Goal: Task Accomplishment & Management: Use online tool/utility

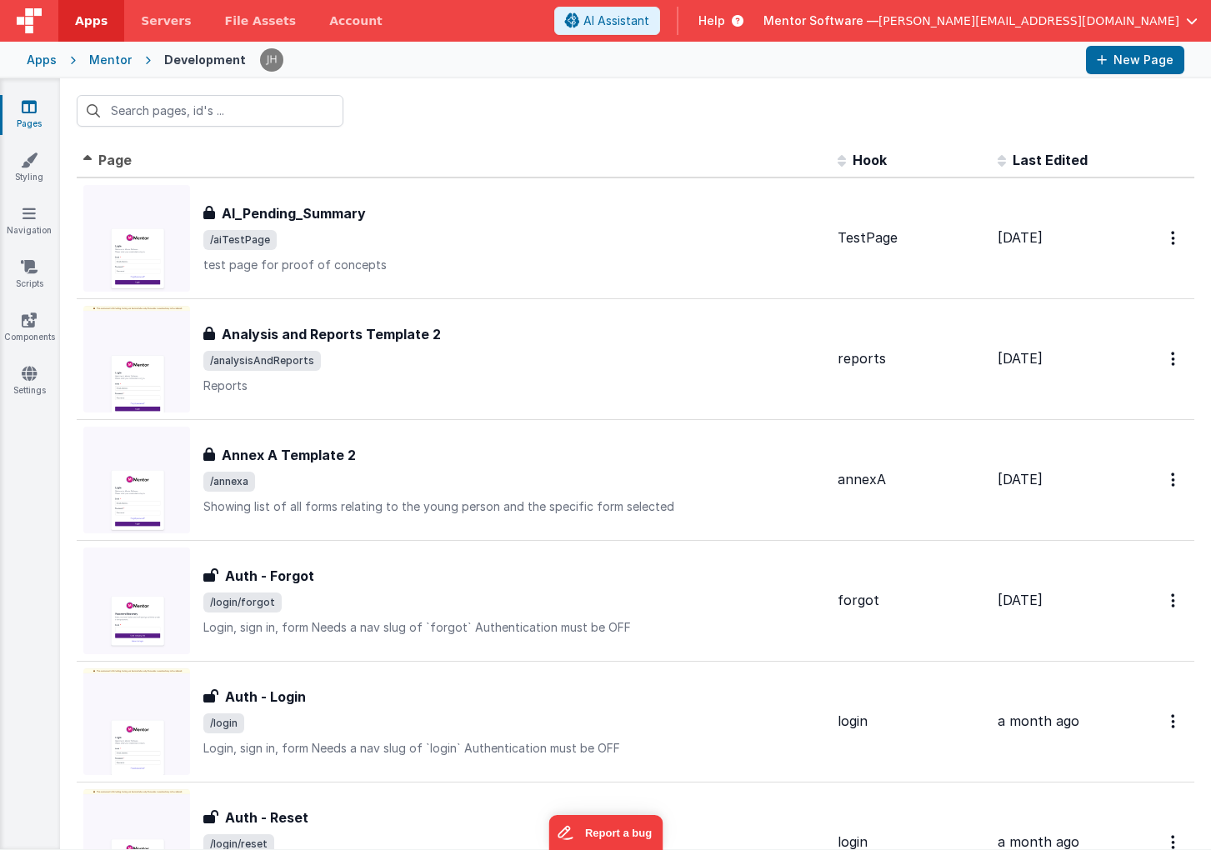
click at [1174, 28] on span "[PERSON_NAME][EMAIL_ADDRESS][DOMAIN_NAME]" at bounding box center [1028, 21] width 301 height 17
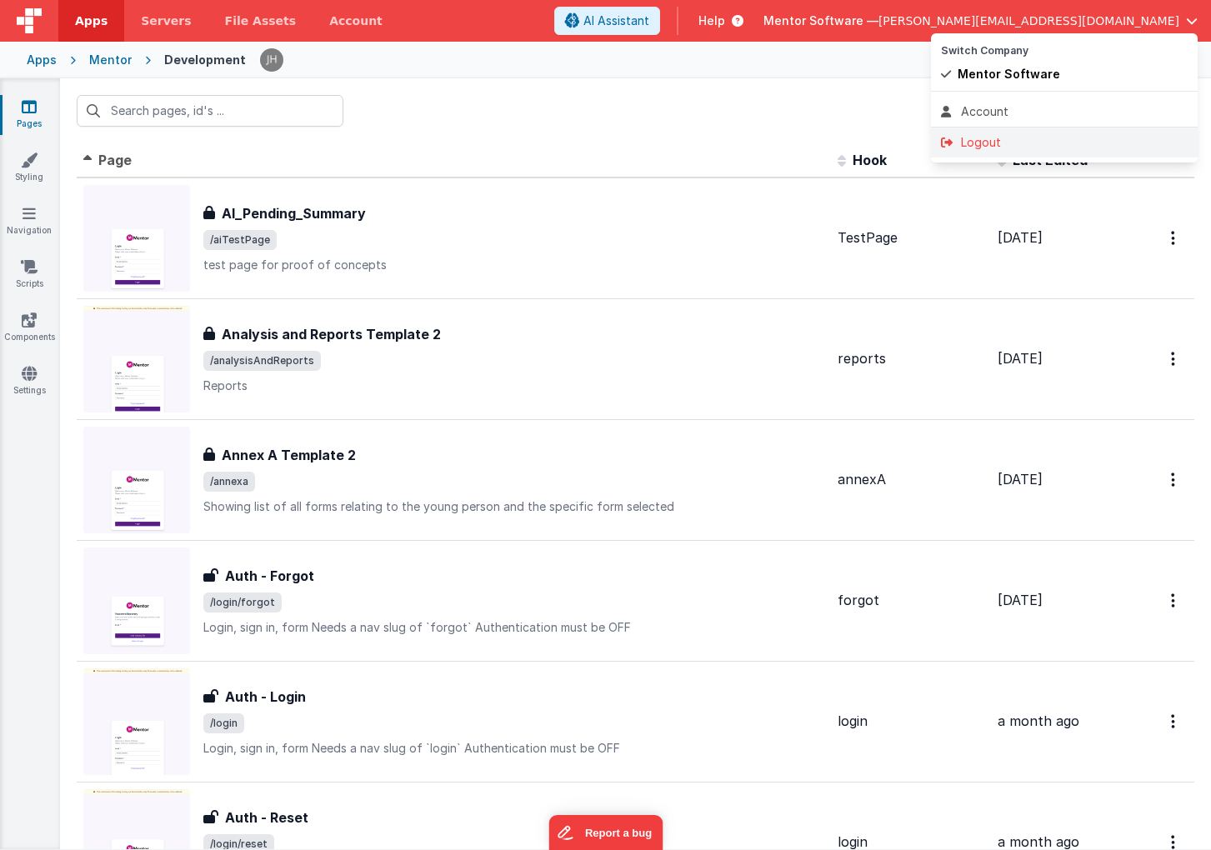
click at [1002, 150] on div "Logout" at bounding box center [1064, 142] width 247 height 17
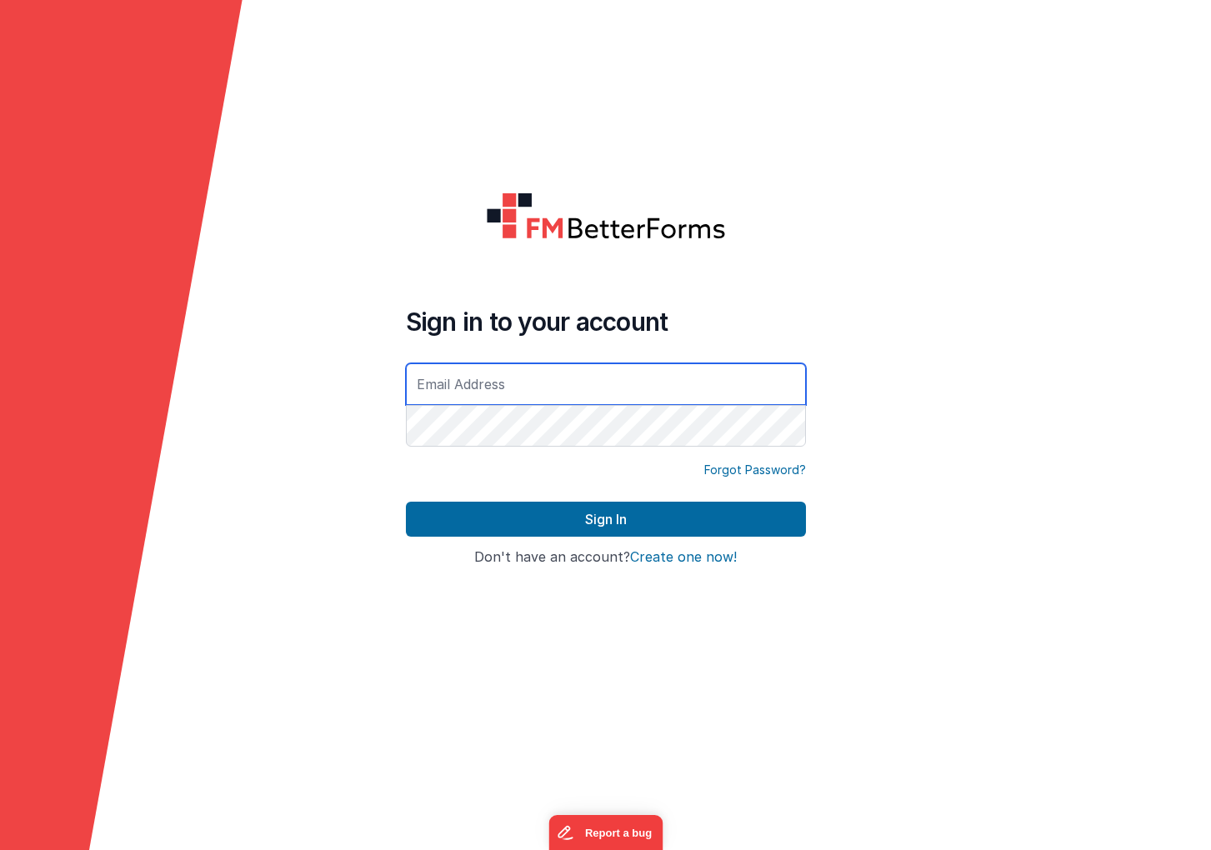
type input "[PERSON_NAME][EMAIL_ADDRESS][DOMAIN_NAME]"
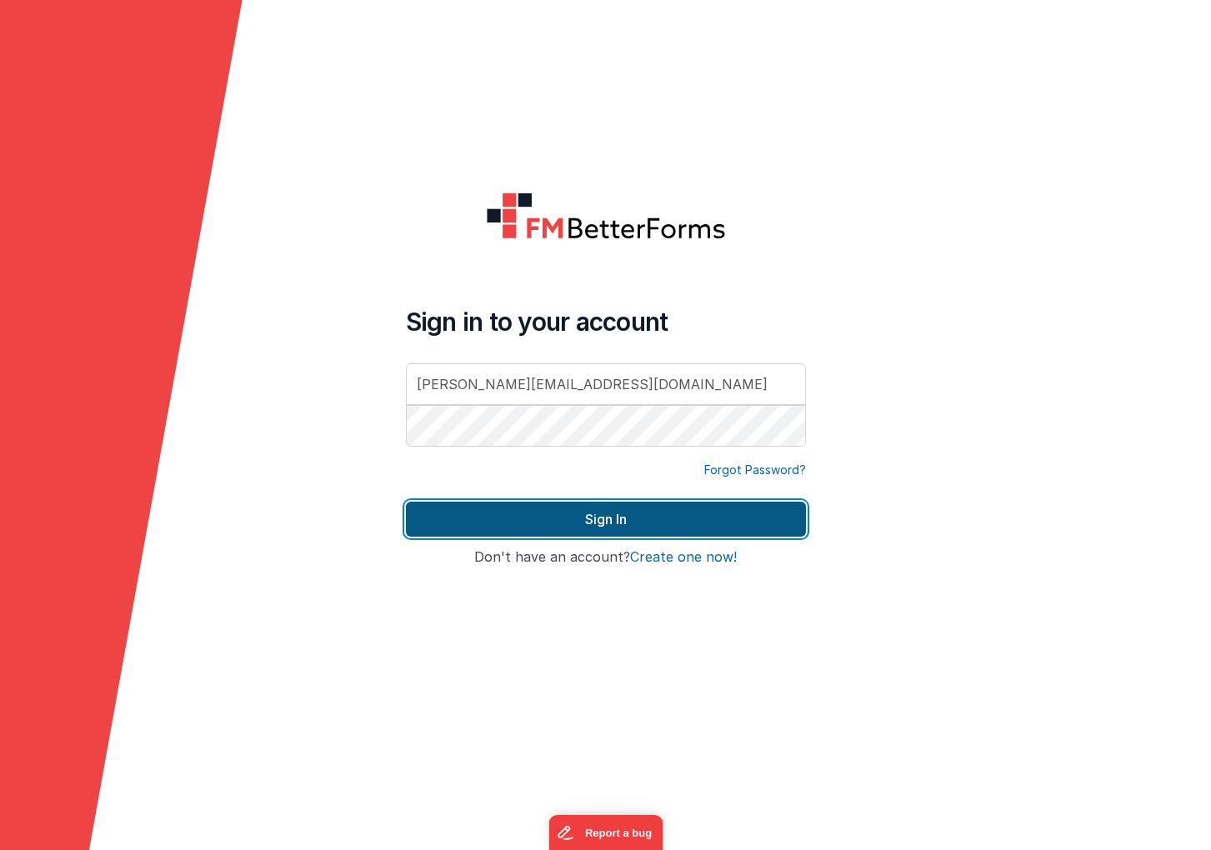
click at [562, 509] on button "Sign In" at bounding box center [606, 519] width 400 height 35
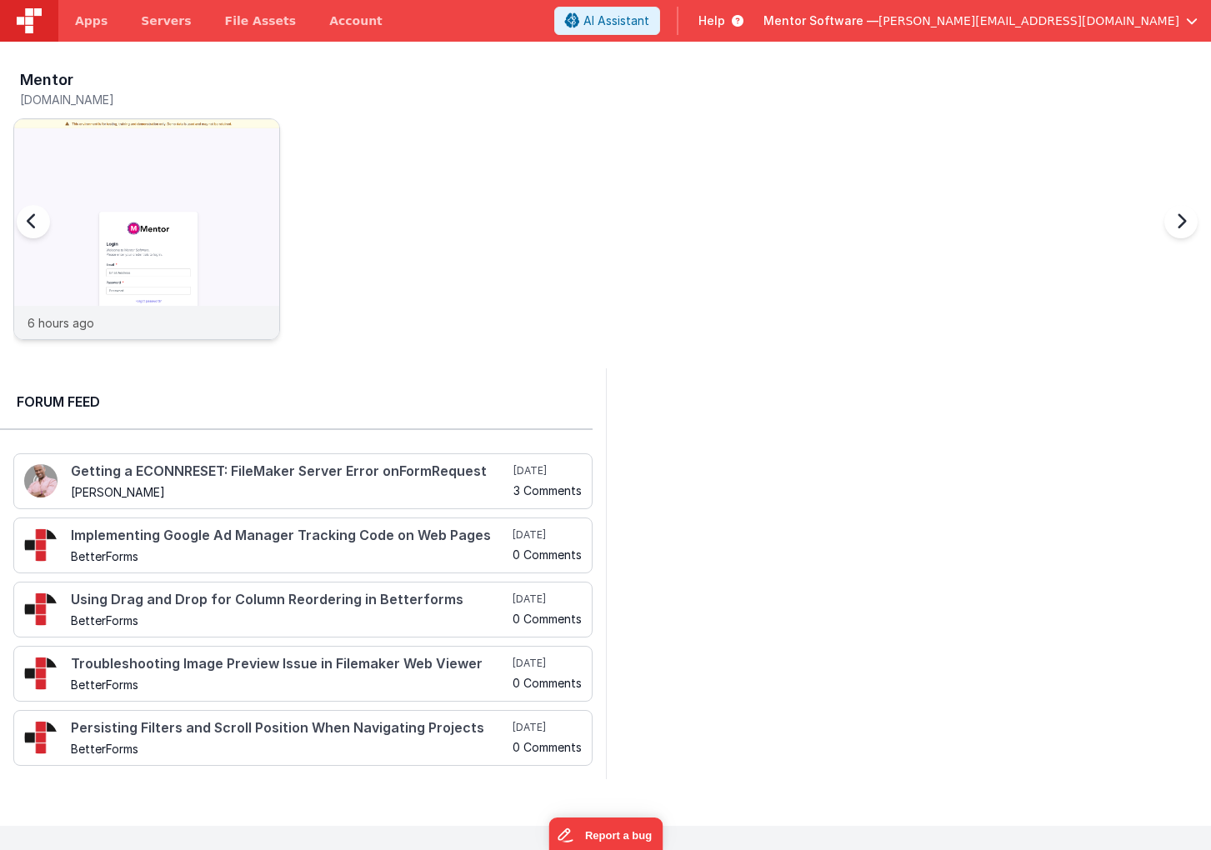
click at [217, 156] on img at bounding box center [146, 251] width 265 height 265
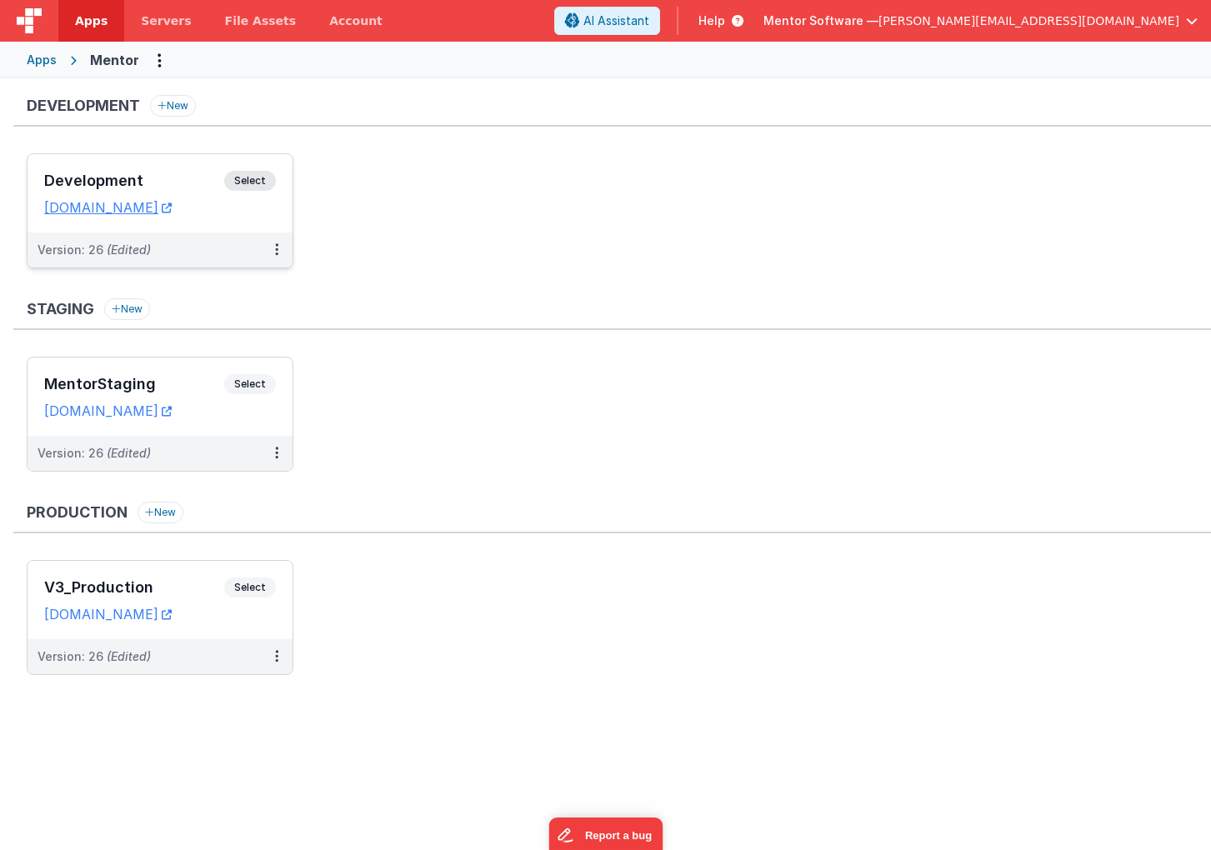
click at [189, 183] on h3 "Development" at bounding box center [134, 181] width 180 height 17
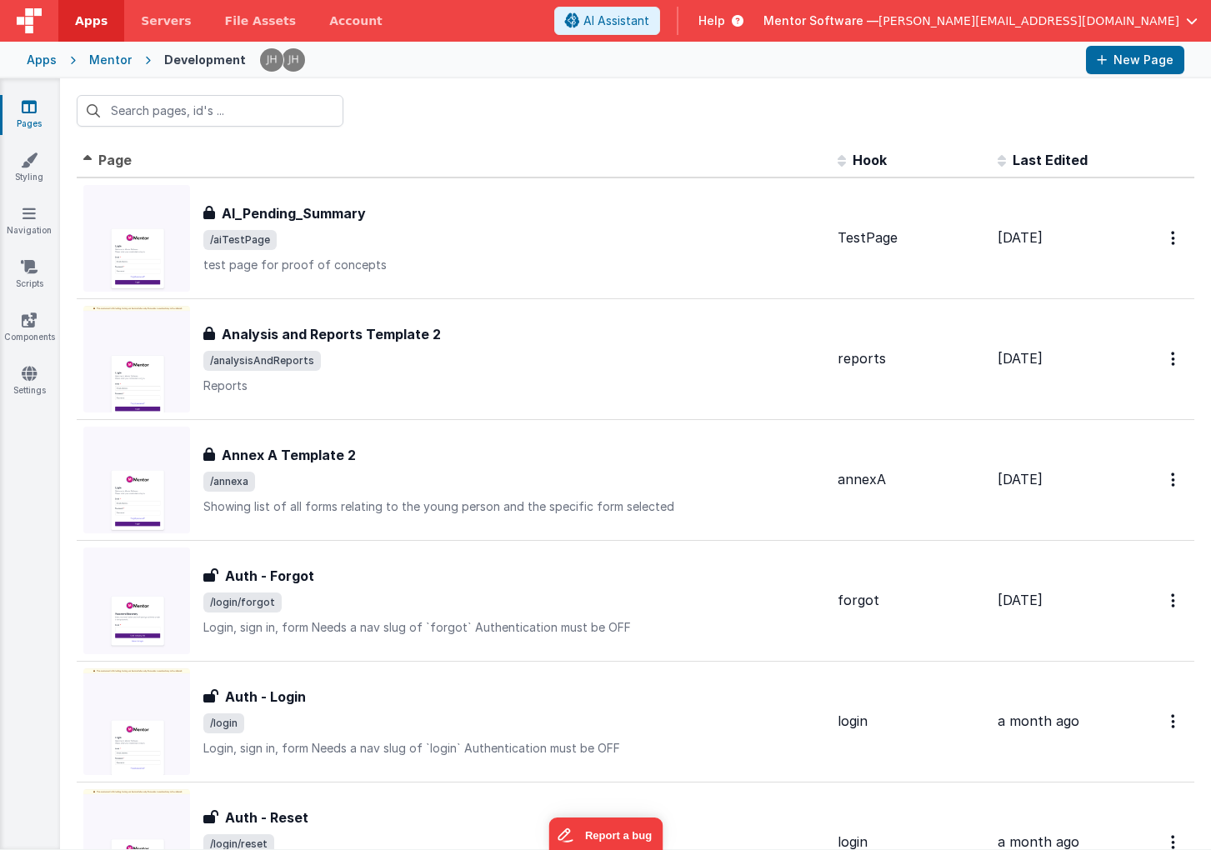
click at [513, 126] on div at bounding box center [635, 110] width 1151 height 65
click at [274, 112] on input "text" at bounding box center [210, 111] width 267 height 32
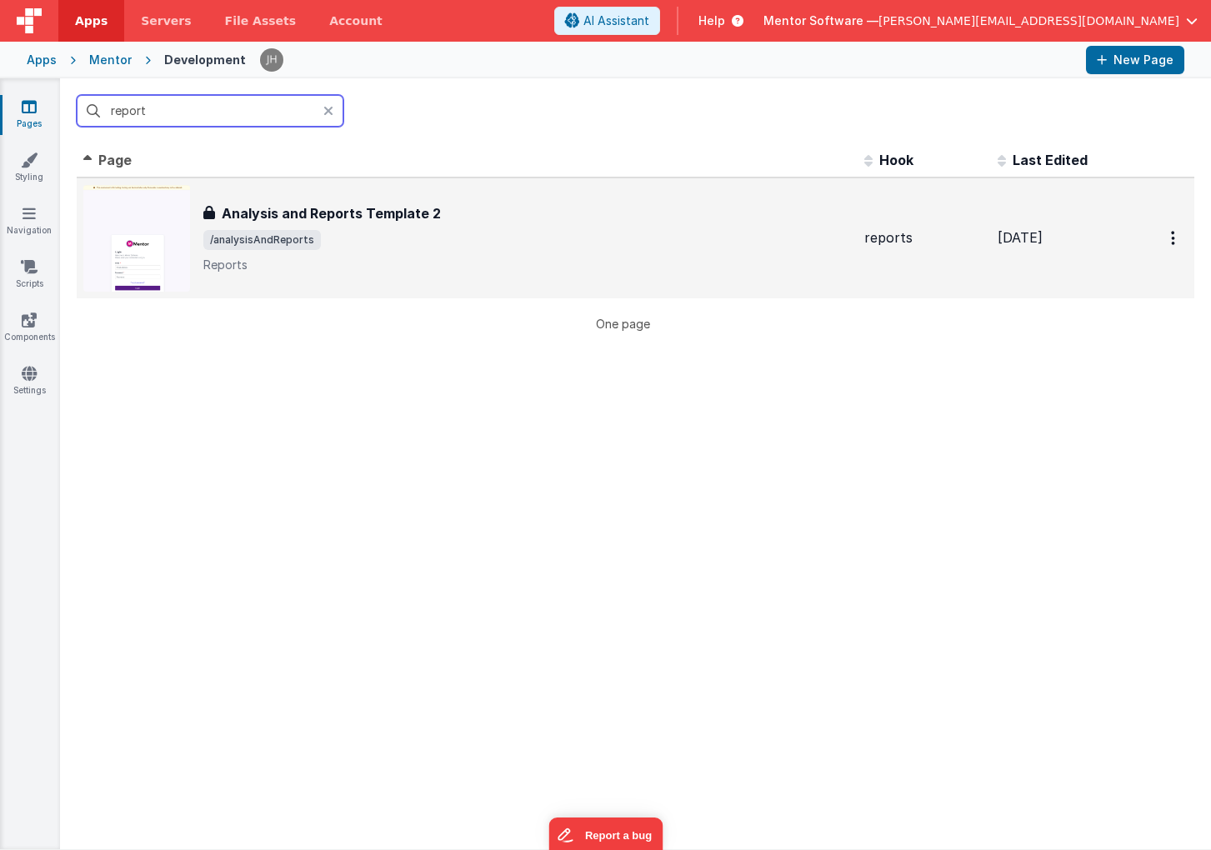
type input "report"
click at [366, 231] on span "/analysisAndReports" at bounding box center [527, 240] width 648 height 20
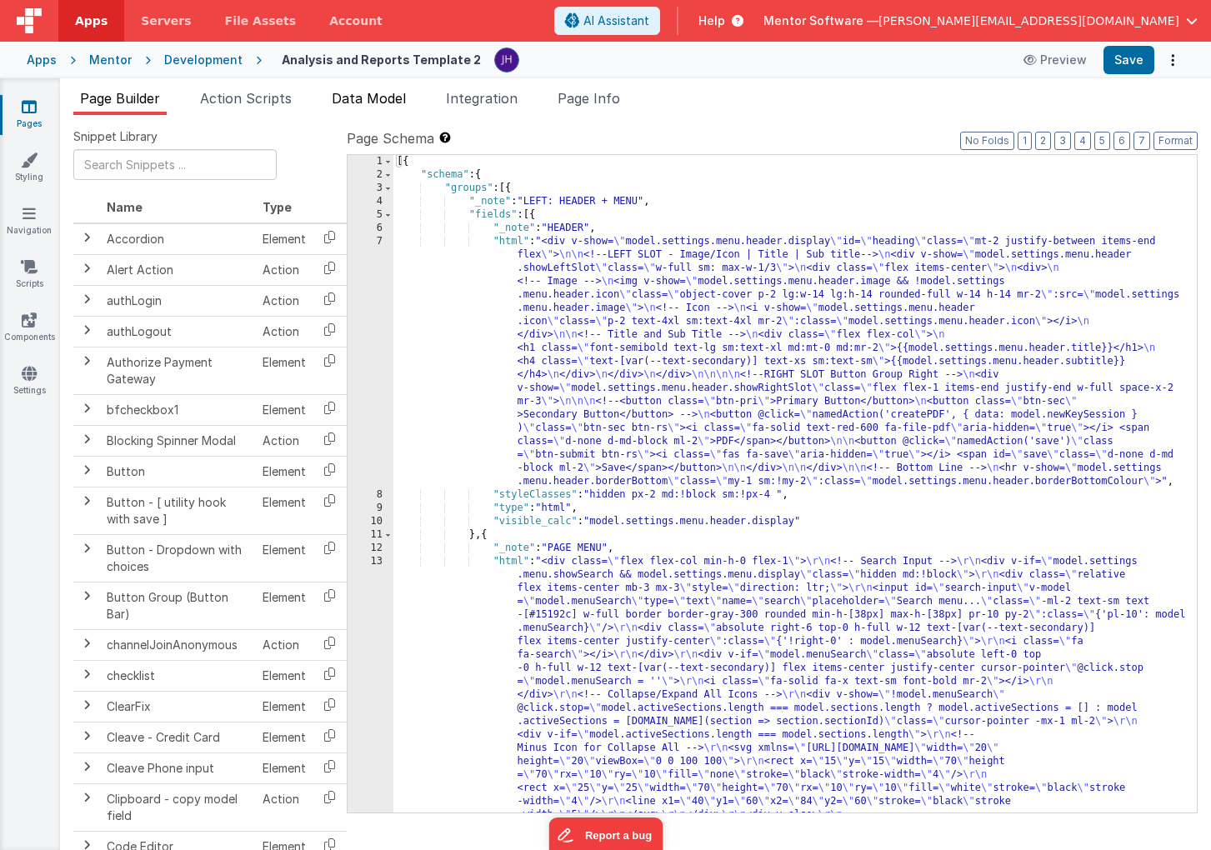
click at [359, 101] on span "Data Model" at bounding box center [369, 98] width 74 height 17
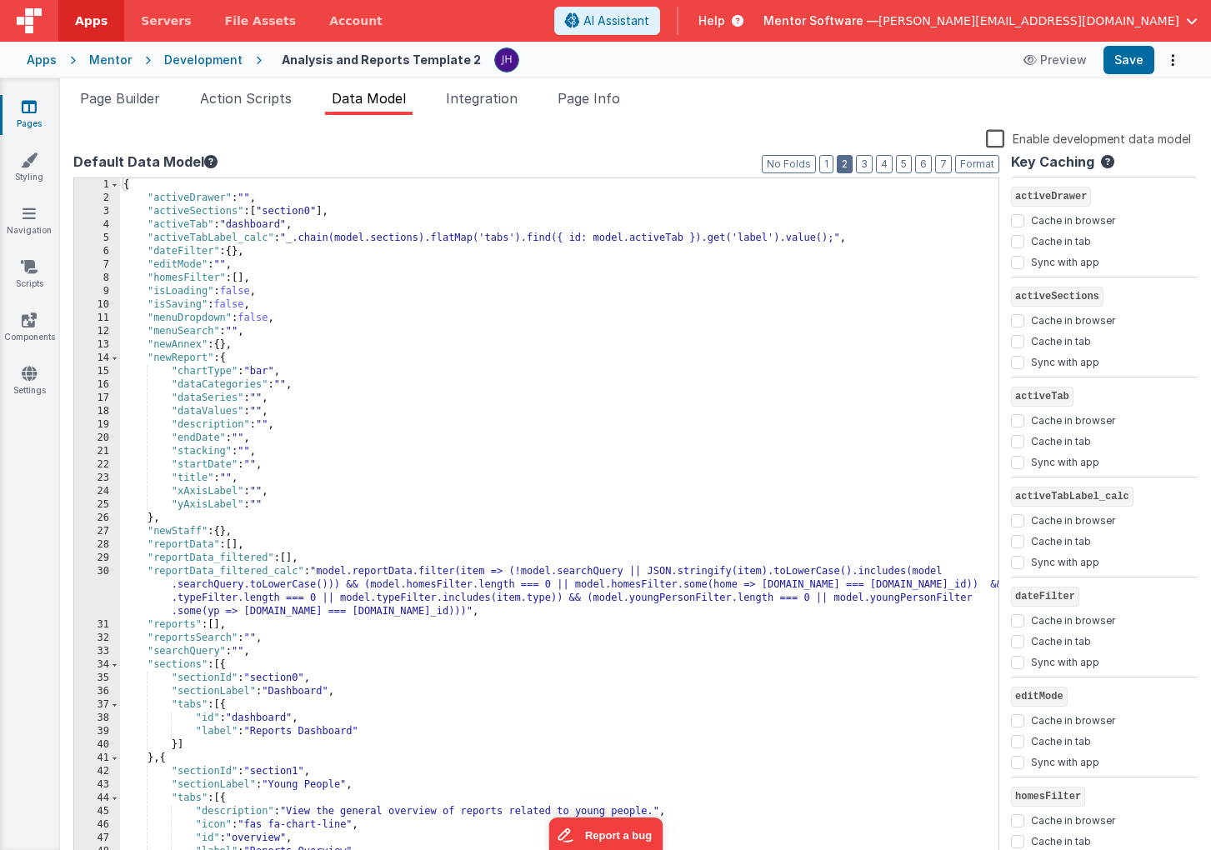
click at [849, 165] on button "2" at bounding box center [845, 164] width 16 height 18
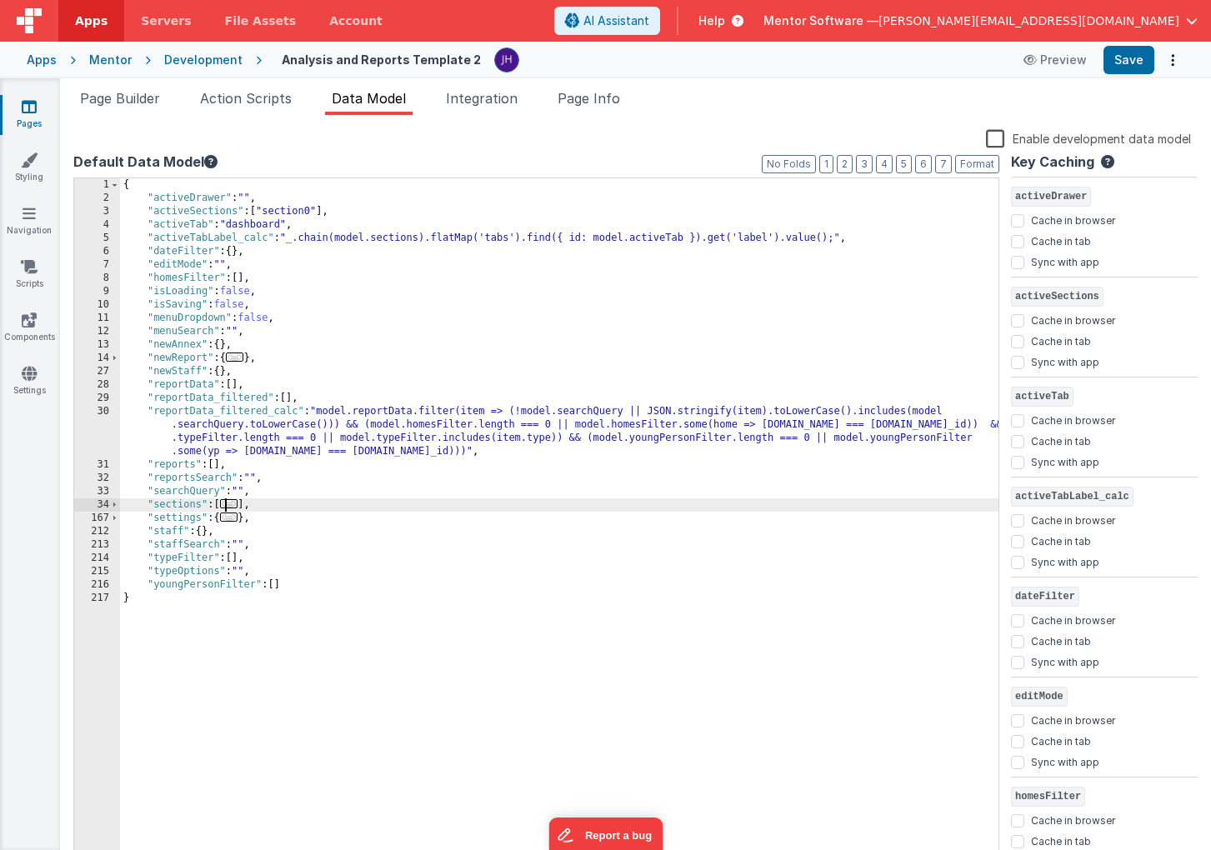
click at [231, 503] on span "..." at bounding box center [229, 503] width 18 height 9
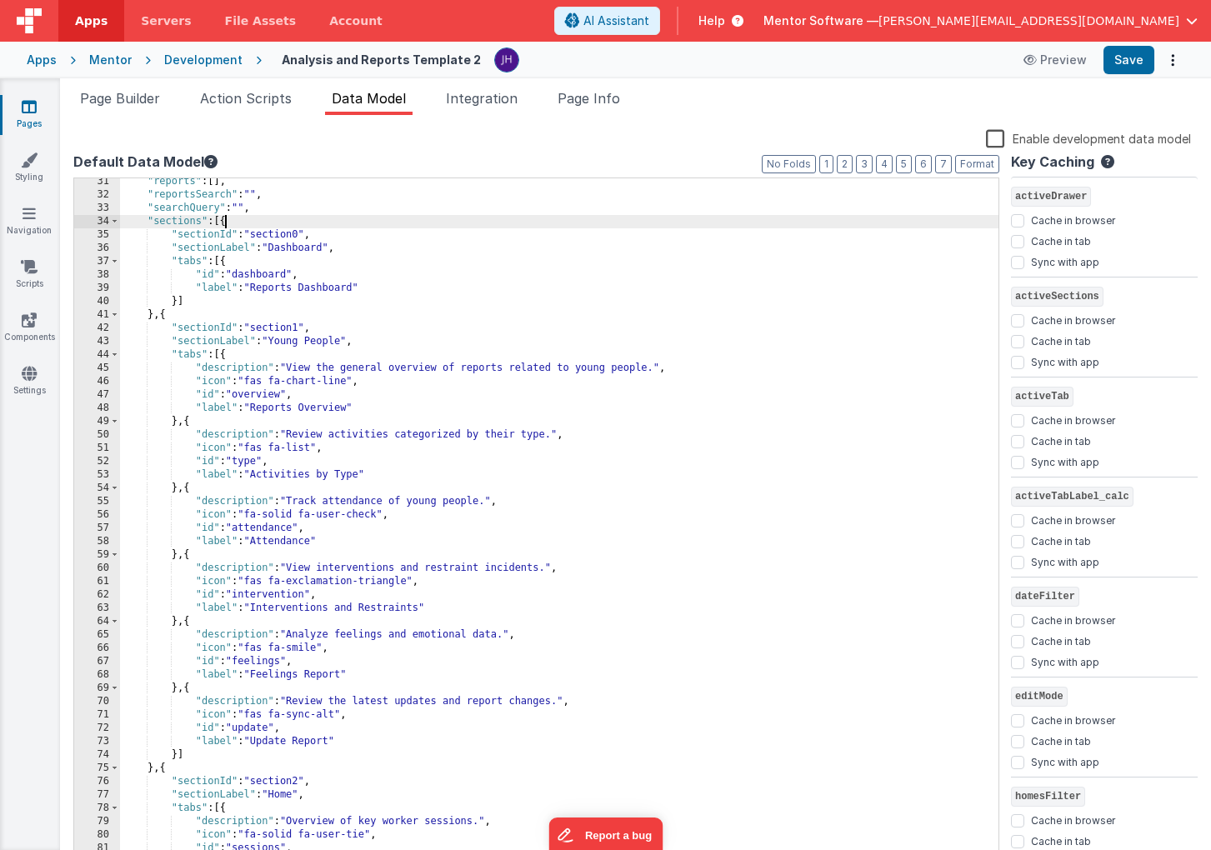
scroll to position [283, 0]
click at [115, 355] on span at bounding box center [114, 354] width 9 height 13
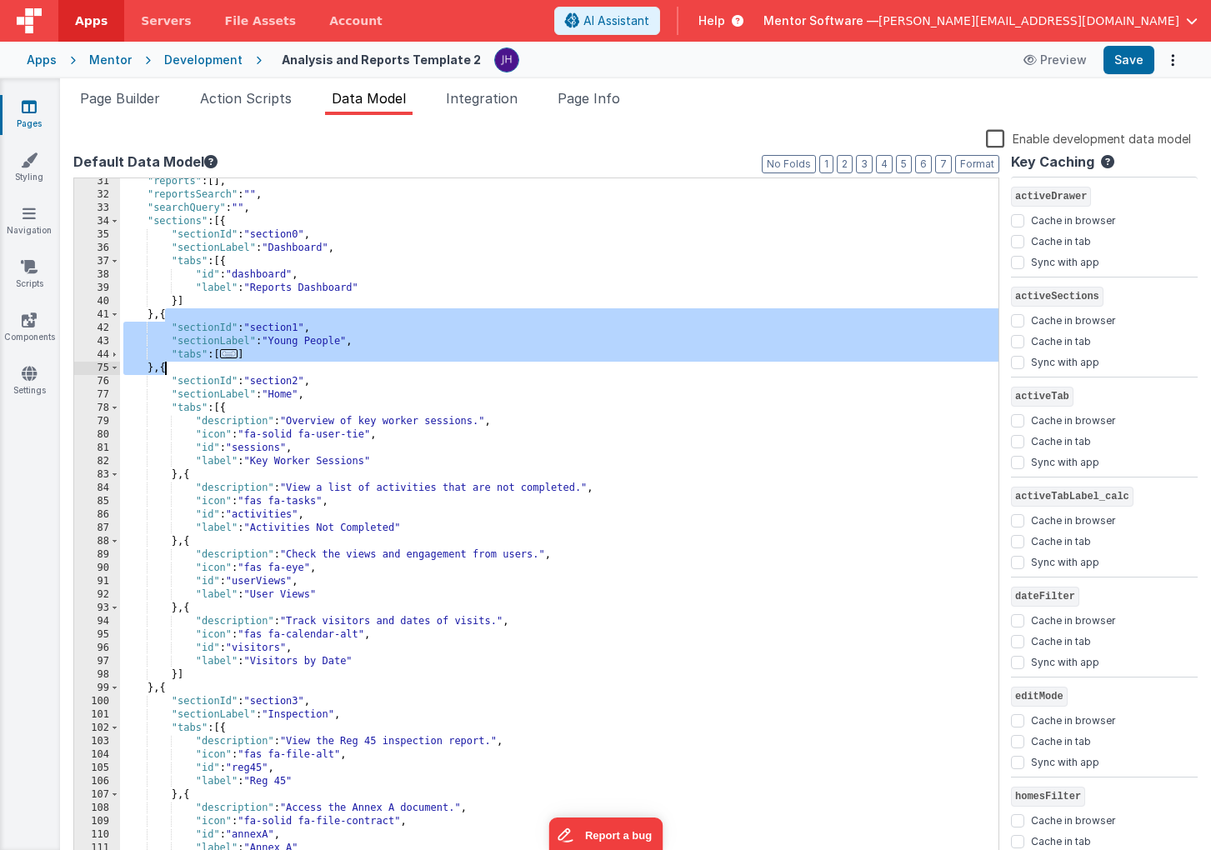
drag, startPoint x: 166, startPoint y: 313, endPoint x: 165, endPoint y: 367, distance: 53.3
click at [165, 367] on div ""reports" : [ ] , "reportsSearch" : "" , "searchQuery" : "" , "sections" : [{ "…" at bounding box center [559, 531] width 878 height 713
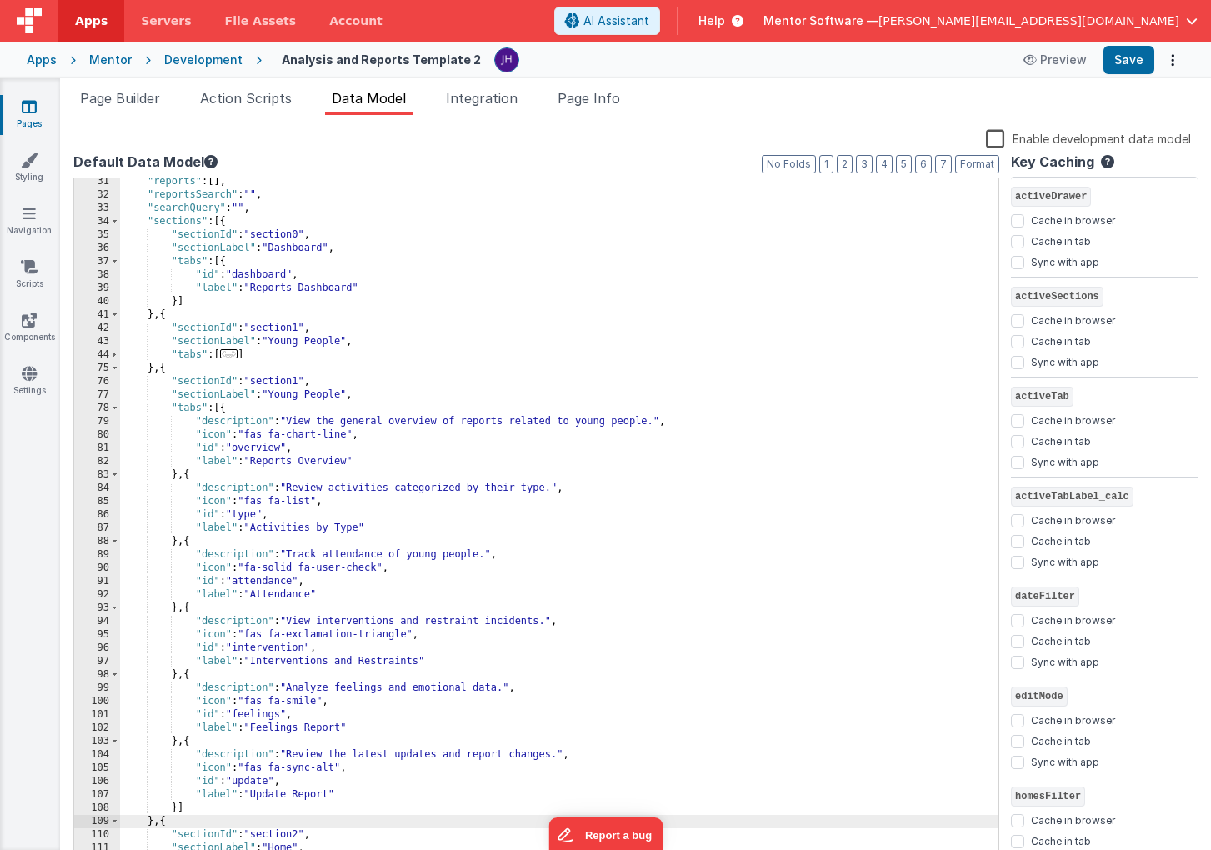
click at [302, 380] on div ""reports" : [ ] , "reportsSearch" : "" , "searchQuery" : "" , "sections" : [{ "…" at bounding box center [559, 531] width 878 height 713
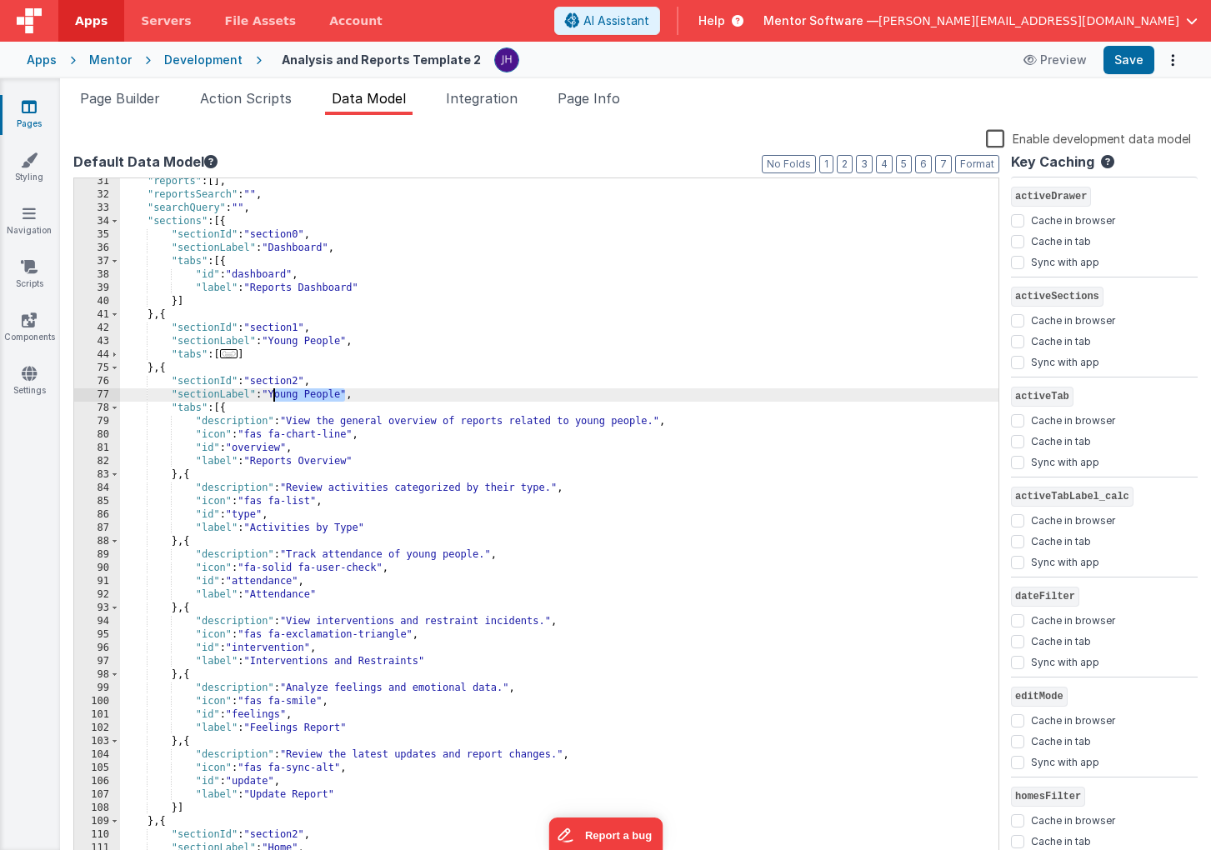
drag, startPoint x: 346, startPoint y: 394, endPoint x: 274, endPoint y: 394, distance: 71.7
click at [274, 394] on div ""reports" : [ ] , "reportsSearch" : "" , "searchQuery" : "" , "sections" : [{ "…" at bounding box center [559, 531] width 878 height 713
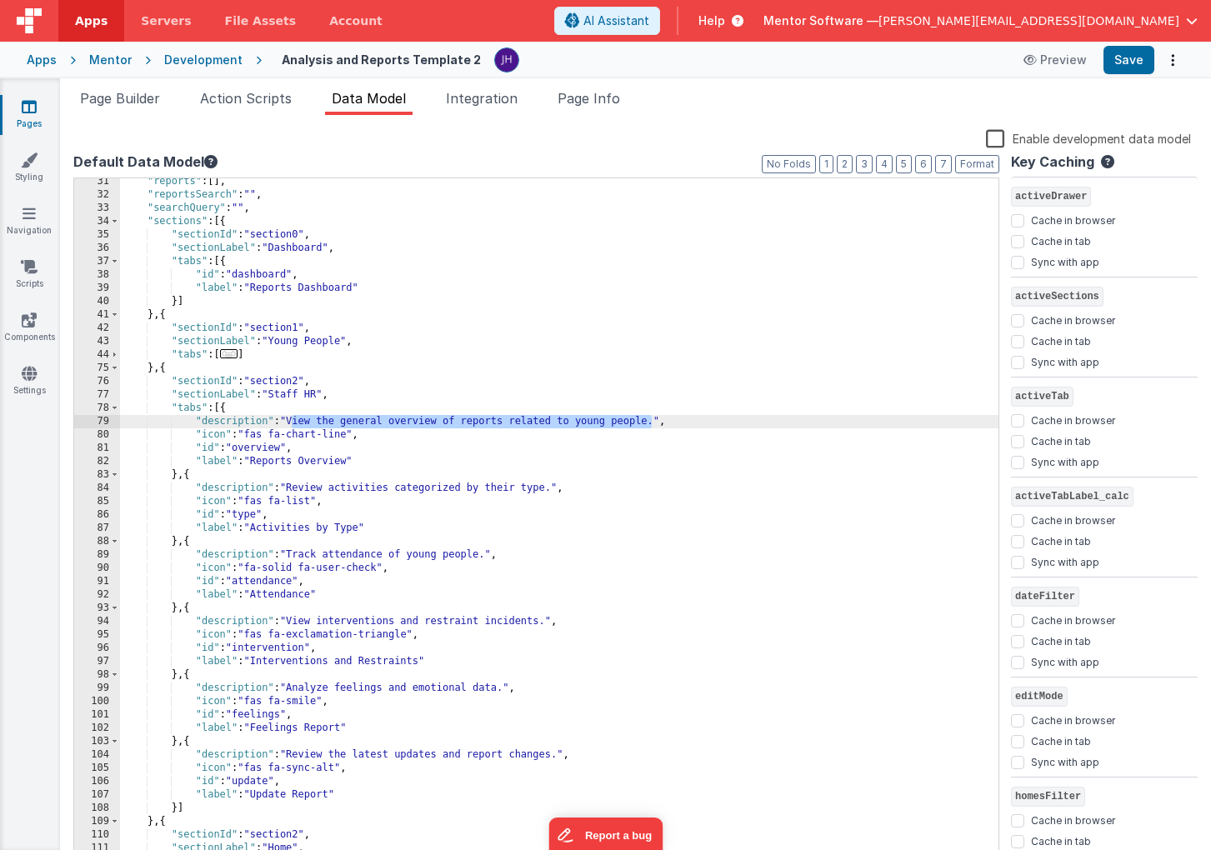
drag, startPoint x: 292, startPoint y: 420, endPoint x: 653, endPoint y: 418, distance: 360.9
click at [653, 418] on div ""reports" : [ ] , "reportsSearch" : "" , "searchQuery" : "" , "sections" : [{ "…" at bounding box center [559, 531] width 878 height 713
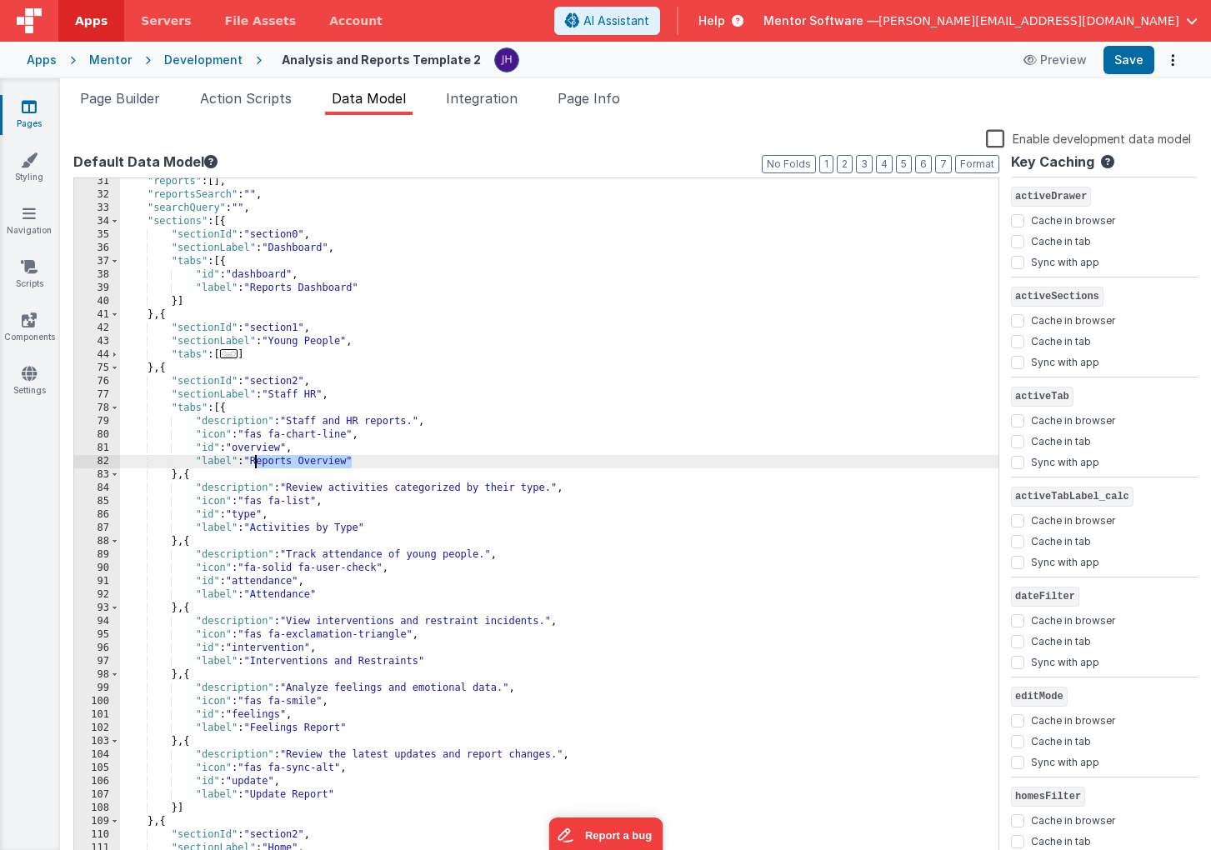
drag, startPoint x: 351, startPoint y: 463, endPoint x: 256, endPoint y: 463, distance: 95.0
click at [256, 463] on div ""reports" : [ ] , "reportsSearch" : "" , "searchQuery" : "" , "sections" : [{ "…" at bounding box center [559, 531] width 878 height 713
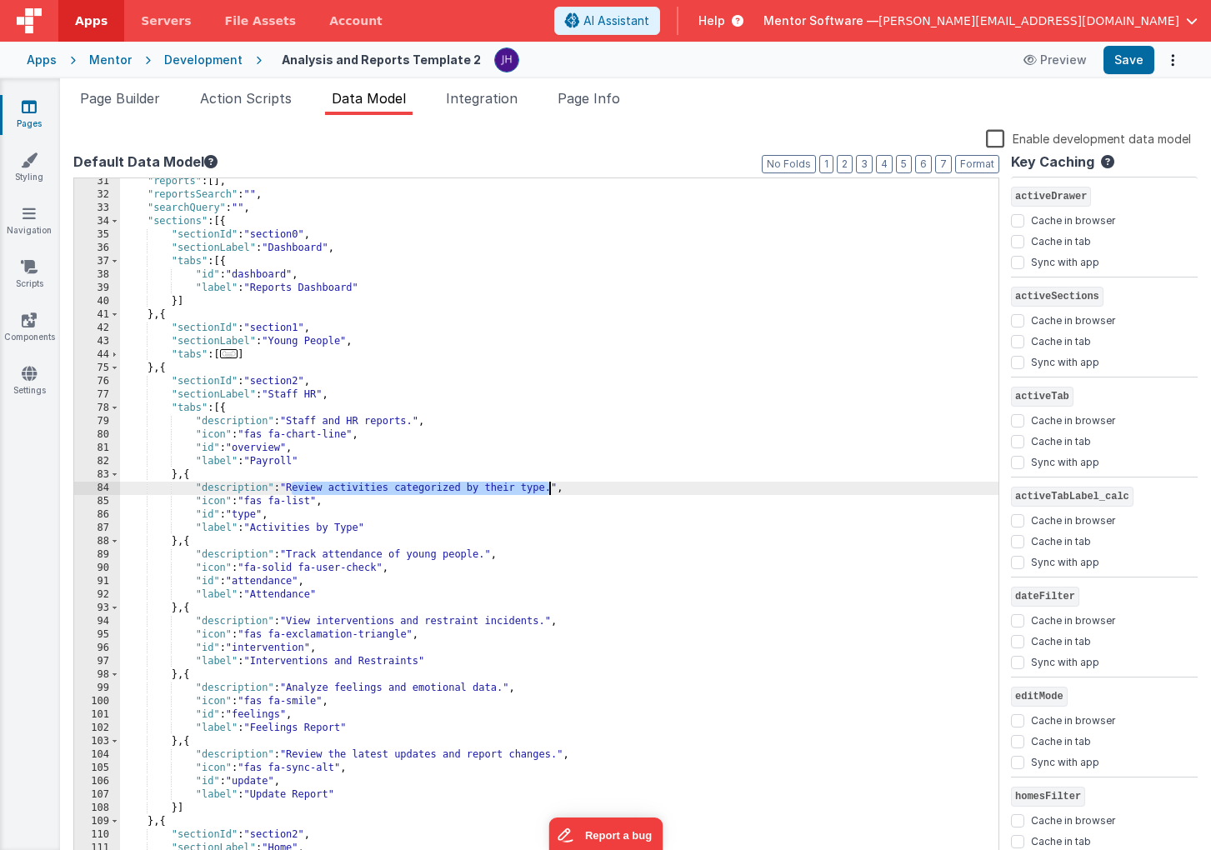
drag, startPoint x: 293, startPoint y: 487, endPoint x: 551, endPoint y: 488, distance: 258.4
click at [551, 488] on div ""reports" : [ ] , "reportsSearch" : "" , "searchQuery" : "" , "sections" : [{ "…" at bounding box center [559, 531] width 878 height 713
click at [291, 488] on div ""reports" : [ ] , "reportsSearch" : "" , "searchQuery" : "" , "sections" : [{ "…" at bounding box center [559, 531] width 878 height 713
click at [339, 486] on div ""reports" : [ ] , "reportsSearch" : "" , "searchQuery" : "" , "sections" : [{ "…" at bounding box center [559, 531] width 878 height 713
click at [458, 491] on div ""reports" : [ ] , "reportsSearch" : "" , "searchQuery" : "" , "sections" : [{ "…" at bounding box center [559, 531] width 878 height 713
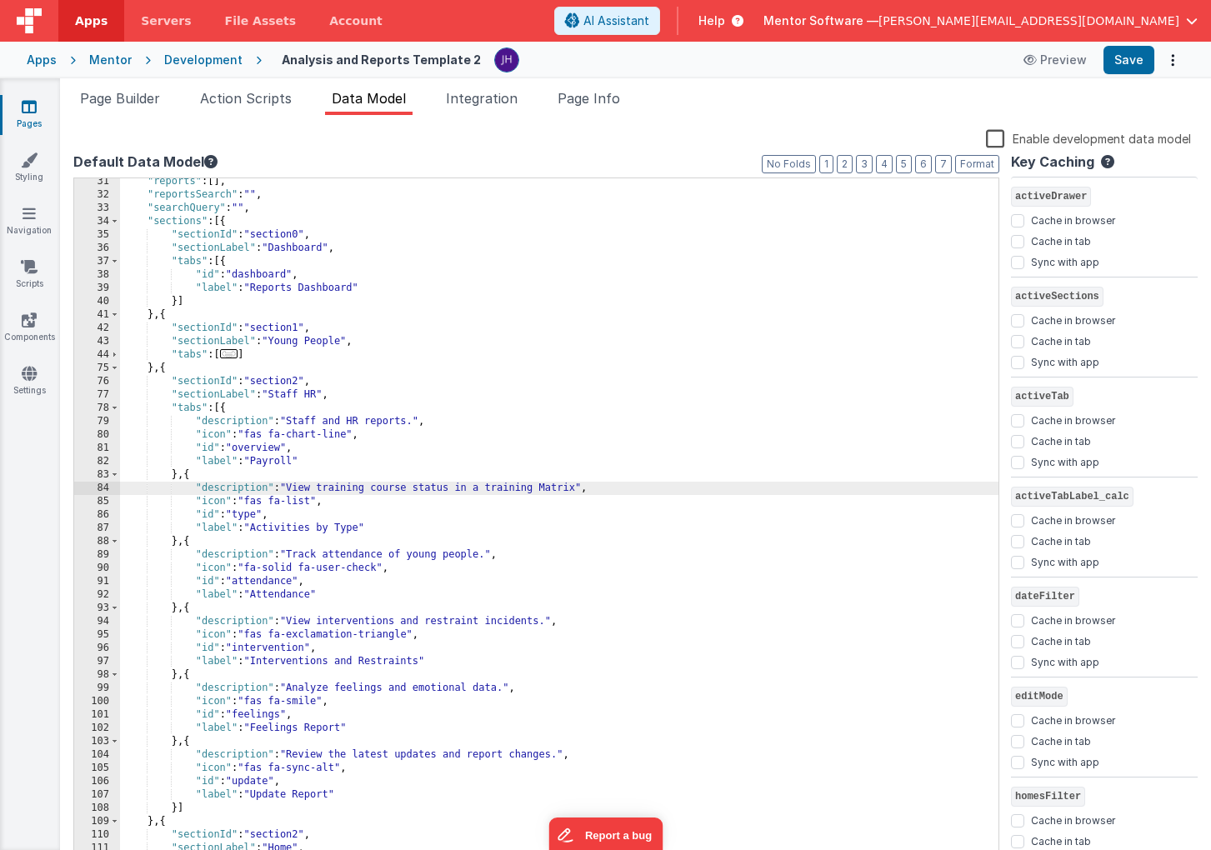
click at [549, 486] on div ""reports" : [ ] , "reportsSearch" : "" , "searchQuery" : "" , "sections" : [{ "…" at bounding box center [559, 531] width 878 height 713
drag, startPoint x: 488, startPoint y: 488, endPoint x: 578, endPoint y: 490, distance: 89.2
click at [578, 490] on div ""reports" : [ ] , "reportsSearch" : "" , "searchQuery" : "" , "sections" : [{ "…" at bounding box center [559, 531] width 878 height 713
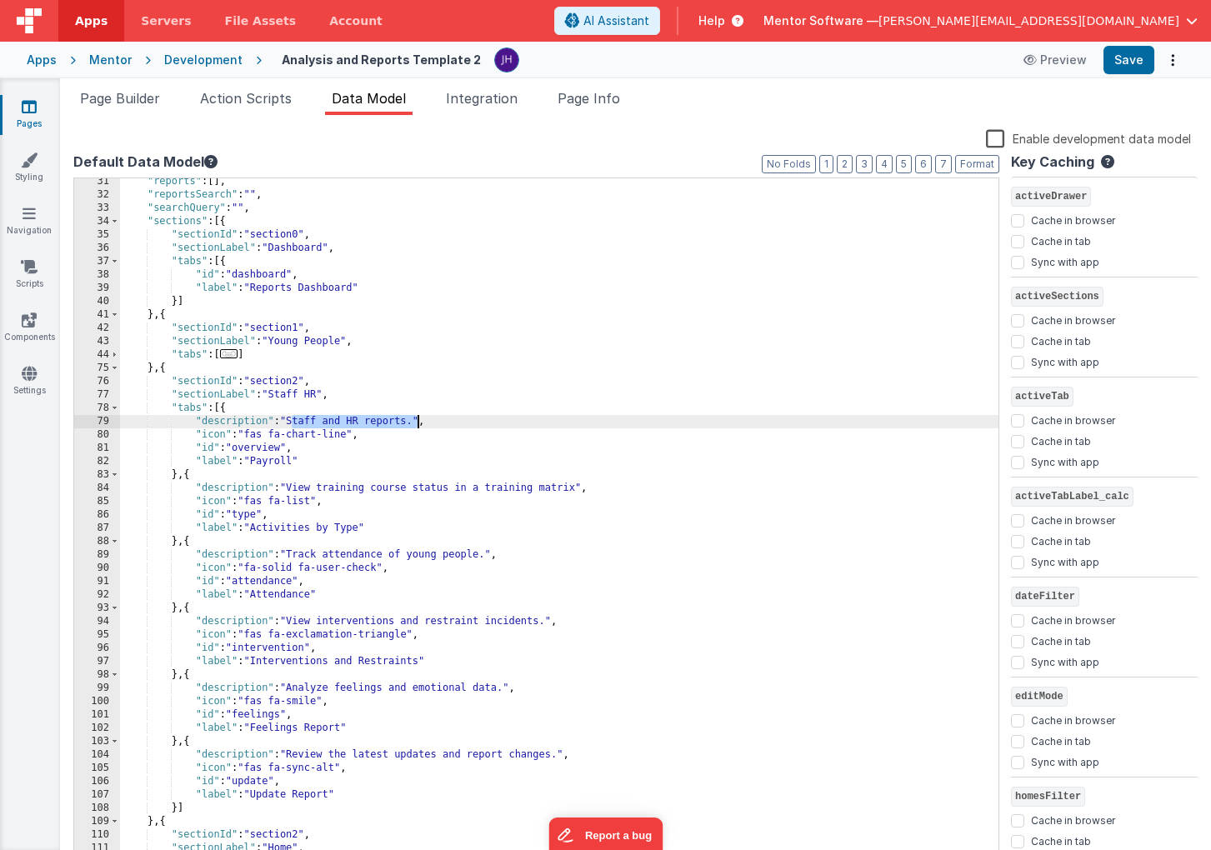
drag, startPoint x: 292, startPoint y: 422, endPoint x: 417, endPoint y: 421, distance: 125.0
click at [417, 421] on div ""reports" : [ ] , "reportsSearch" : "" , "searchQuery" : "" , "sections" : [{ "…" at bounding box center [559, 531] width 878 height 713
drag, startPoint x: 513, startPoint y: 419, endPoint x: 398, endPoint y: 421, distance: 115.0
click at [398, 421] on div ""reports" : [ ] , "reportsSearch" : "" , "searchQuery" : "" , "sections" : [{ "…" at bounding box center [559, 531] width 878 height 713
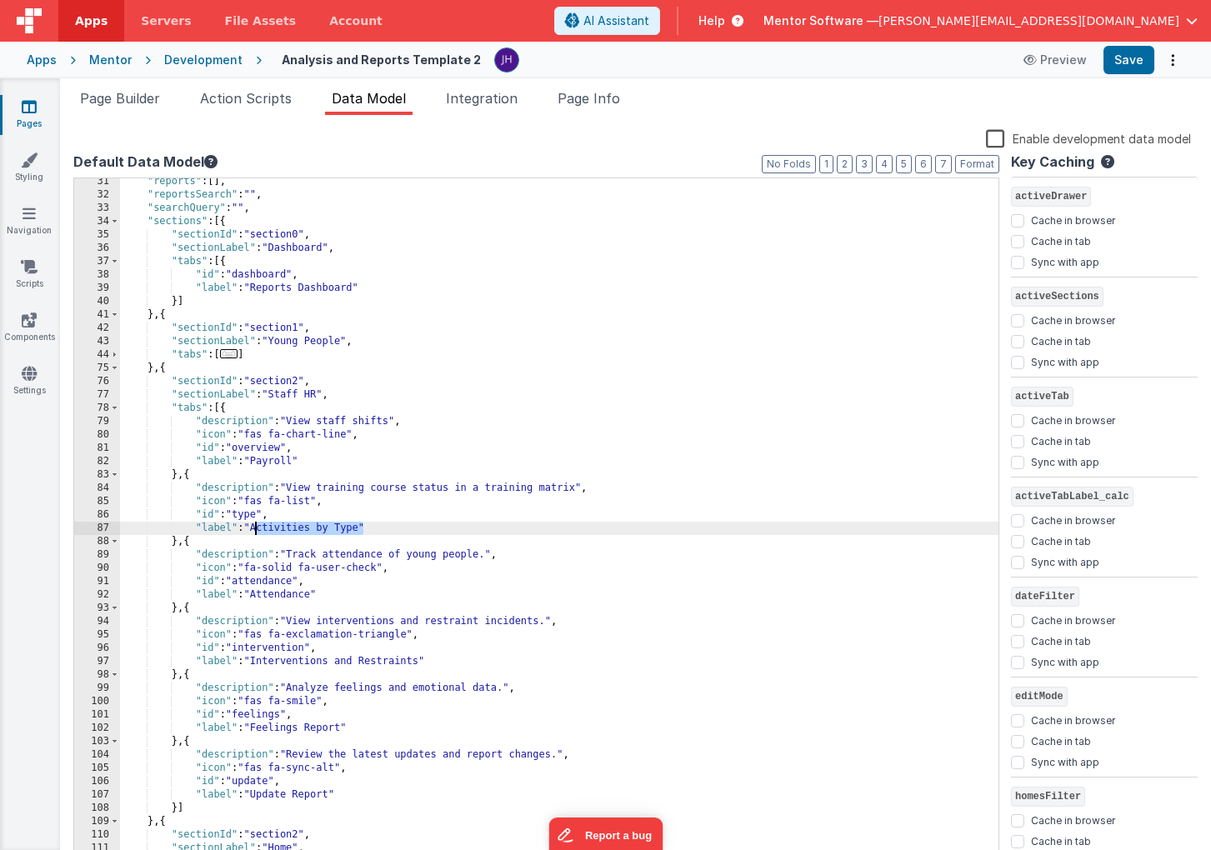
drag, startPoint x: 362, startPoint y: 528, endPoint x: 253, endPoint y: 524, distance: 108.4
click at [253, 524] on div ""reports" : [ ] , "reportsSearch" : "" , "searchQuery" : "" , "sections" : [{ "…" at bounding box center [559, 531] width 878 height 713
paste textarea
click at [259, 528] on div ""reports" : [ ] , "reportsSearch" : "" , "searchQuery" : "" , "sections" : [{ "…" at bounding box center [559, 531] width 878 height 713
click at [313, 525] on div ""reports" : [ ] , "reportsSearch" : "" , "searchQuery" : "" , "sections" : [{ "…" at bounding box center [559, 531] width 878 height 713
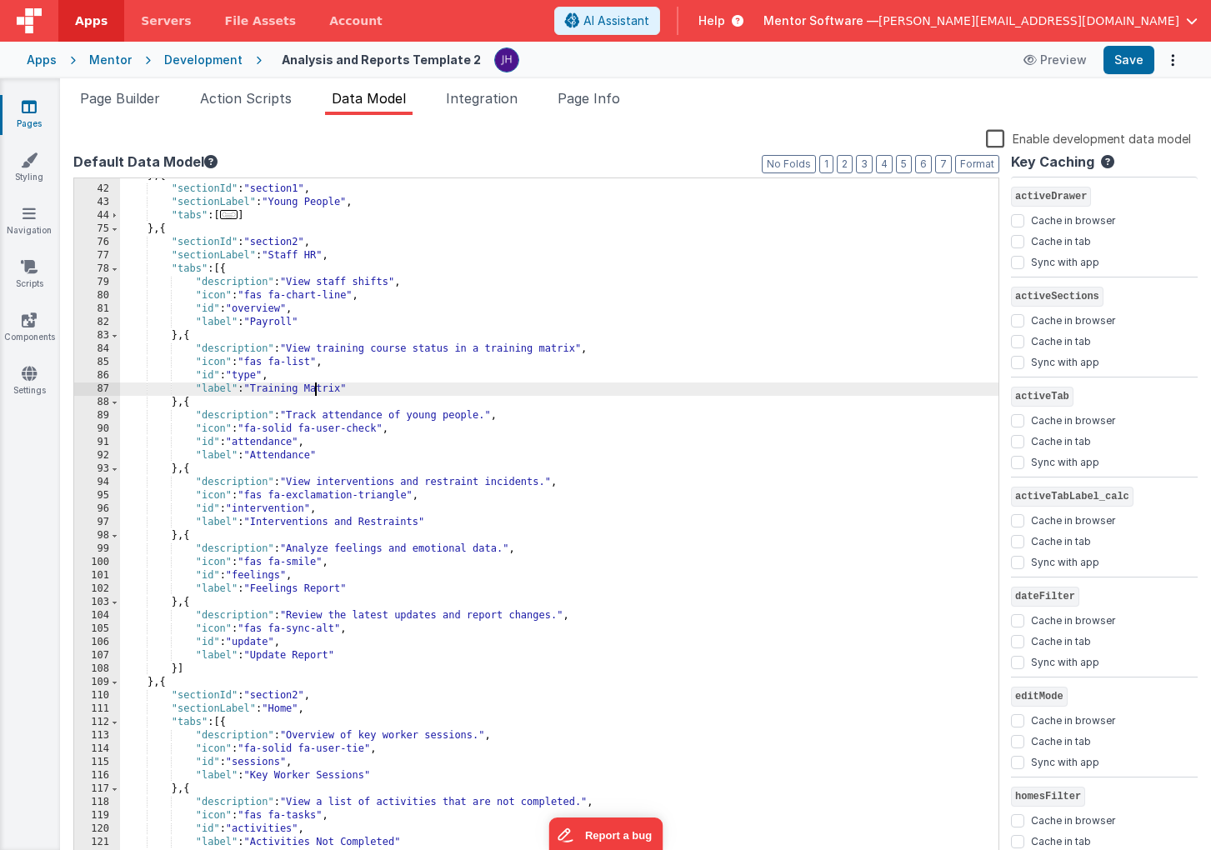
scroll to position [435, 0]
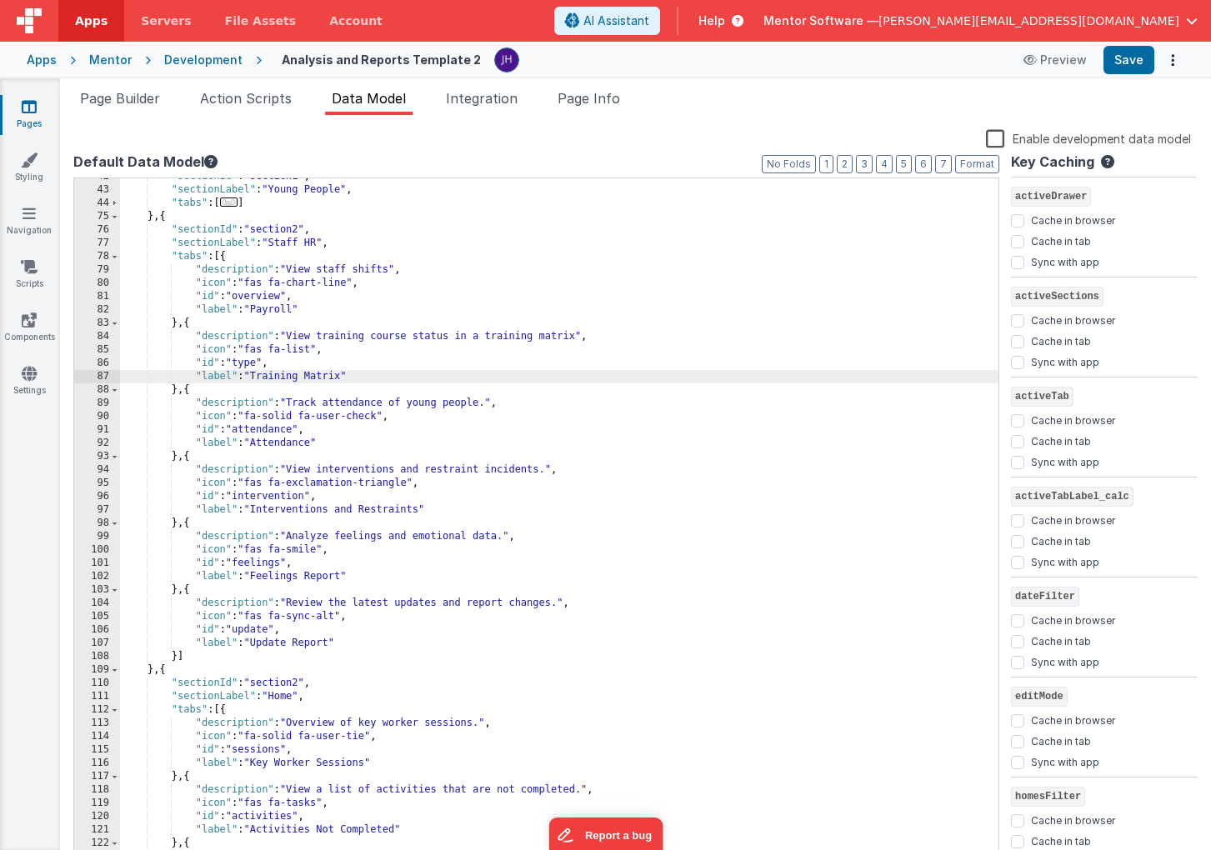
click at [255, 311] on div ""sectionId" : "section1" , "sectionLabel" : "Young People" , "tabs" : [ ... ] }…" at bounding box center [559, 526] width 878 height 713
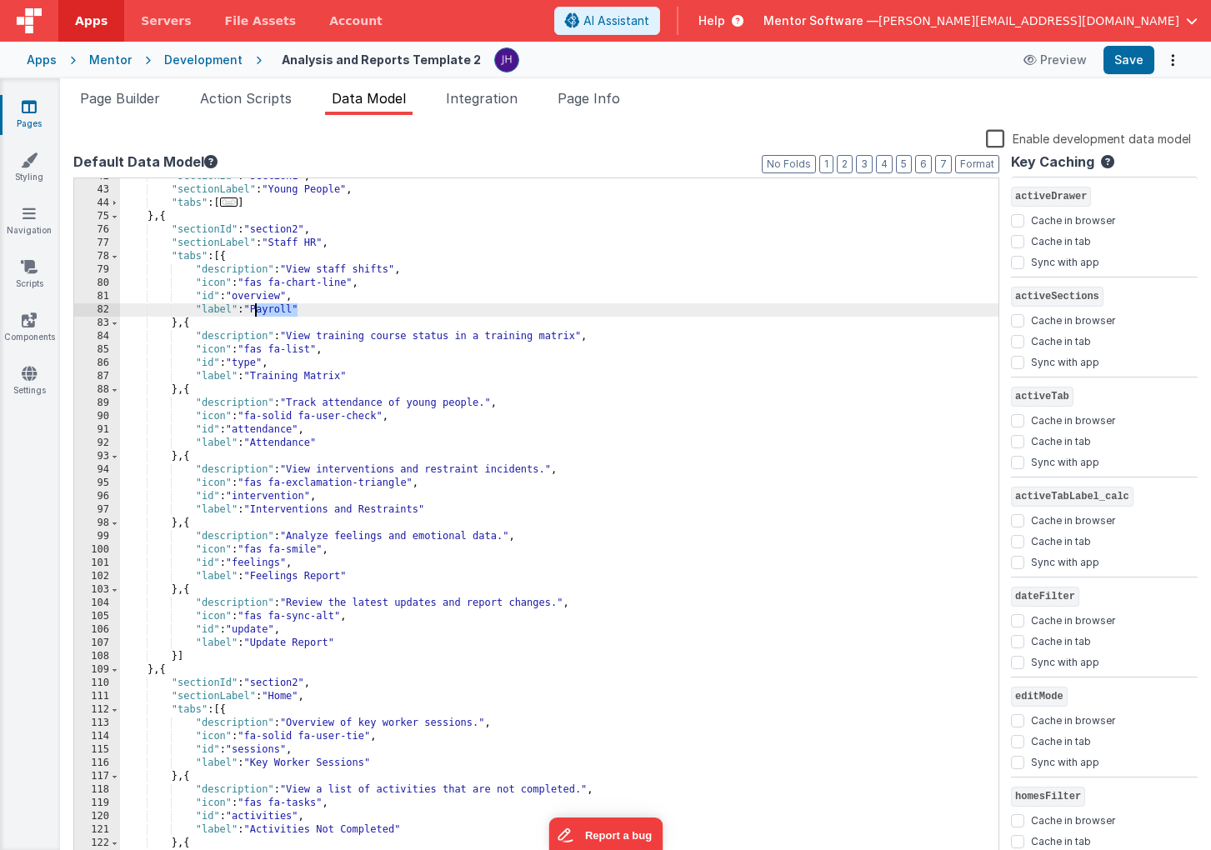
click at [298, 312] on div ""sectionId" : "section1" , "sectionLabel" : "Young People" , "tabs" : [ ... ] }…" at bounding box center [559, 526] width 878 height 713
drag, startPoint x: 296, startPoint y: 307, endPoint x: 258, endPoint y: 307, distance: 37.5
click at [258, 307] on div ""sectionId" : "section1" , "sectionLabel" : "Young People" , "tabs" : [ ... ] }…" at bounding box center [559, 526] width 878 height 713
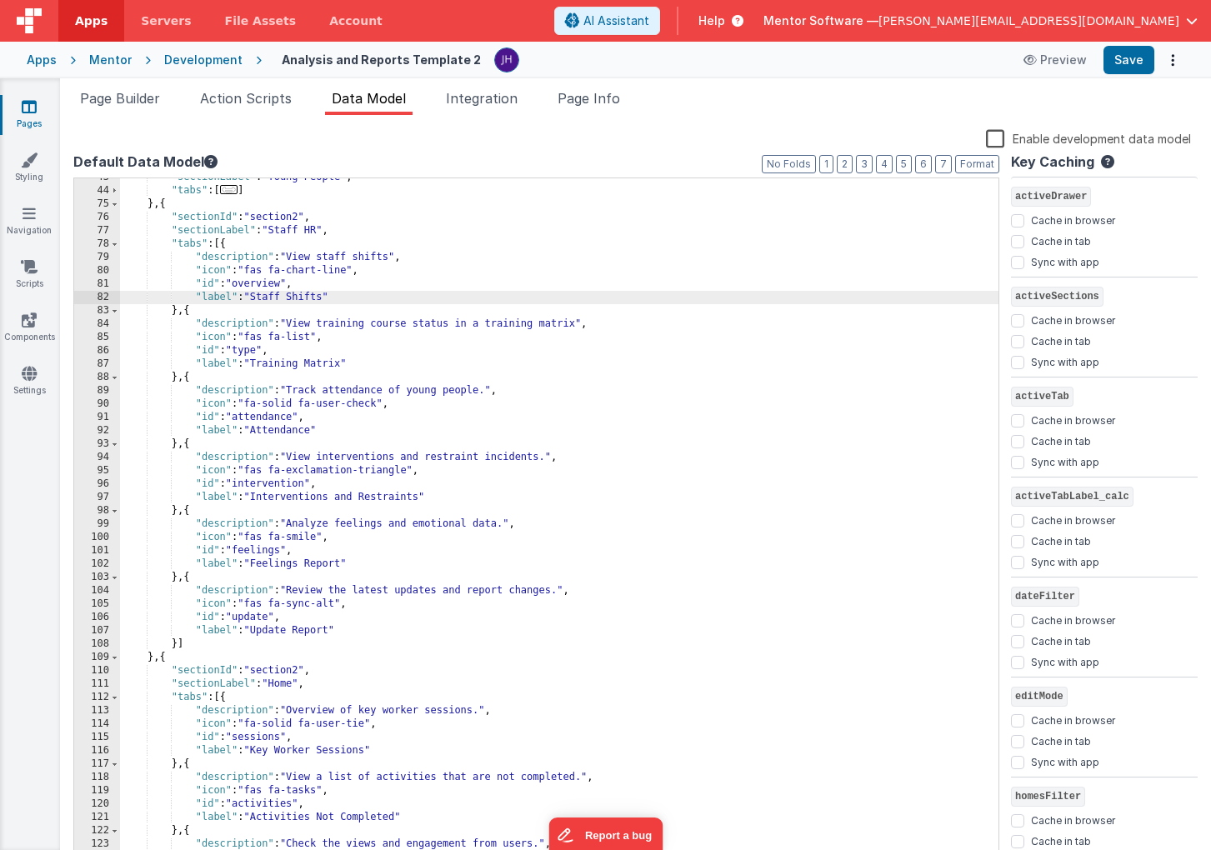
click at [272, 431] on div ""sectionLabel" : "Young People" , "tabs" : [ ... ] } , { "sectionId" : "section…" at bounding box center [559, 527] width 878 height 713
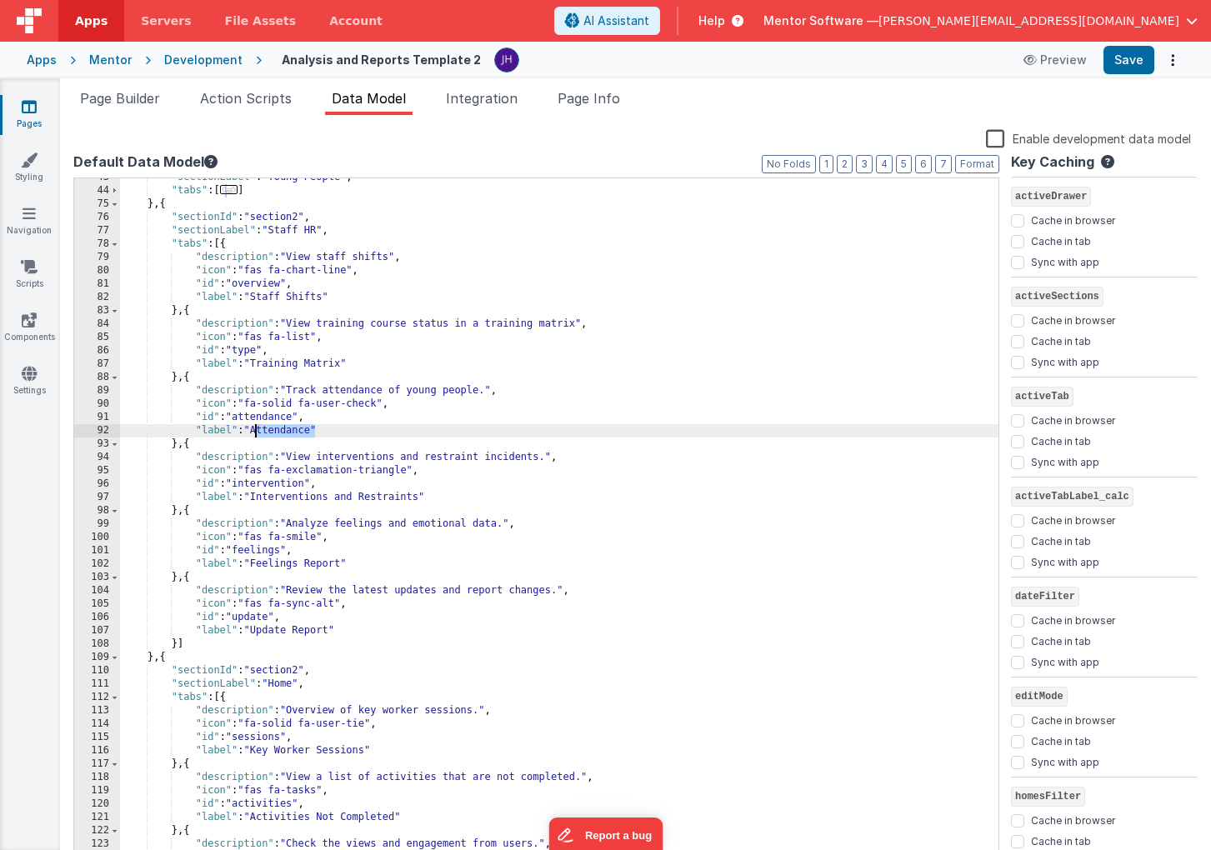
click at [272, 431] on div ""sectionLabel" : "Young People" , "tabs" : [ ... ] } , { "sectionId" : "section…" at bounding box center [559, 527] width 878 height 713
click at [253, 433] on div ""sectionLabel" : "Young People" , "tabs" : [ ... ] } , { "sectionId" : "section…" at bounding box center [559, 527] width 878 height 713
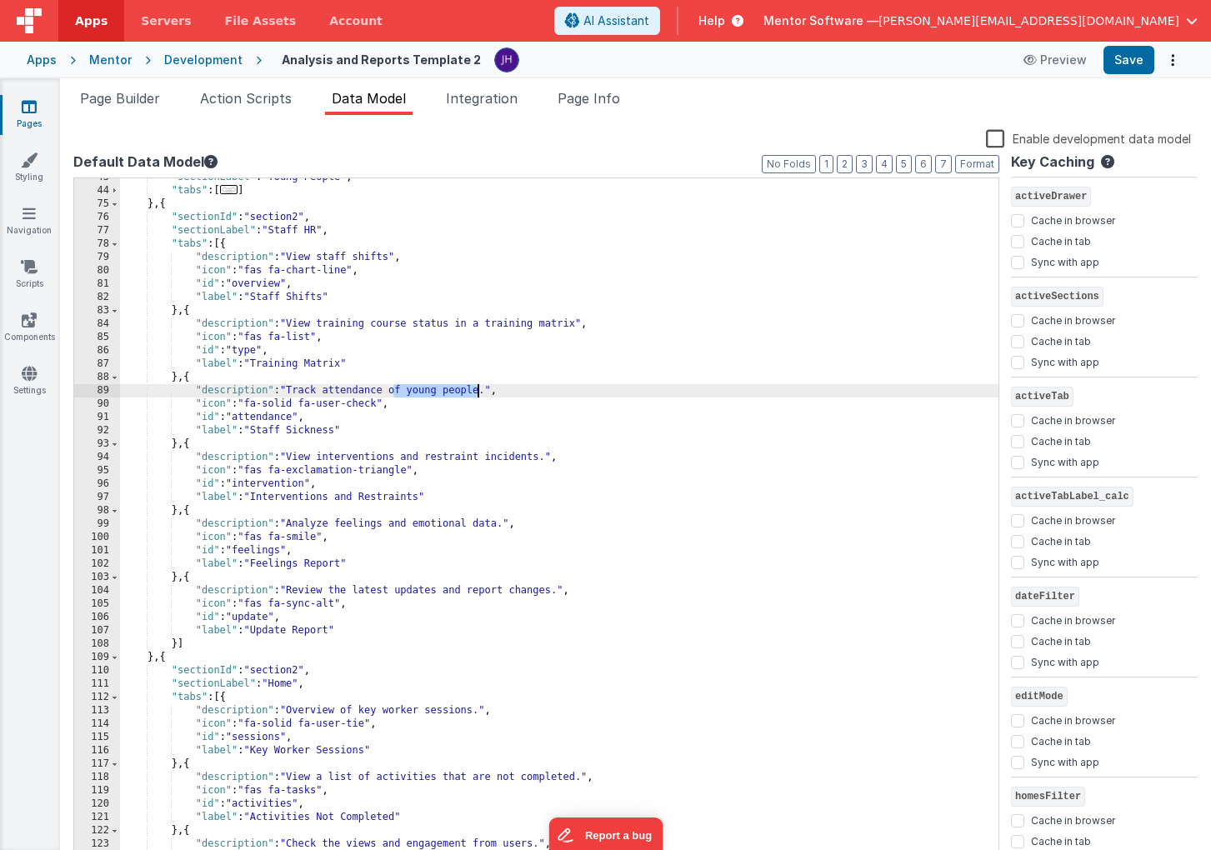
drag, startPoint x: 394, startPoint y: 392, endPoint x: 484, endPoint y: 390, distance: 90.0
click at [484, 390] on div ""sectionLabel" : "Young People" , "tabs" : [ ... ] } , { "sectionId" : "section…" at bounding box center [559, 527] width 878 height 713
drag, startPoint x: 412, startPoint y: 391, endPoint x: 483, endPoint y: 393, distance: 70.9
click at [483, 393] on div ""sectionLabel" : "Young People" , "tabs" : [ ... ] } , { "sectionId" : "section…" at bounding box center [559, 527] width 878 height 713
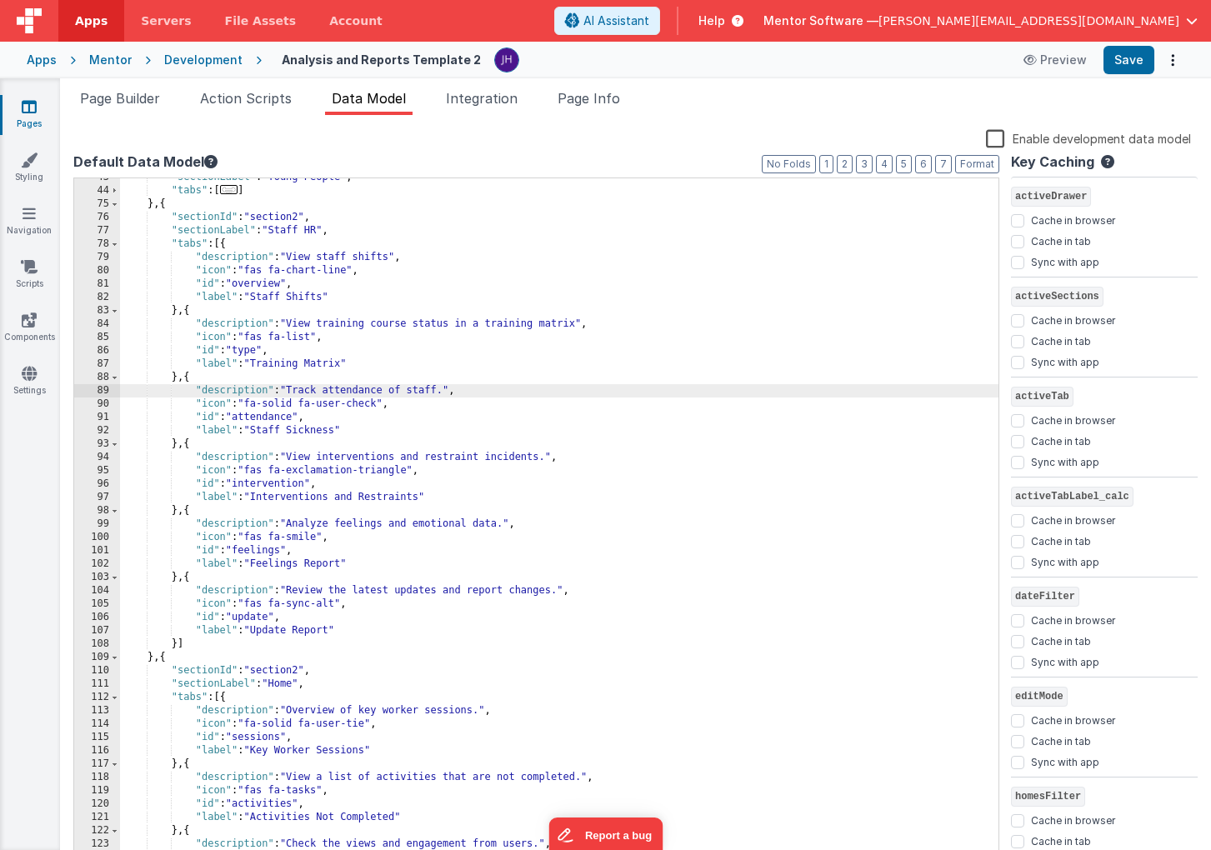
click at [256, 284] on div ""sectionLabel" : "Young People" , "tabs" : [ ... ] } , { "sectionId" : "section…" at bounding box center [559, 527] width 878 height 713
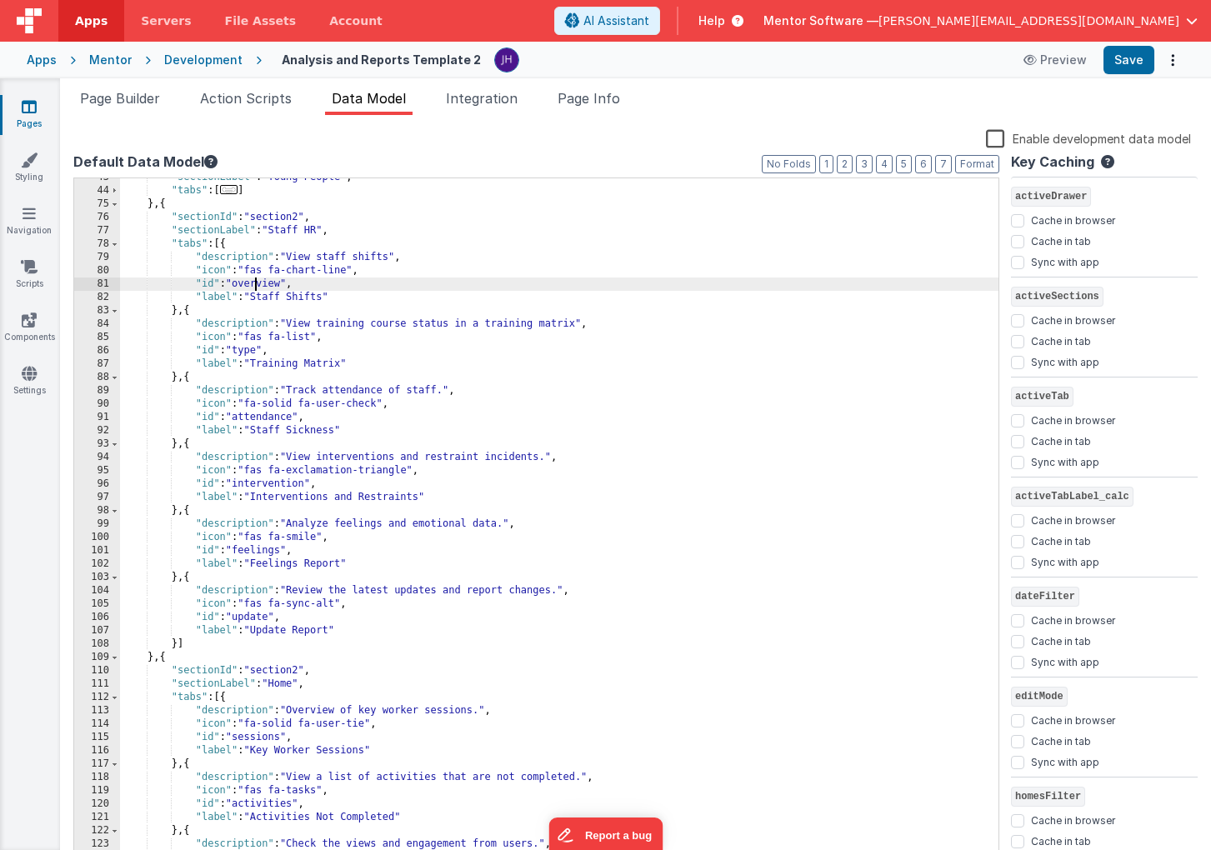
click at [256, 284] on div ""sectionLabel" : "Young People" , "tabs" : [ ... ] } , { "sectionId" : "section…" at bounding box center [559, 527] width 878 height 713
click at [248, 350] on div ""sectionLabel" : "Young People" , "tabs" : [ ... ] } , { "sectionId" : "section…" at bounding box center [559, 527] width 878 height 713
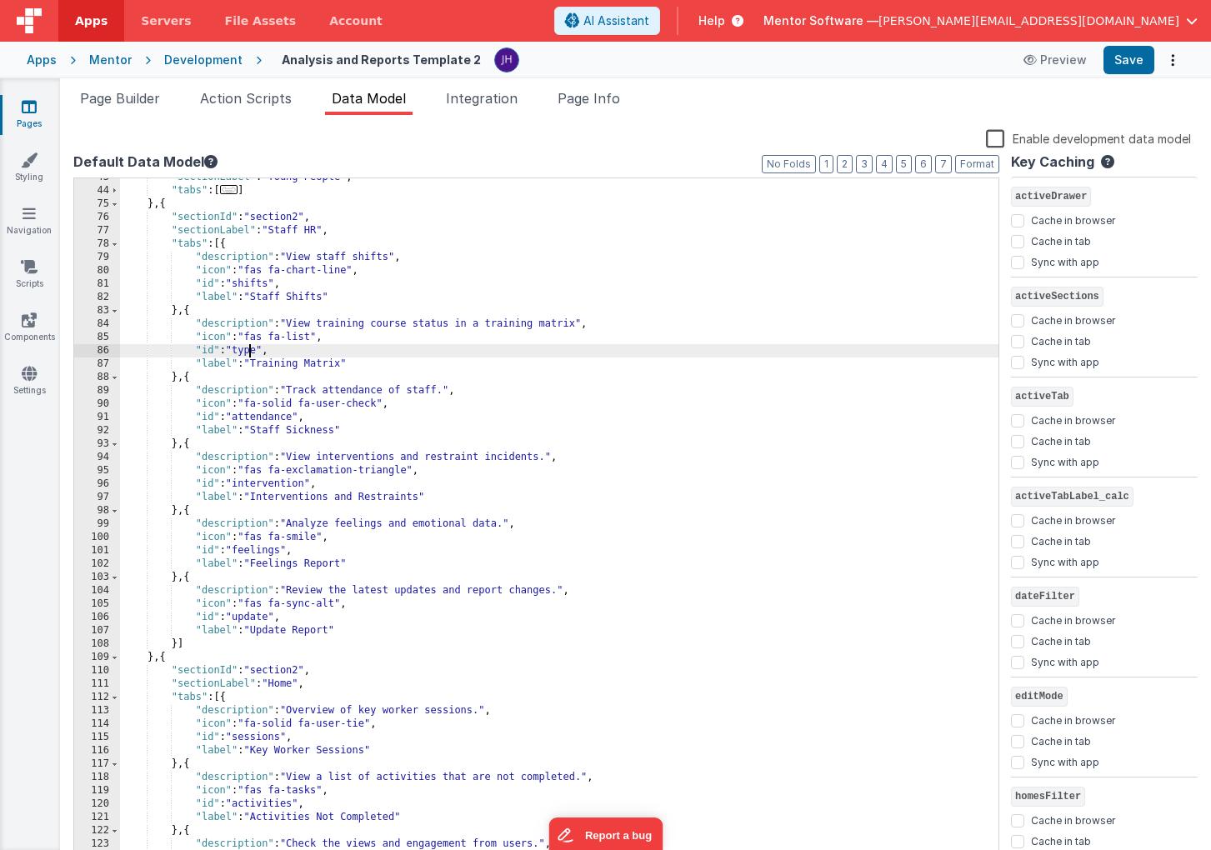
click at [248, 350] on div ""sectionLabel" : "Young People" , "tabs" : [ ... ] } , { "sectionId" : "section…" at bounding box center [559, 527] width 878 height 713
click at [271, 418] on div ""sectionLabel" : "Young People" , "tabs" : [ ... ] } , { "sectionId" : "section…" at bounding box center [559, 527] width 878 height 713
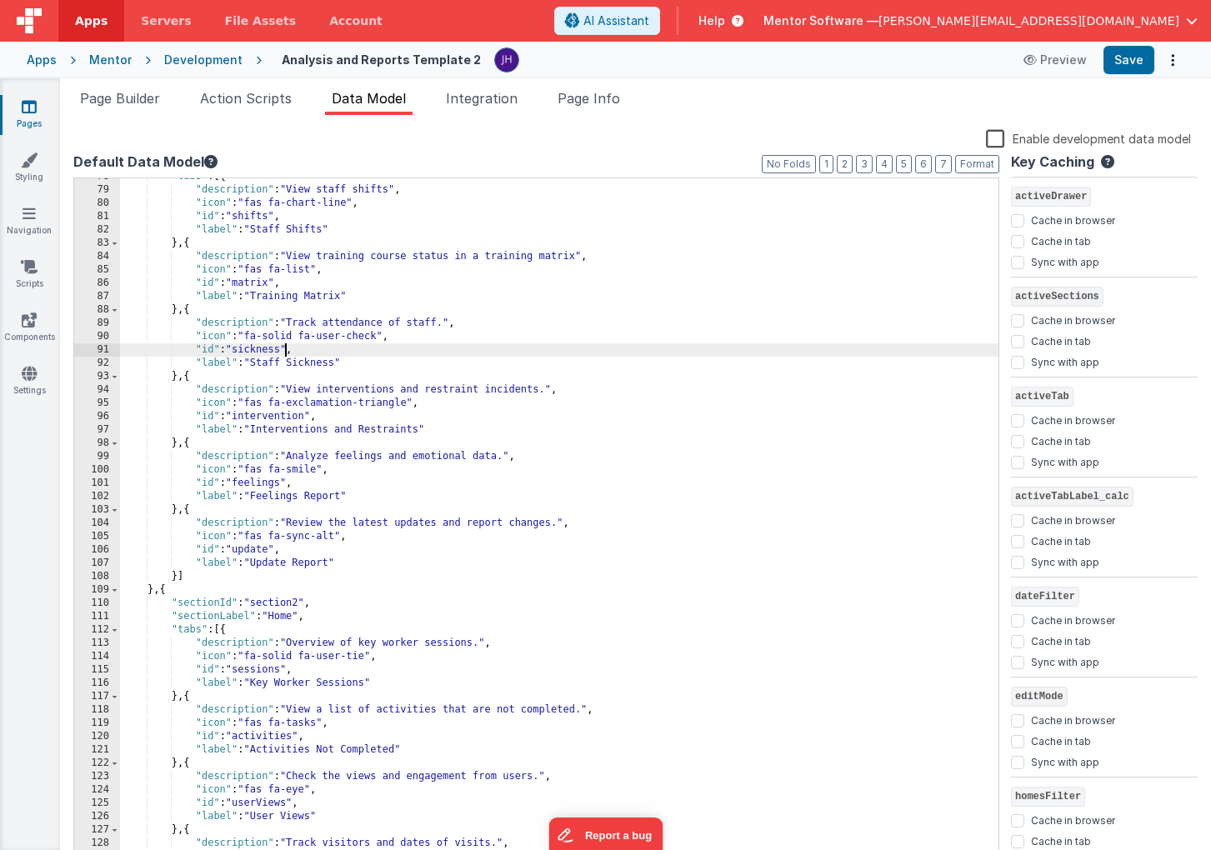
scroll to position [523, 0]
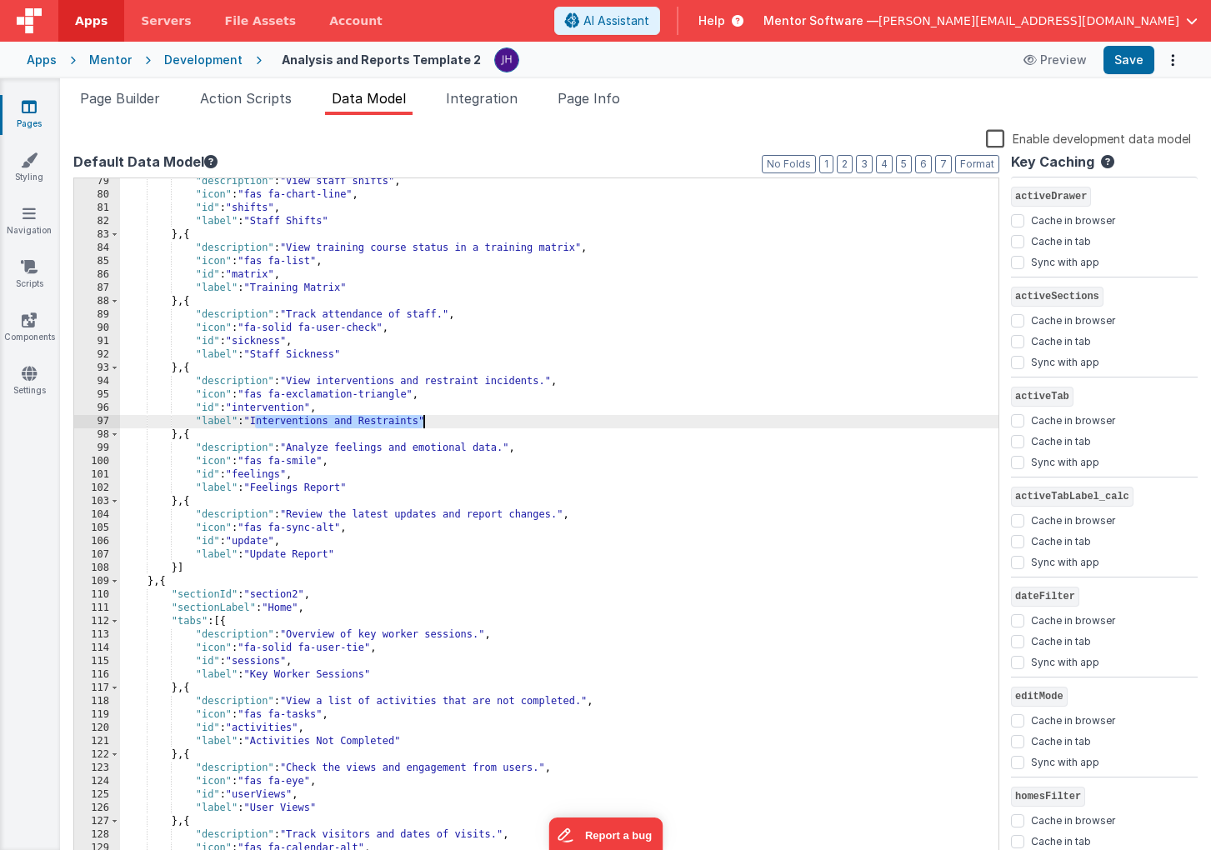
drag, startPoint x: 256, startPoint y: 421, endPoint x: 421, endPoint y: 418, distance: 165.1
click at [421, 418] on div ""description" : "View staff shifts" , "icon" : "fas fa-chart-line" , "id" : "sh…" at bounding box center [559, 531] width 878 height 713
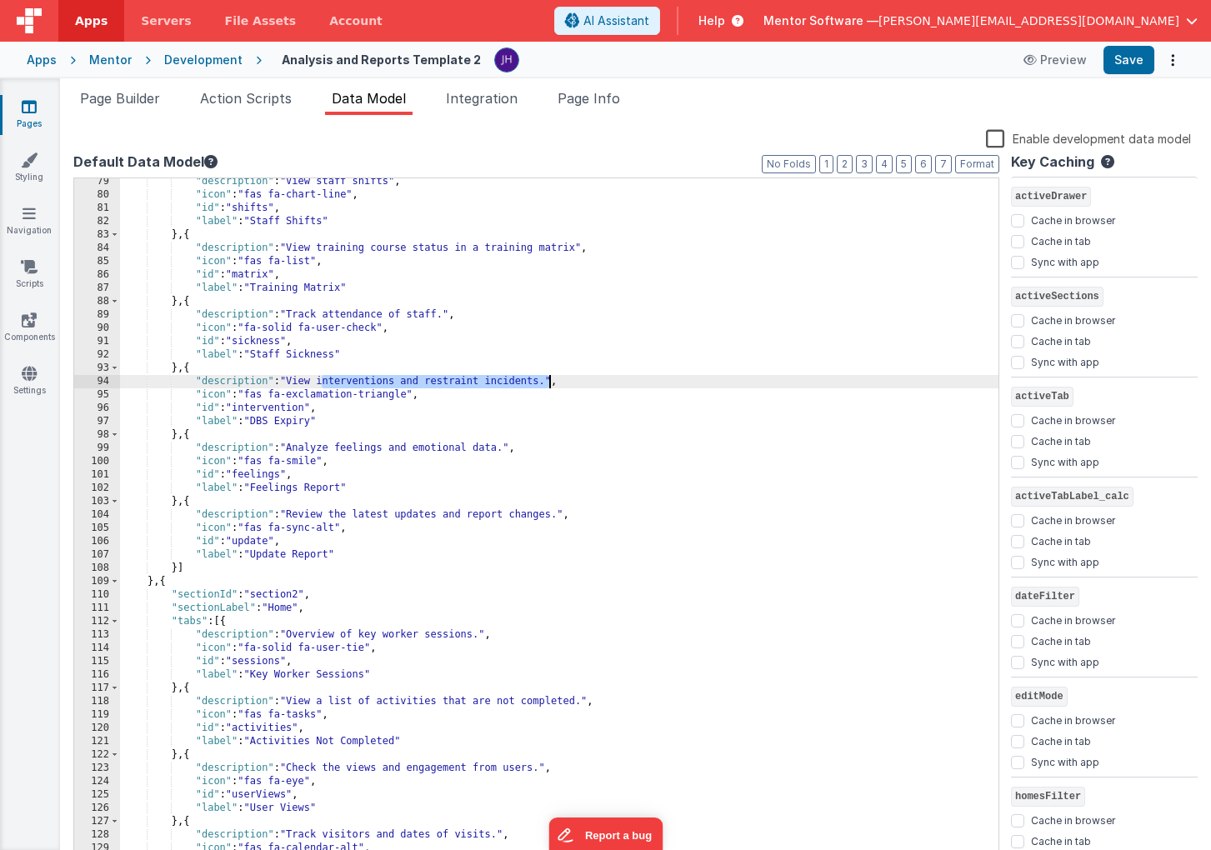
drag, startPoint x: 320, startPoint y: 381, endPoint x: 548, endPoint y: 379, distance: 227.5
click at [548, 379] on div ""description" : "View staff shifts" , "icon" : "fas fa-chart-line" , "id" : "sh…" at bounding box center [559, 531] width 878 height 713
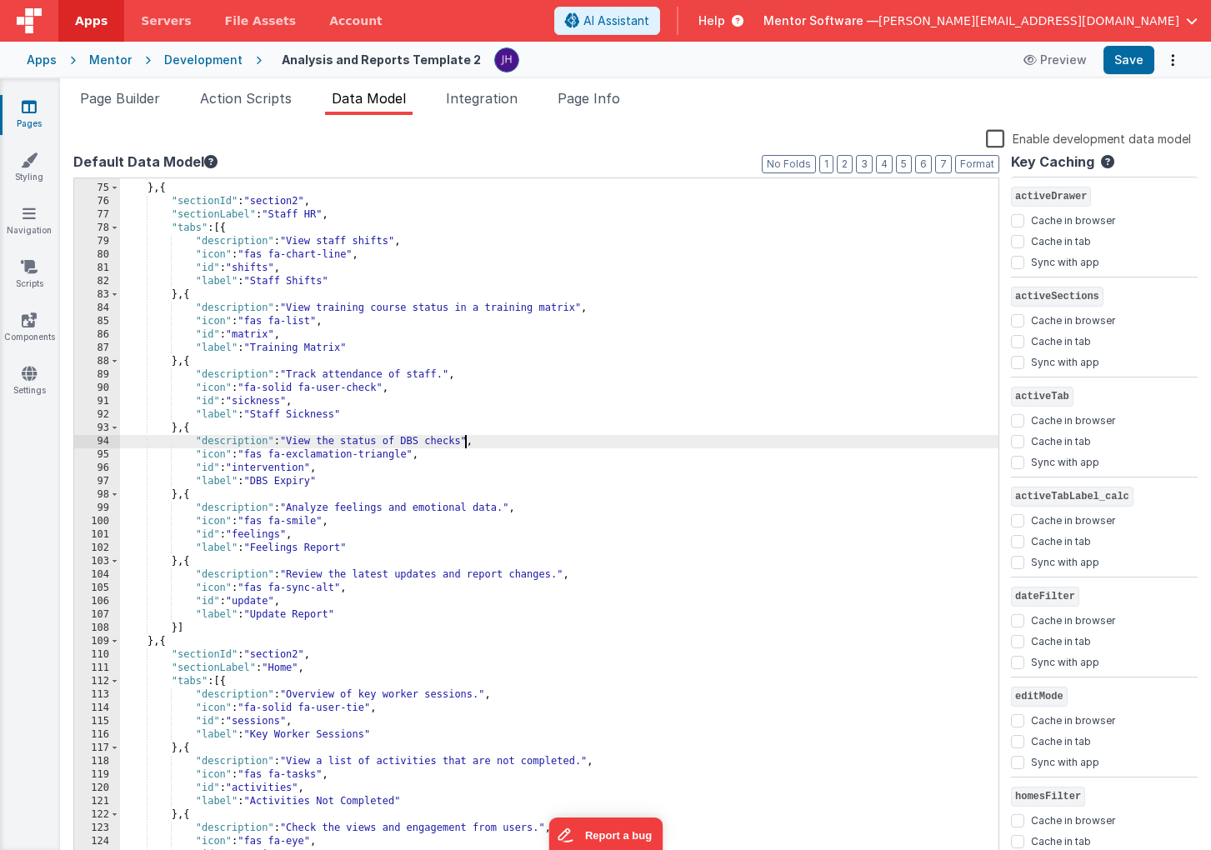
scroll to position [460, 0]
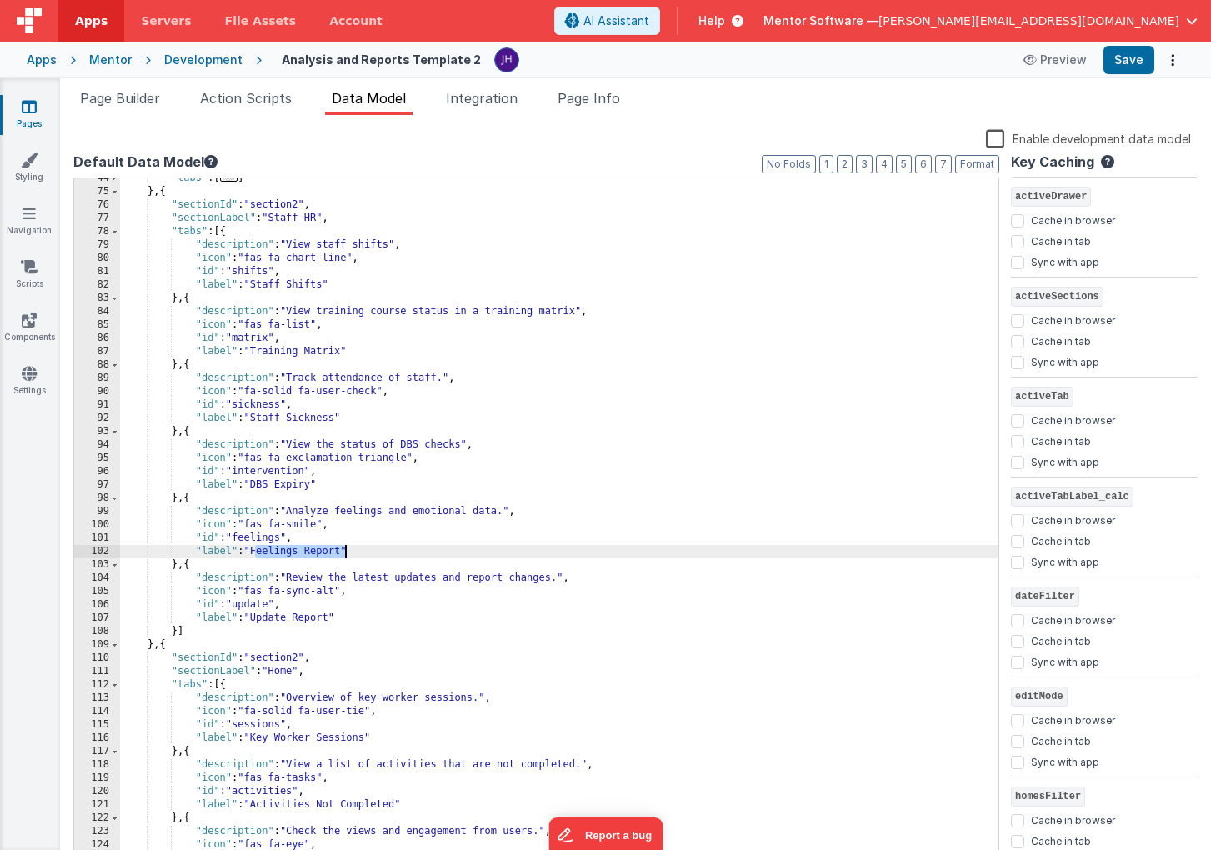
drag, startPoint x: 255, startPoint y: 552, endPoint x: 345, endPoint y: 550, distance: 90.0
click at [345, 550] on div ""tabs" : [ ... ] } , { "sectionId" : "section2" , "sectionLabel" : "Staff HR" ,…" at bounding box center [559, 528] width 878 height 713
click at [298, 549] on div ""tabs" : [ ... ] } , { "sectionId" : "section2" , "sectionLabel" : "Staff HR" ,…" at bounding box center [559, 528] width 878 height 713
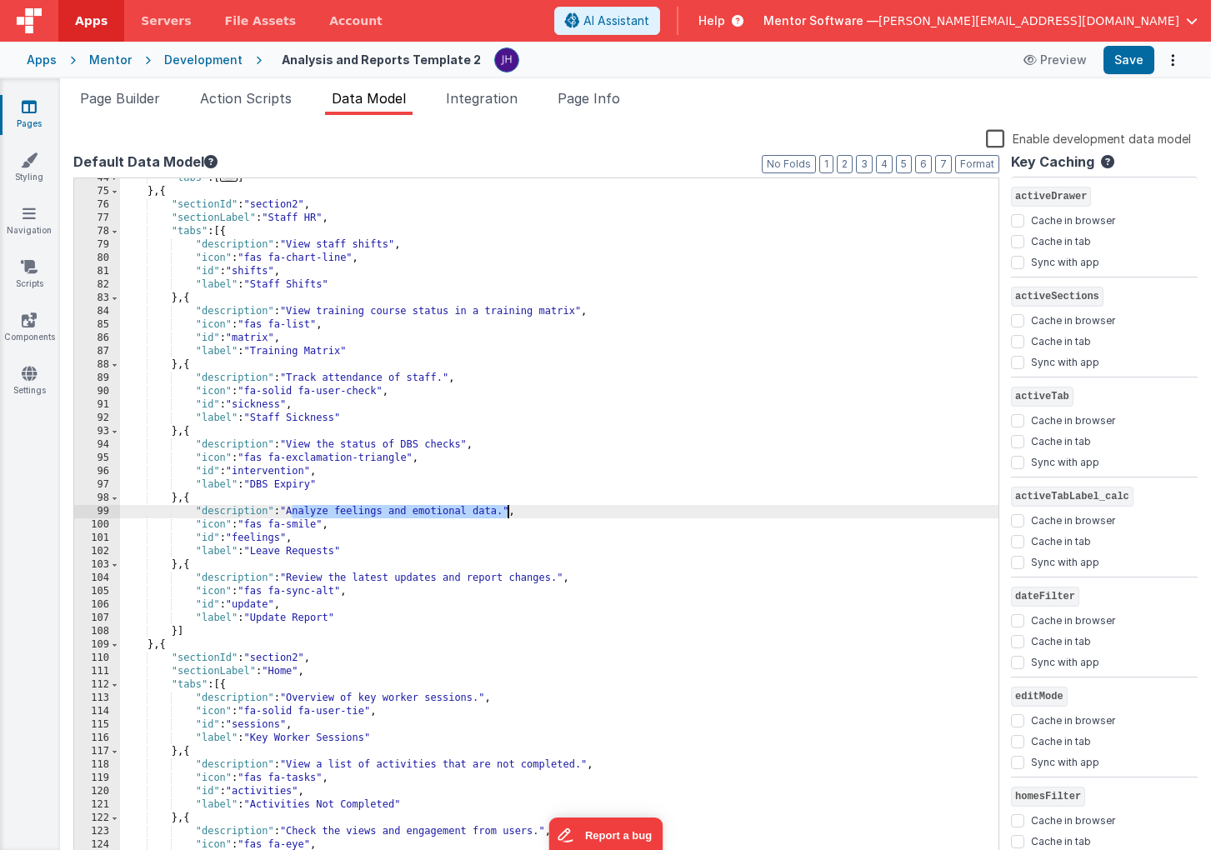
drag, startPoint x: 292, startPoint y: 512, endPoint x: 505, endPoint y: 511, distance: 213.4
click at [505, 511] on div ""tabs" : [ ... ] } , { "sectionId" : "section2" , "sectionLabel" : "Staff HR" ,…" at bounding box center [559, 528] width 878 height 713
click at [255, 540] on div ""tabs" : [ ... ] } , { "sectionId" : "section2" , "sectionLabel" : "Staff HR" ,…" at bounding box center [559, 528] width 878 height 713
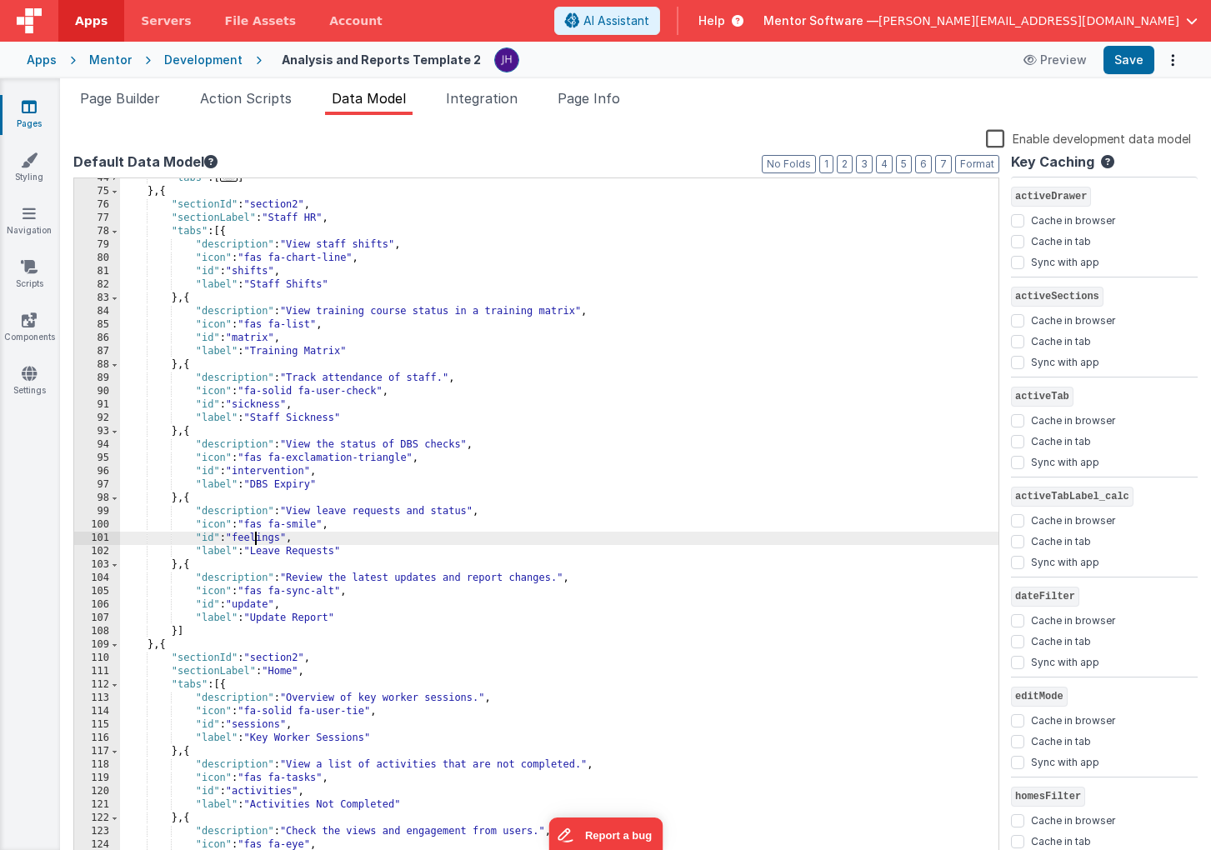
click at [255, 540] on div ""tabs" : [ ... ] } , { "sectionId" : "section2" , "sectionLabel" : "Staff HR" ,…" at bounding box center [559, 528] width 878 height 713
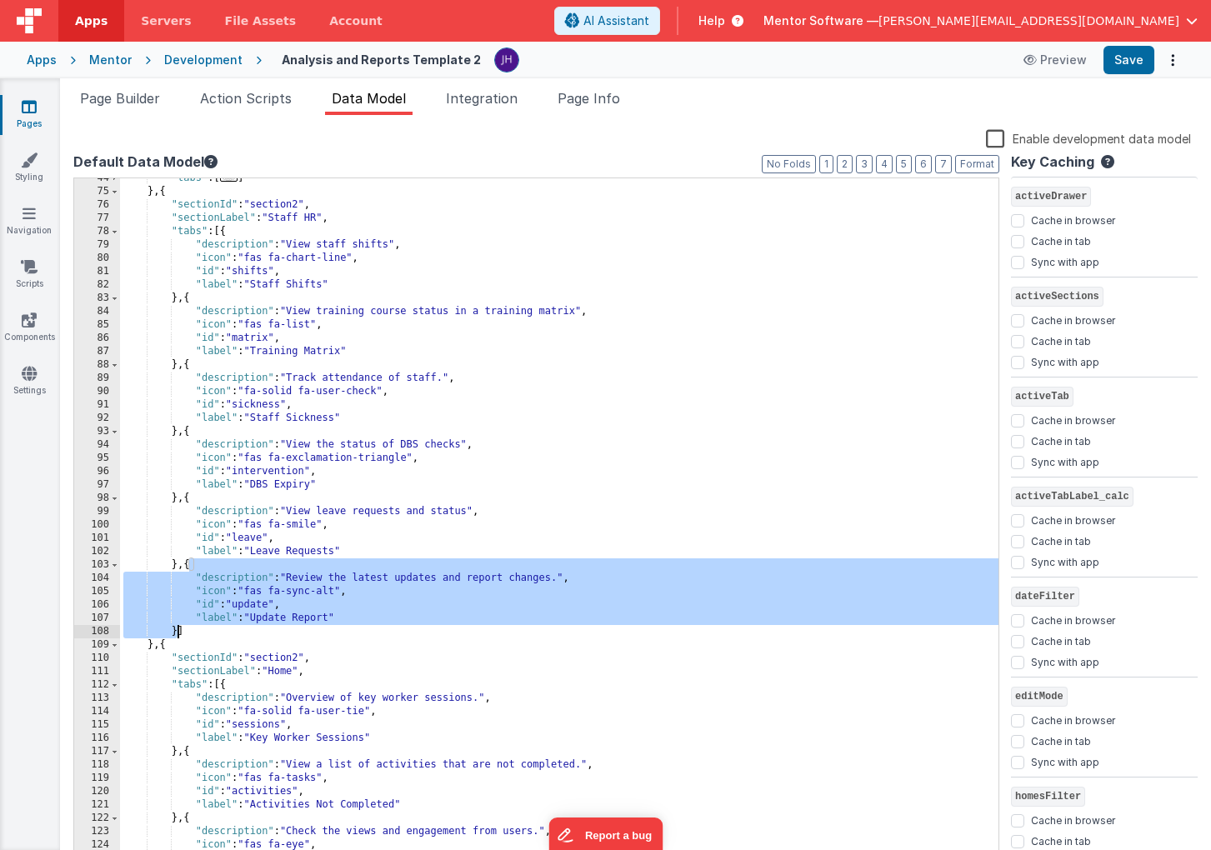
drag, startPoint x: 188, startPoint y: 567, endPoint x: 177, endPoint y: 630, distance: 64.4
click at [177, 630] on div ""tabs" : [ ... ] } , { "sectionId" : "section2" , "sectionLabel" : "Staff HR" ,…" at bounding box center [559, 528] width 878 height 713
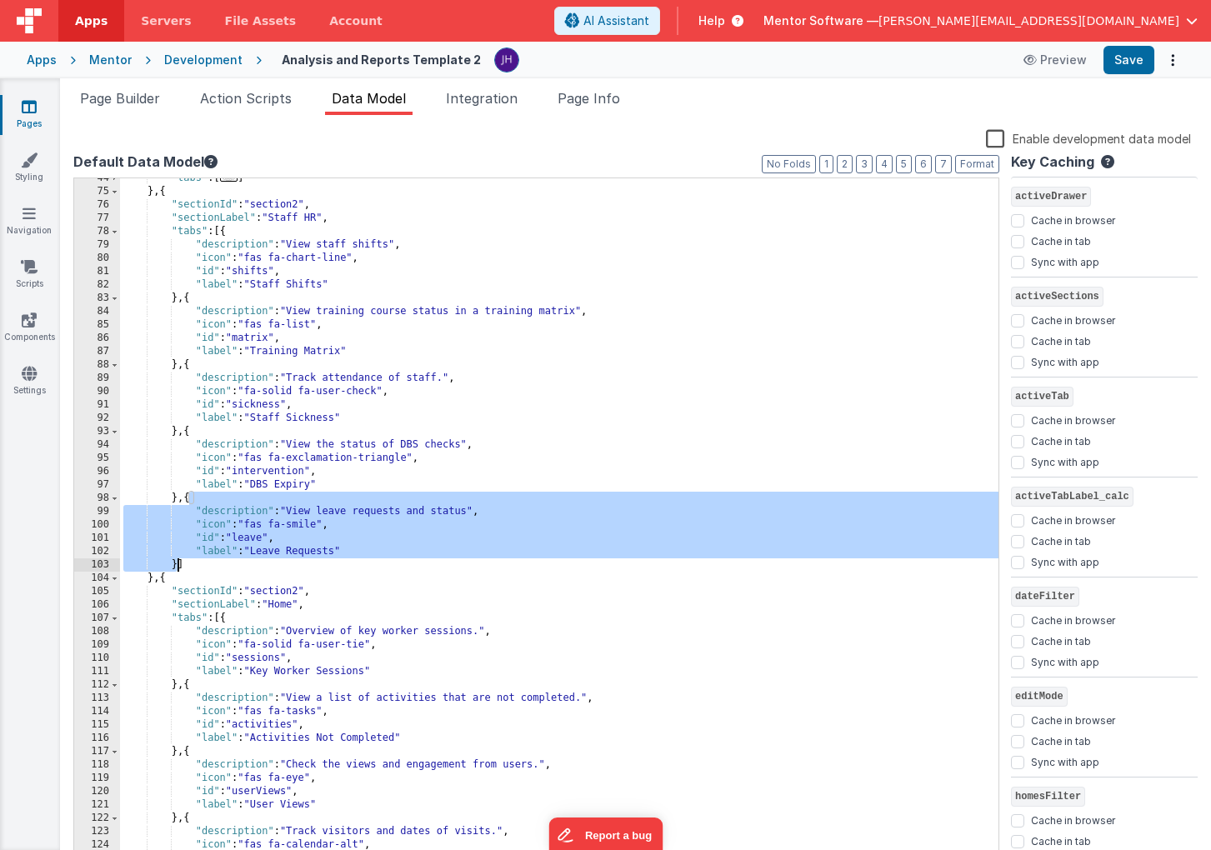
drag, startPoint x: 191, startPoint y: 497, endPoint x: 179, endPoint y: 560, distance: 64.4
click at [179, 560] on div ""tabs" : [ ... ] } , { "sectionId" : "section2" , "sectionLabel" : "Staff HR" ,…" at bounding box center [559, 528] width 878 height 713
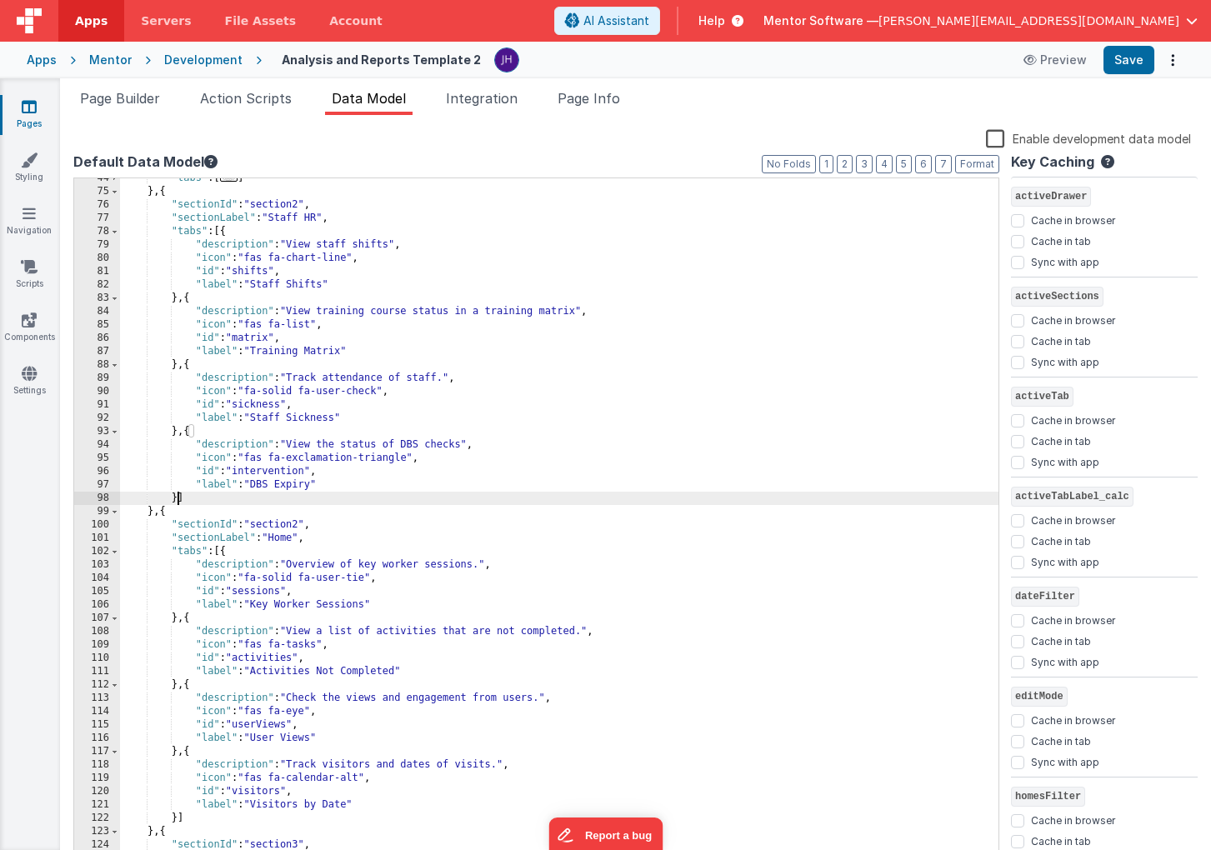
click at [185, 299] on div ""tabs" : [ ... ] } , { "sectionId" : "section2" , "sectionLabel" : "Staff HR" ,…" at bounding box center [559, 528] width 878 height 713
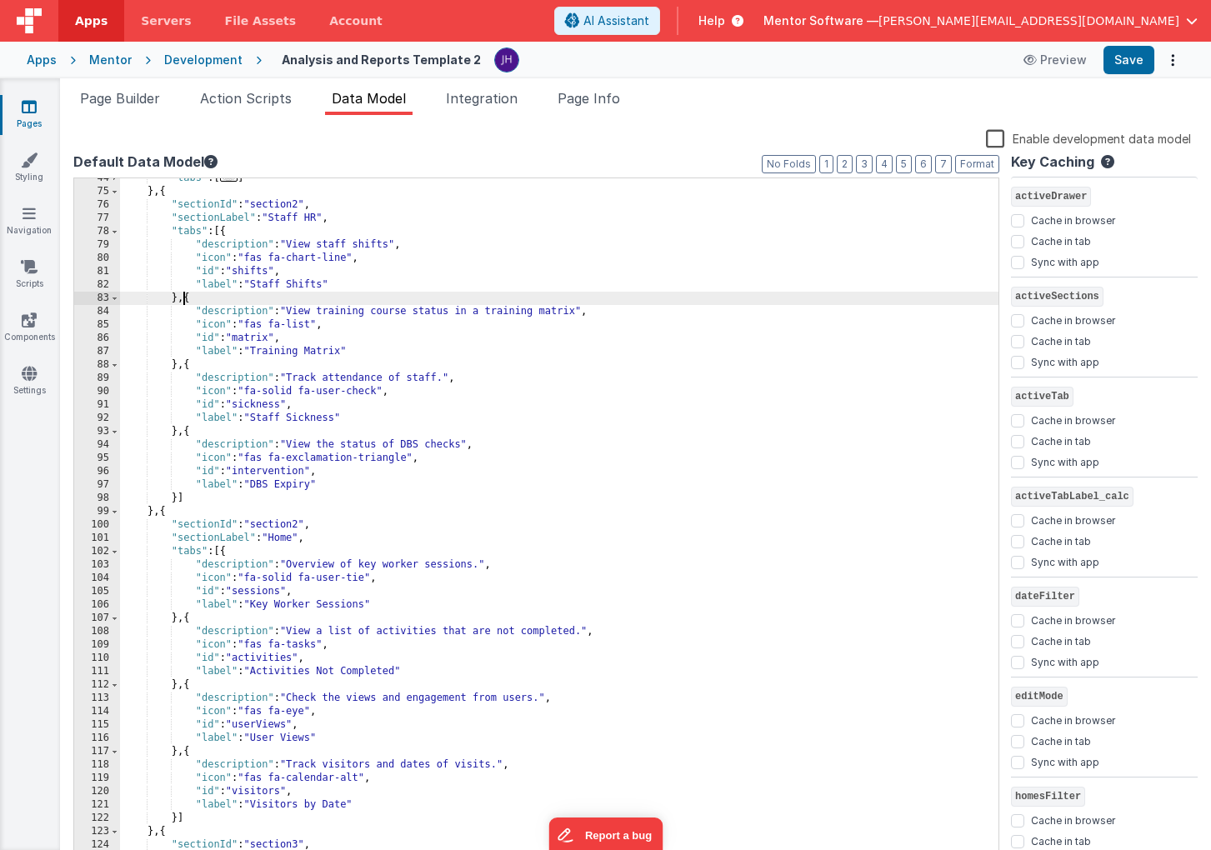
paste textarea
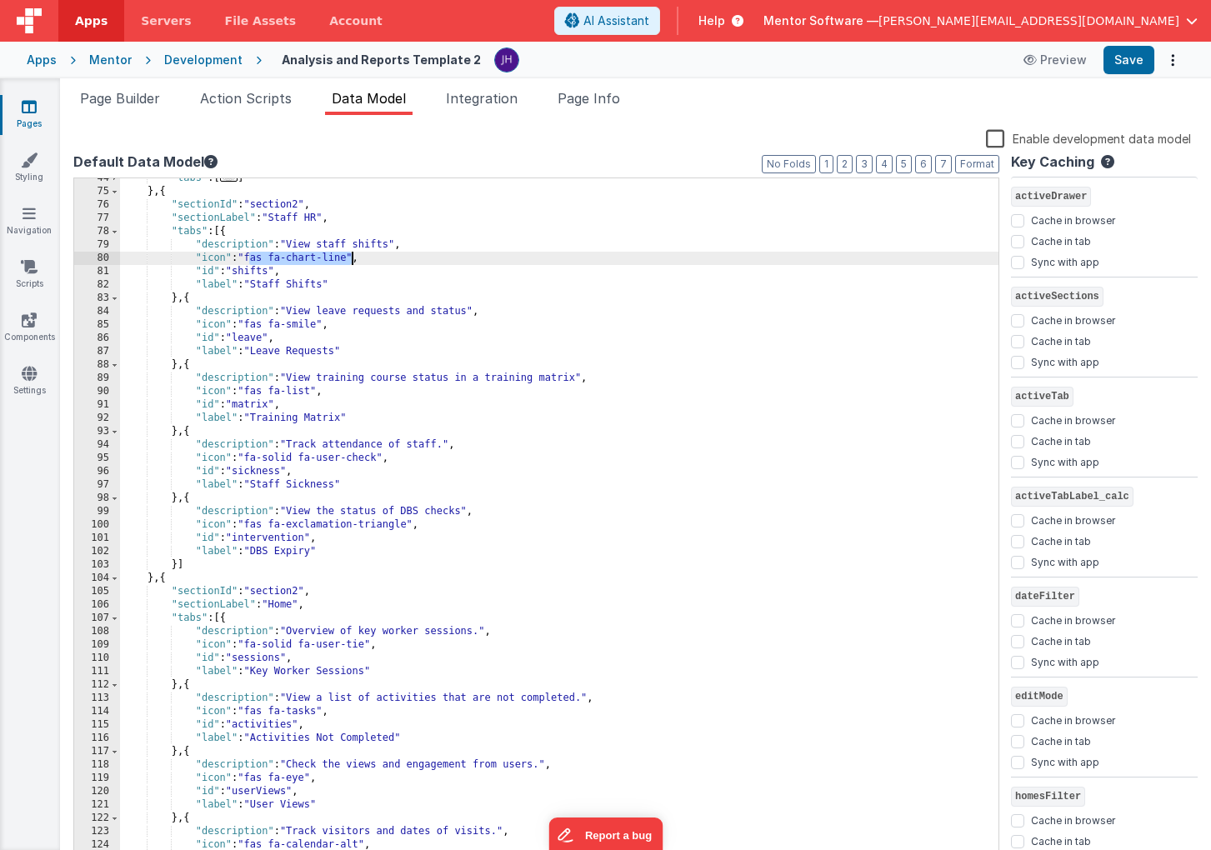
drag, startPoint x: 250, startPoint y: 258, endPoint x: 351, endPoint y: 258, distance: 100.9
click at [351, 258] on div ""tabs" : [ ... ] } , { "sectionId" : "section2" , "sectionLabel" : "Staff HR" ,…" at bounding box center [559, 528] width 878 height 713
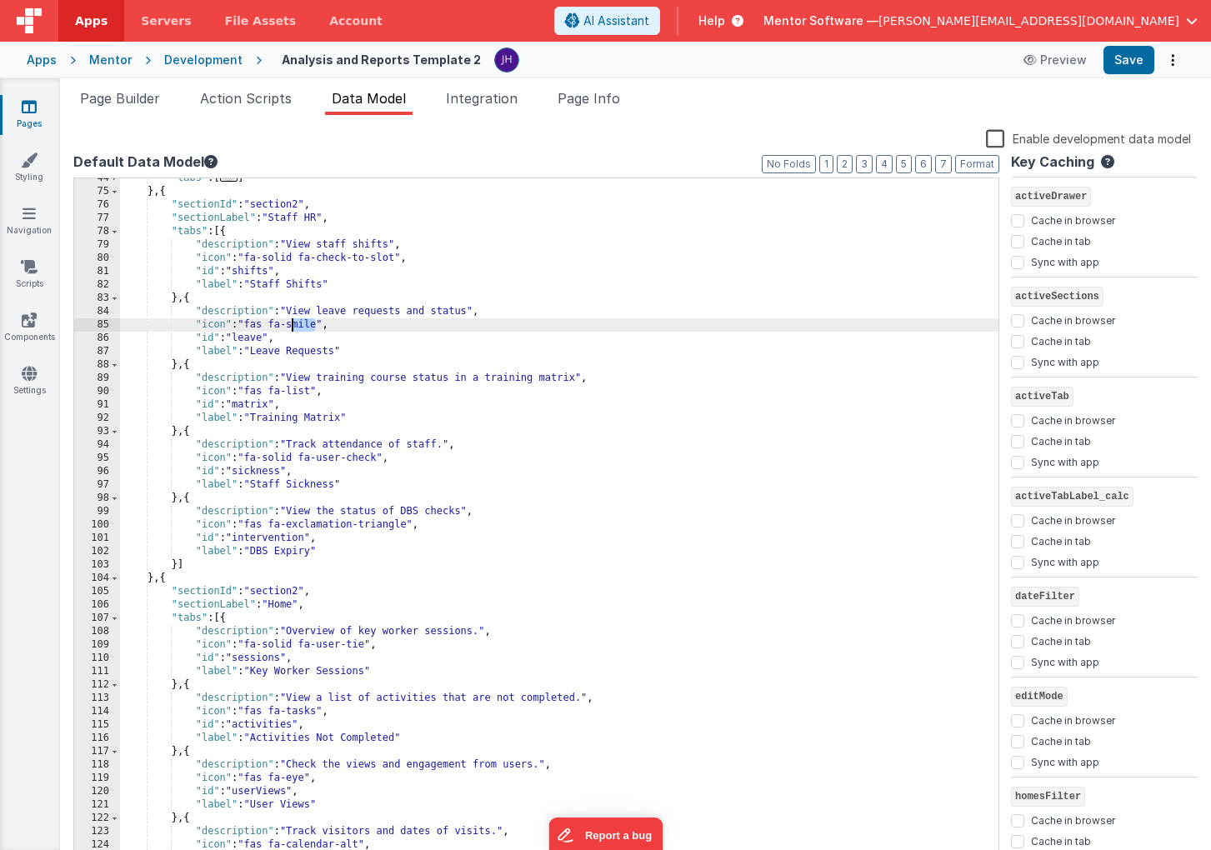
drag, startPoint x: 318, startPoint y: 322, endPoint x: 278, endPoint y: 323, distance: 40.8
click at [278, 323] on div ""tabs" : [ ... ] } , { "sectionId" : "section2" , "sectionLabel" : "Staff HR" ,…" at bounding box center [559, 528] width 878 height 713
drag, startPoint x: 320, startPoint y: 326, endPoint x: 249, endPoint y: 328, distance: 70.9
click at [249, 328] on div ""tabs" : [ ... ] } , { "sectionId" : "section2" , "sectionLabel" : "Staff HR" ,…" at bounding box center [559, 528] width 878 height 713
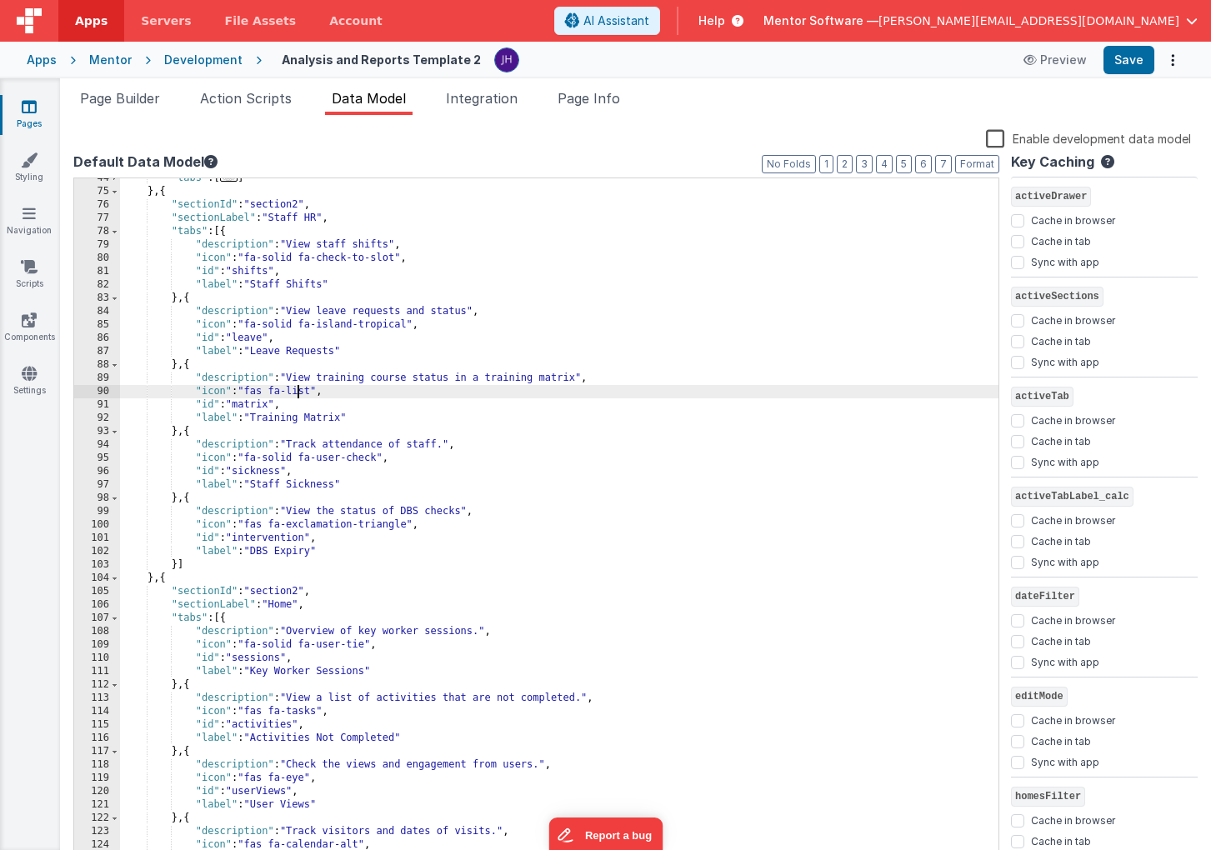
click at [298, 391] on div ""tabs" : [ ... ] } , { "sectionId" : "section2" , "sectionLabel" : "Staff HR" ,…" at bounding box center [559, 528] width 878 height 713
drag, startPoint x: 315, startPoint y: 392, endPoint x: 250, endPoint y: 392, distance: 65.0
click at [250, 392] on div ""tabs" : [ ... ] } , { "sectionId" : "section2" , "sectionLabel" : "Staff HR" ,…" at bounding box center [559, 528] width 878 height 713
click at [308, 389] on div ""tabs" : [ ... ] } , { "sectionId" : "section2" , "sectionLabel" : "Staff HR" ,…" at bounding box center [559, 528] width 878 height 713
click at [418, 393] on div ""tabs" : [ ... ] } , { "sectionId" : "section2" , "sectionLabel" : "Staff HR" ,…" at bounding box center [559, 528] width 878 height 713
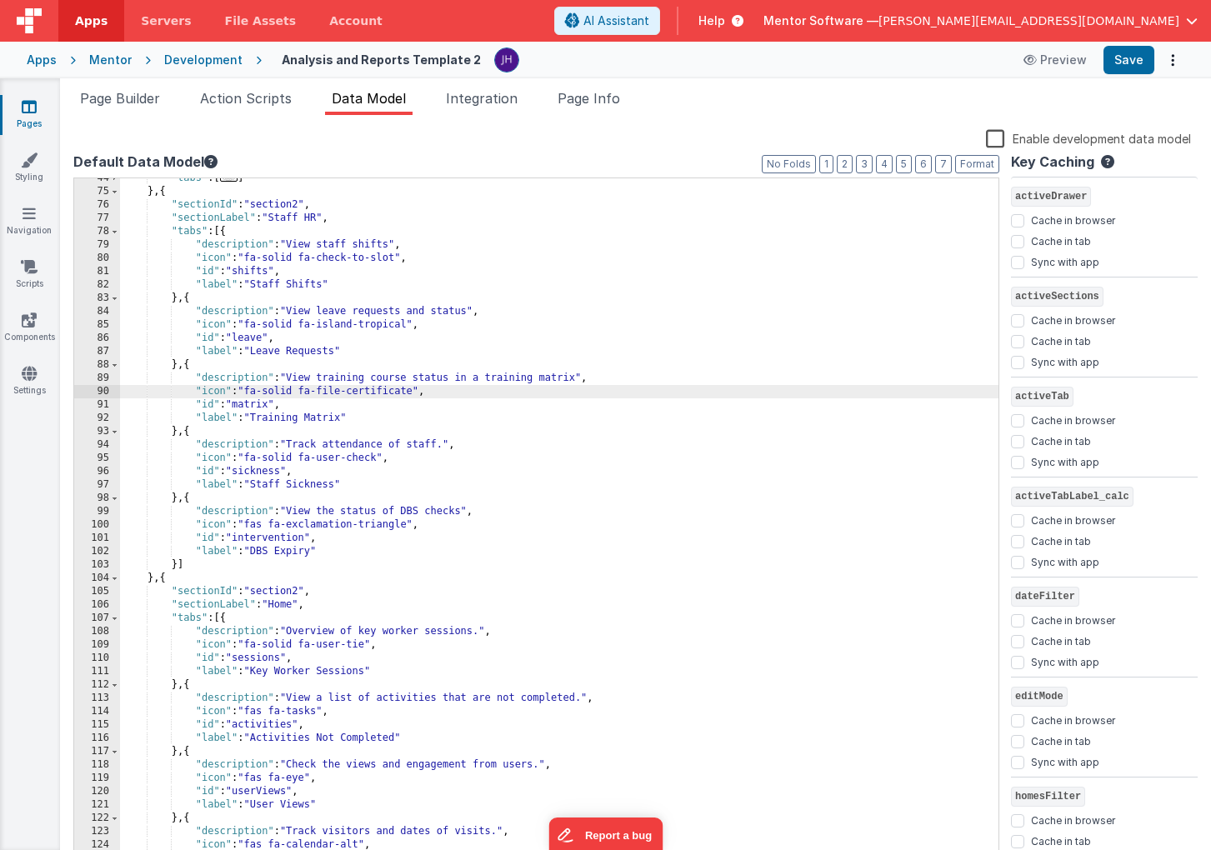
click at [528, 405] on div ""tabs" : [ ... ] } , { "sectionId" : "section2" , "sectionLabel" : "Staff HR" ,…" at bounding box center [559, 528] width 878 height 713
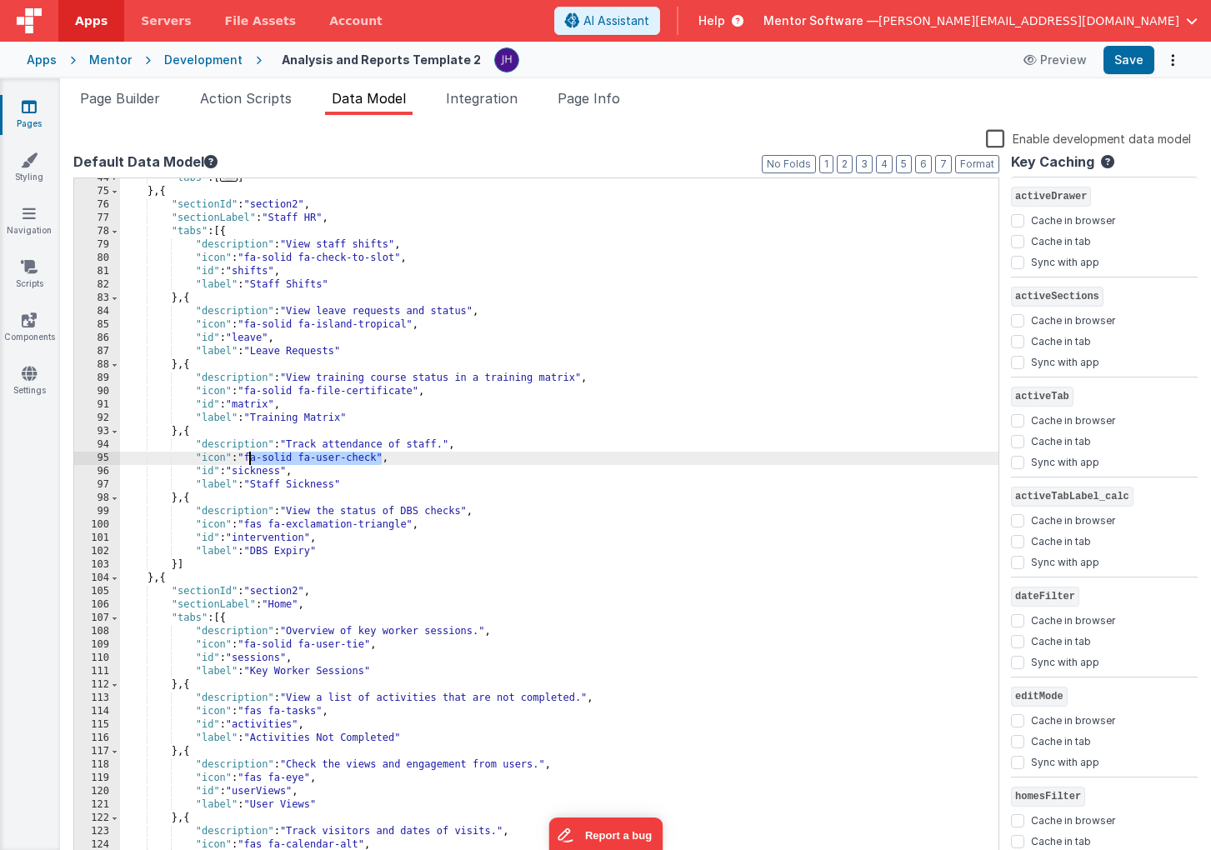
drag, startPoint x: 381, startPoint y: 458, endPoint x: 251, endPoint y: 458, distance: 130.0
click at [251, 458] on div ""tabs" : [ ... ] } , { "sectionId" : "section2" , "sectionLabel" : "Staff HR" ,…" at bounding box center [559, 528] width 878 height 713
click at [309, 456] on div ""tabs" : [ ... ] } , { "sectionId" : "section2" , "sectionLabel" : "Staff HR" ,…" at bounding box center [559, 528] width 878 height 713
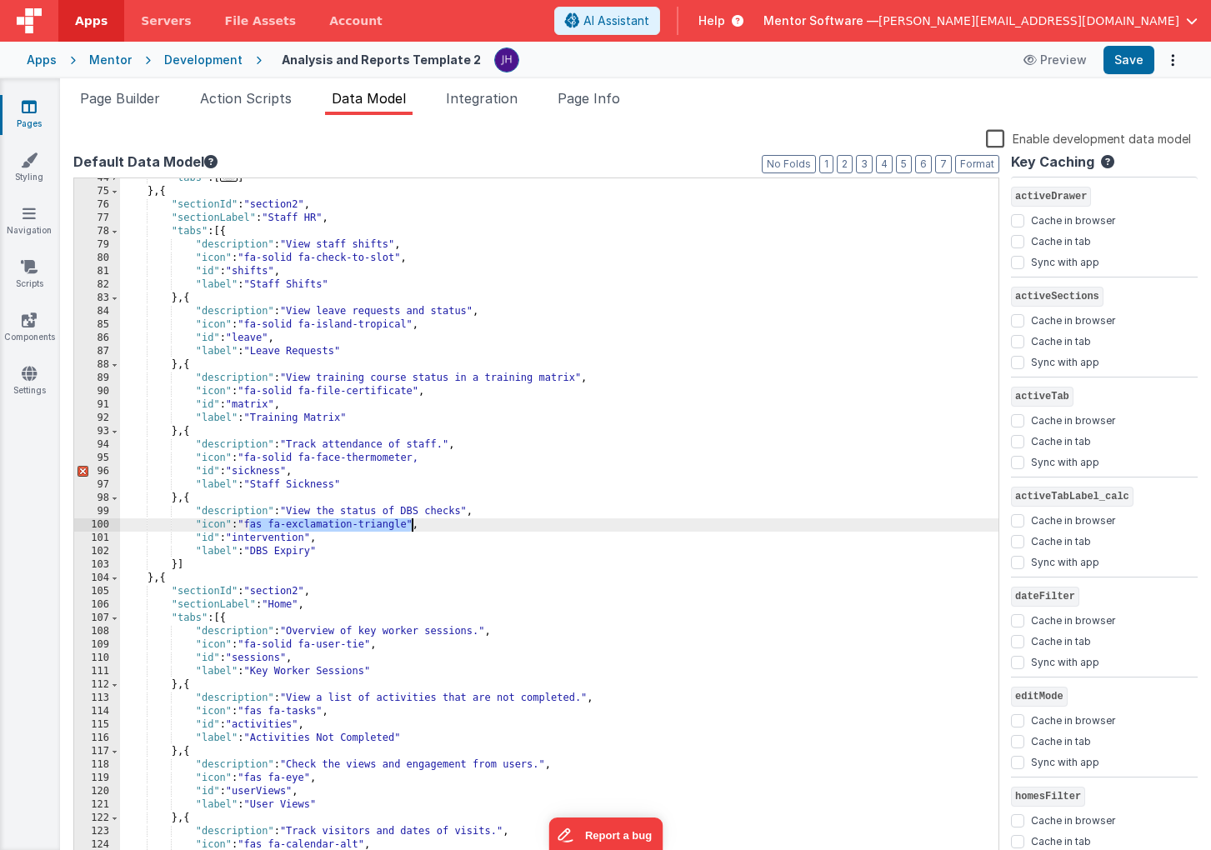
drag, startPoint x: 251, startPoint y: 525, endPoint x: 413, endPoint y: 523, distance: 161.7
click at [413, 523] on div ""tabs" : [ ... ] } , { "sectionId" : "section2" , "sectionLabel" : "Staff HR" ,…" at bounding box center [559, 528] width 878 height 713
click at [310, 522] on div ""tabs" : [ ... ] } , { "sectionId" : "section2" , "sectionLabel" : "Staff HR" ,…" at bounding box center [559, 528] width 878 height 713
click at [418, 458] on div ""tabs" : [ ... ] } , { "sectionId" : "section2" , "sectionLabel" : "Staff HR" ,…" at bounding box center [559, 528] width 878 height 713
click at [392, 526] on div ""tabs" : [ ... ] } , { "sectionId" : "section2" , "sectionLabel" : "Staff HR" ,…" at bounding box center [559, 528] width 878 height 713
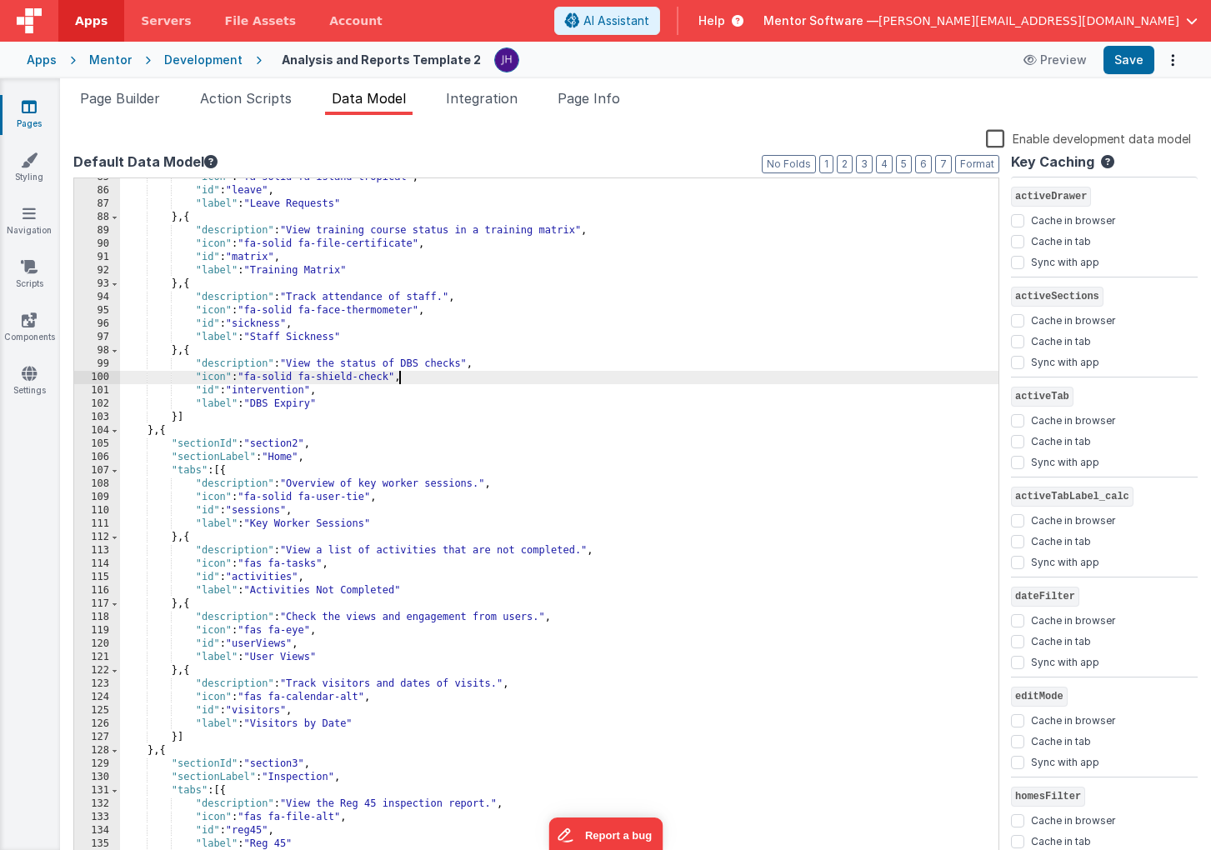
scroll to position [802, 0]
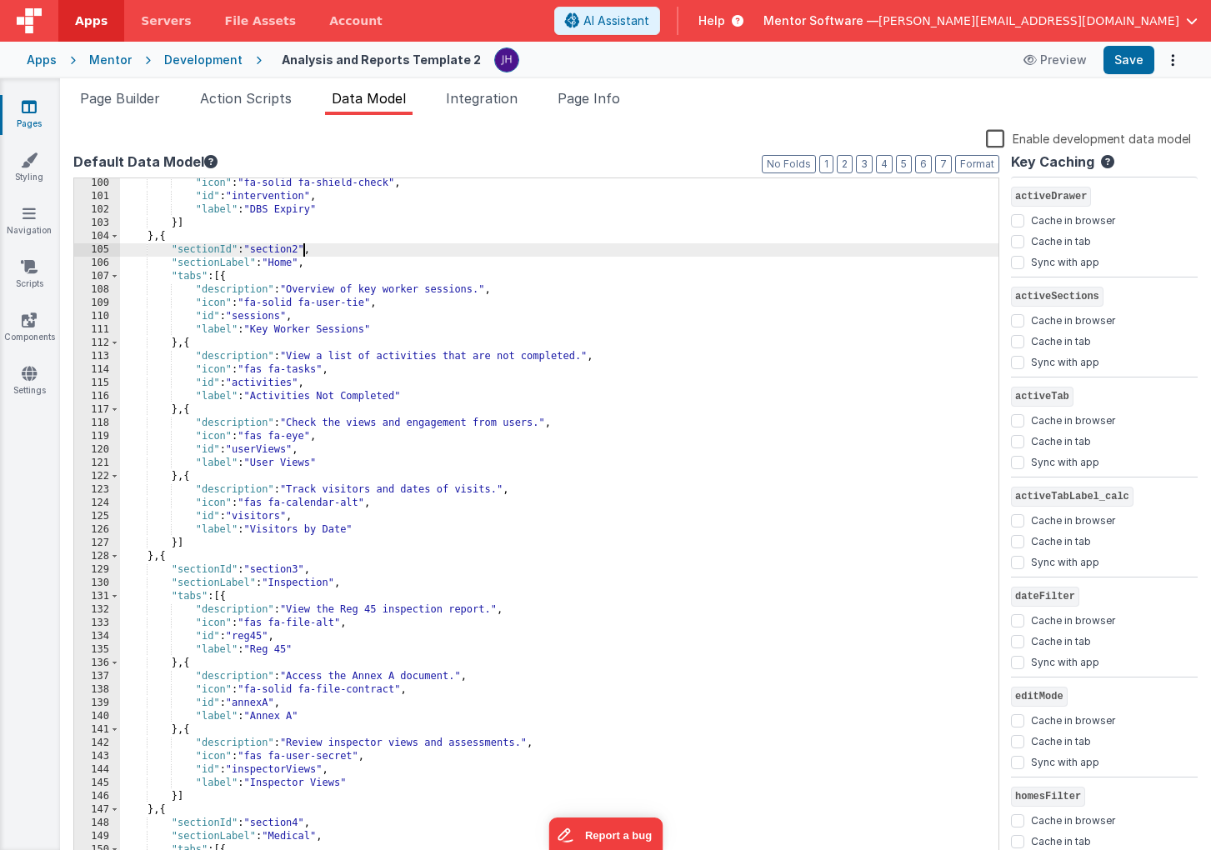
click at [301, 249] on div ""icon" : "fa-solid fa-shield-check" , "id" : "intervention" , "label" : "DBS Ex…" at bounding box center [559, 533] width 878 height 713
click at [301, 567] on div ""icon" : "fa-solid fa-shield-check" , "id" : "intervention" , "label" : "DBS Ex…" at bounding box center [559, 533] width 878 height 713
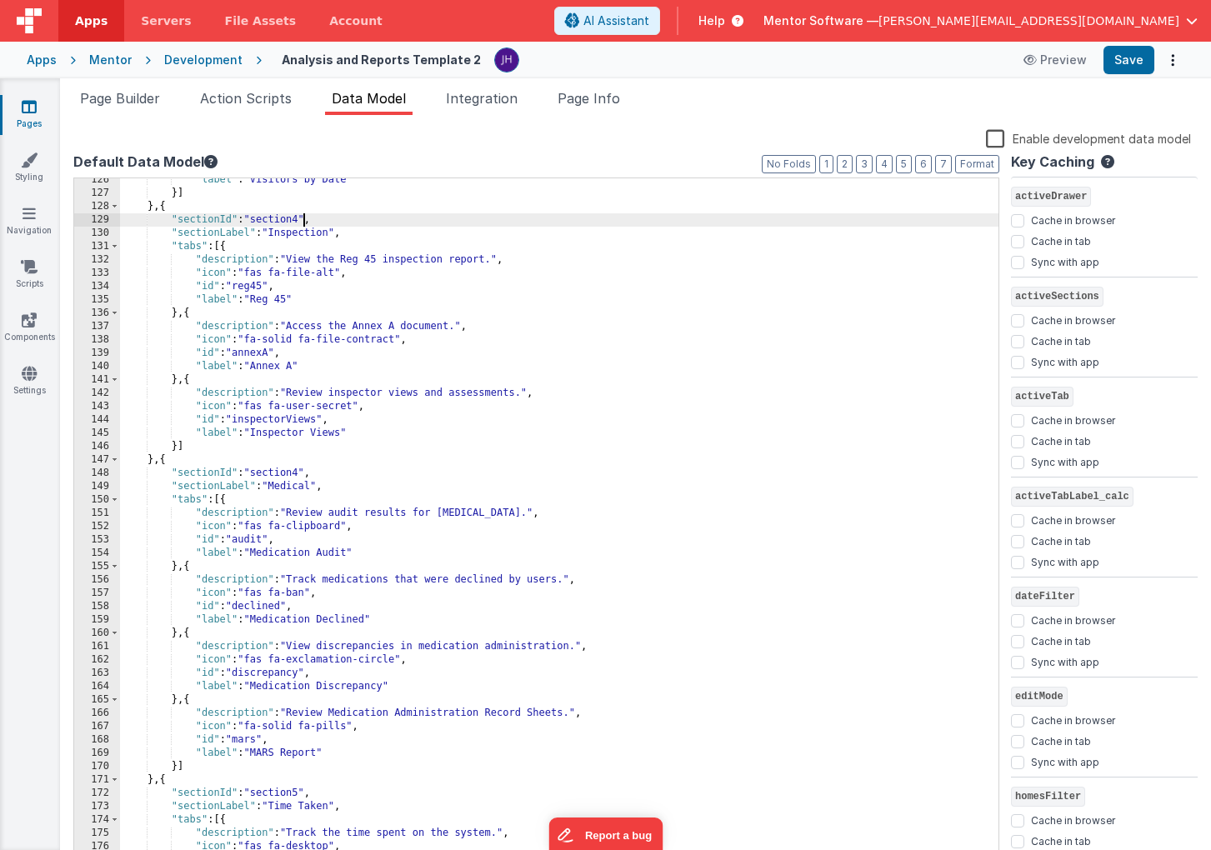
scroll to position [1174, 0]
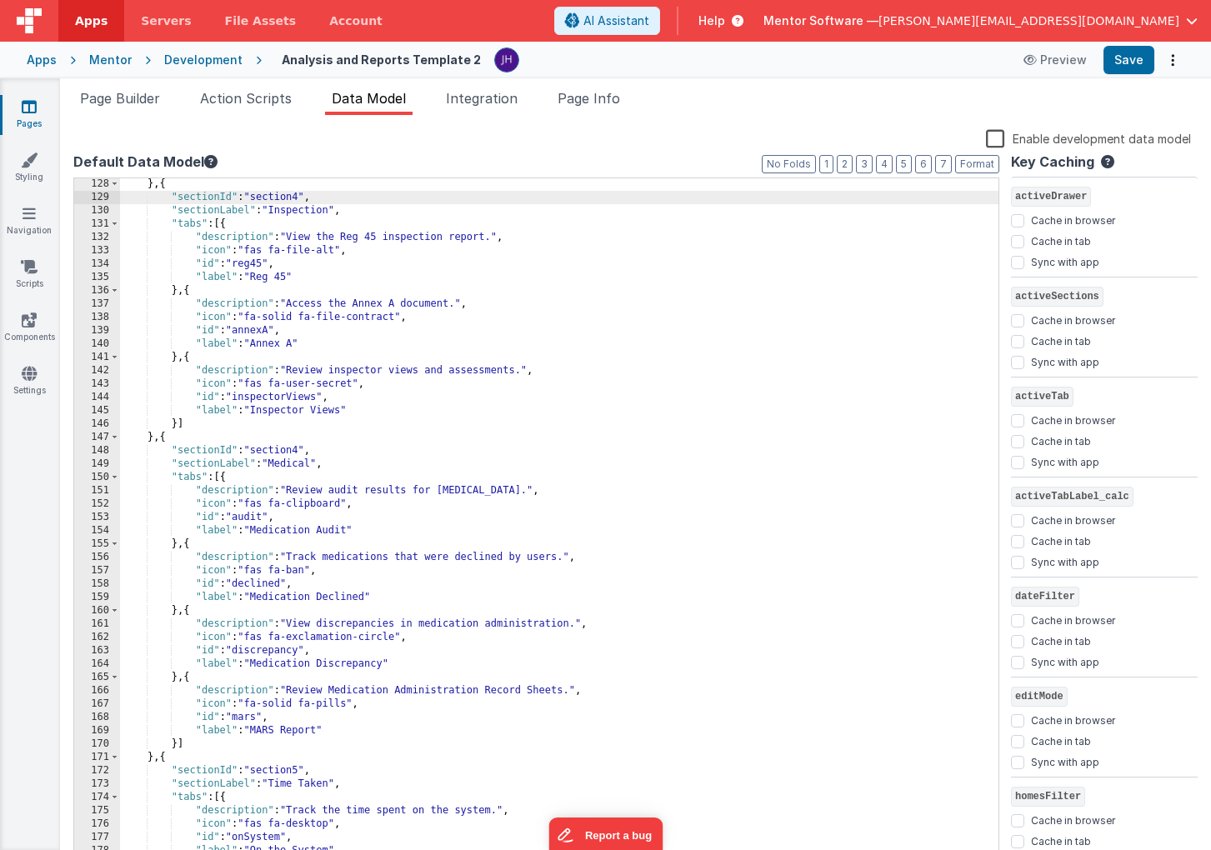
click at [301, 451] on div "} , { "sectionId" : "section4" , "sectionLabel" : "Inspection" , "tabs" : [{ "d…" at bounding box center [559, 534] width 878 height 713
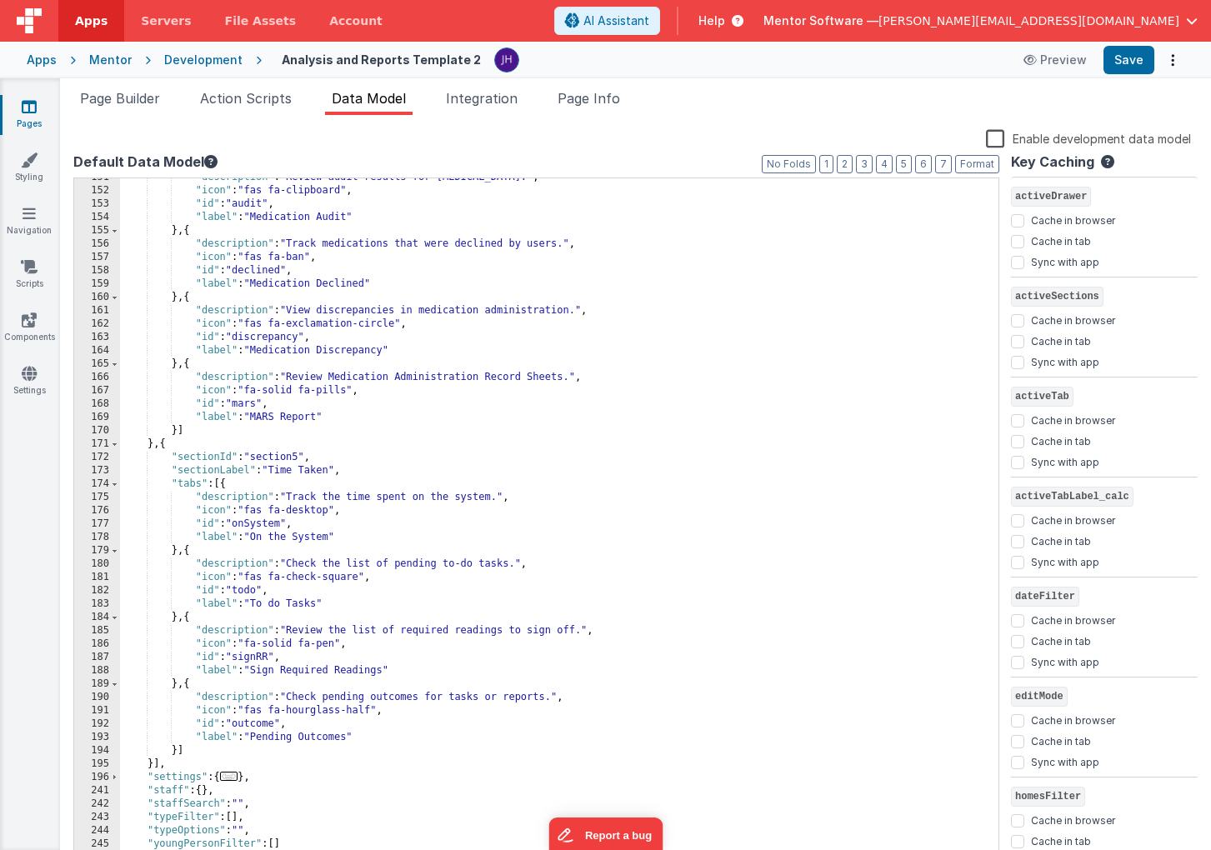
scroll to position [1488, 0]
click at [302, 452] on div ""description" : "Review audit results for [MEDICAL_DATA]." , "icon" : "fas fa-c…" at bounding box center [559, 527] width 878 height 713
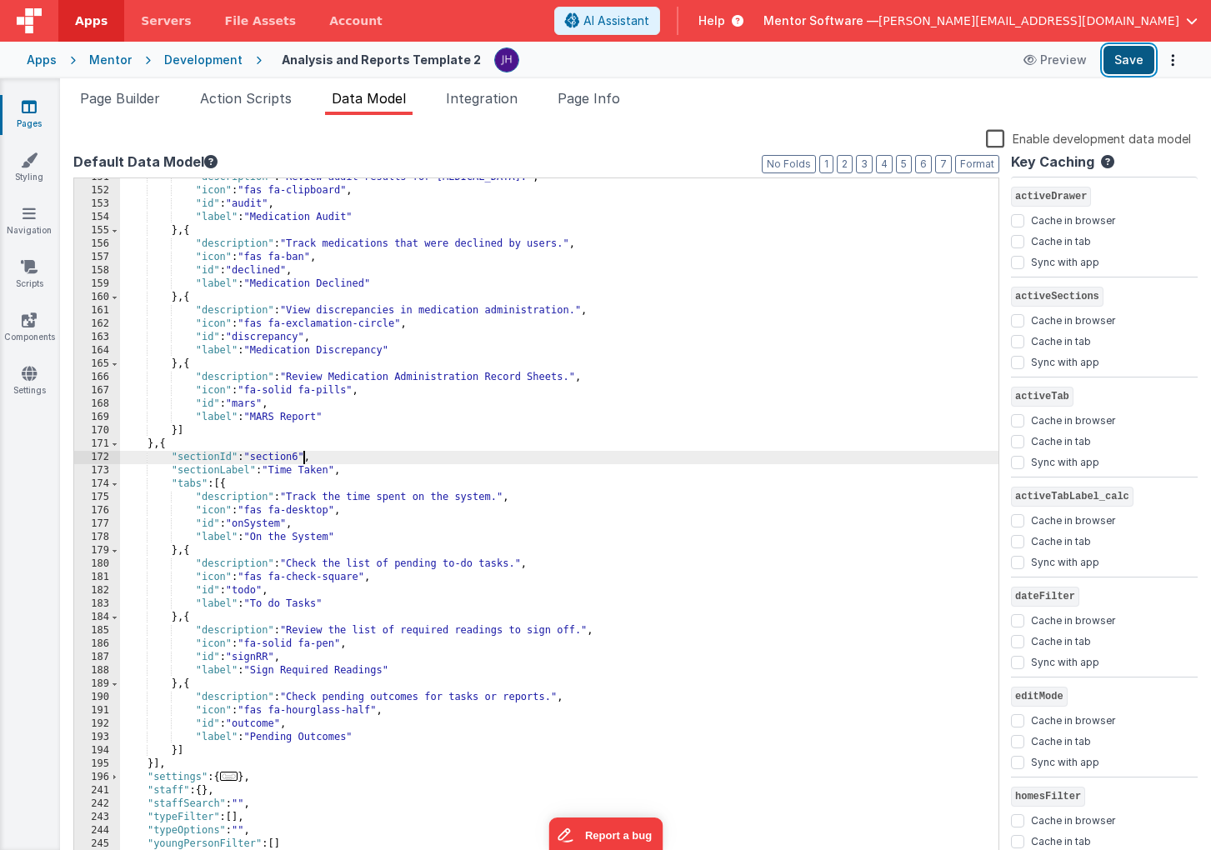
click at [1120, 66] on button "Save" at bounding box center [1129, 60] width 51 height 28
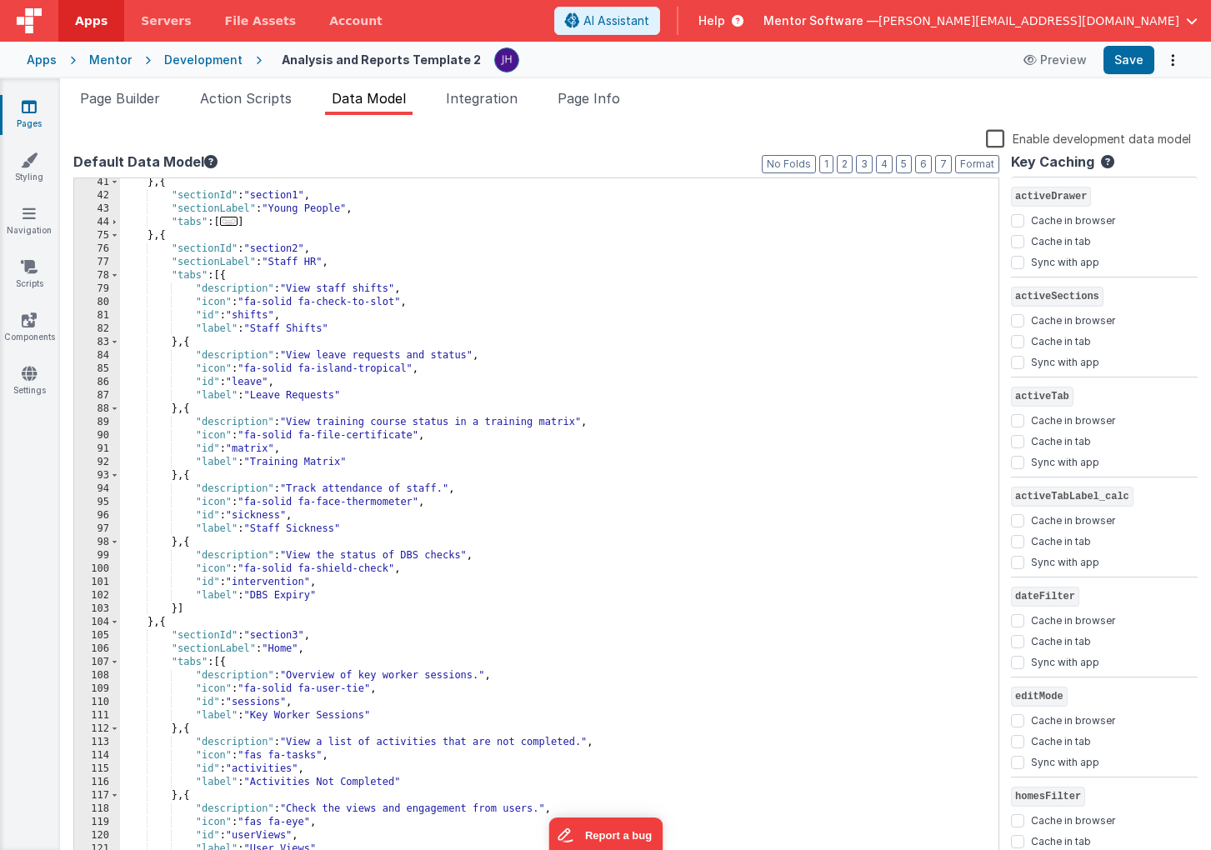
scroll to position [416, 0]
click at [374, 291] on div "} , { "sectionId" : "section1" , "sectionLabel" : "Young People" , "tabs" : [ .…" at bounding box center [559, 532] width 878 height 713
click at [393, 290] on div "} , { "sectionId" : "section1" , "sectionLabel" : "Young People" , "tabs" : [ .…" at bounding box center [559, 532] width 878 height 713
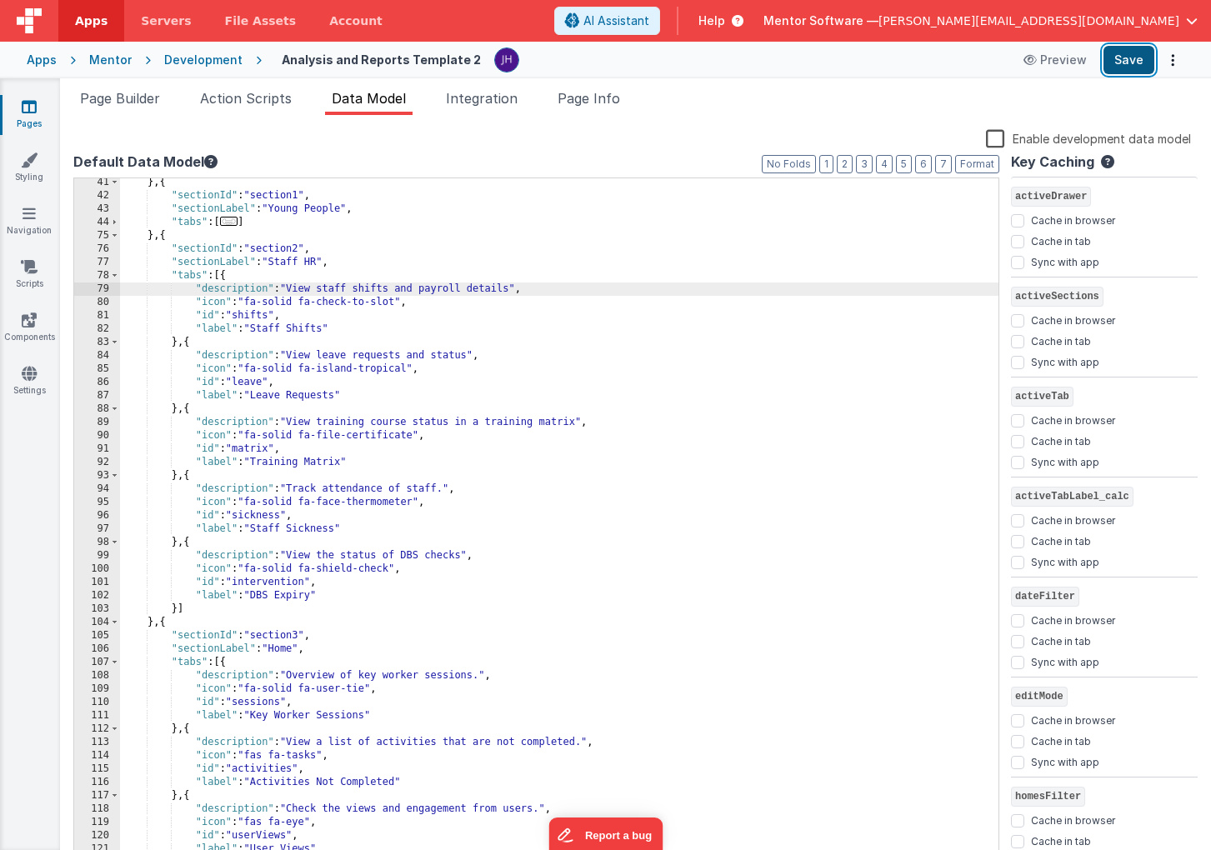
click at [1120, 58] on button "Save" at bounding box center [1129, 60] width 51 height 28
click at [997, 140] on label "Enable development data model" at bounding box center [1088, 137] width 205 height 19
click at [0, 0] on input "Enable development data model" at bounding box center [0, 0] width 0 height 0
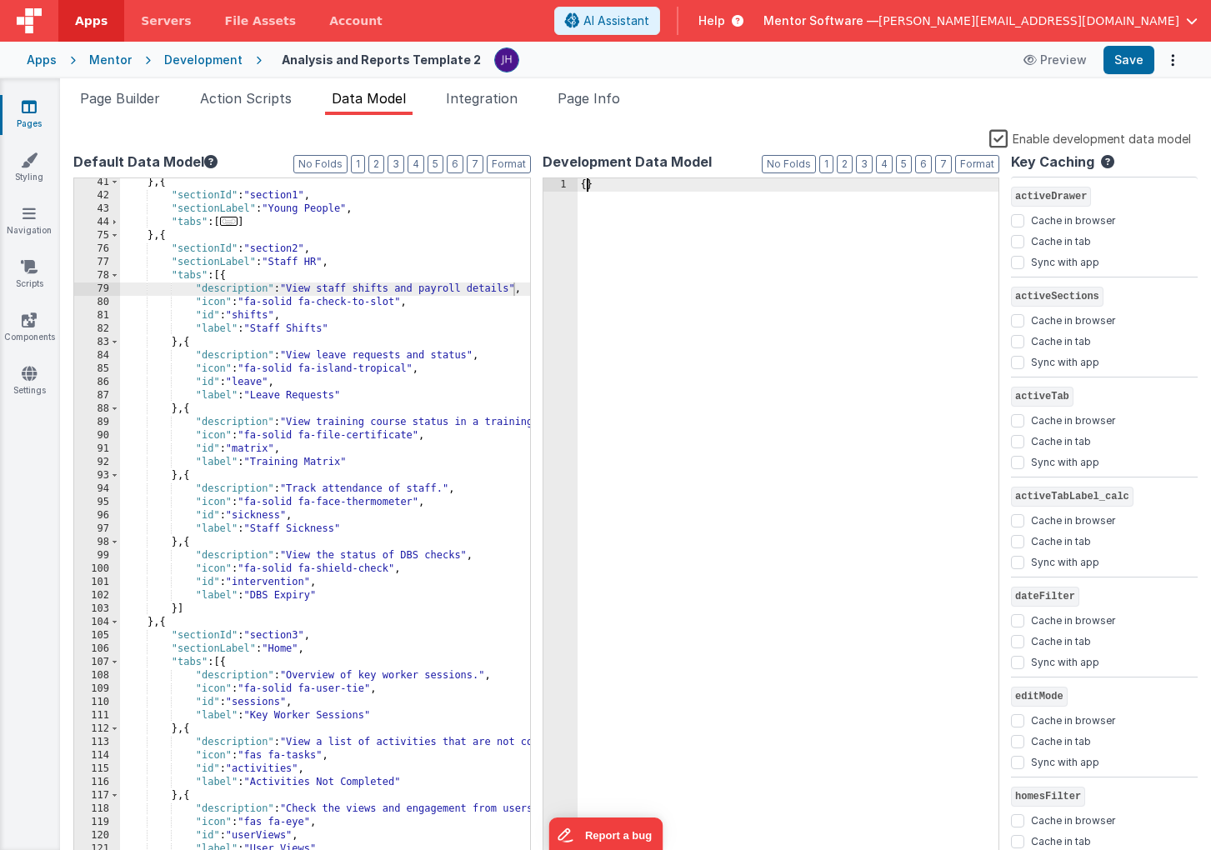
click at [586, 187] on div "{ }" at bounding box center [789, 534] width 422 height 713
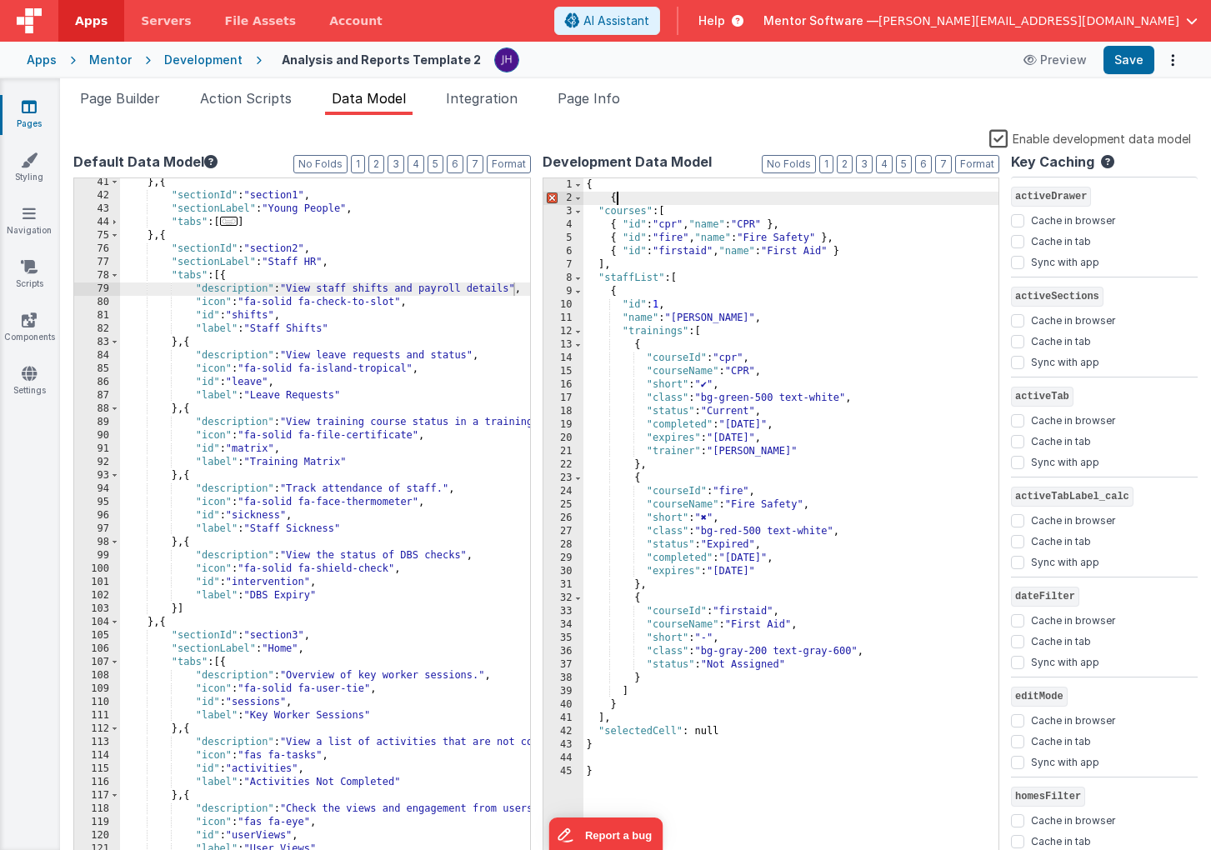
click at [645, 198] on div "{ { "courses" : [ { "id" : "cpr" , "name" : "CPR" } , { "id" : "fire" , "name" …" at bounding box center [791, 534] width 416 height 713
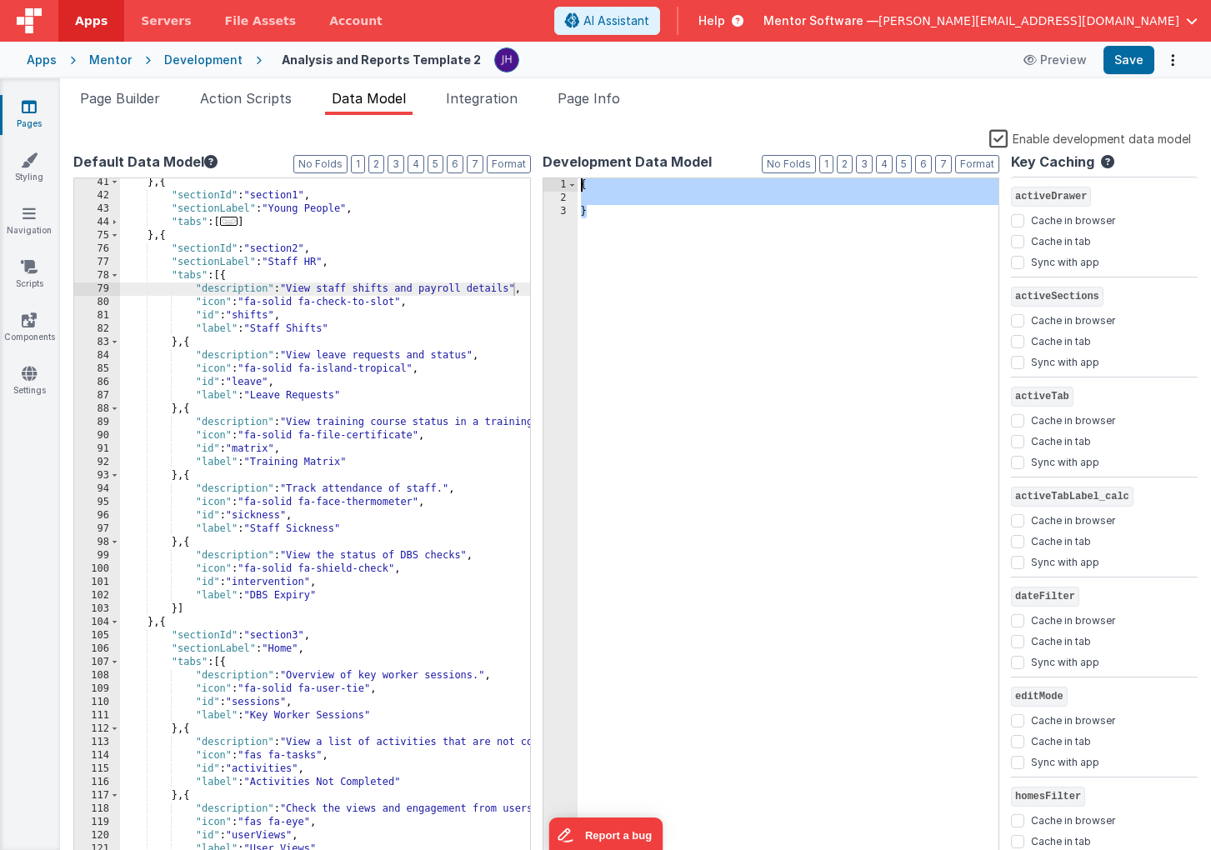
drag, startPoint x: 598, startPoint y: 214, endPoint x: 576, endPoint y: 181, distance: 40.2
click at [576, 181] on div "1 2 3 { } XXXXXXXXXXXXXXXXXXXXXXXXXXXXXXXXXXXXXXXXXXXXXXXXXX Bad string" at bounding box center [772, 522] width 458 height 688
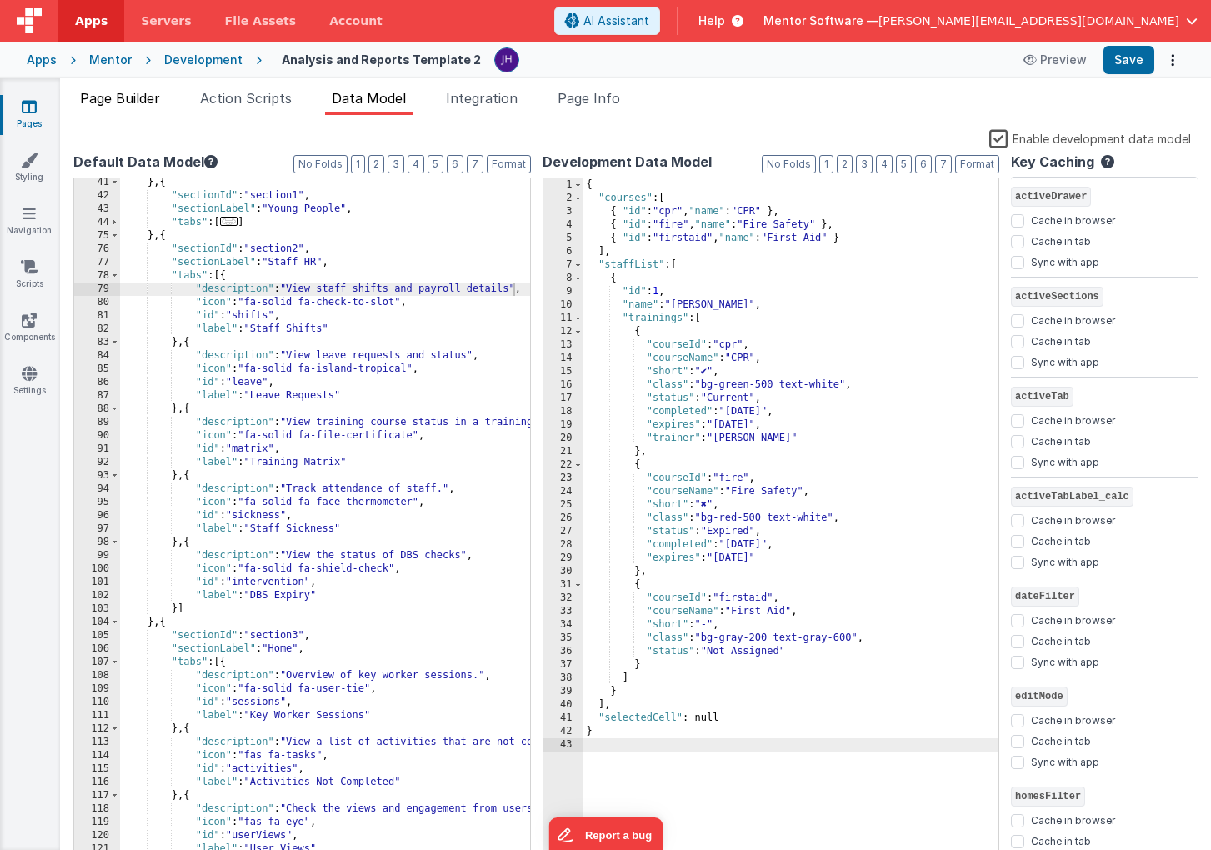
click at [133, 102] on span "Page Builder" at bounding box center [120, 98] width 80 height 17
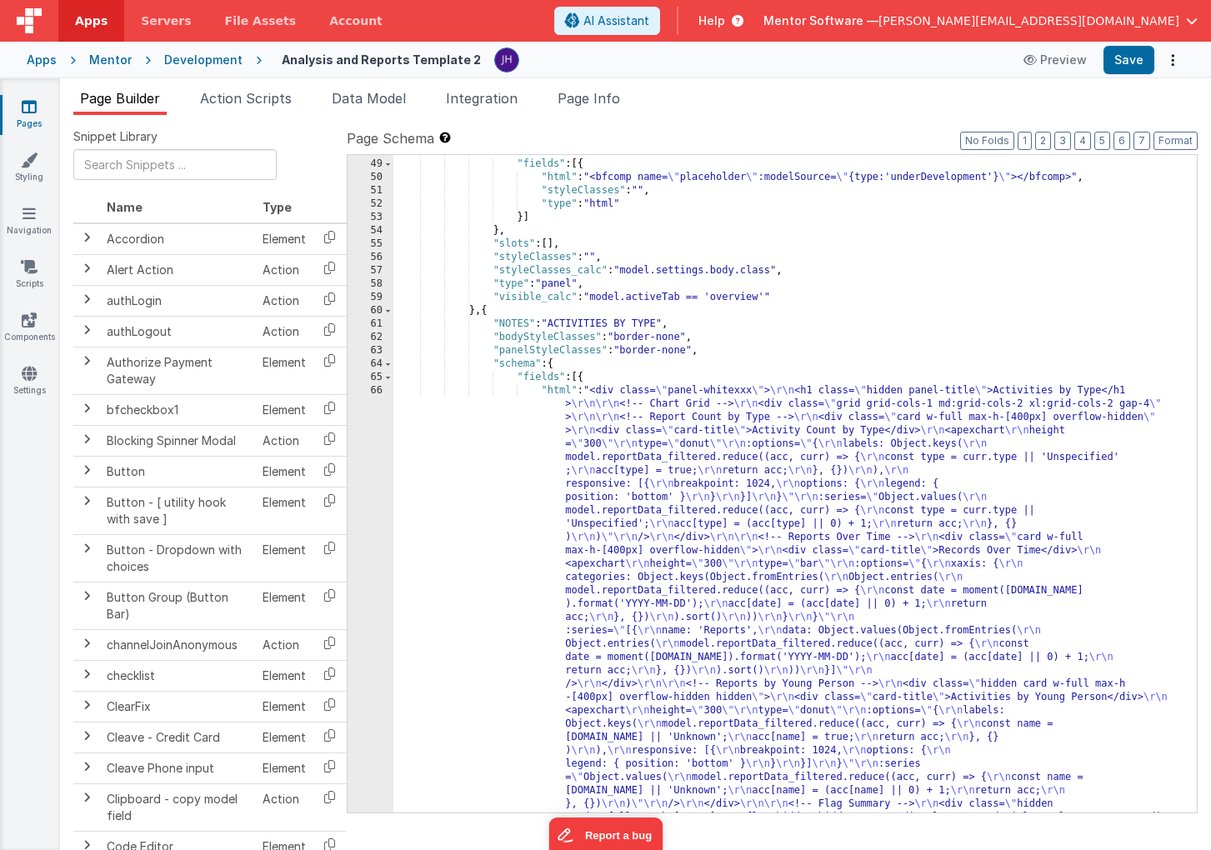
scroll to position [4278, 0]
click at [493, 313] on div ""schema" : { "fields" : [{ "html" : "<bfcomp name= \" placeholder \" :modelSour…" at bounding box center [794, 826] width 803 height 1364
click at [388, 381] on span at bounding box center [387, 377] width 9 height 13
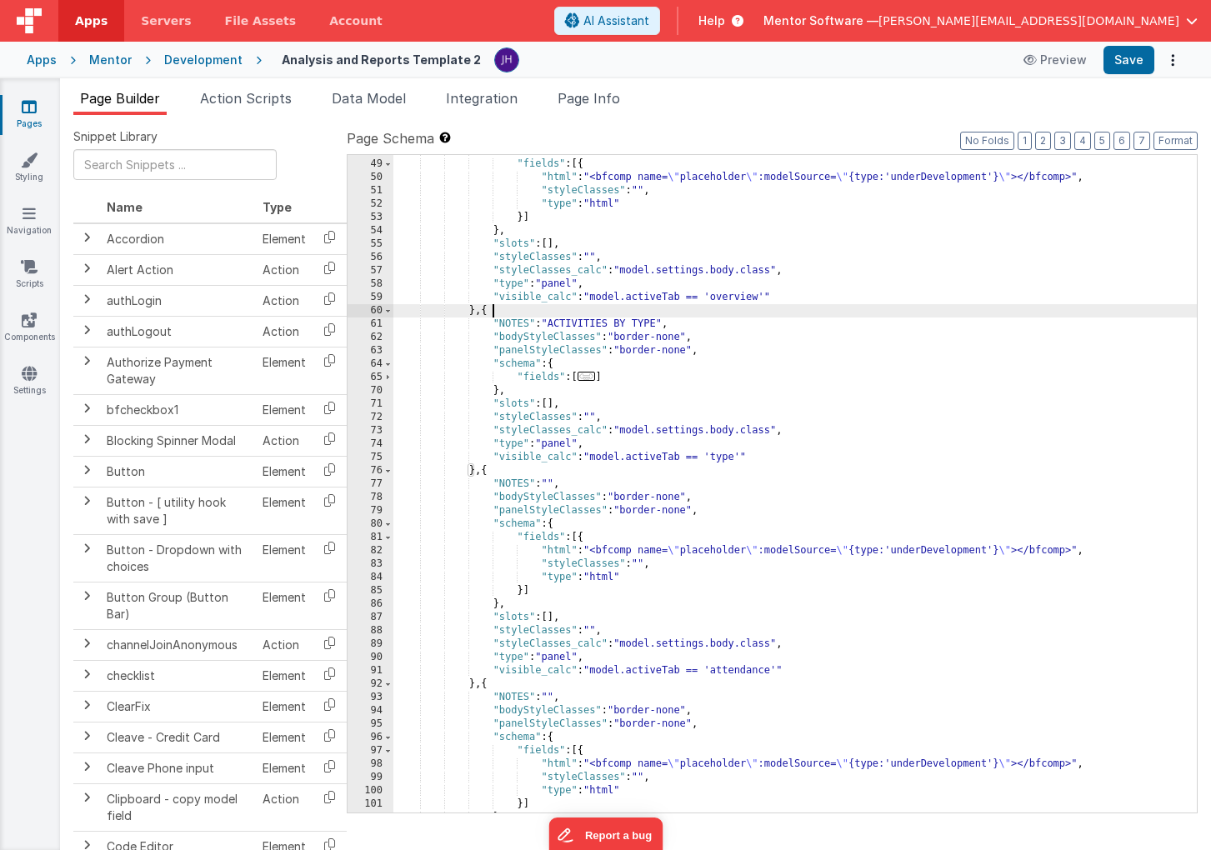
click at [492, 313] on div ""schema" : { "fields" : [{ "html" : "<bfcomp name= \" placeholder \" :modelSour…" at bounding box center [794, 486] width 803 height 684
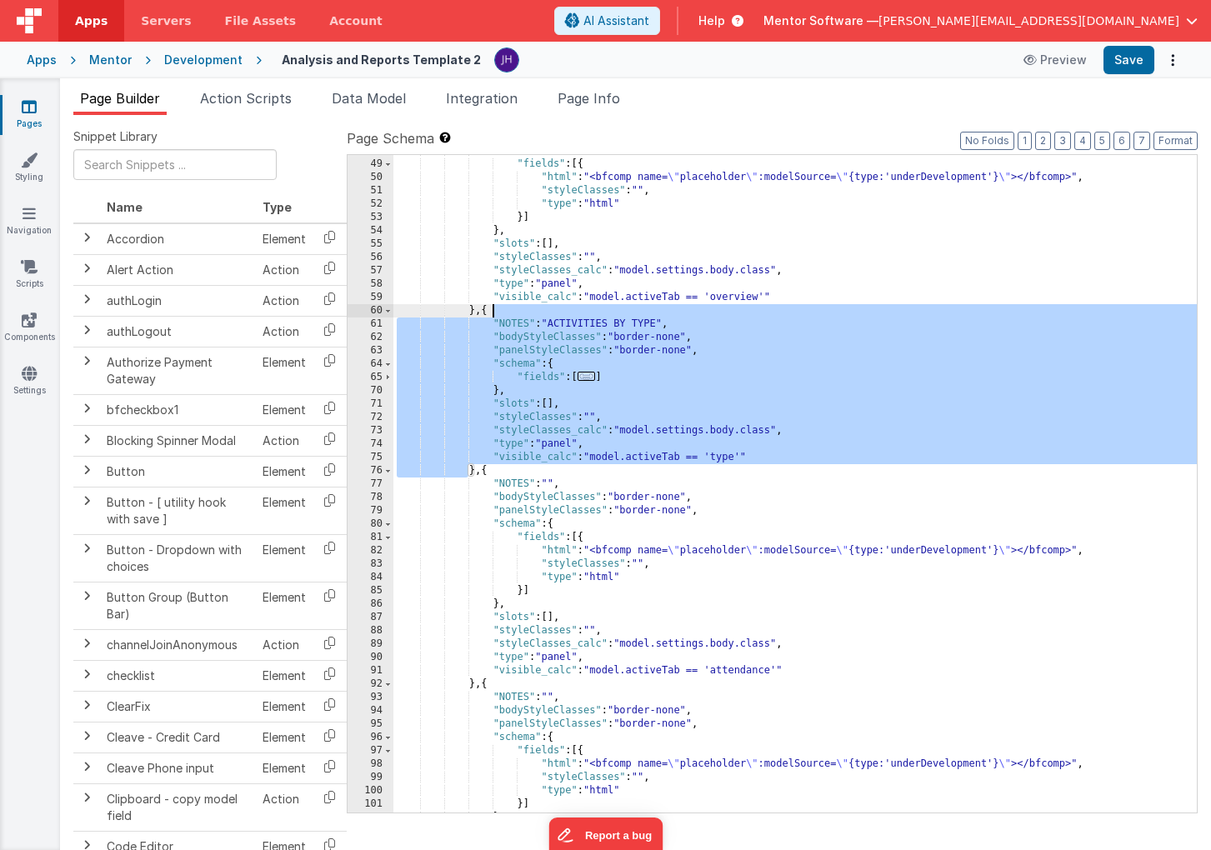
click at [485, 311] on div ""schema" : { "fields" : [{ "html" : "<bfcomp name= \" placeholder \" :modelSour…" at bounding box center [794, 486] width 803 height 684
drag, startPoint x: 489, startPoint y: 311, endPoint x: 482, endPoint y: 473, distance: 162.7
click at [482, 473] on div ""schema" : { "fields" : [{ "html" : "<bfcomp name= \" placeholder \" :modelSour…" at bounding box center [794, 486] width 803 height 684
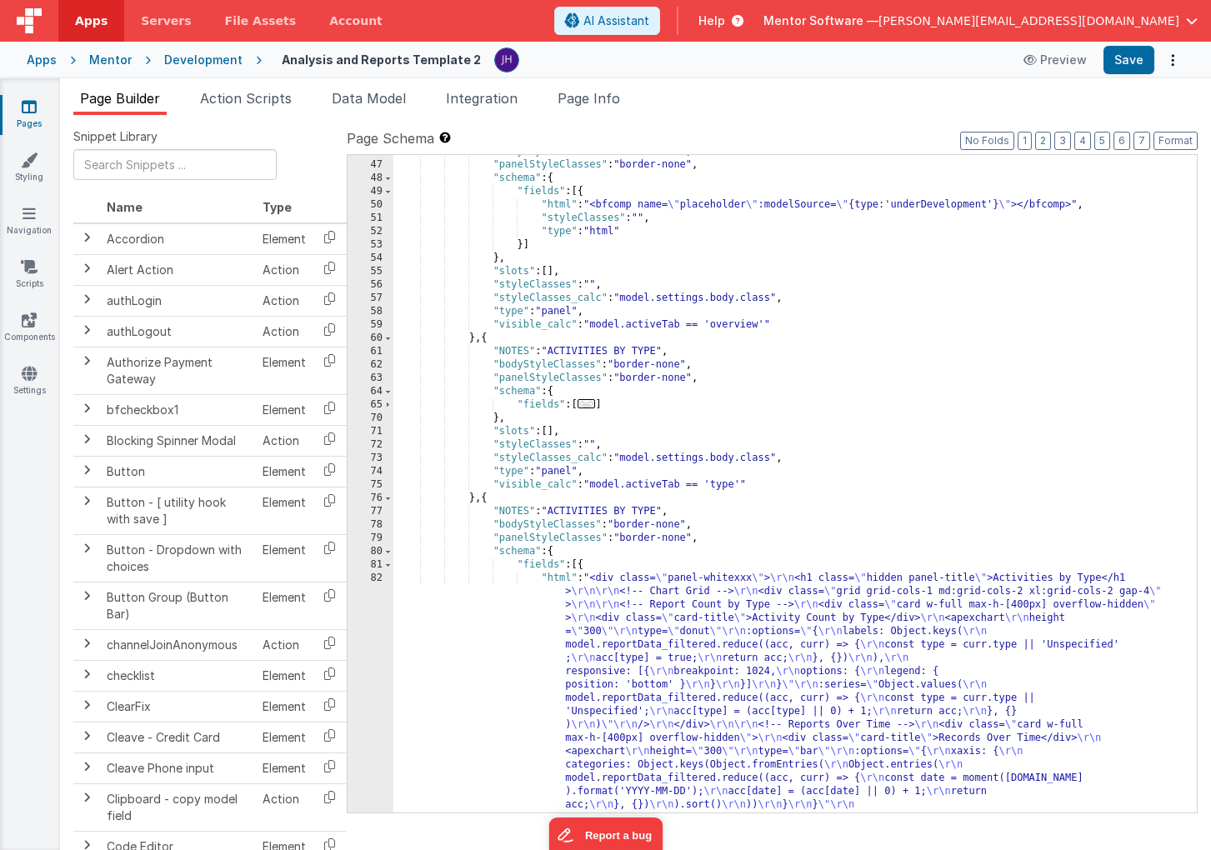
scroll to position [4262, 0]
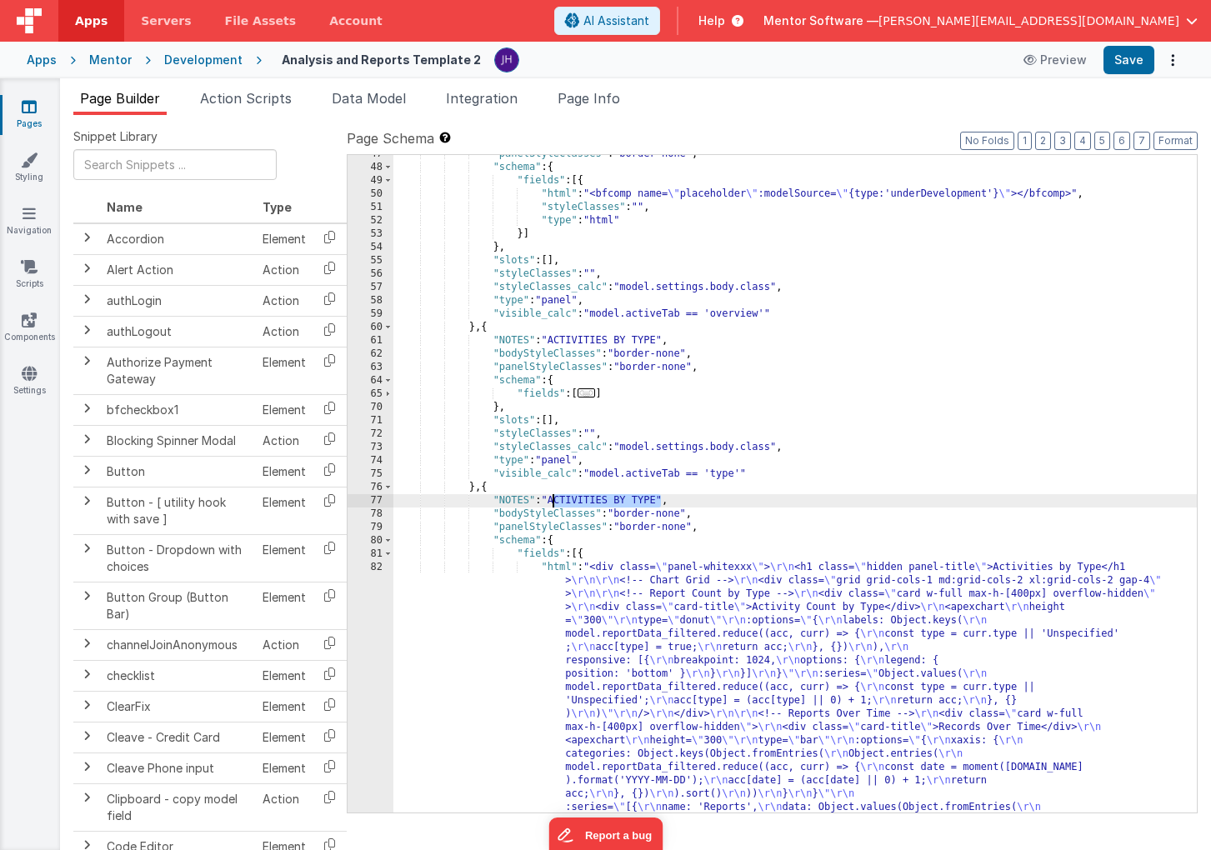
drag, startPoint x: 660, startPoint y: 500, endPoint x: 554, endPoint y: 498, distance: 105.9
click at [554, 498] on div ""panelStyleClasses" : "border-none" , "schema" : { "fields" : [{ "html" : "<bfc…" at bounding box center [794, 830] width 803 height 1364
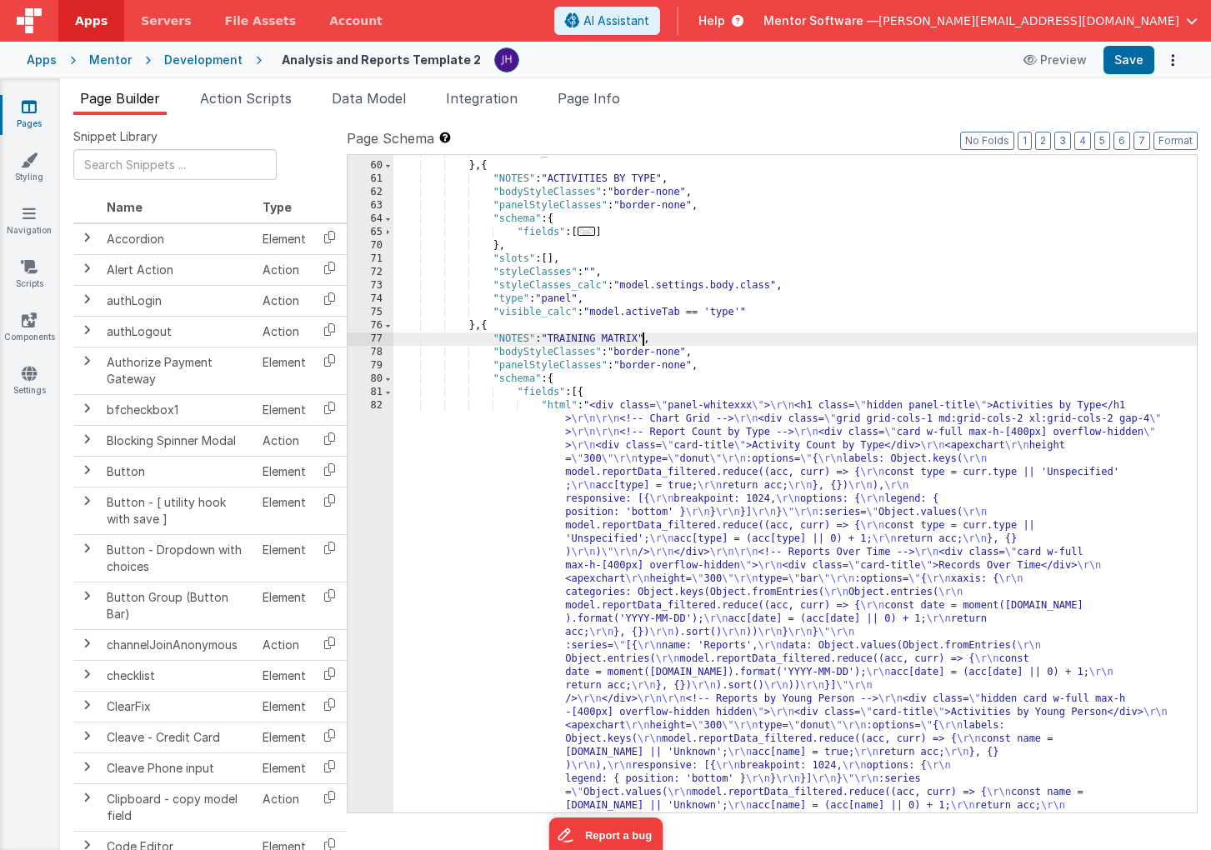
scroll to position [4469, 0]
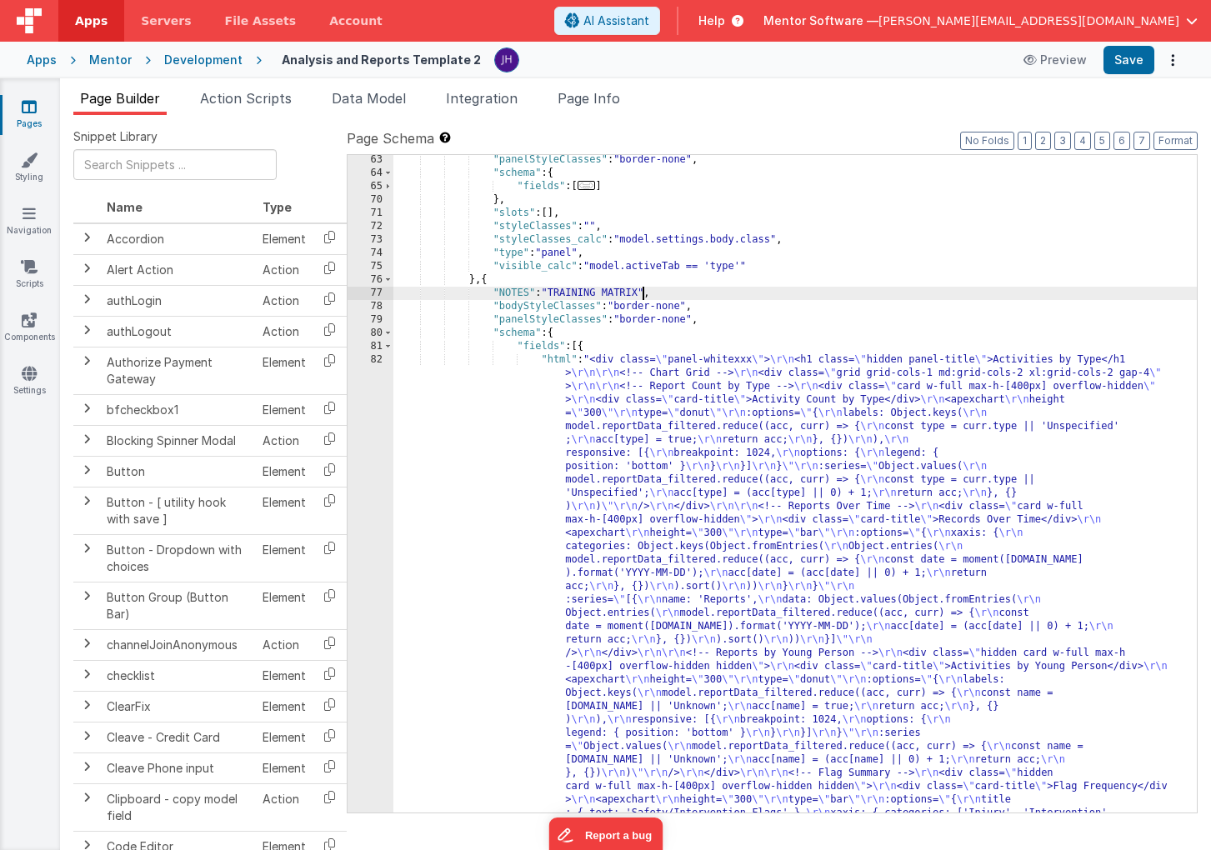
click at [673, 490] on div ""panelStyleClasses" : "border-none" , "schema" : { "fields" : [ ... ] } , "slot…" at bounding box center [794, 835] width 803 height 1364
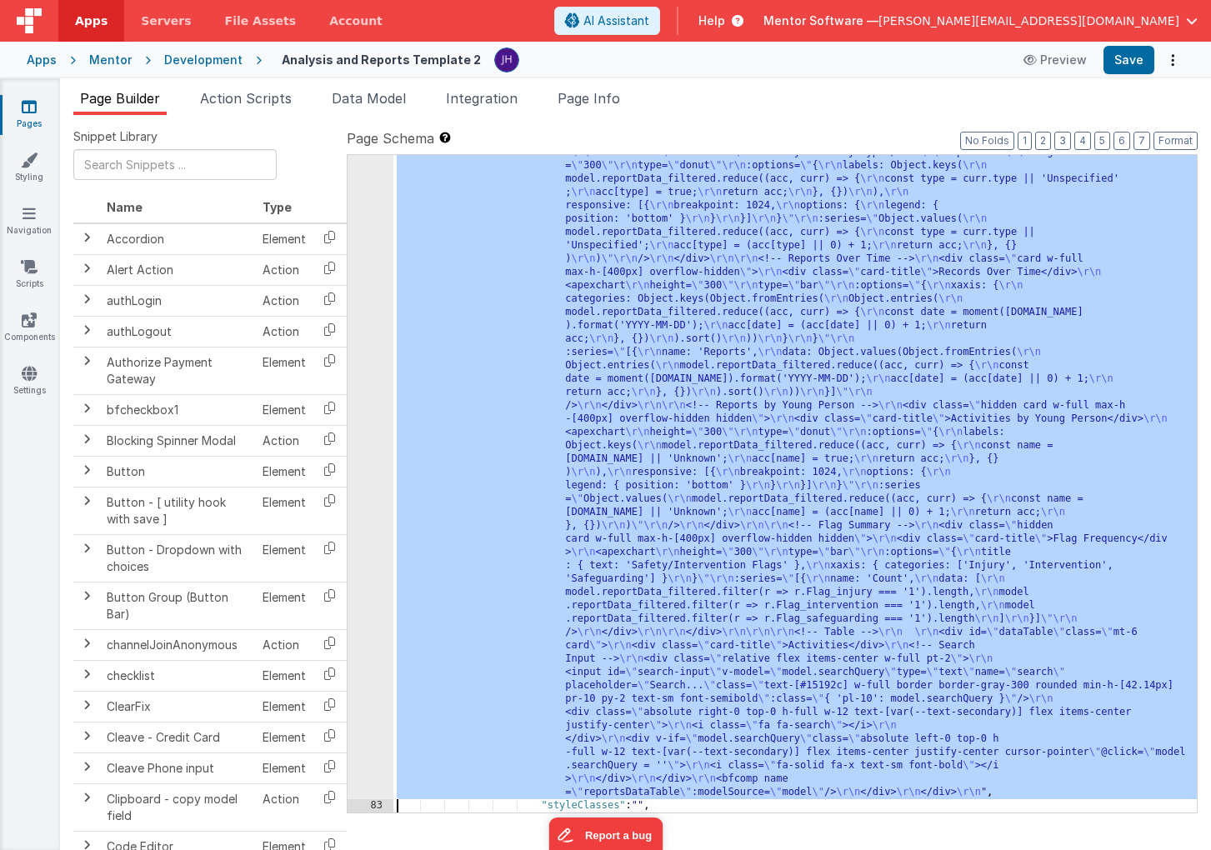
scroll to position [4717, 0]
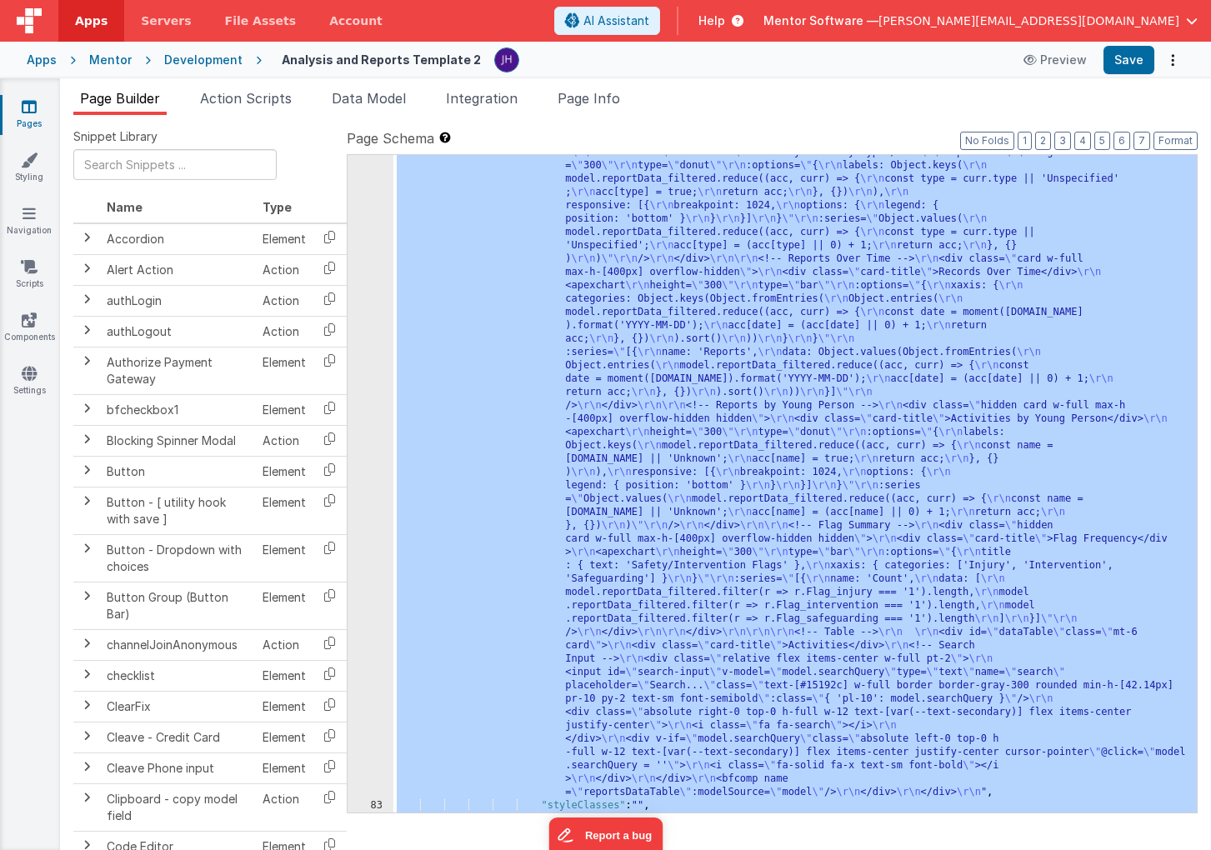
click at [370, 472] on div "82" at bounding box center [371, 452] width 46 height 693
click at [363, 433] on div "82" at bounding box center [371, 452] width 46 height 693
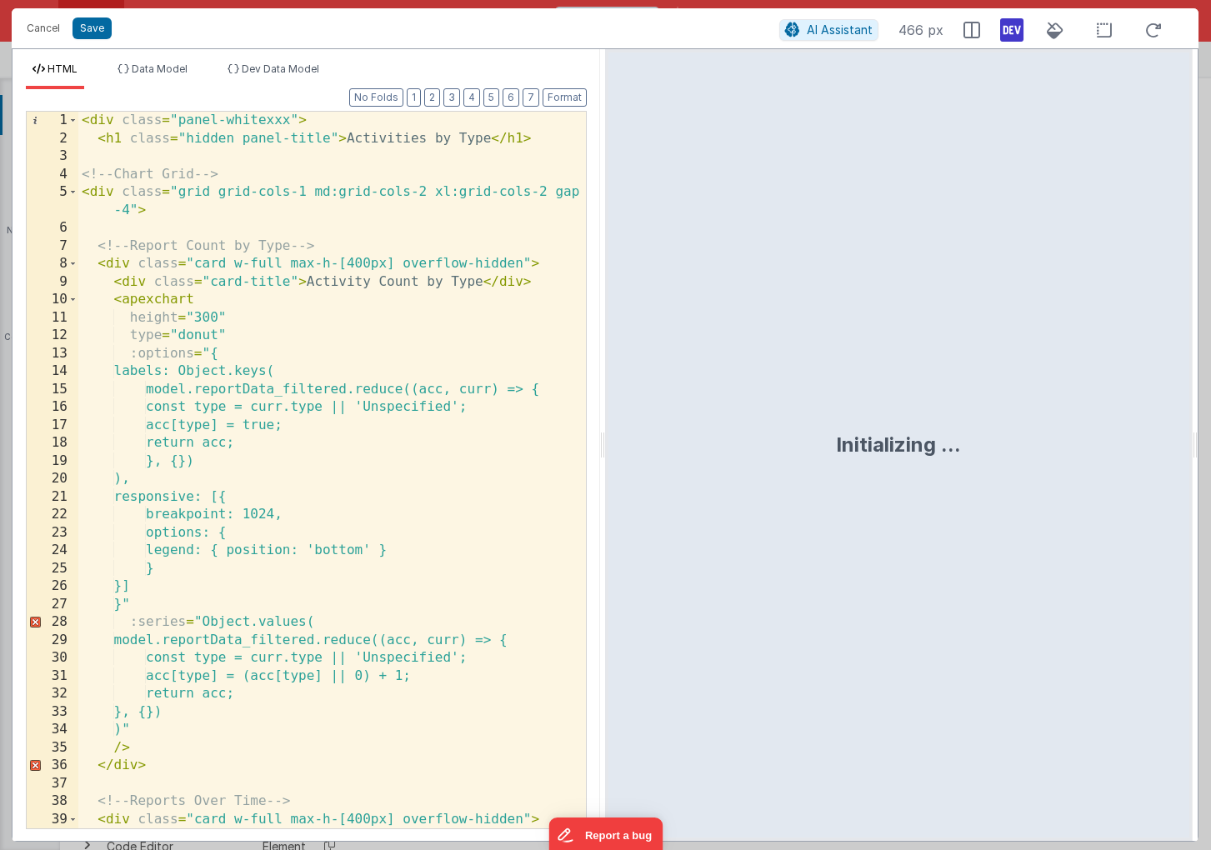
click at [399, 390] on div "< div class = "panel-whitexxx" > < h1 class = "hidden panel-title" > Activities…" at bounding box center [332, 488] width 508 height 753
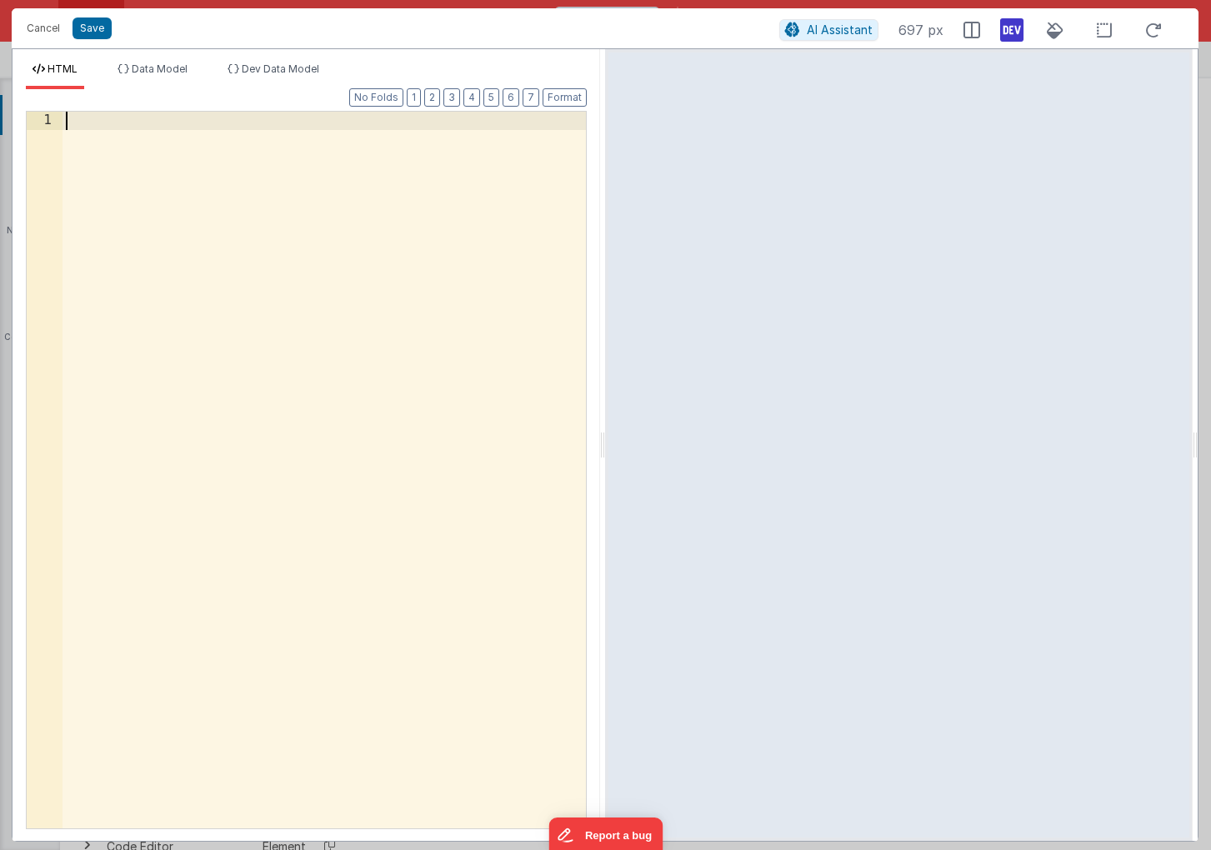
click at [262, 222] on div at bounding box center [324, 488] width 523 height 753
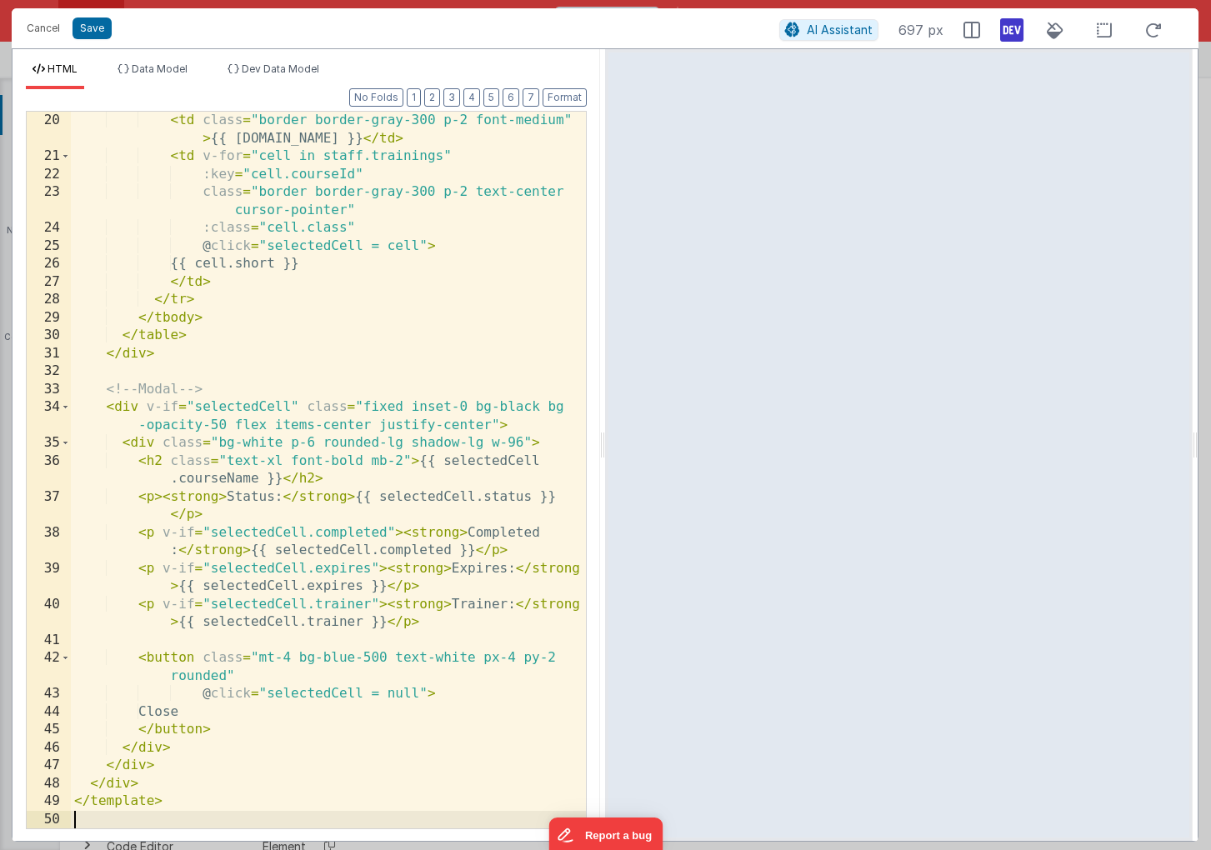
scroll to position [412, 0]
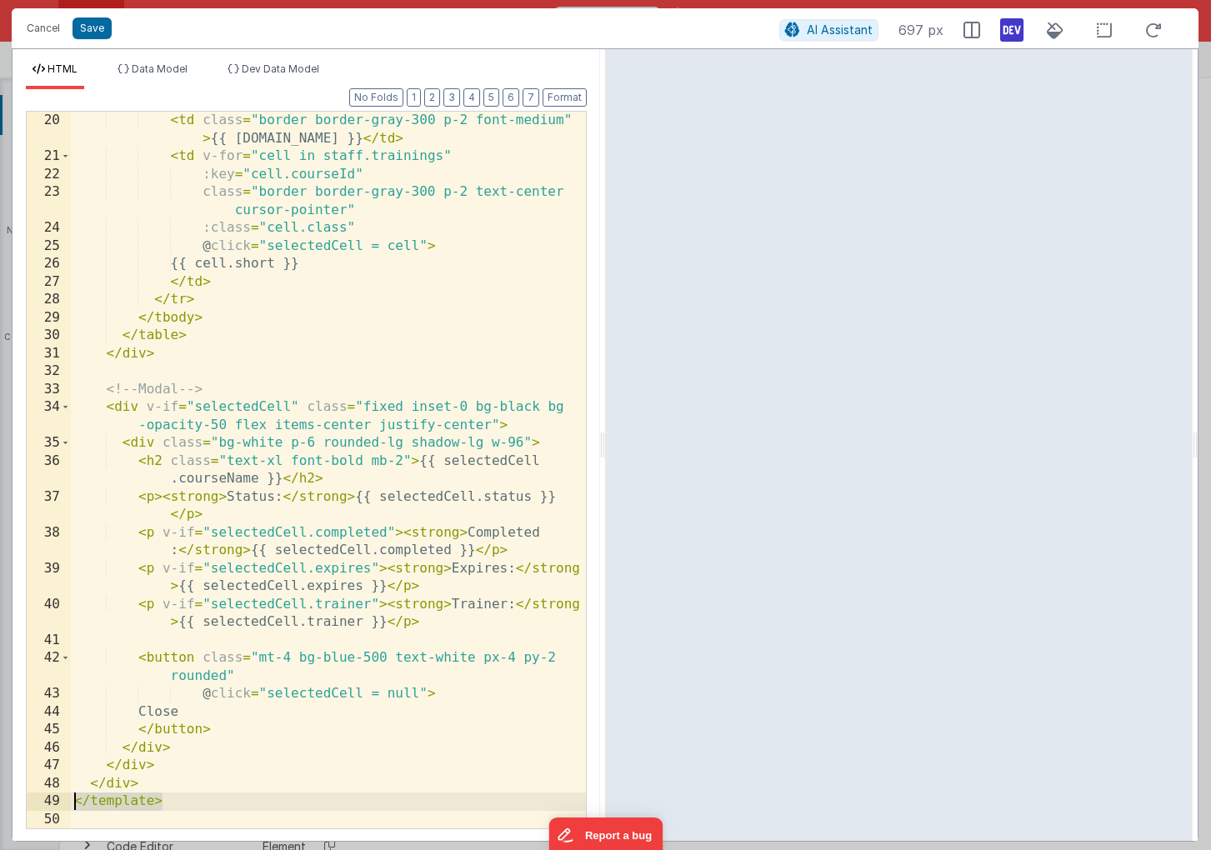
drag, startPoint x: 173, startPoint y: 801, endPoint x: 26, endPoint y: 797, distance: 146.8
click at [26, 797] on div "20 21 22 23 24 25 26 27 28 29 30 31 32 33 34 35 36 37 38 39 40 41 42 43 44 45 4…" at bounding box center [306, 470] width 561 height 718
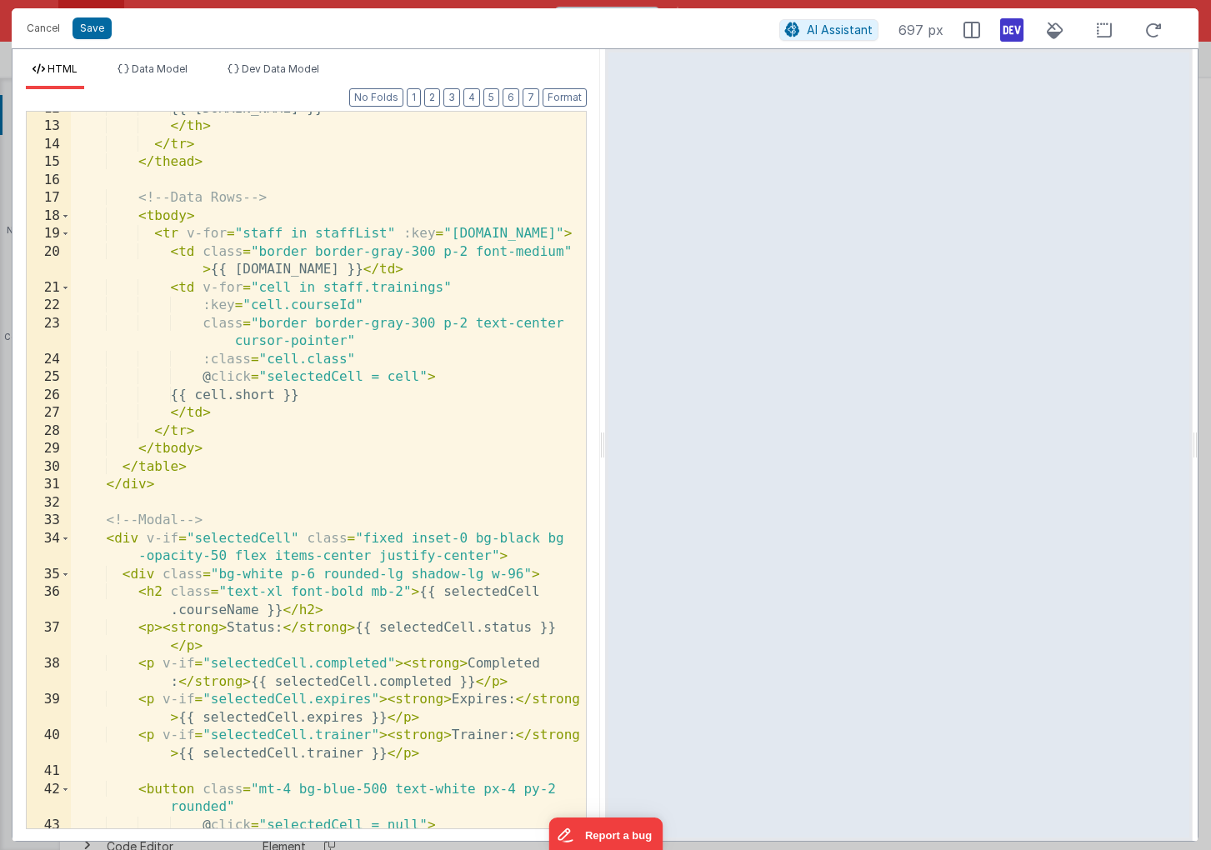
scroll to position [0, 0]
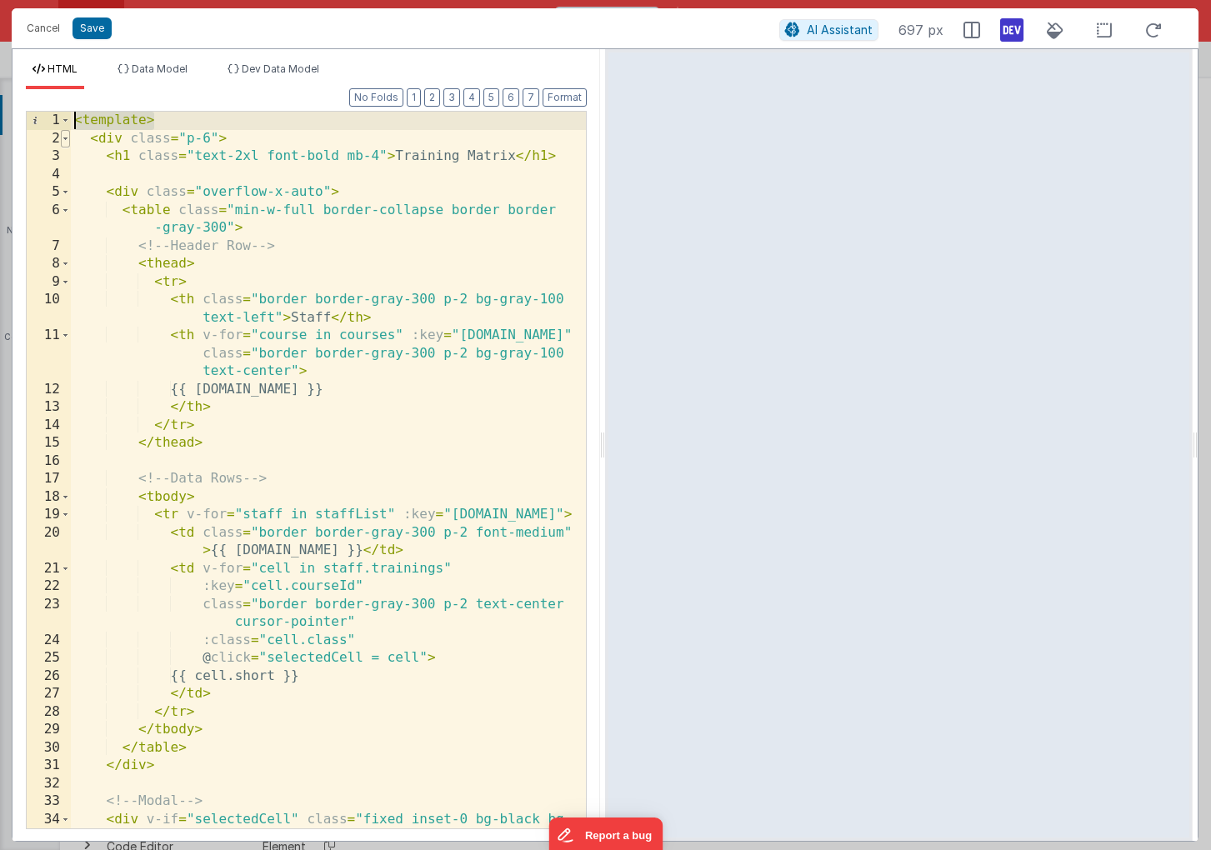
drag, startPoint x: 158, startPoint y: 124, endPoint x: 61, endPoint y: 130, distance: 97.7
click at [61, 130] on div "1 2 3 4 5 6 7 8 9 10 11 12 13 14 15 16 17 18 19 20 21 22 23 24 25 26 27 28 29 3…" at bounding box center [306, 470] width 561 height 718
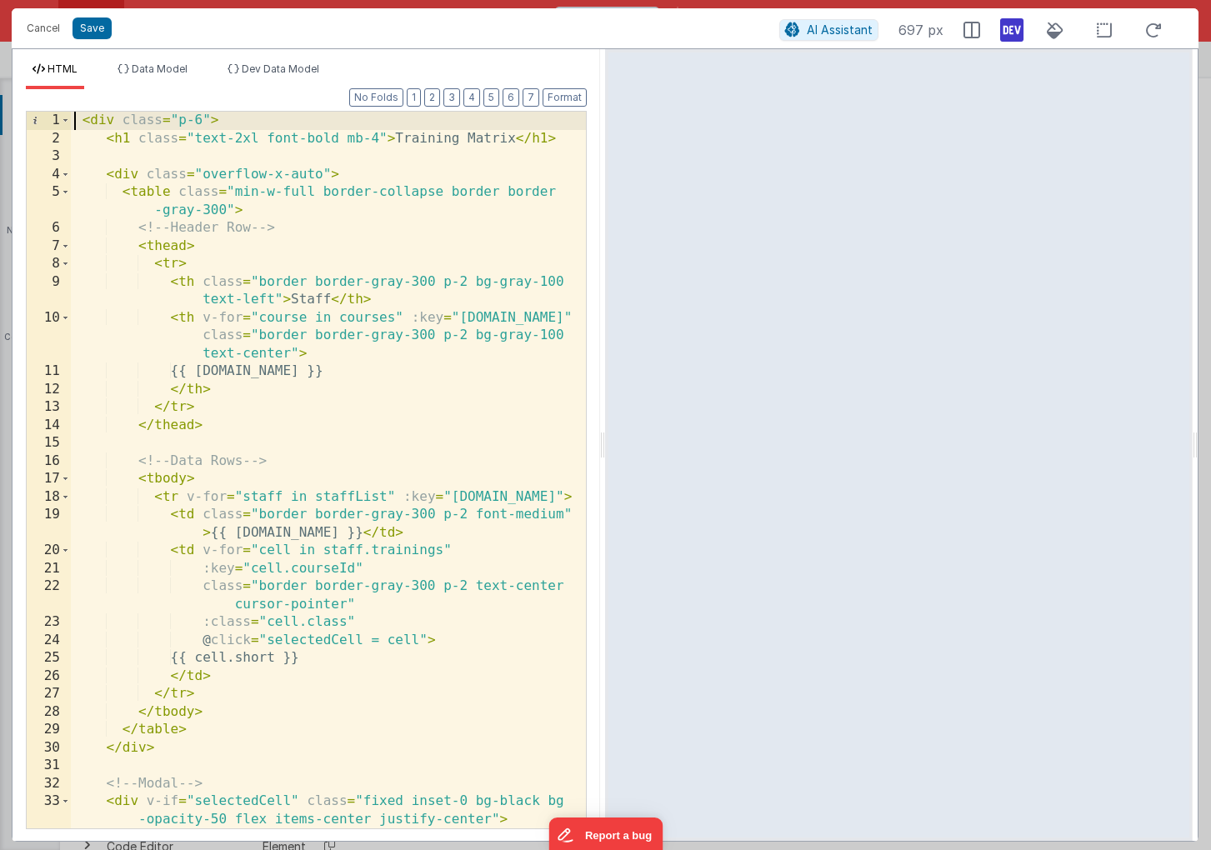
click at [336, 318] on div "< div class = "p-6" > < h1 class = "text-2xl font-bold mb-4" > Training Matrix …" at bounding box center [328, 488] width 515 height 753
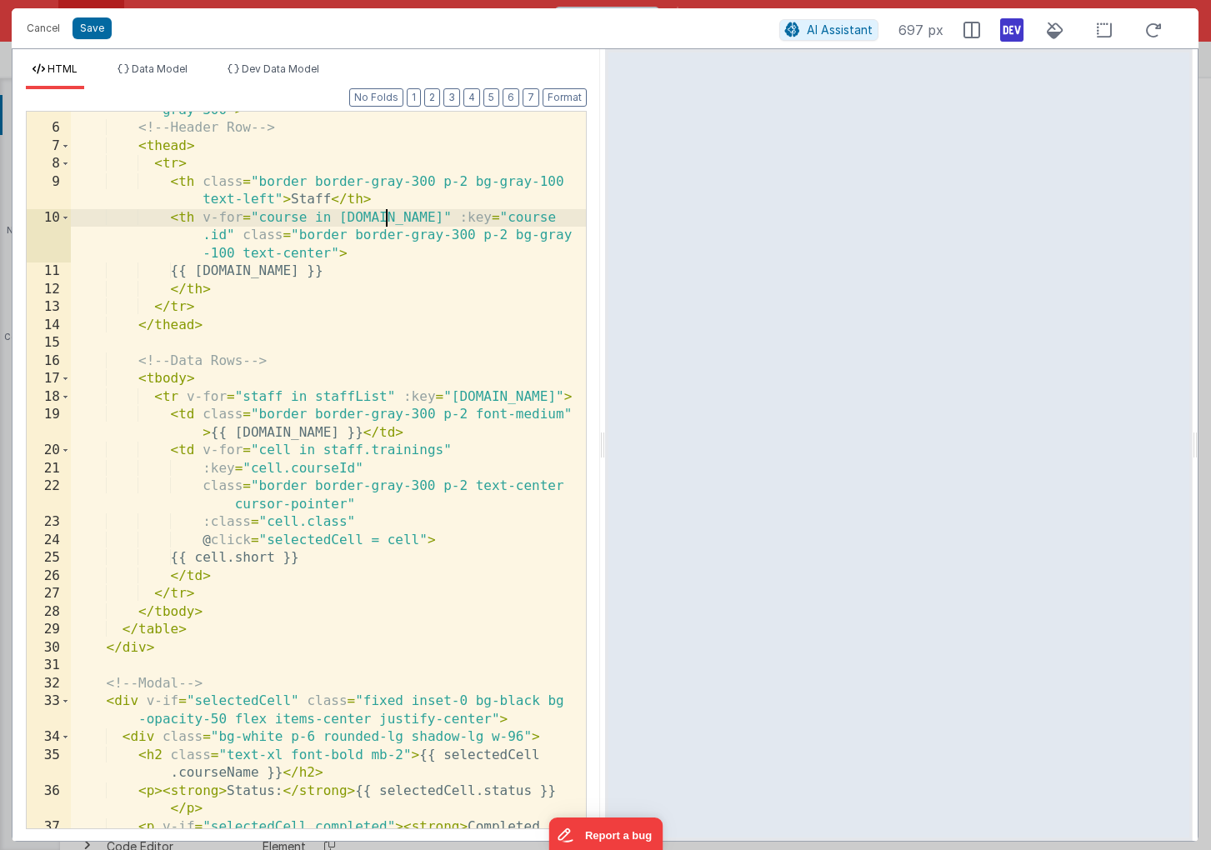
scroll to position [148, 0]
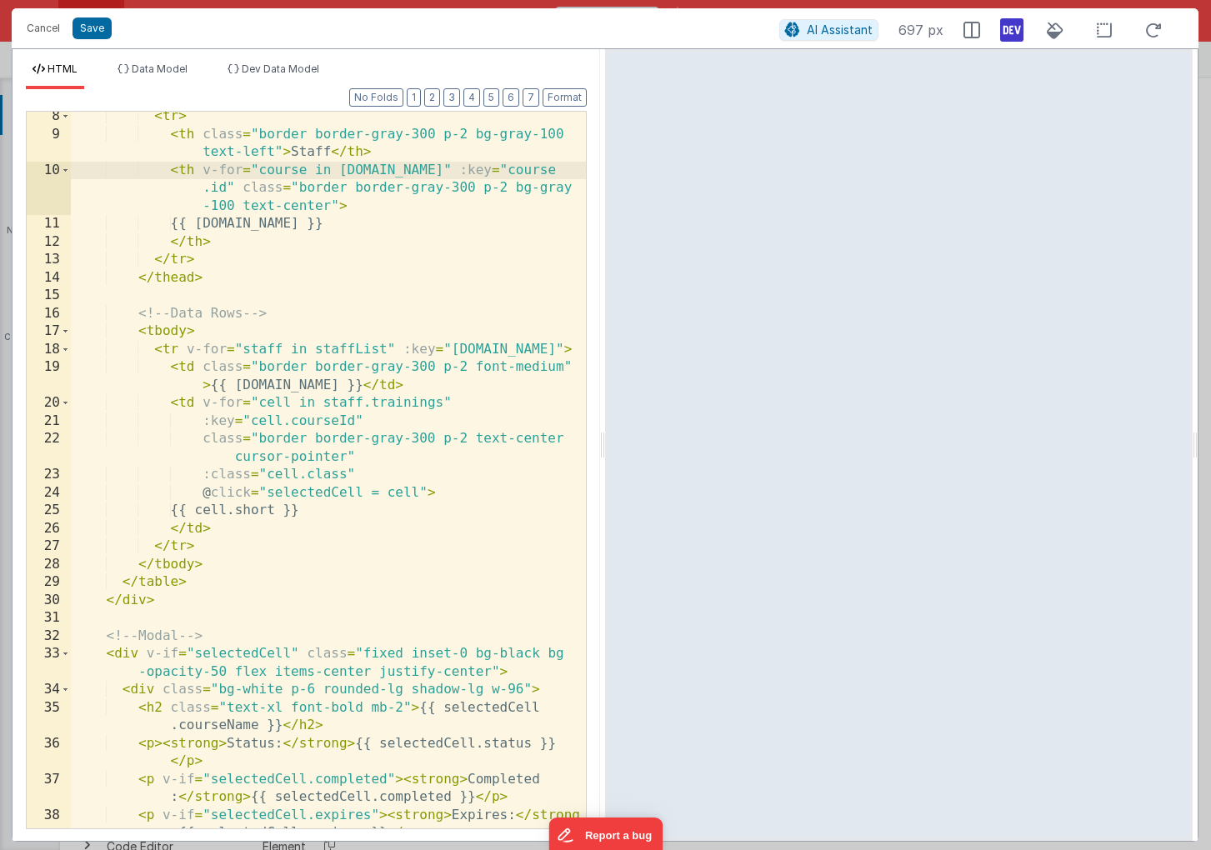
click at [317, 349] on div "< tr > < th class = "border border-gray-300 p-2 bg-gray-100 text-left" > Staff …" at bounding box center [328, 493] width 515 height 771
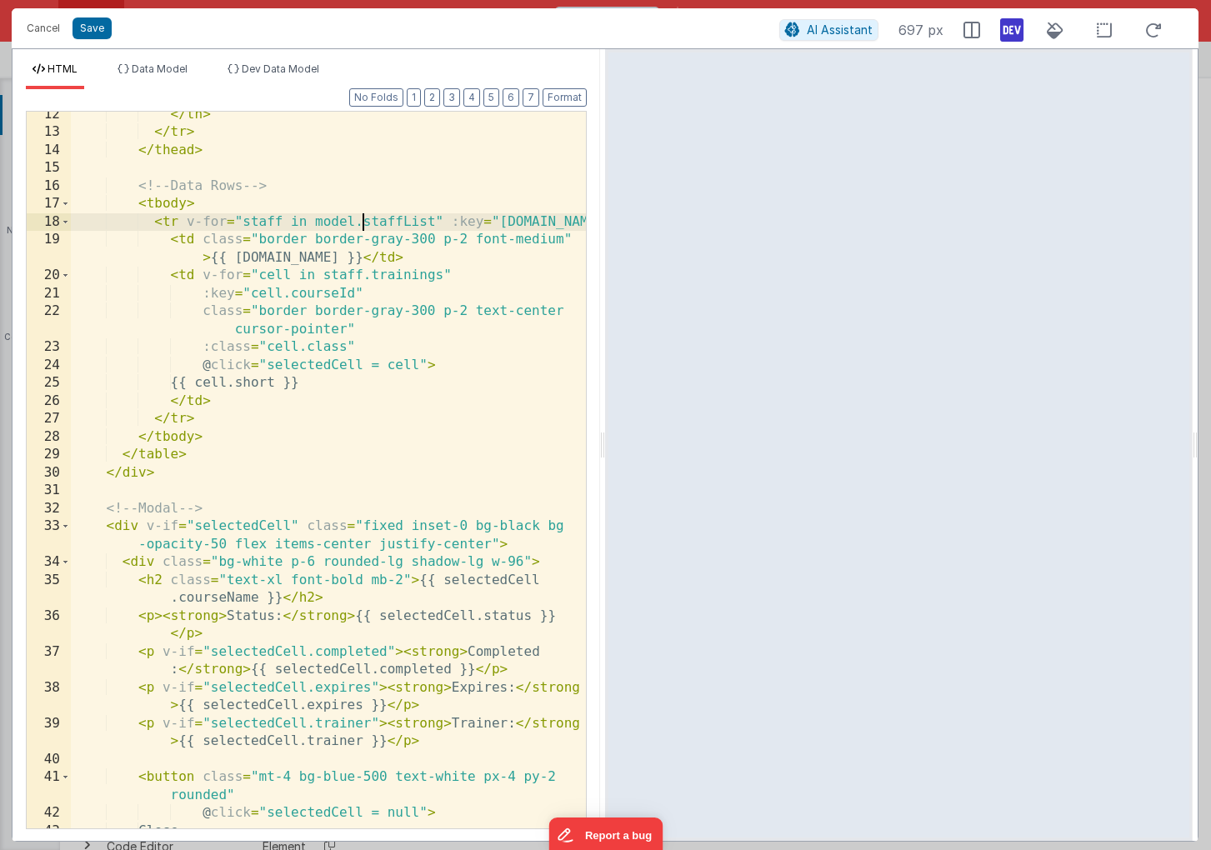
scroll to position [275, 0]
click at [323, 278] on div "</ th > </ tr > </ thead > <!-- Data Rows --> < tbody > < tr v-for = "staff in …" at bounding box center [328, 482] width 515 height 753
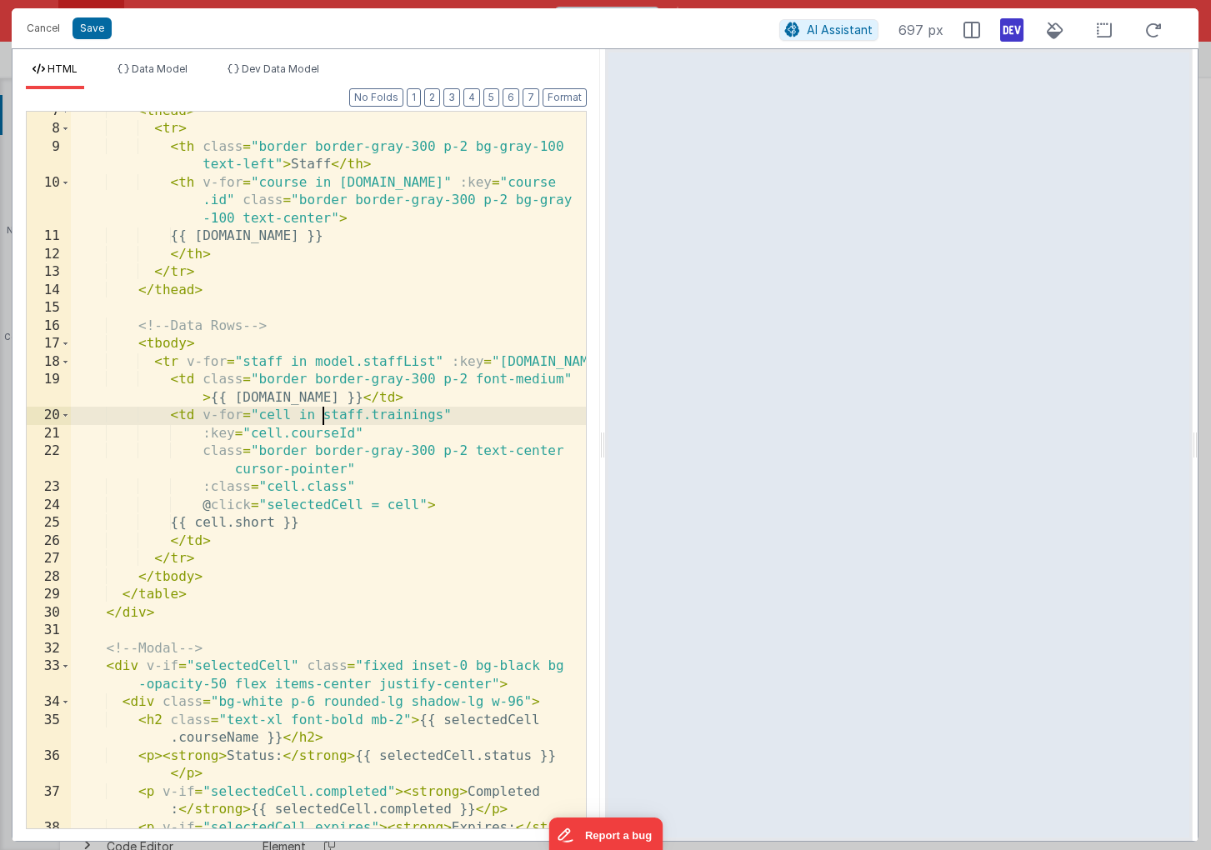
scroll to position [165, 0]
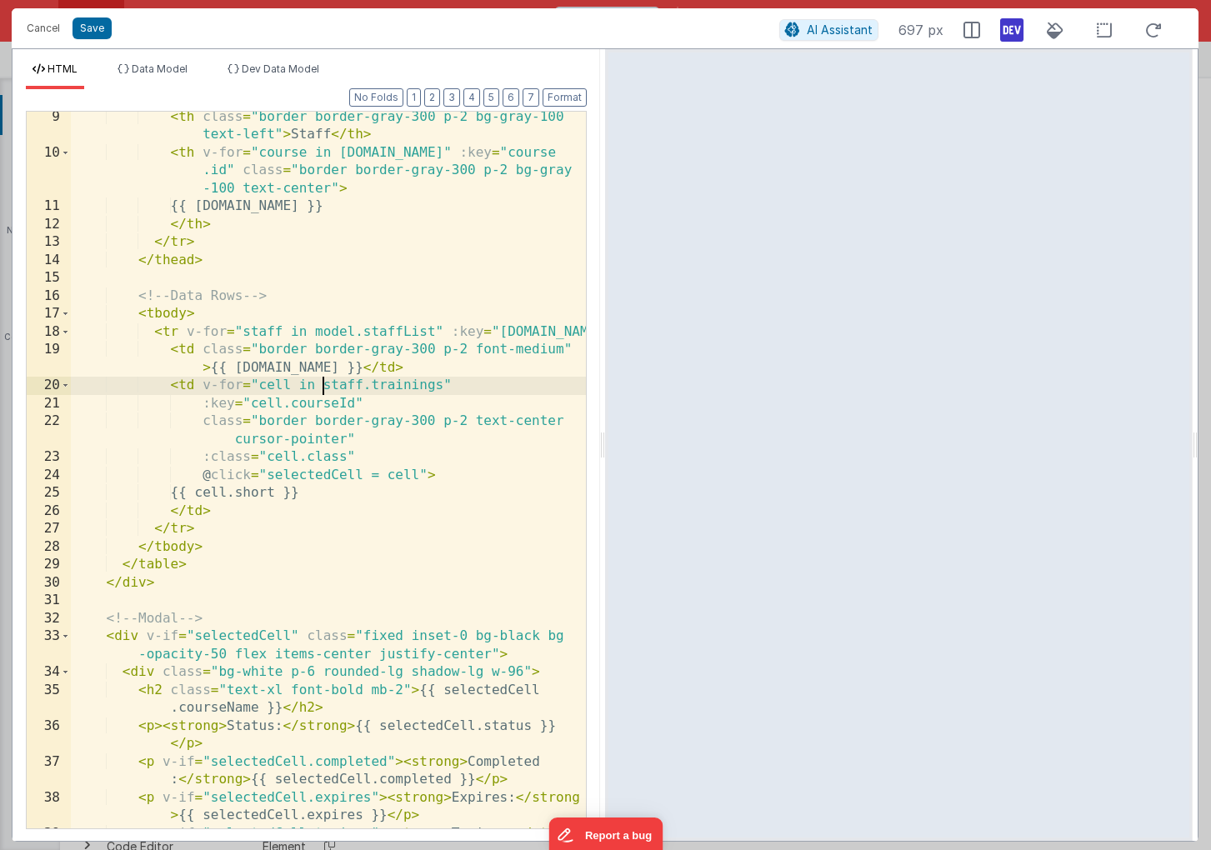
click at [267, 478] on div "< th class = "border border-gray-300 p-2 bg-gray-100 text-left" > Staff </ th >…" at bounding box center [328, 502] width 515 height 788
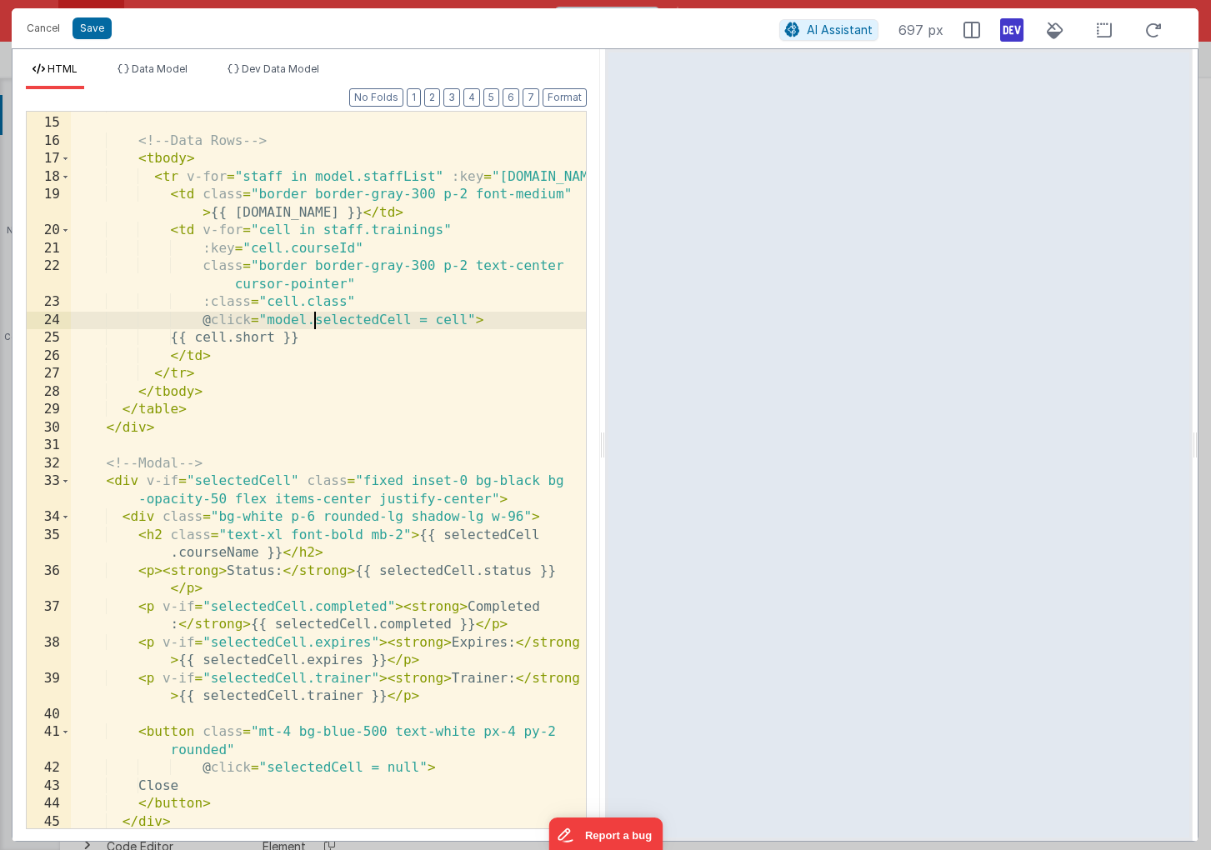
scroll to position [326, 0]
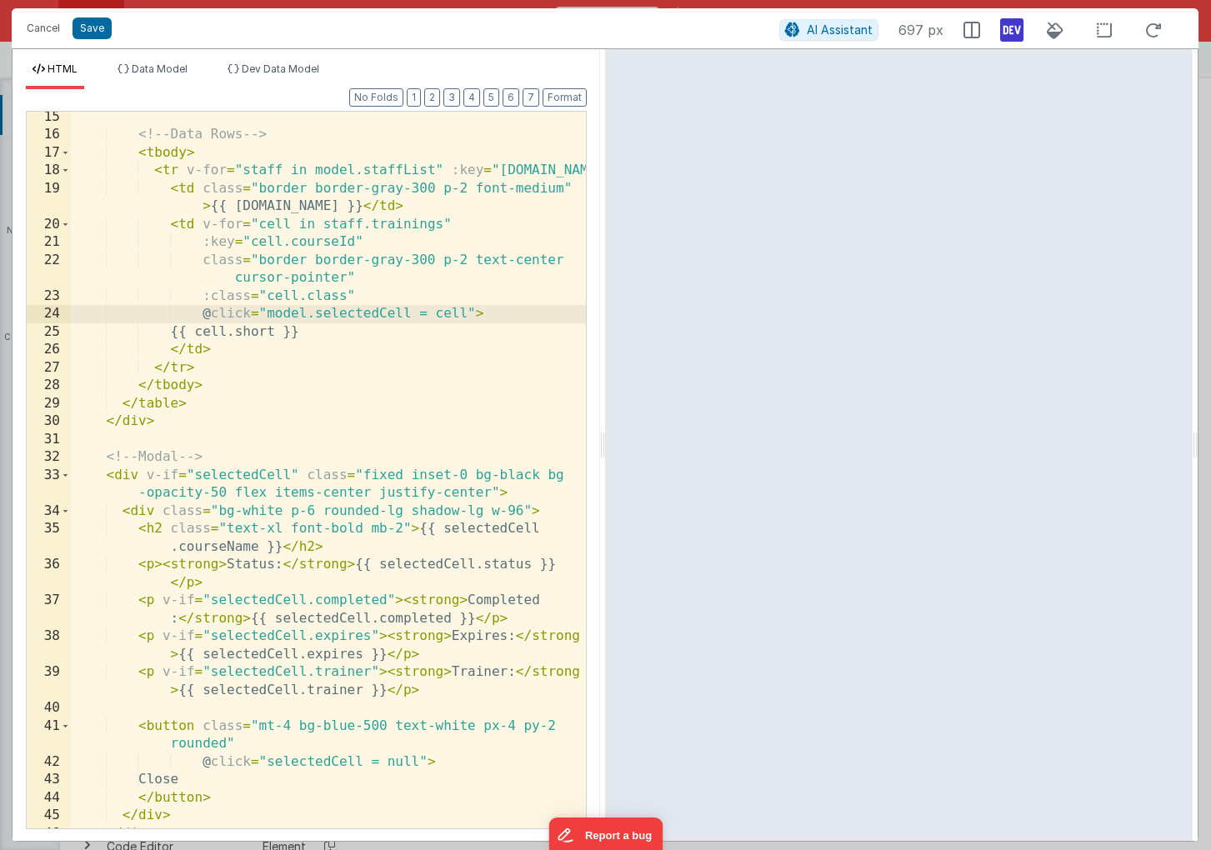
click at [197, 474] on div "<!-- Data Rows --> < tbody > < tr v-for = "staff in model.staffList" :key = "[D…" at bounding box center [328, 484] width 515 height 753
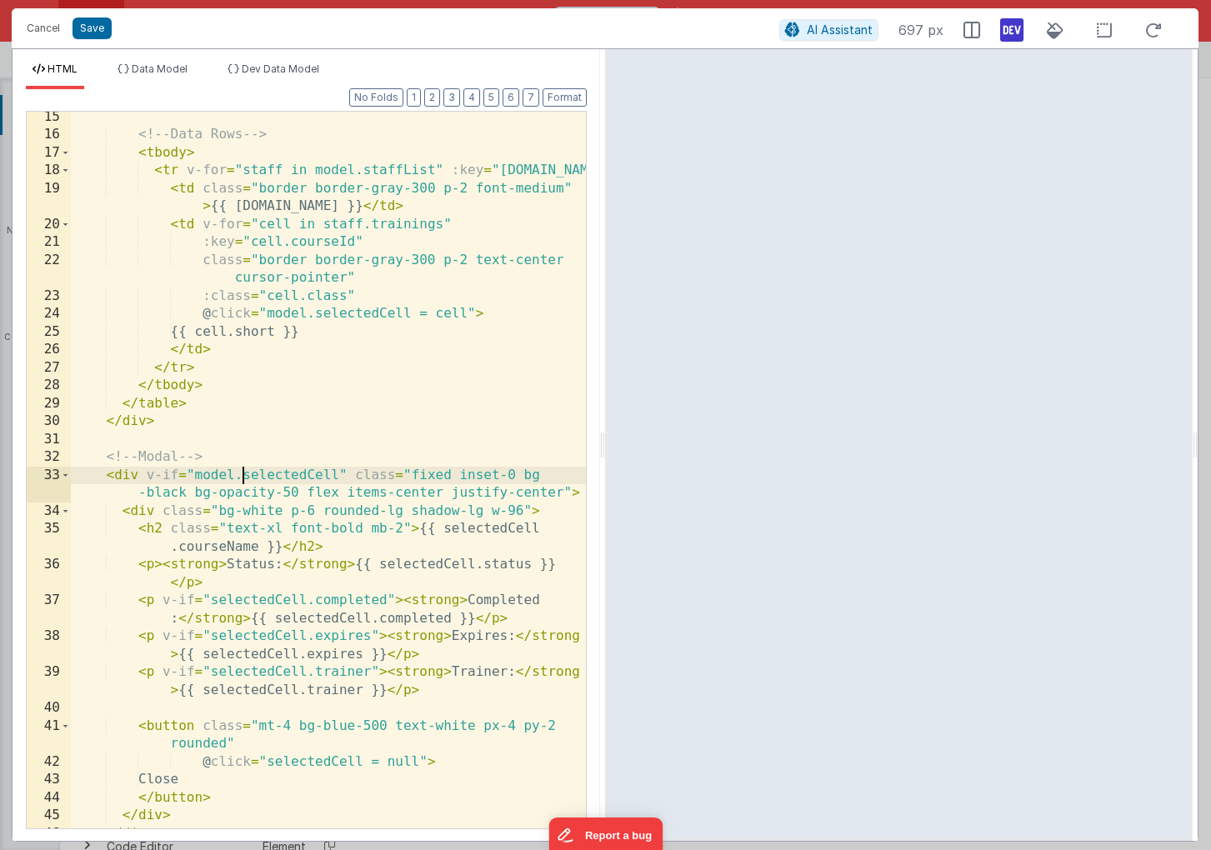
click at [443, 528] on div "<!-- Data Rows --> < tbody > < tr v-for = "staff in model.staffList" :key = "[D…" at bounding box center [328, 484] width 515 height 753
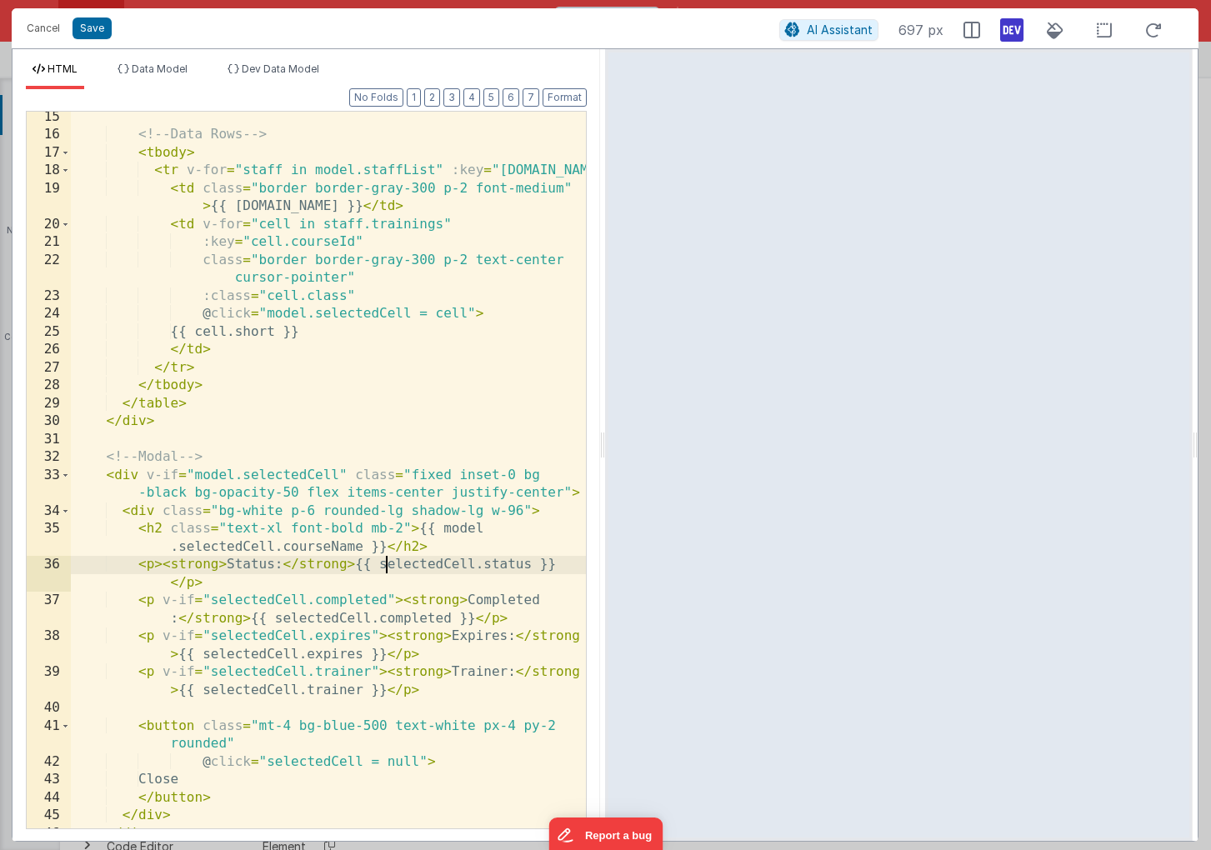
click at [388, 568] on div "<!-- Data Rows --> < tbody > < tr v-for = "staff in model.staffList" :key = "[D…" at bounding box center [328, 484] width 515 height 753
click at [211, 601] on div "<!-- Data Rows --> < tbody > < tr v-for = "staff in model.staffList" :key = "[D…" at bounding box center [328, 484] width 515 height 753
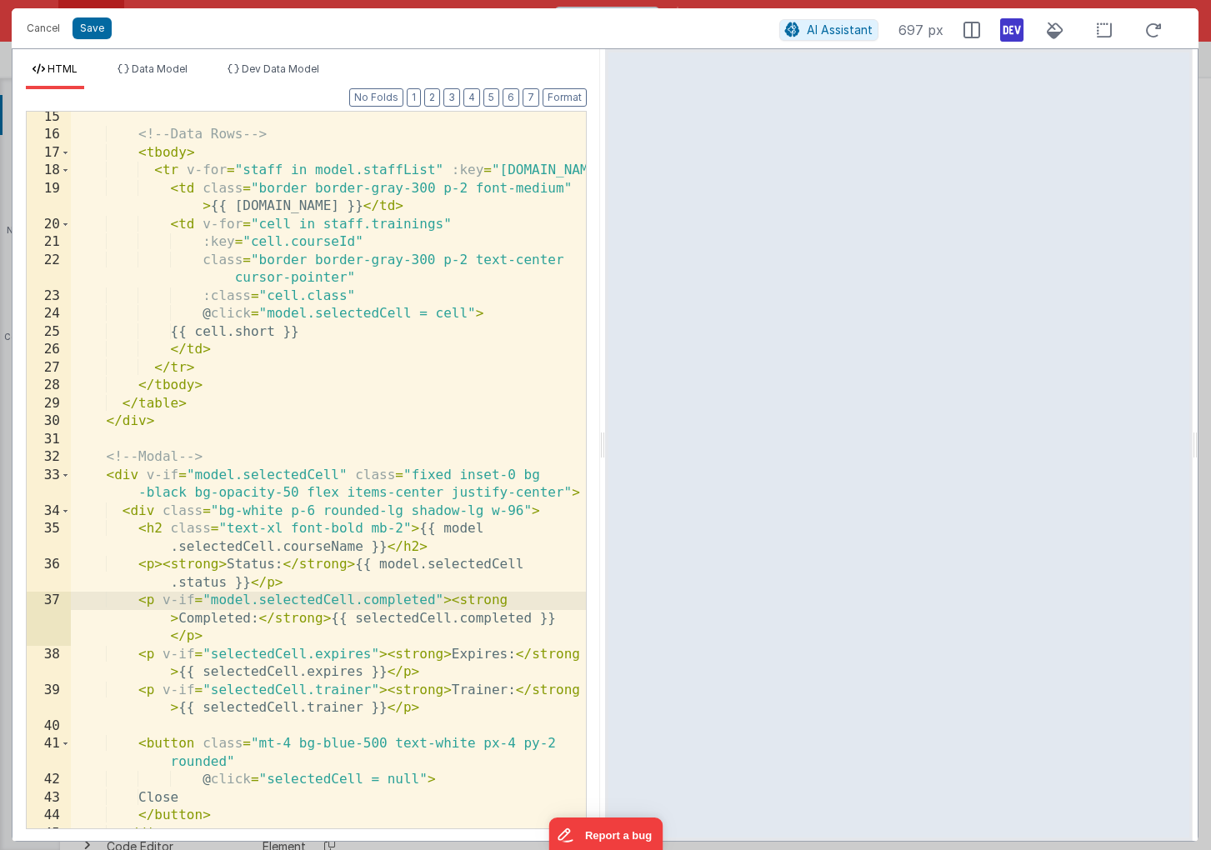
click at [363, 619] on div "<!-- Data Rows --> < tbody > < tr v-for = "staff in model.staffList" :key = "[D…" at bounding box center [328, 484] width 515 height 753
drag, startPoint x: 408, startPoint y: 619, endPoint x: 366, endPoint y: 619, distance: 42.5
click at [366, 619] on div "<!-- Data Rows --> < tbody > < tr v-for = "staff in model.staffList" :key = "[D…" at bounding box center [328, 484] width 515 height 753
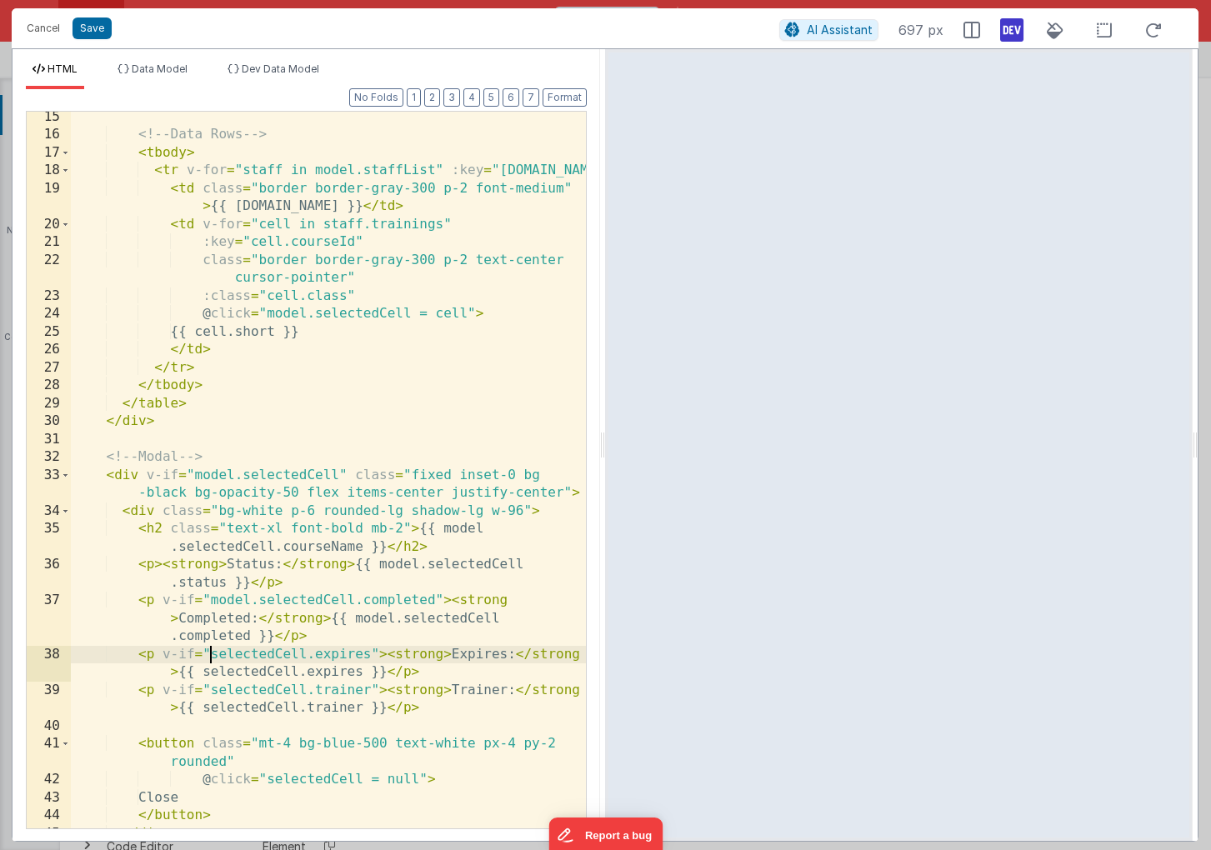
click at [213, 653] on div "<!-- Data Rows --> < tbody > < tr v-for = "staff in model.staffList" :key = "[D…" at bounding box center [328, 484] width 515 height 753
click at [283, 673] on div "<!-- Data Rows --> < tbody > < tr v-for = "staff in model.staffList" :key = "[D…" at bounding box center [328, 484] width 515 height 753
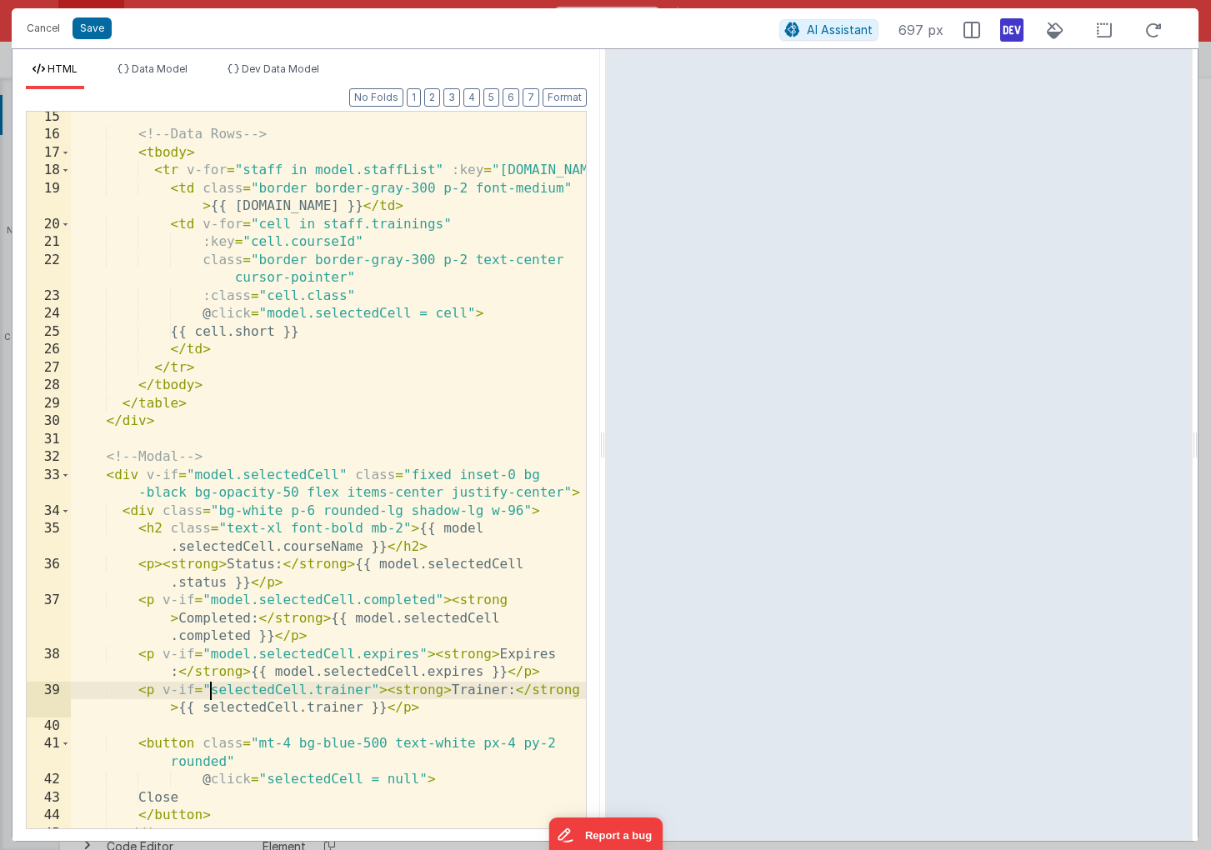
click at [209, 691] on div "<!-- Data Rows --> < tbody > < tr v-for = "staff in model.staffList" :key = "[D…" at bounding box center [328, 484] width 515 height 753
click at [282, 706] on div "<!-- Data Rows --> < tbody > < tr v-for = "staff in model.staffList" :key = "[D…" at bounding box center [328, 484] width 515 height 753
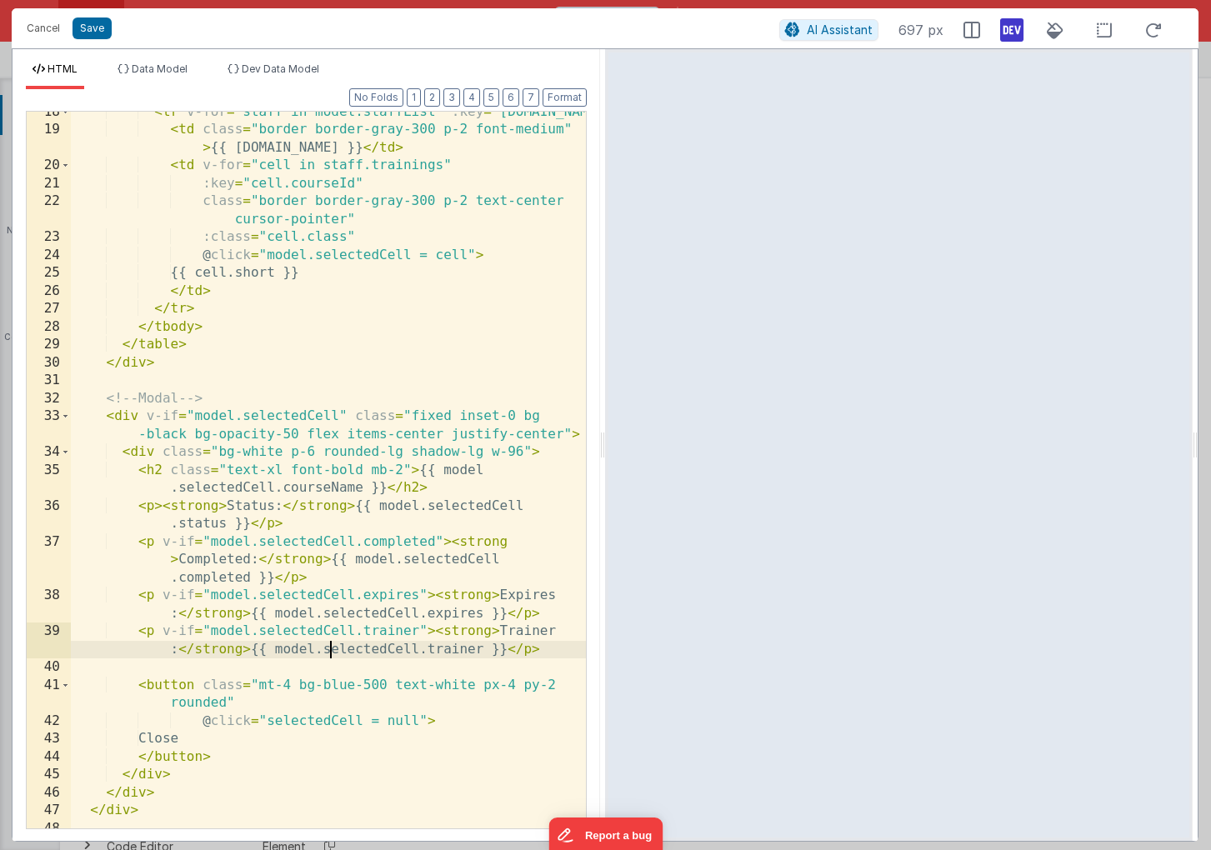
scroll to position [412, 0]
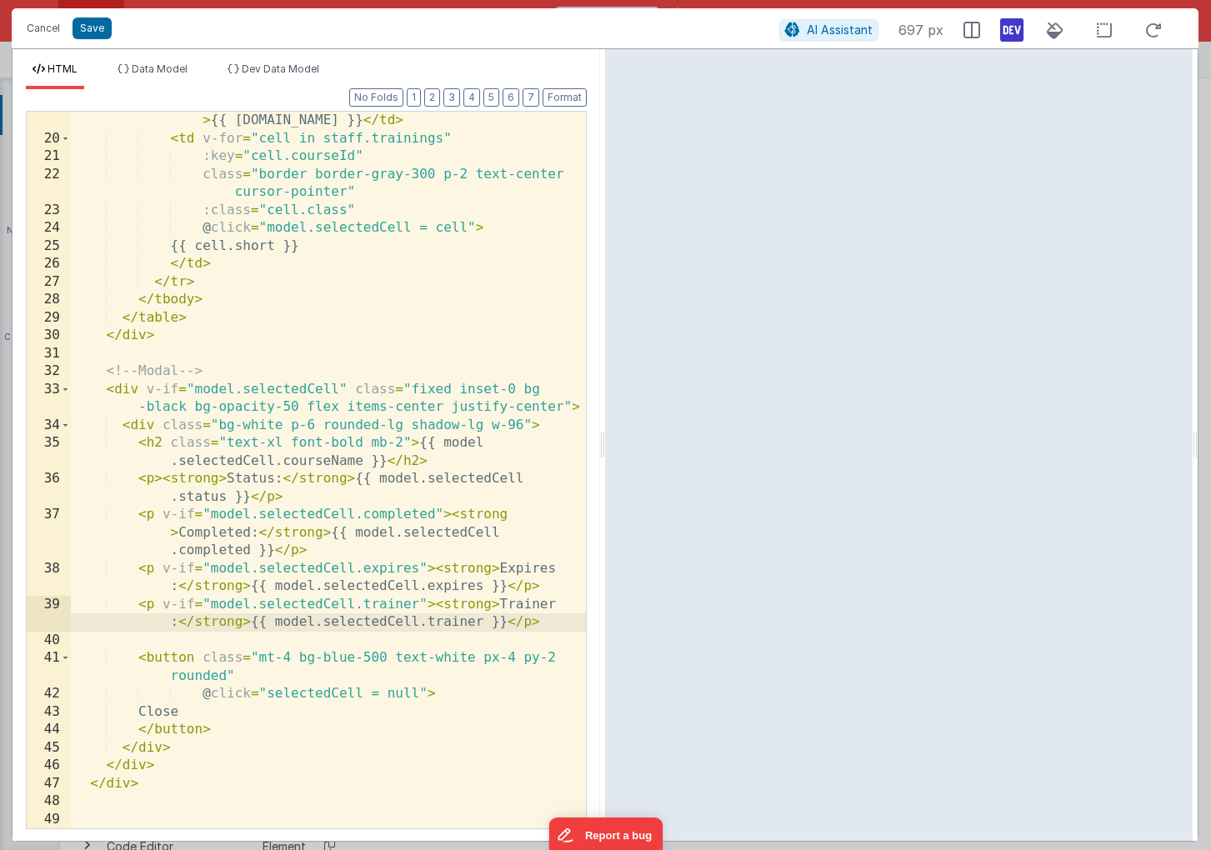
click at [267, 695] on div "< td class = "border border-gray-300 p-2 font-medium" > {{ [DOMAIN_NAME] }} </ …" at bounding box center [328, 479] width 515 height 771
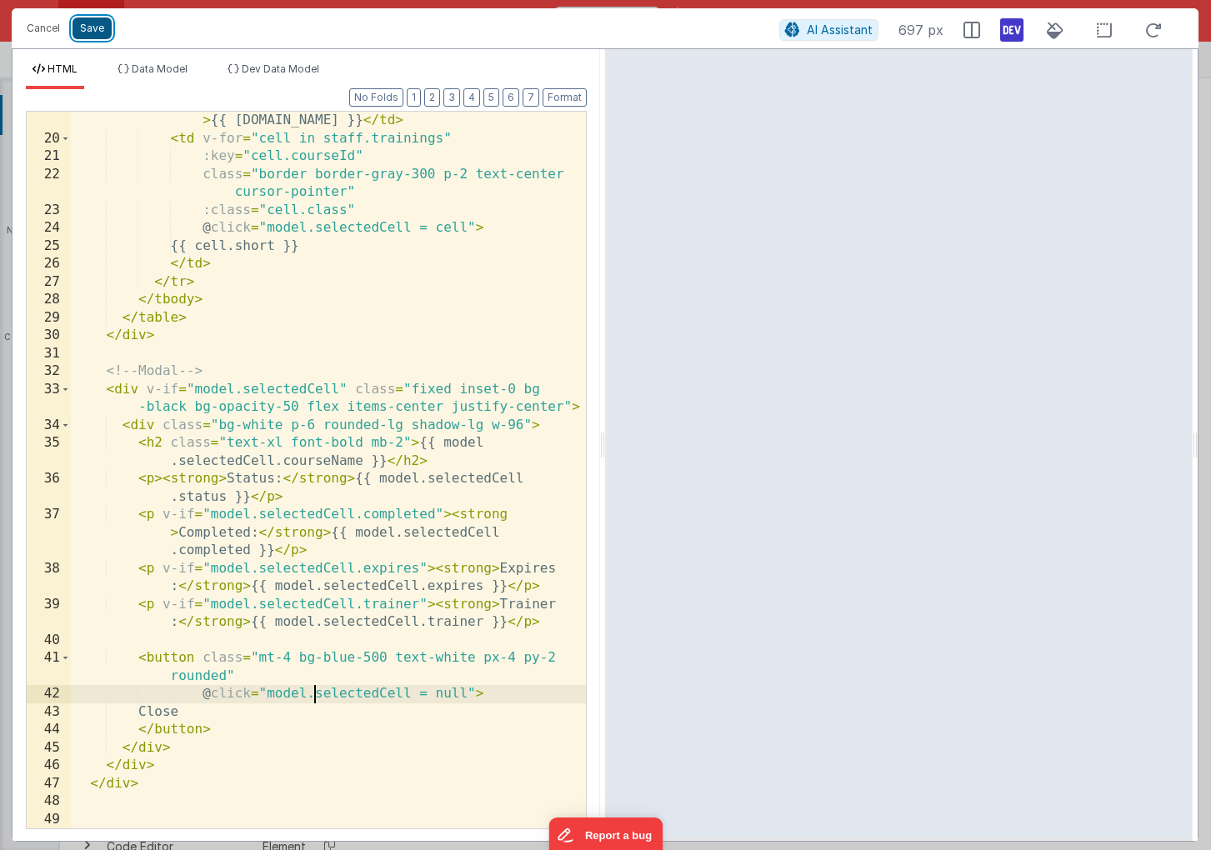
click at [93, 27] on button "Save" at bounding box center [92, 29] width 39 height 22
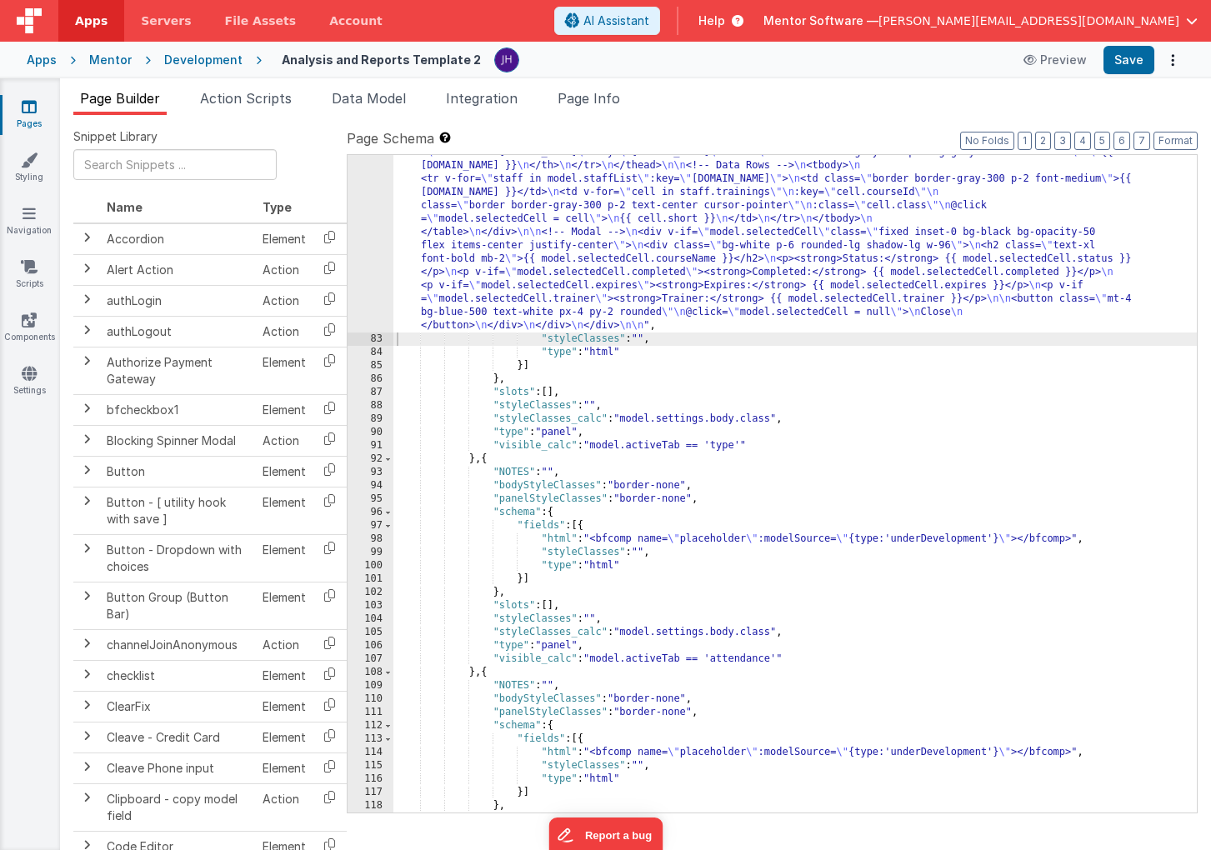
click at [726, 447] on div ""html" : " <div class= \" p-6 \" > \n <h1 class= \" text-2xl font-bold mb-4 \" …" at bounding box center [794, 555] width 803 height 898
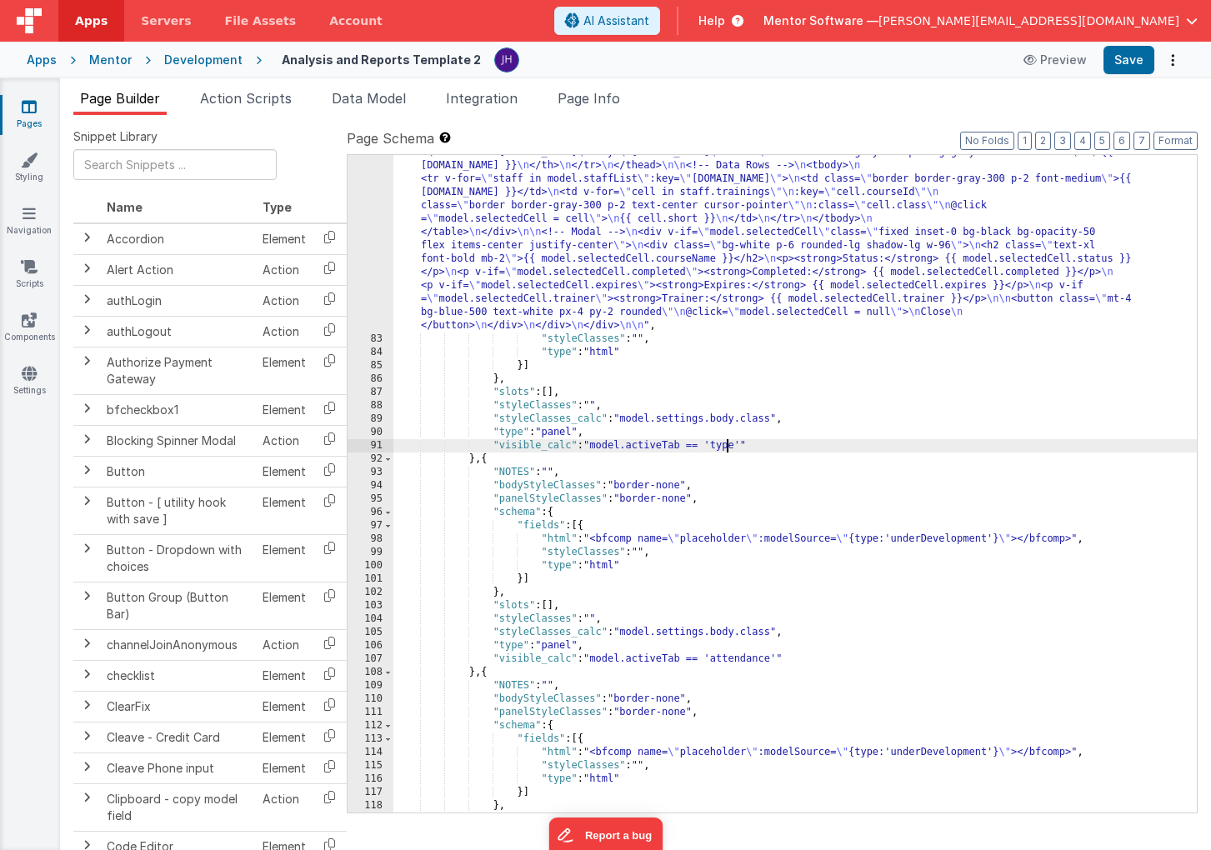
click at [726, 447] on div ""html" : " <div class= \" p-6 \" > \n <h1 class= \" text-2xl font-bold mb-4 \" …" at bounding box center [794, 555] width 803 height 898
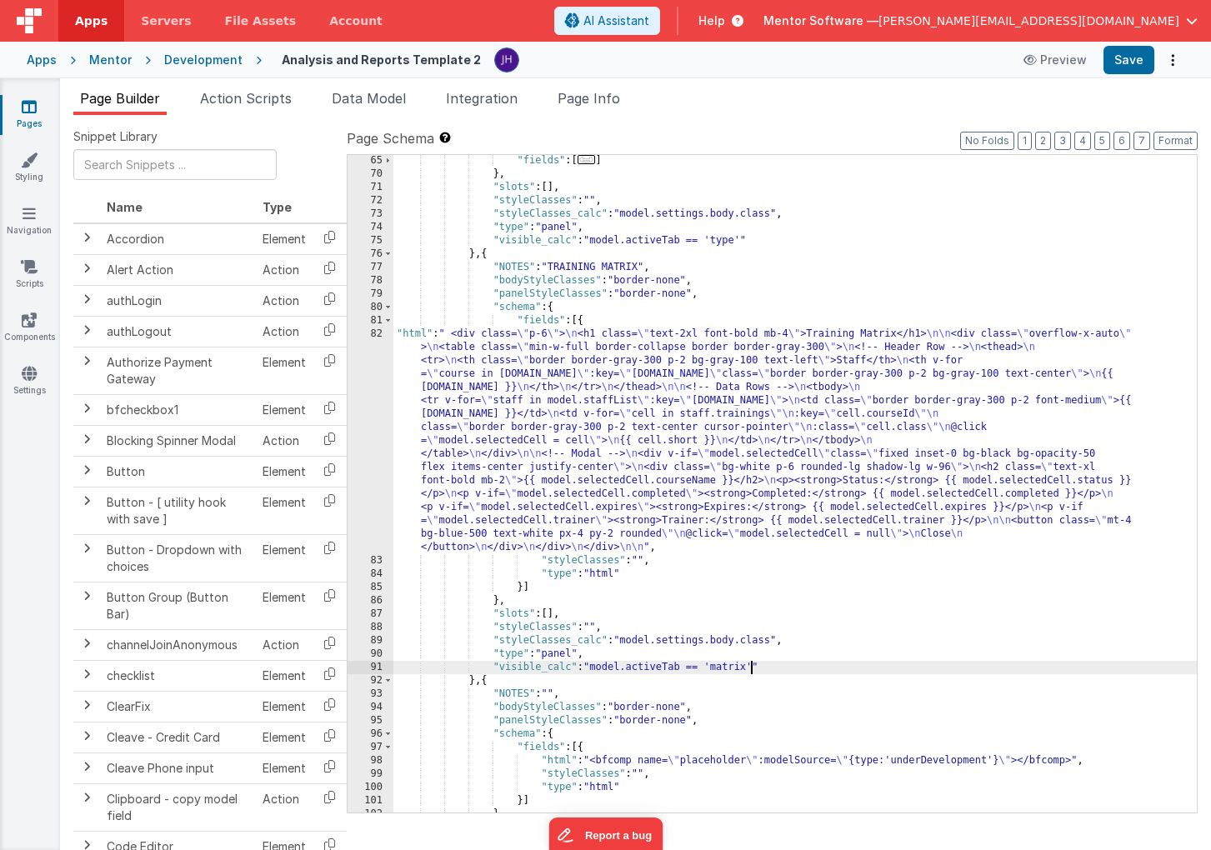
scroll to position [4480, 0]
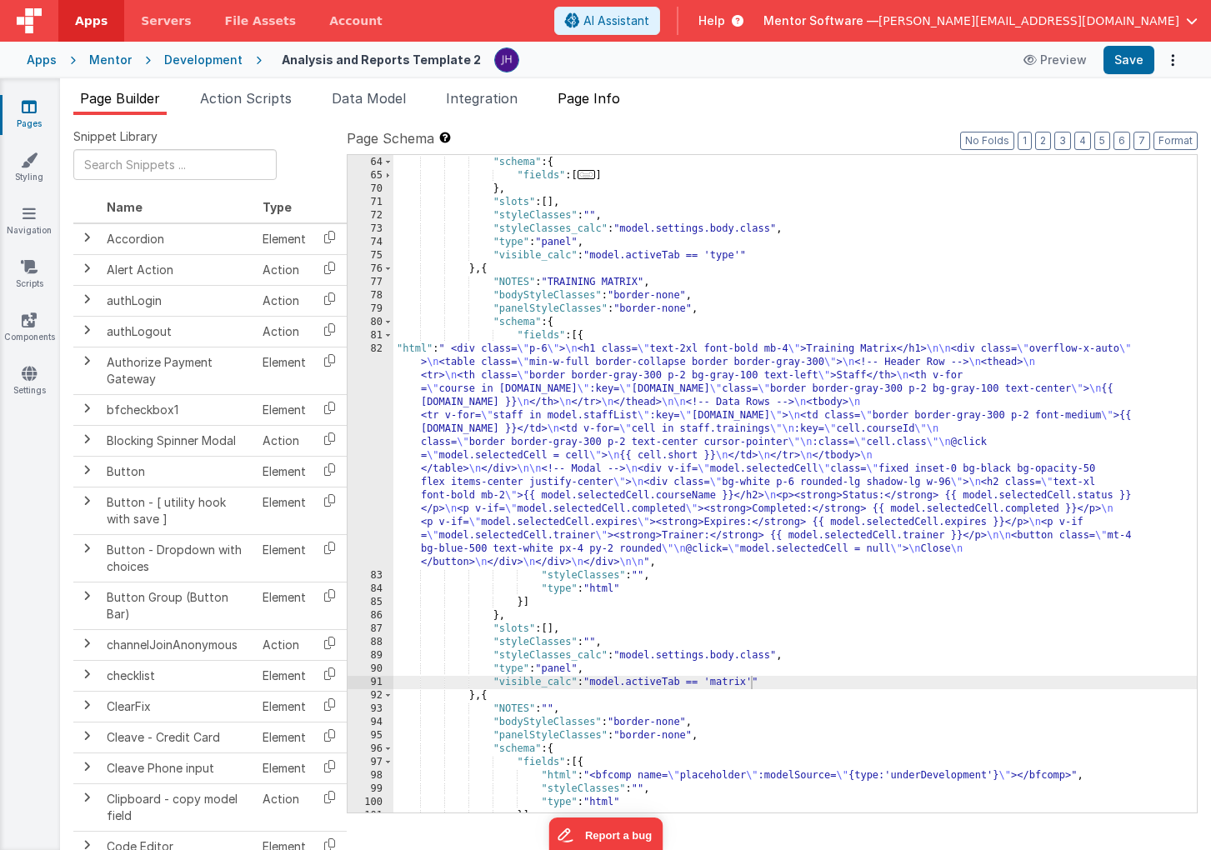
click at [593, 101] on span "Page Info" at bounding box center [589, 98] width 63 height 17
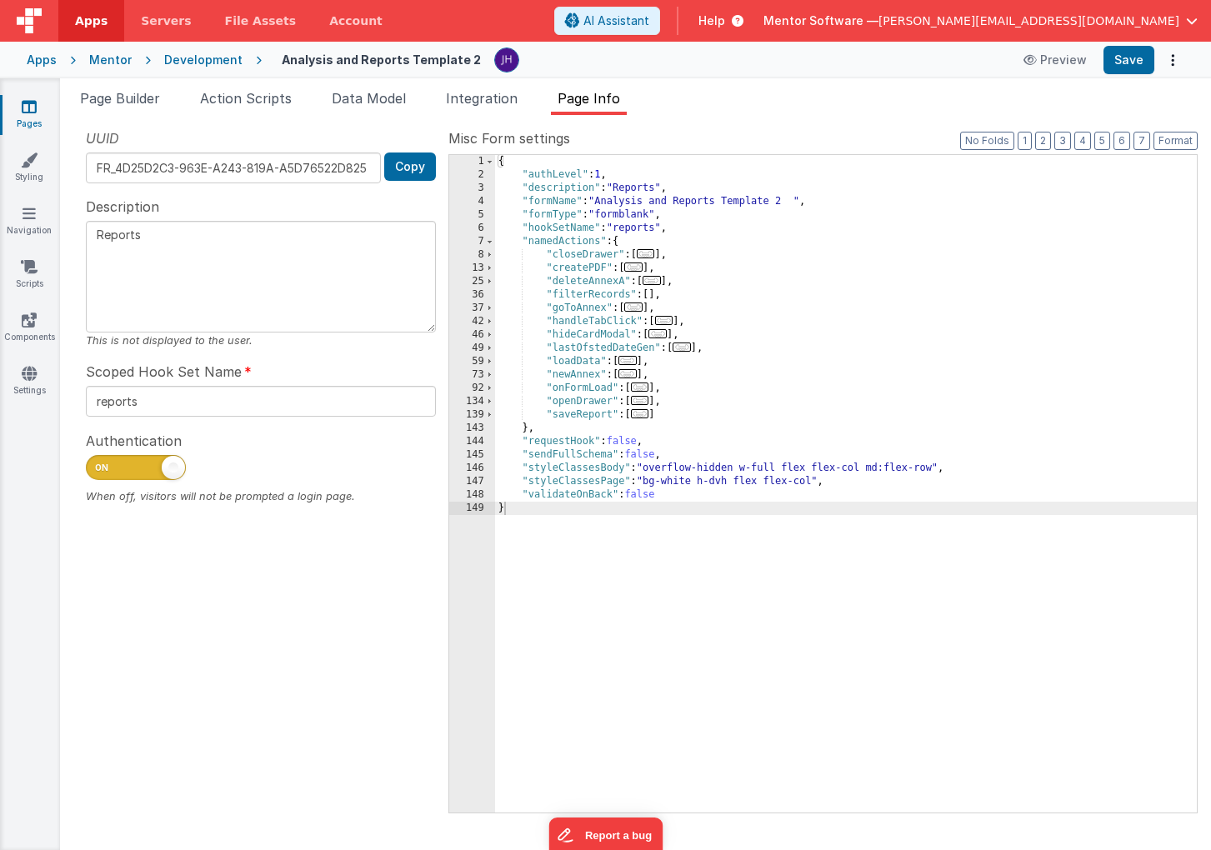
click at [668, 320] on span "..." at bounding box center [664, 320] width 18 height 9
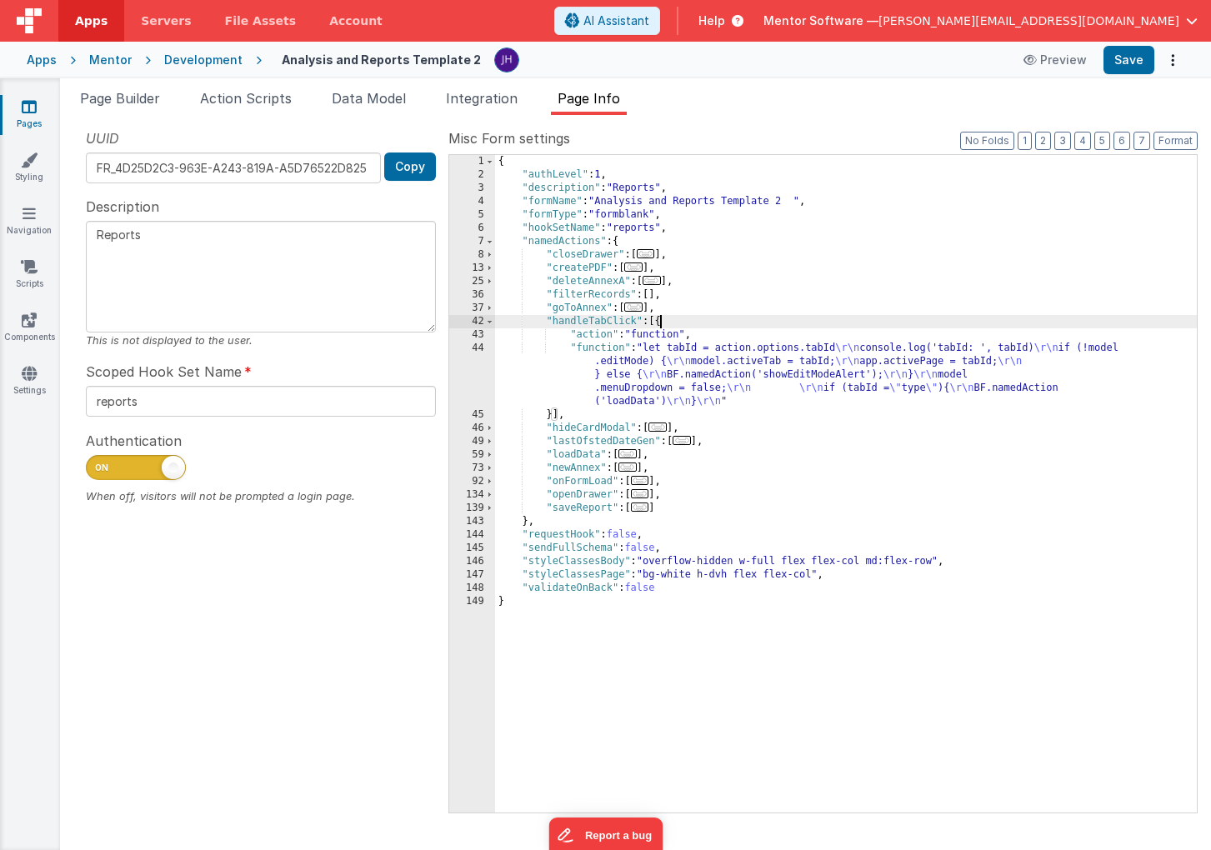
click at [648, 369] on div "{ "authLevel" : 1 , "description" : "Reports" , "formName" : "Analysis and Repo…" at bounding box center [846, 497] width 702 height 684
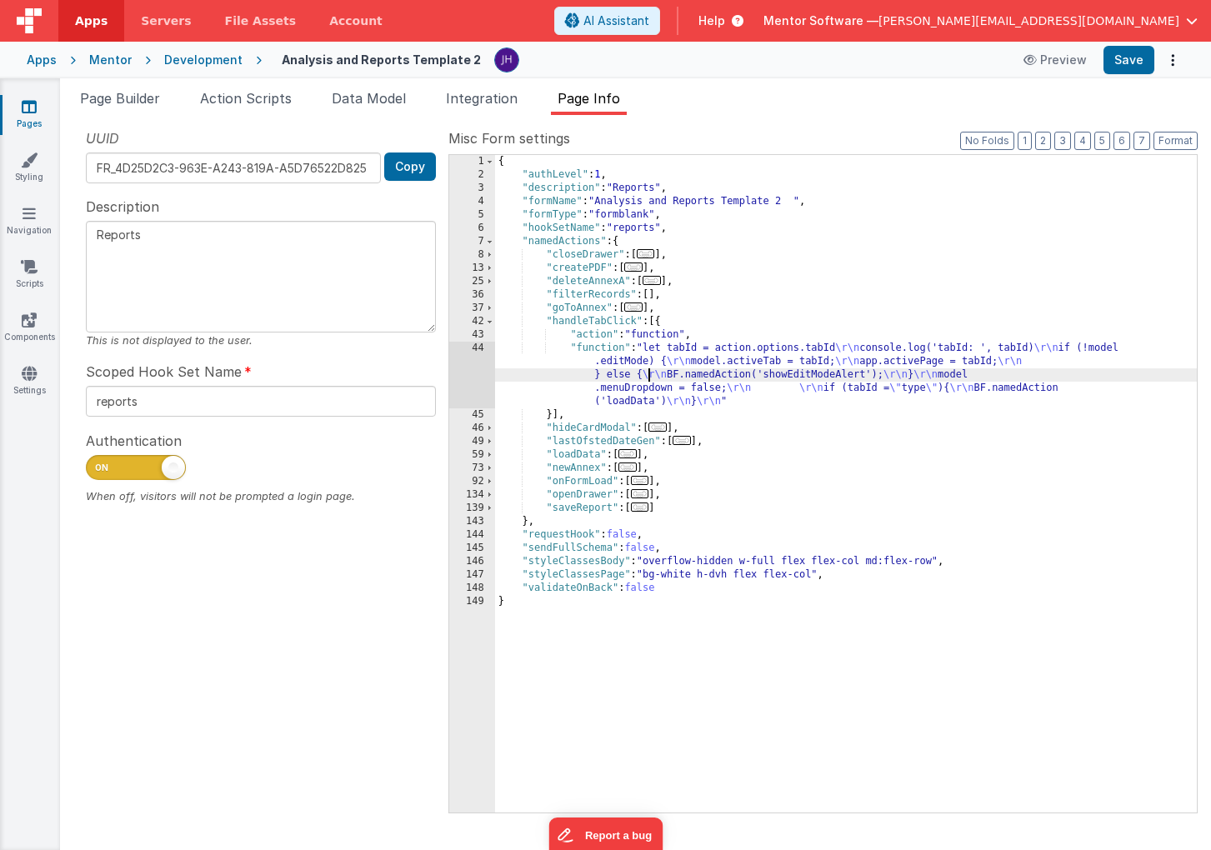
click at [475, 361] on div "44" at bounding box center [472, 375] width 46 height 67
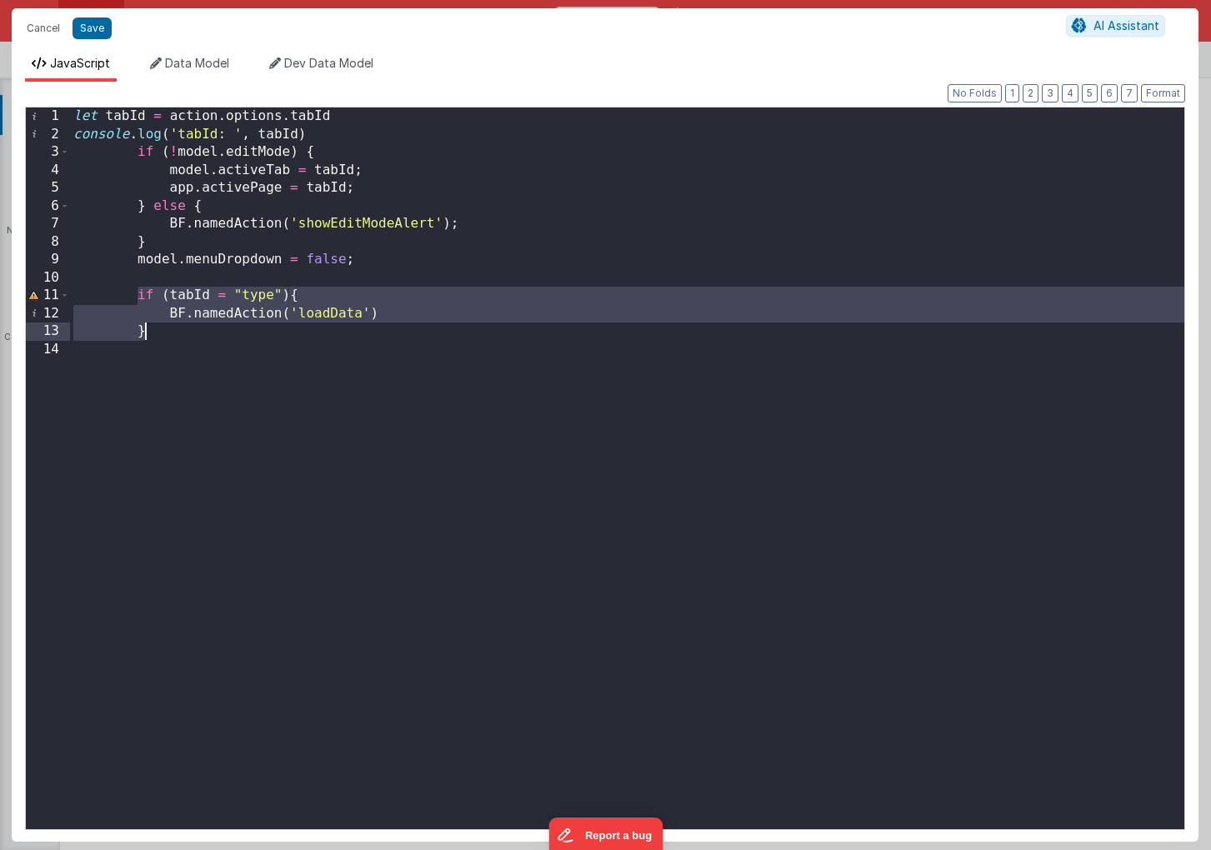
drag, startPoint x: 136, startPoint y: 294, endPoint x: 150, endPoint y: 328, distance: 37.0
click at [150, 328] on div "let tabId = action . options . tabId console . log ( 'tabId: ' , tabId ) if ( !…" at bounding box center [627, 487] width 1114 height 758
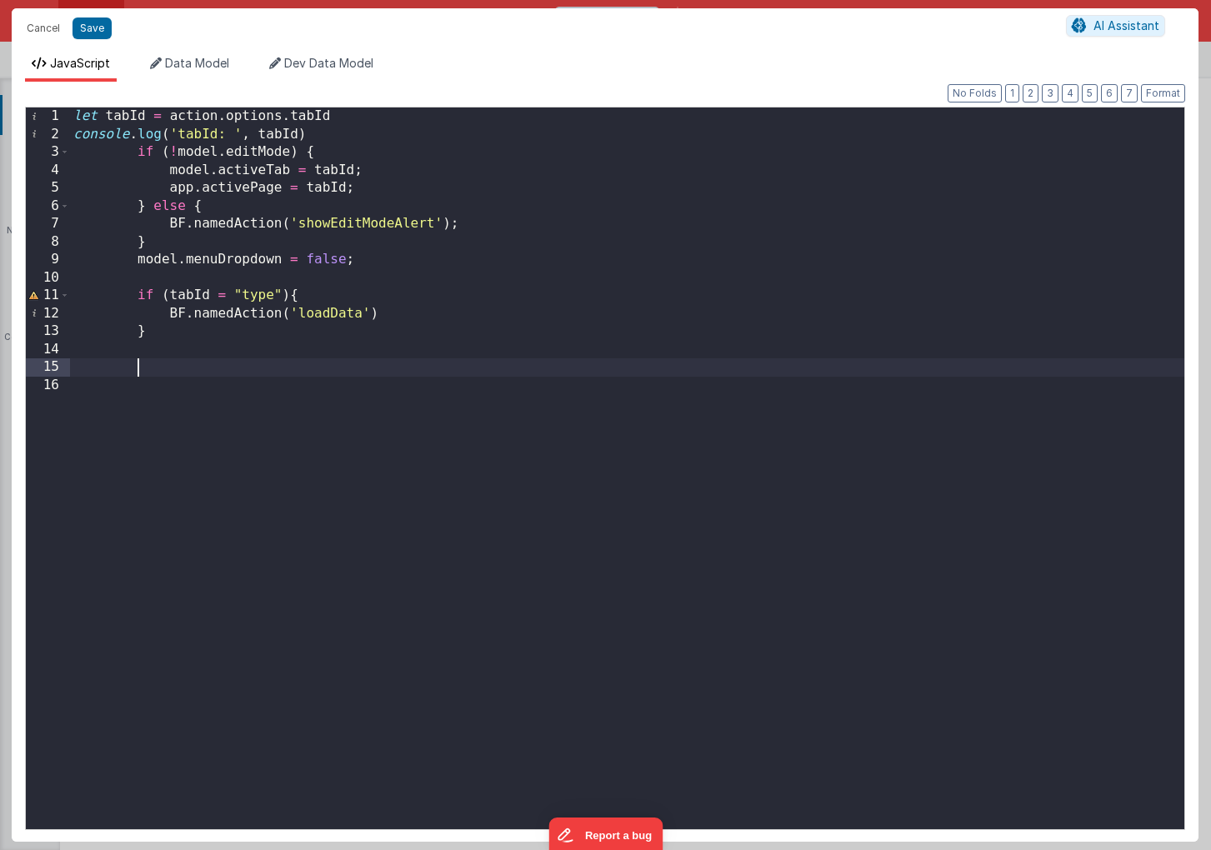
paste textarea
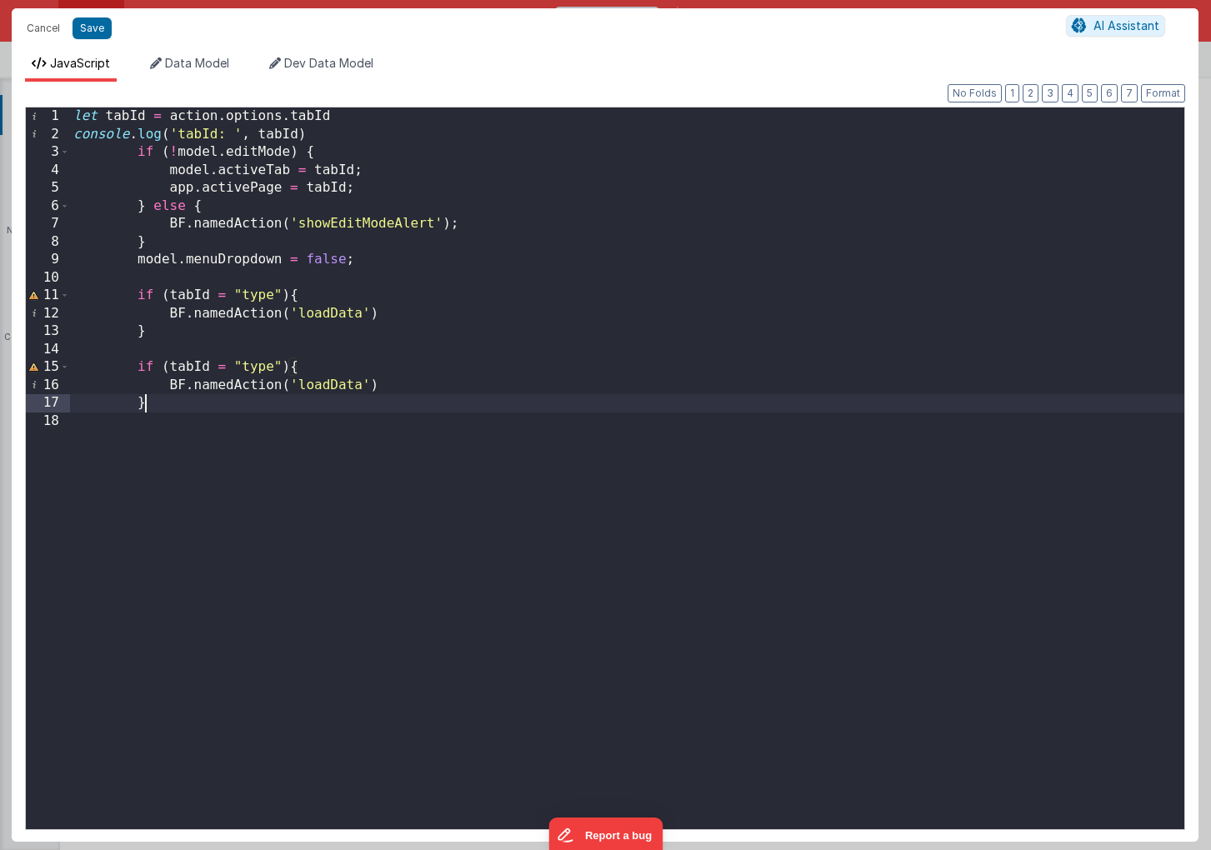
click at [251, 369] on div "let tabId = action . options . tabId console . log ( 'tabId: ' , tabId ) if ( !…" at bounding box center [627, 487] width 1114 height 758
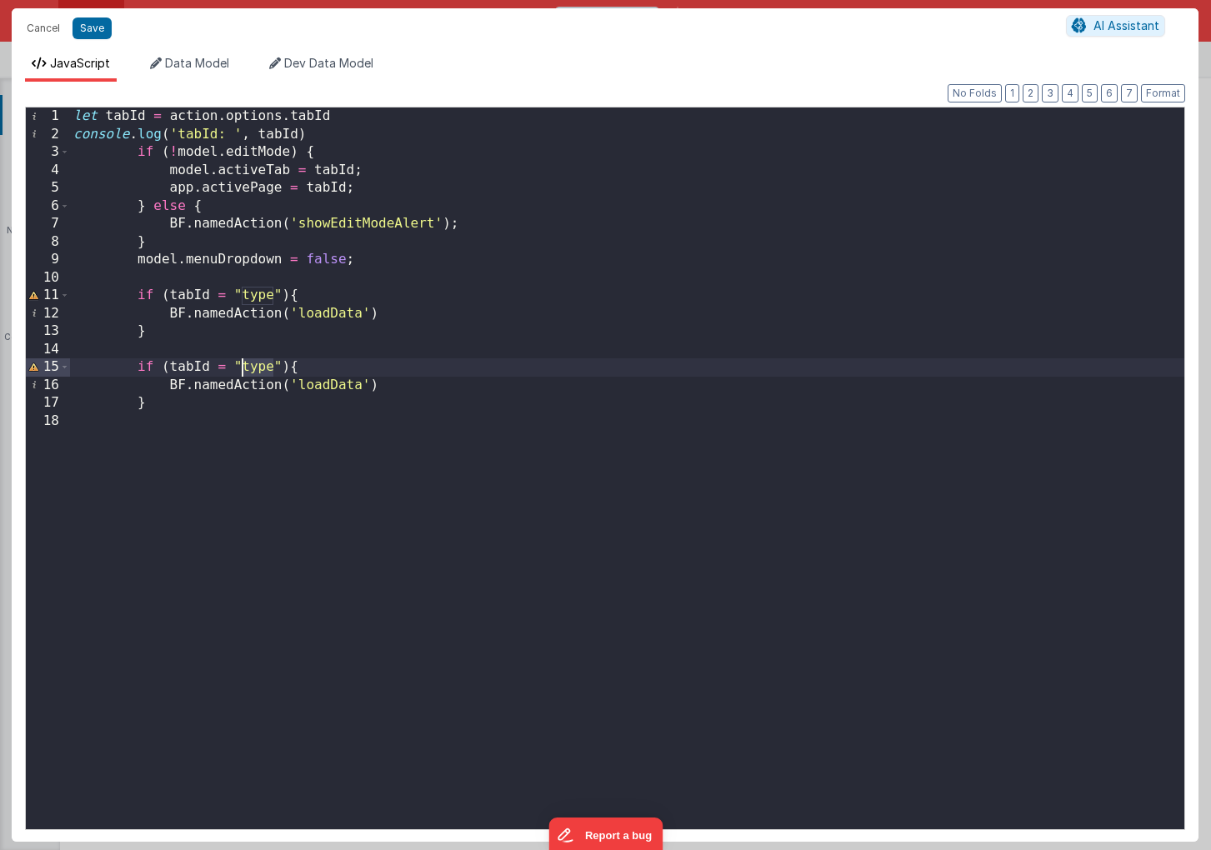
click at [251, 369] on div "let tabId = action . options . tabId console . log ( 'tabId: ' , tabId ) if ( !…" at bounding box center [627, 487] width 1114 height 758
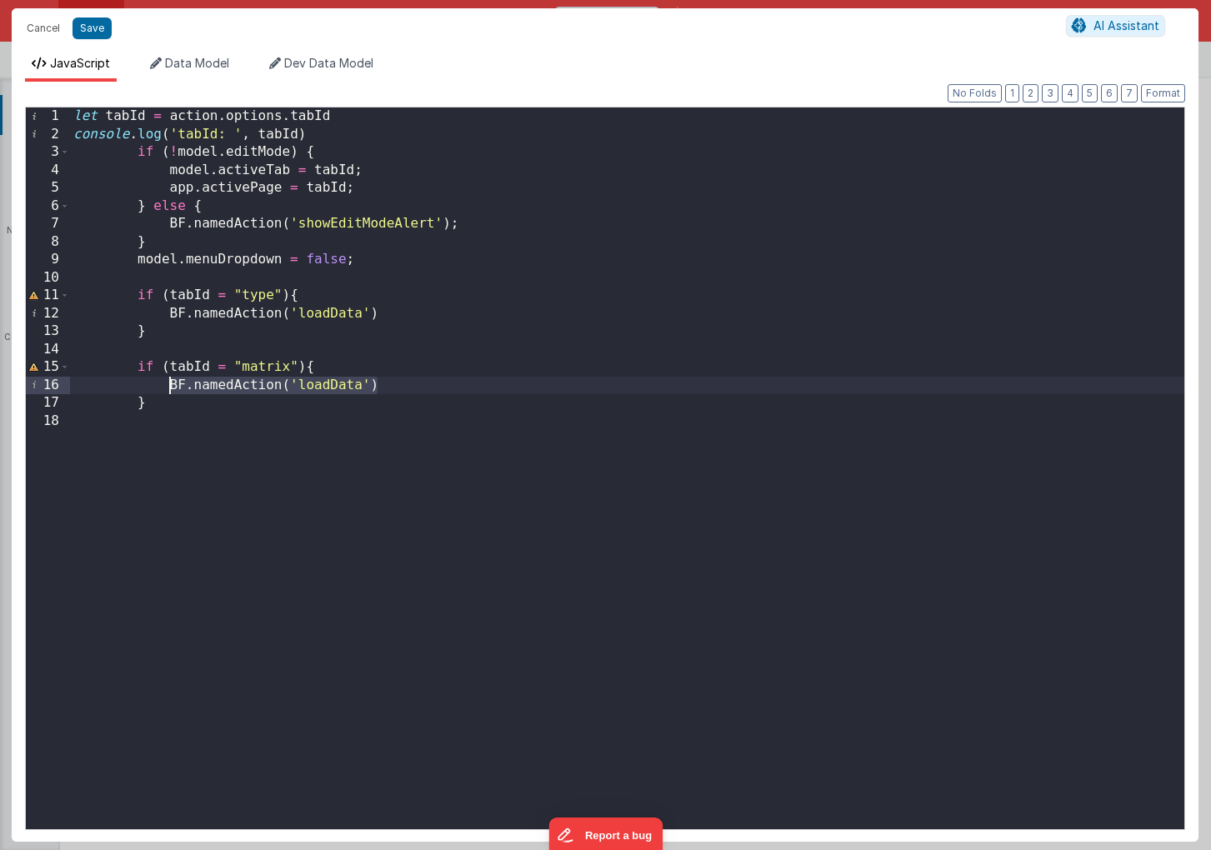
drag, startPoint x: 383, startPoint y: 388, endPoint x: 173, endPoint y: 388, distance: 209.2
click at [169, 388] on div "let tabId = action . options . tabId console . log ( 'tabId: ' , tabId ) if ( !…" at bounding box center [627, 487] width 1114 height 758
click at [95, 28] on button "Save" at bounding box center [92, 29] width 39 height 22
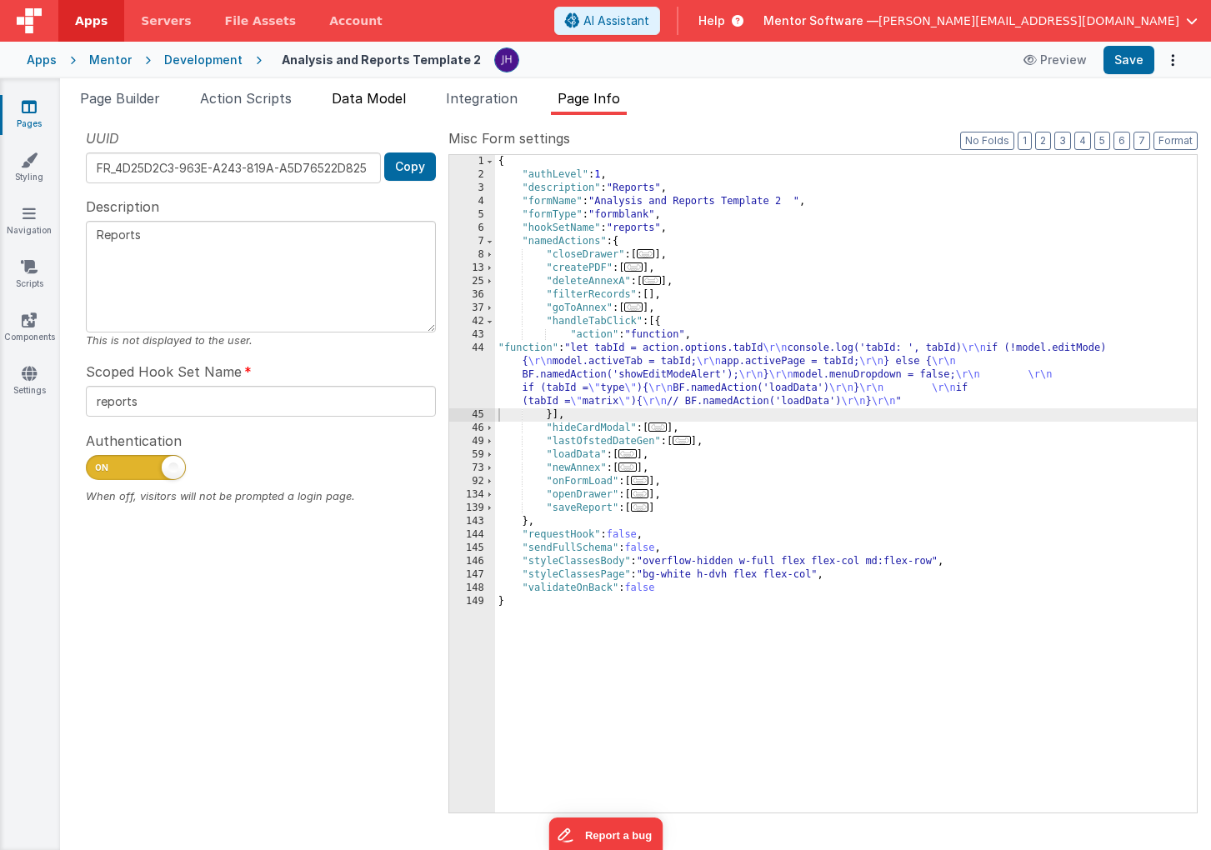
click at [357, 99] on span "Data Model" at bounding box center [369, 98] width 74 height 17
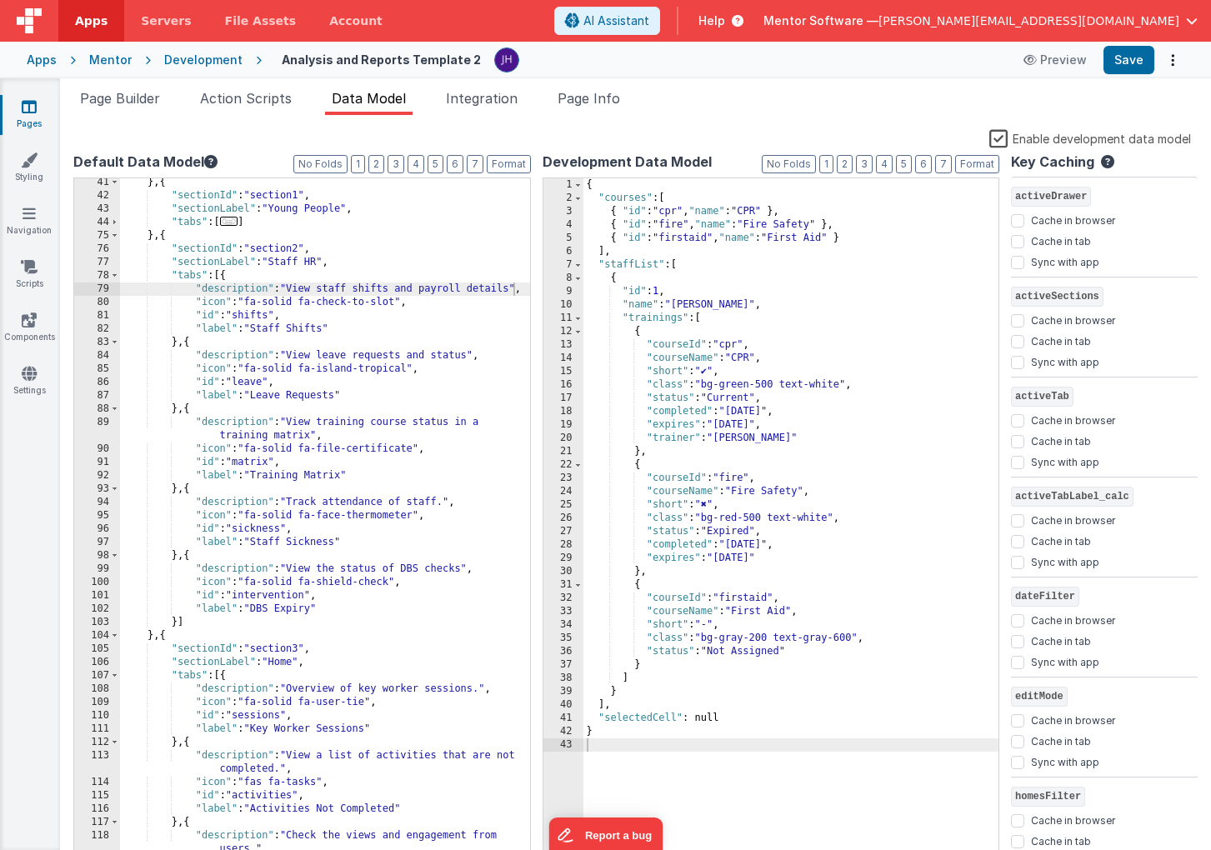
scroll to position [483, 0]
click at [1134, 66] on button "Save" at bounding box center [1129, 60] width 51 height 28
click at [593, 101] on span "Page Info" at bounding box center [589, 98] width 63 height 17
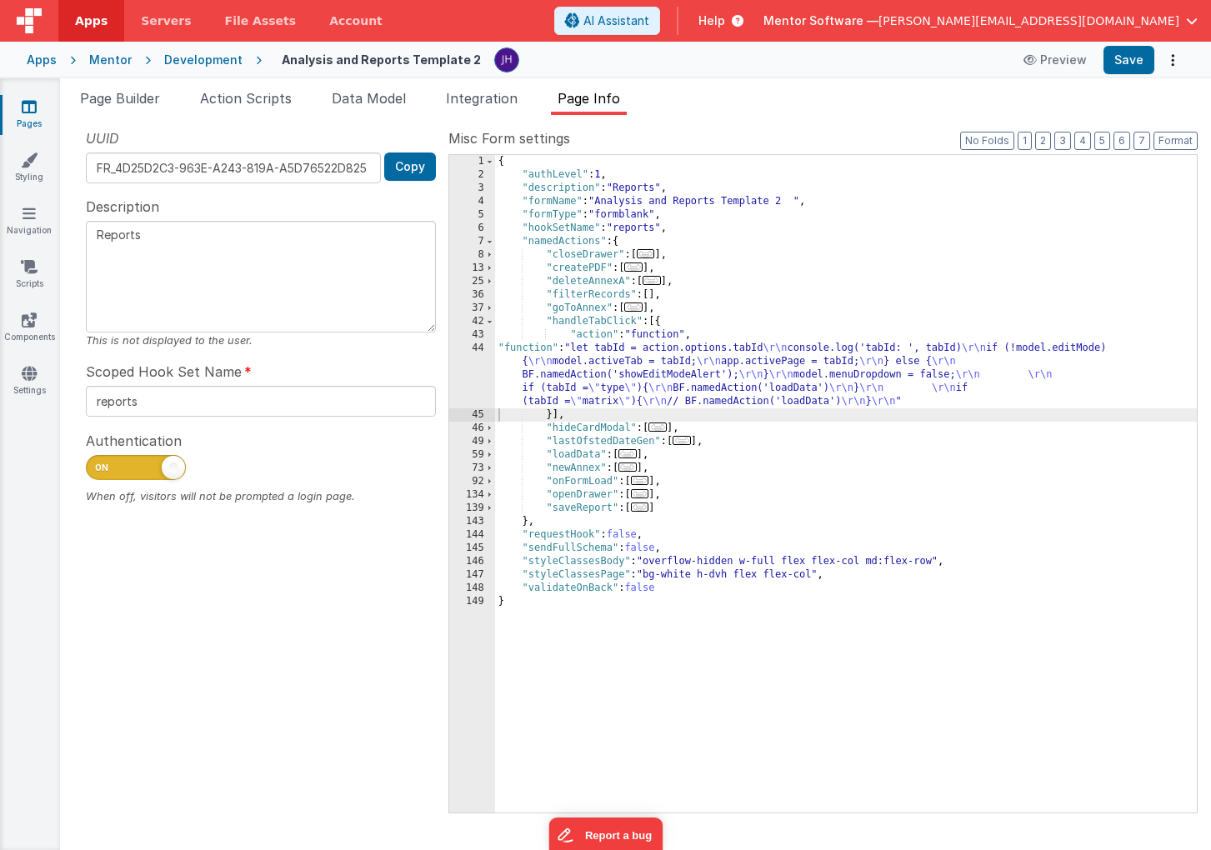
click at [648, 368] on div "{ "authLevel" : 1 , "description" : "Reports" , "formName" : "Analysis and Repo…" at bounding box center [846, 497] width 702 height 684
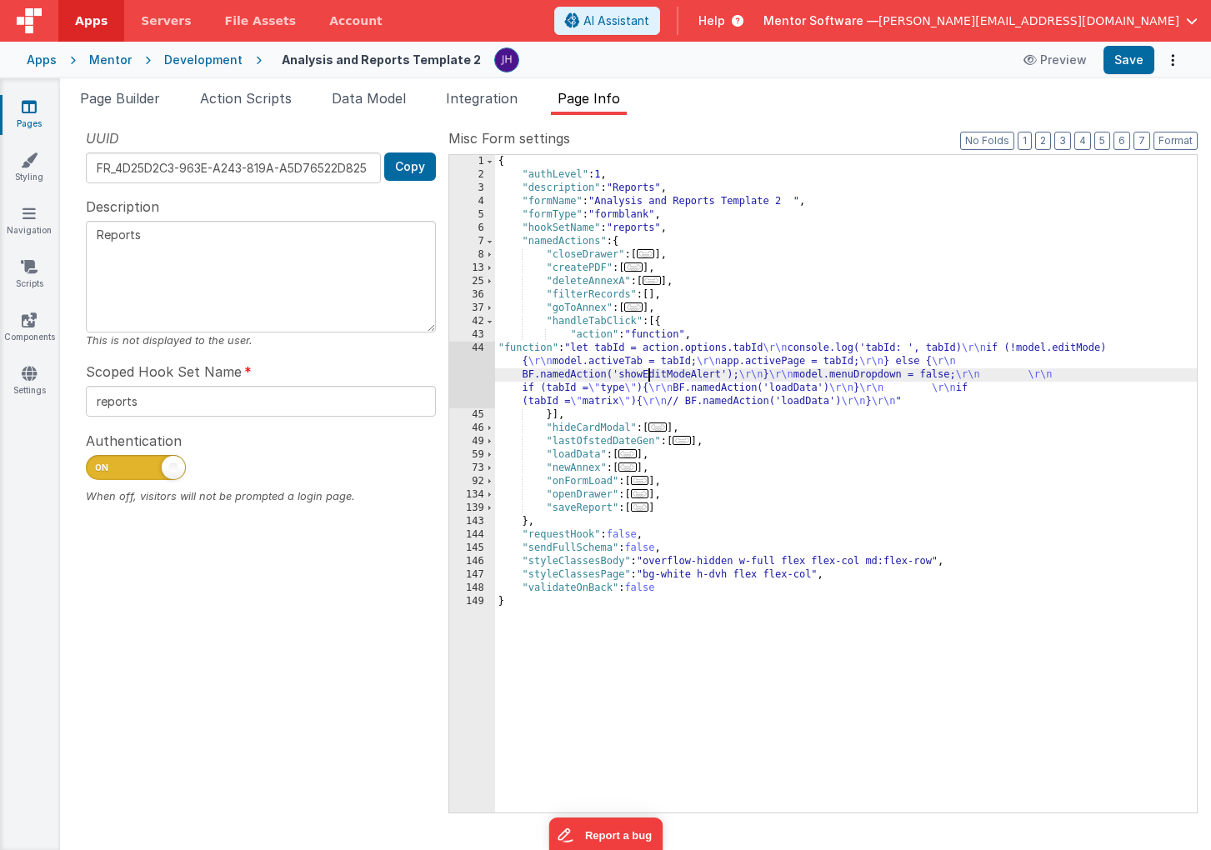
click at [468, 366] on div "44" at bounding box center [472, 375] width 46 height 67
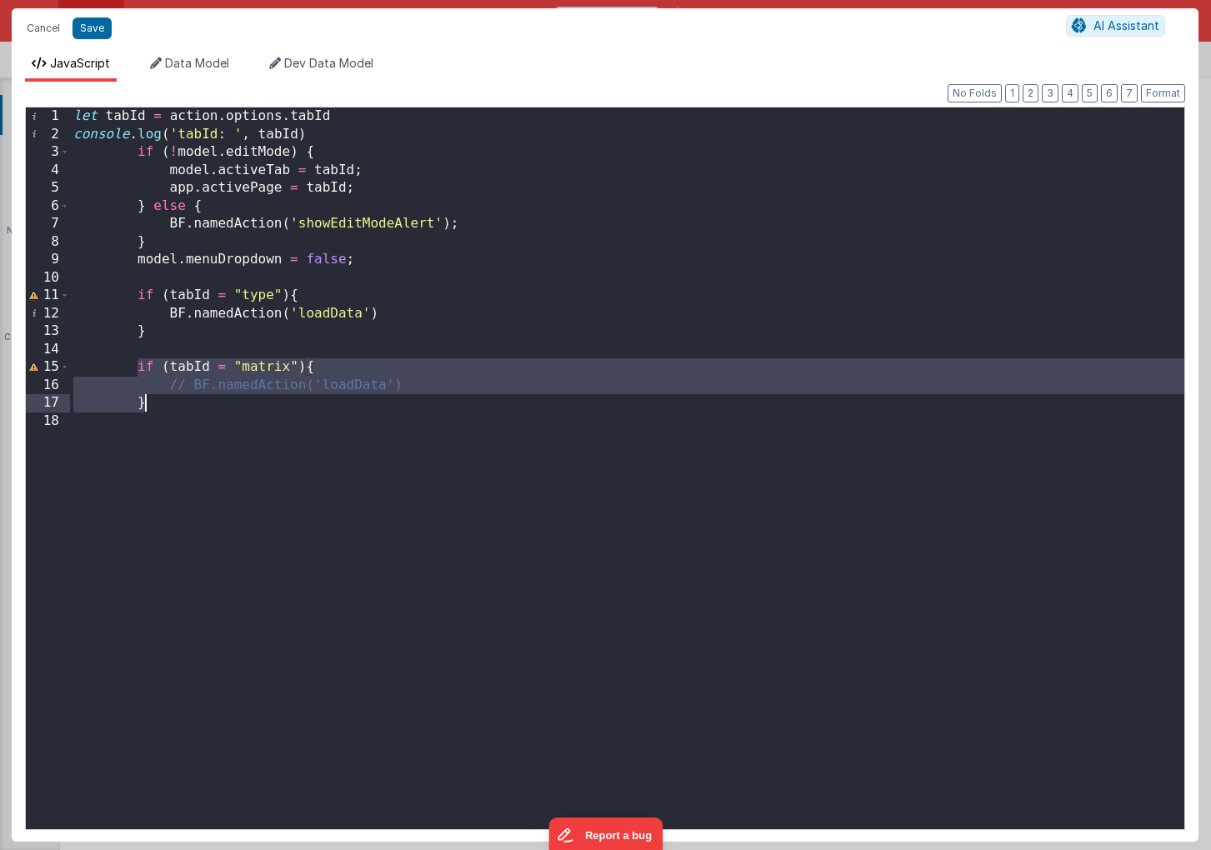
drag, startPoint x: 137, startPoint y: 367, endPoint x: 143, endPoint y: 401, distance: 34.8
click at [143, 401] on div "let tabId = action . options . tabId console . log ( 'tabId: ' , tabId ) if ( !…" at bounding box center [627, 487] width 1114 height 758
click at [89, 34] on button "Save" at bounding box center [92, 29] width 39 height 22
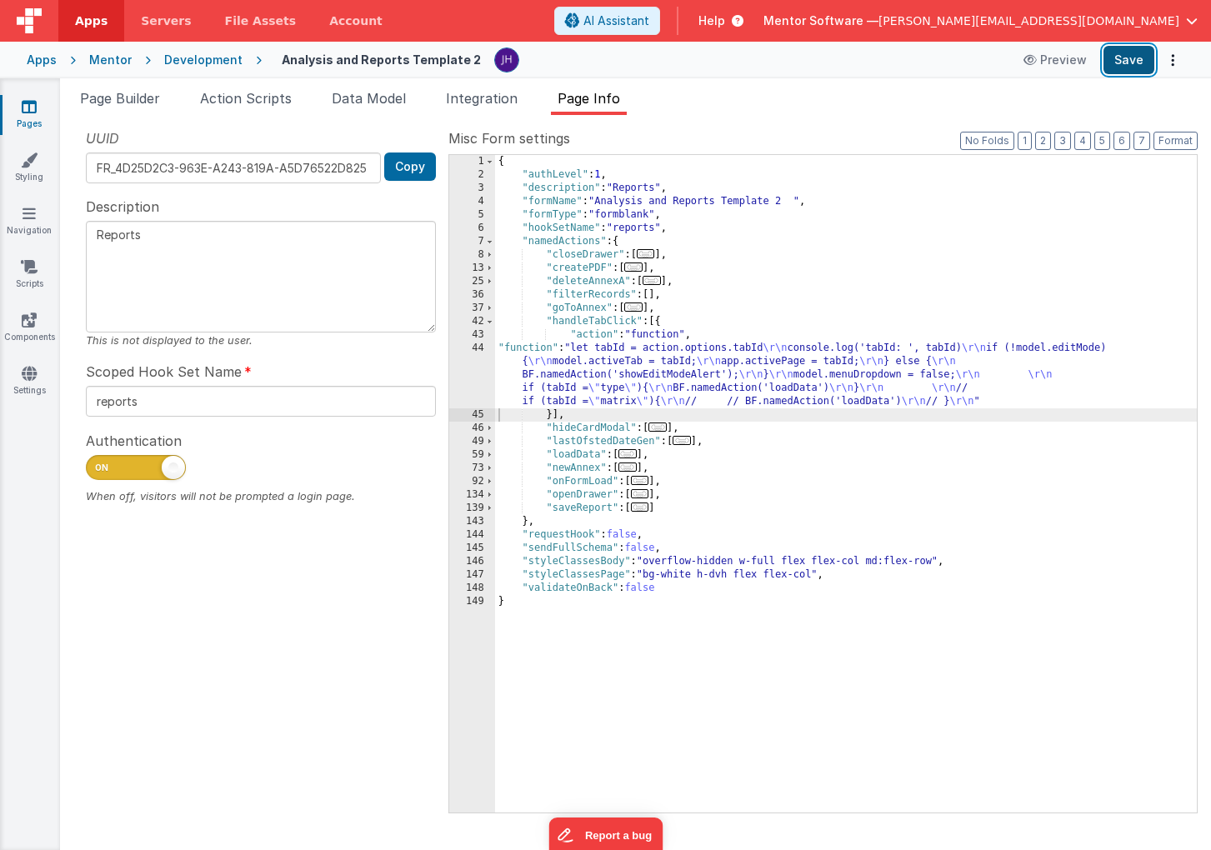
click at [1128, 68] on button "Save" at bounding box center [1129, 60] width 51 height 28
click at [122, 103] on span "Page Builder" at bounding box center [120, 98] width 80 height 17
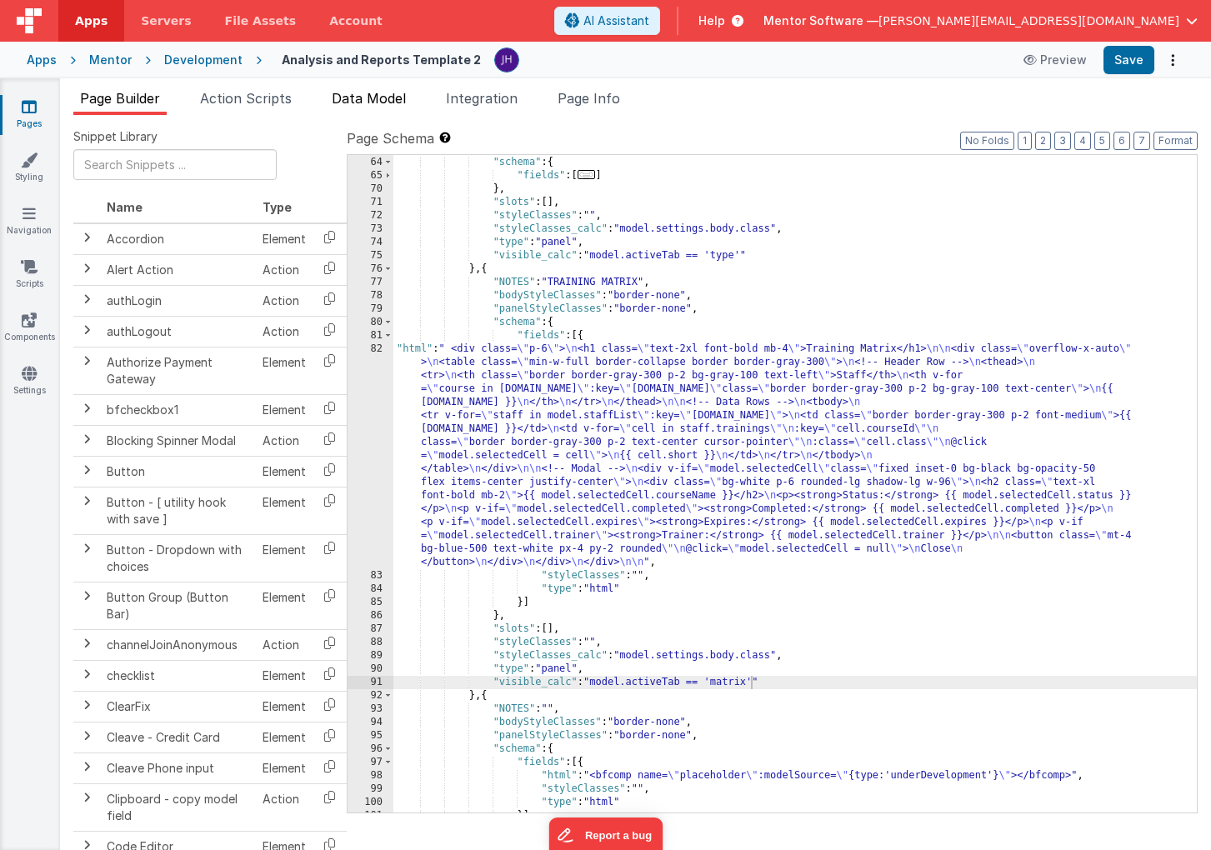
click at [386, 98] on span "Data Model" at bounding box center [369, 98] width 74 height 17
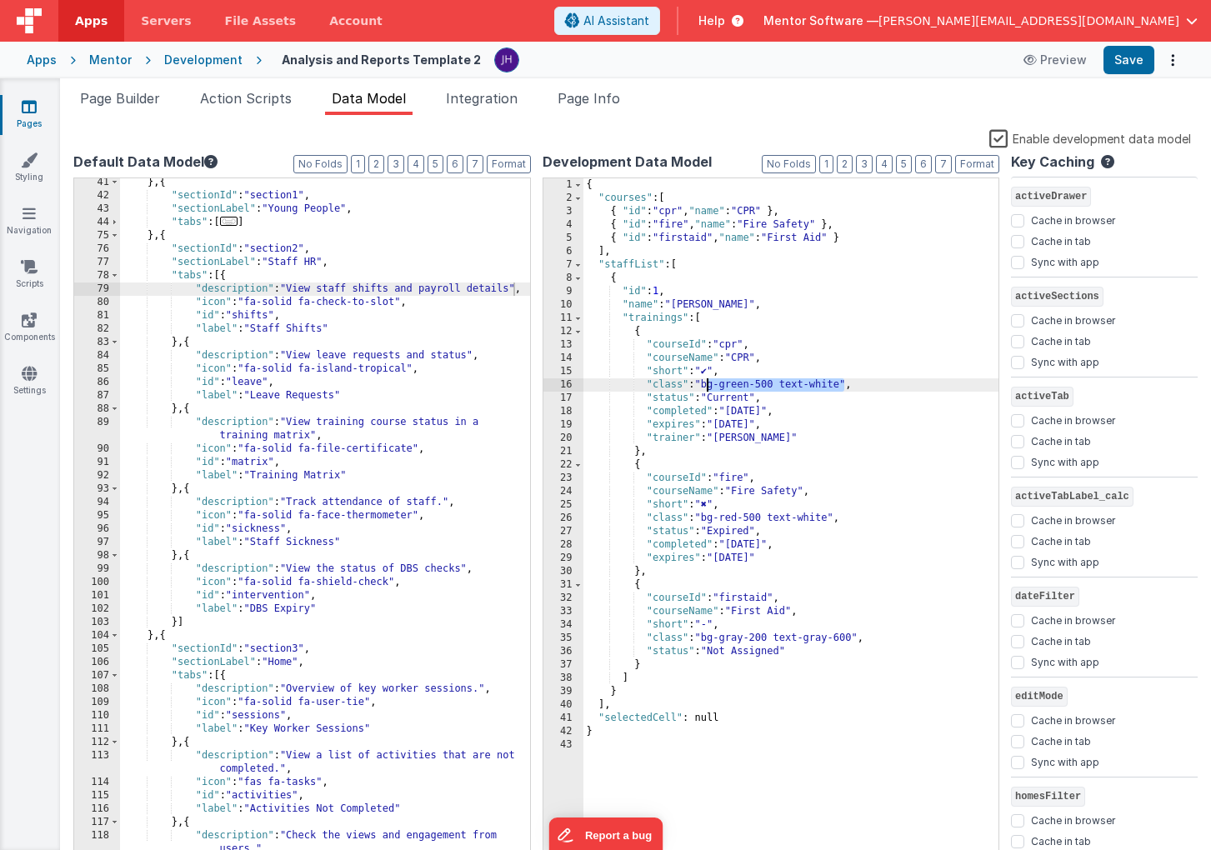
drag, startPoint x: 843, startPoint y: 388, endPoint x: 706, endPoint y: 386, distance: 136.7
click at [706, 386] on div "{ "courses" : [ { "id" : "cpr" , "name" : "CPR" } , { "id" : "fire" , "name" : …" at bounding box center [791, 534] width 416 height 713
drag, startPoint x: 839, startPoint y: 515, endPoint x: 702, endPoint y: 516, distance: 137.5
click at [702, 516] on div "{ "courses" : [ { "id" : "cpr" , "name" : "CPR" } , { "id" : "fire" , "name" : …" at bounding box center [791, 534] width 416 height 713
drag, startPoint x: 718, startPoint y: 370, endPoint x: 702, endPoint y: 370, distance: 16.7
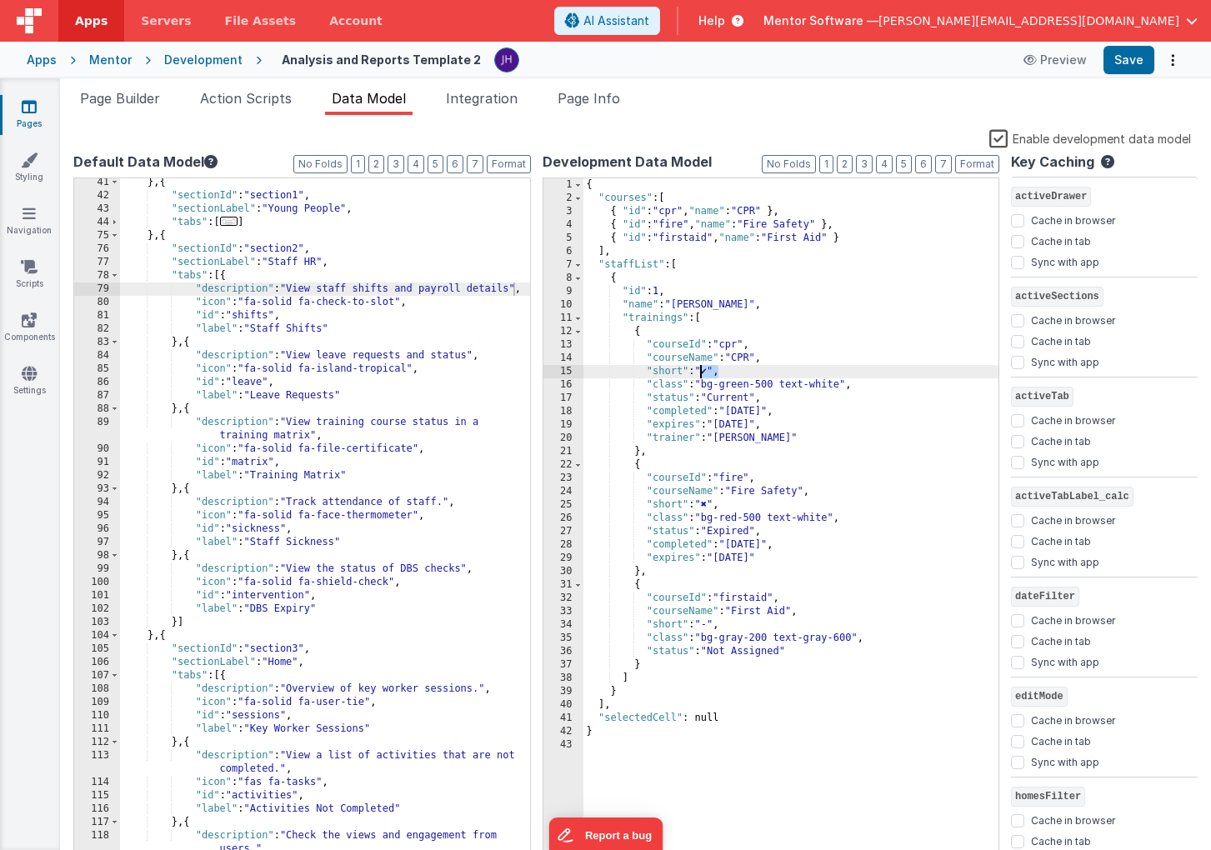
click at [702, 370] on div "{ "courses" : [ { "id" : "cpr" , "name" : "CPR" } , { "id" : "fire" , "name" : …" at bounding box center [791, 534] width 416 height 713
drag, startPoint x: 718, startPoint y: 503, endPoint x: 699, endPoint y: 503, distance: 18.3
click at [699, 503] on div "{ "courses" : [ { "id" : "cpr" , "name" : "CPR" } , { "id" : "fire" , "name" : …" at bounding box center [791, 534] width 416 height 713
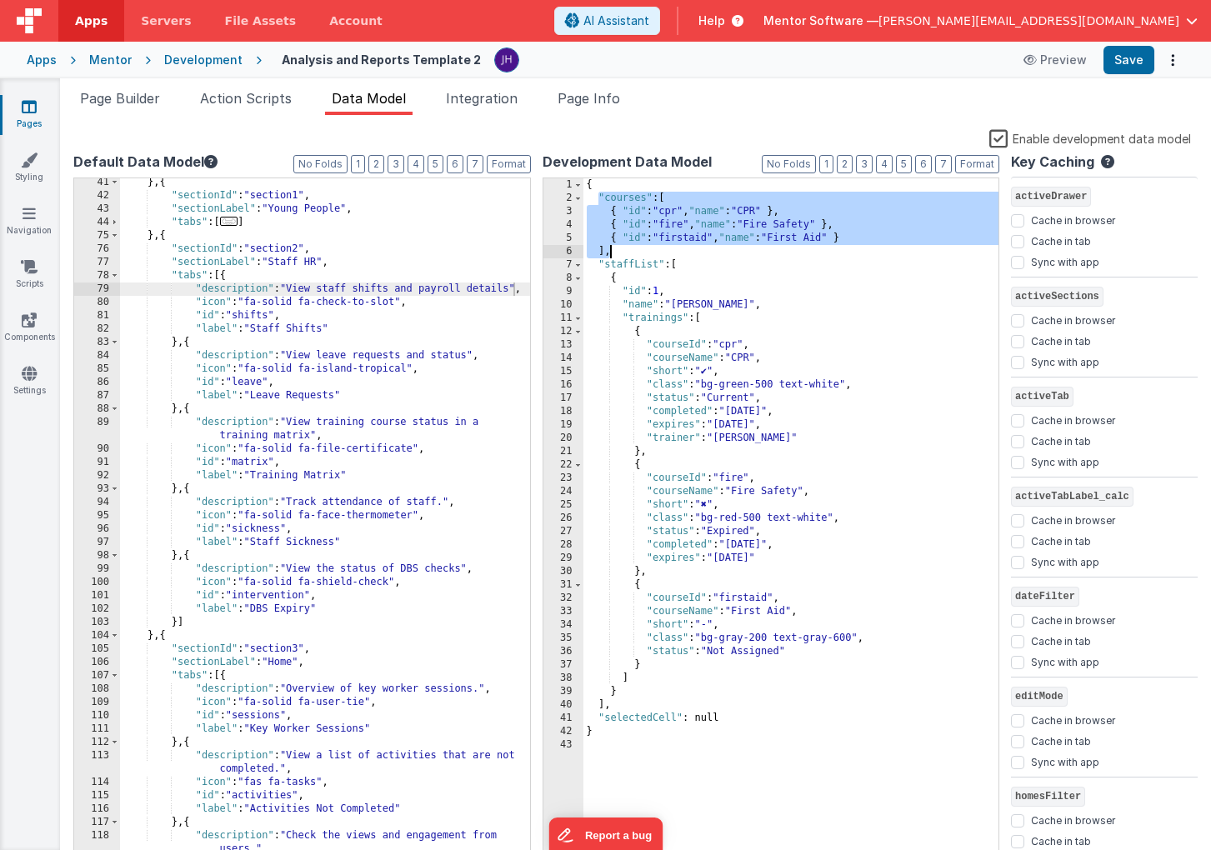
drag, startPoint x: 598, startPoint y: 196, endPoint x: 611, endPoint y: 255, distance: 60.7
click at [611, 255] on div "{ "courses" : [ { "id" : "cpr" , "name" : "CPR" } , { "id" : "fire" , "name" : …" at bounding box center [791, 534] width 416 height 713
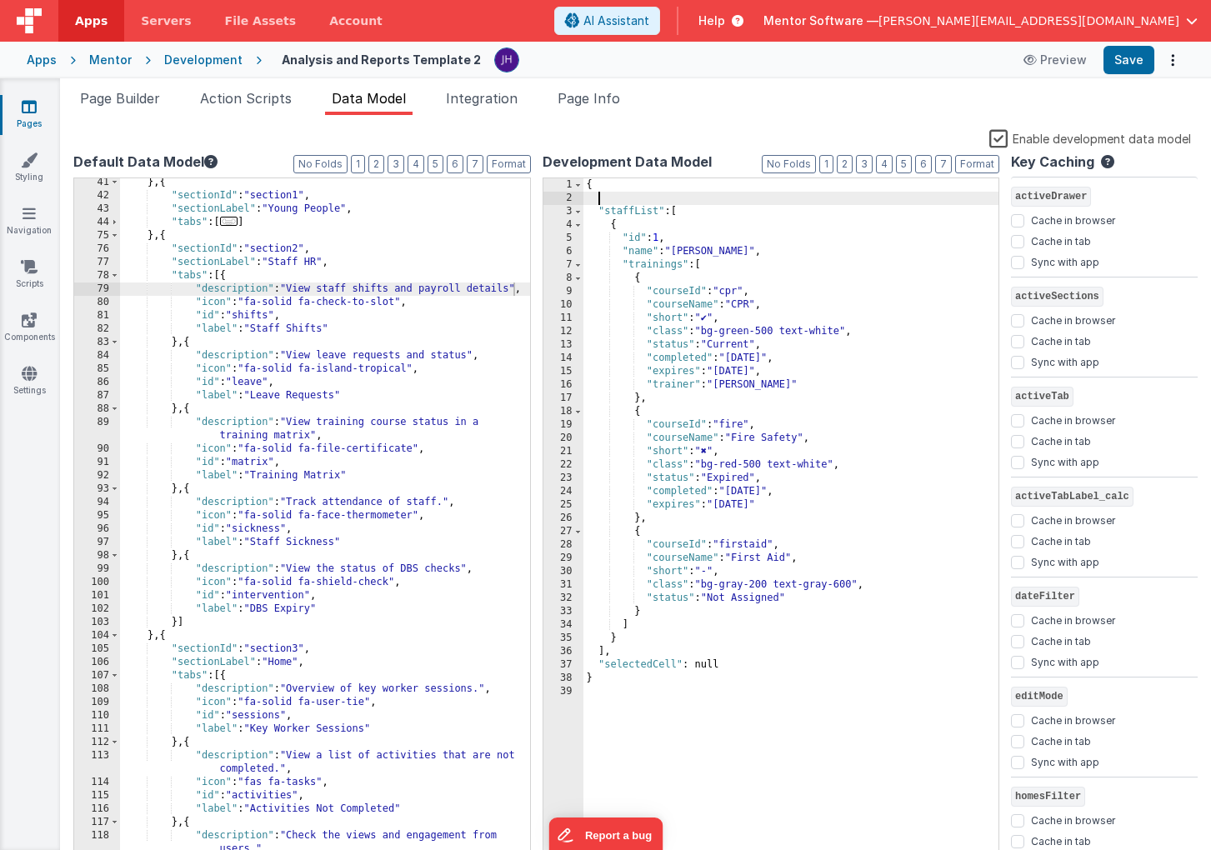
click at [614, 210] on div "{ "staffList" : [ { "id" : 1 , "name" : "[PERSON_NAME]" , "trainings" : [ { "co…" at bounding box center [791, 534] width 416 height 713
click at [622, 211] on div "{ "staffList" : [ { "id" : 1 , "name" : "[PERSON_NAME]" , "trainings" : [ { "co…" at bounding box center [791, 534] width 416 height 713
click at [768, 252] on div "{ "staffTraining" : [ { "id" : 1 , "name" : "[PERSON_NAME]" , "trainings" : [ {…" at bounding box center [791, 534] width 416 height 713
click at [683, 265] on div "{ "staffTraining" : [ { "id" : 1 , "name" : "[PERSON_NAME]" , "trainings" : [ {…" at bounding box center [791, 534] width 416 height 713
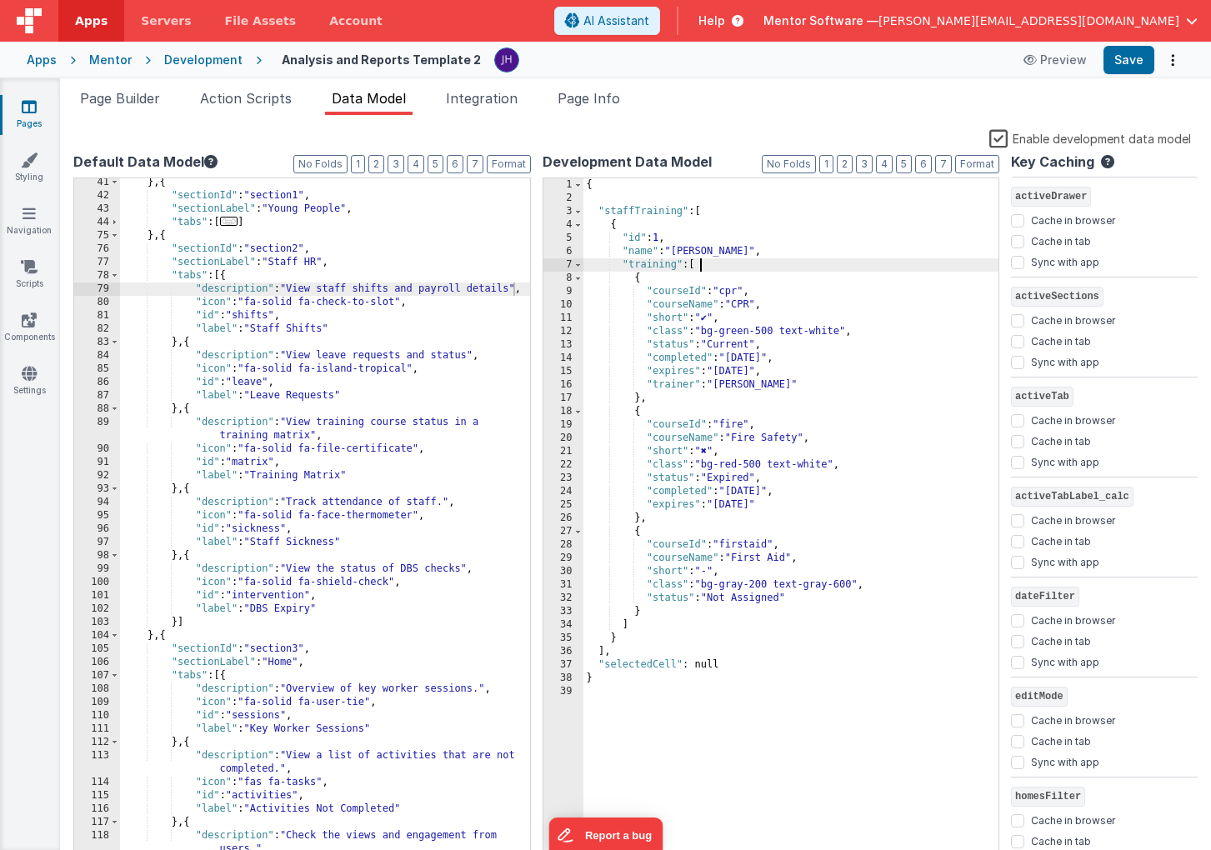
click at [787, 259] on div "{ "staffTraining" : [ { "id" : 1 , "name" : "[PERSON_NAME]" , "training" : [ { …" at bounding box center [791, 534] width 416 height 713
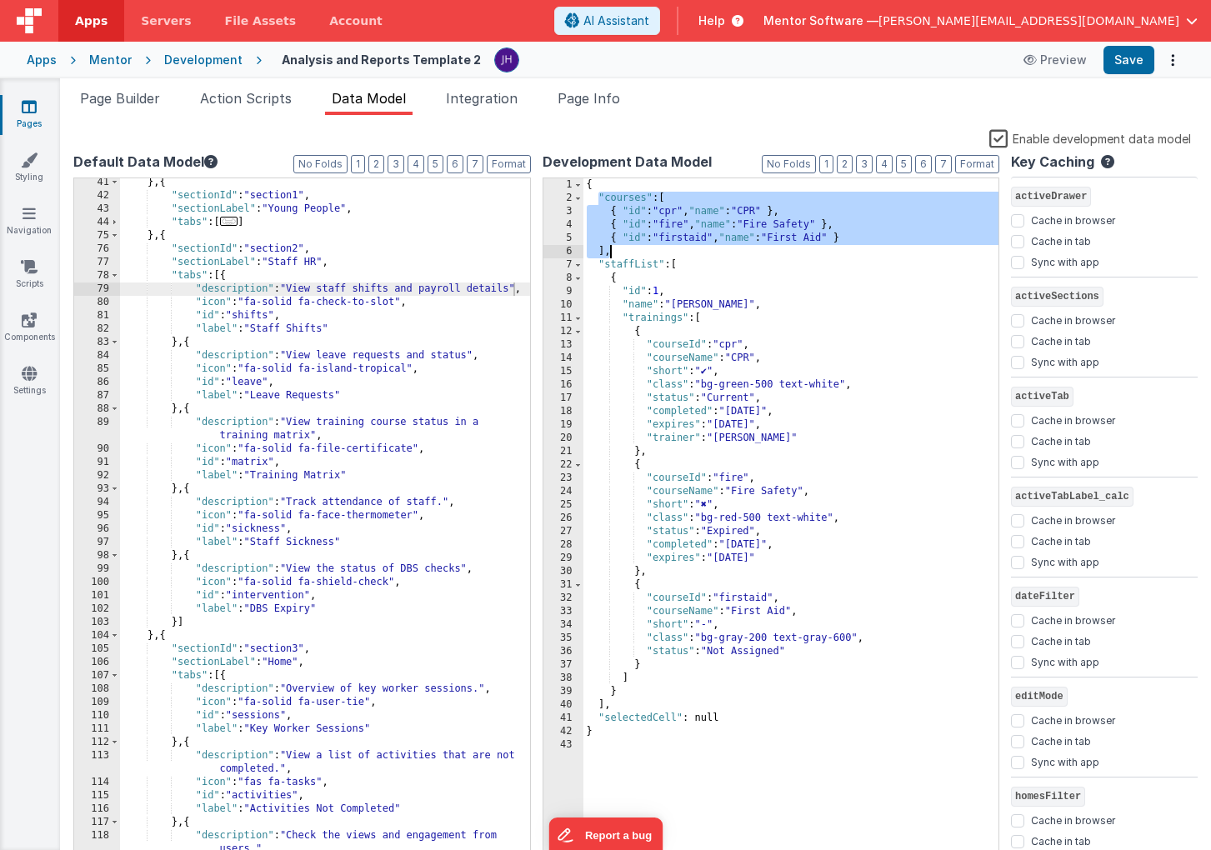
click at [645, 268] on div "{ "courses" : [ { "id" : "cpr" , "name" : "CPR" } , { "id" : "fire" , "name" : …" at bounding box center [791, 534] width 416 height 713
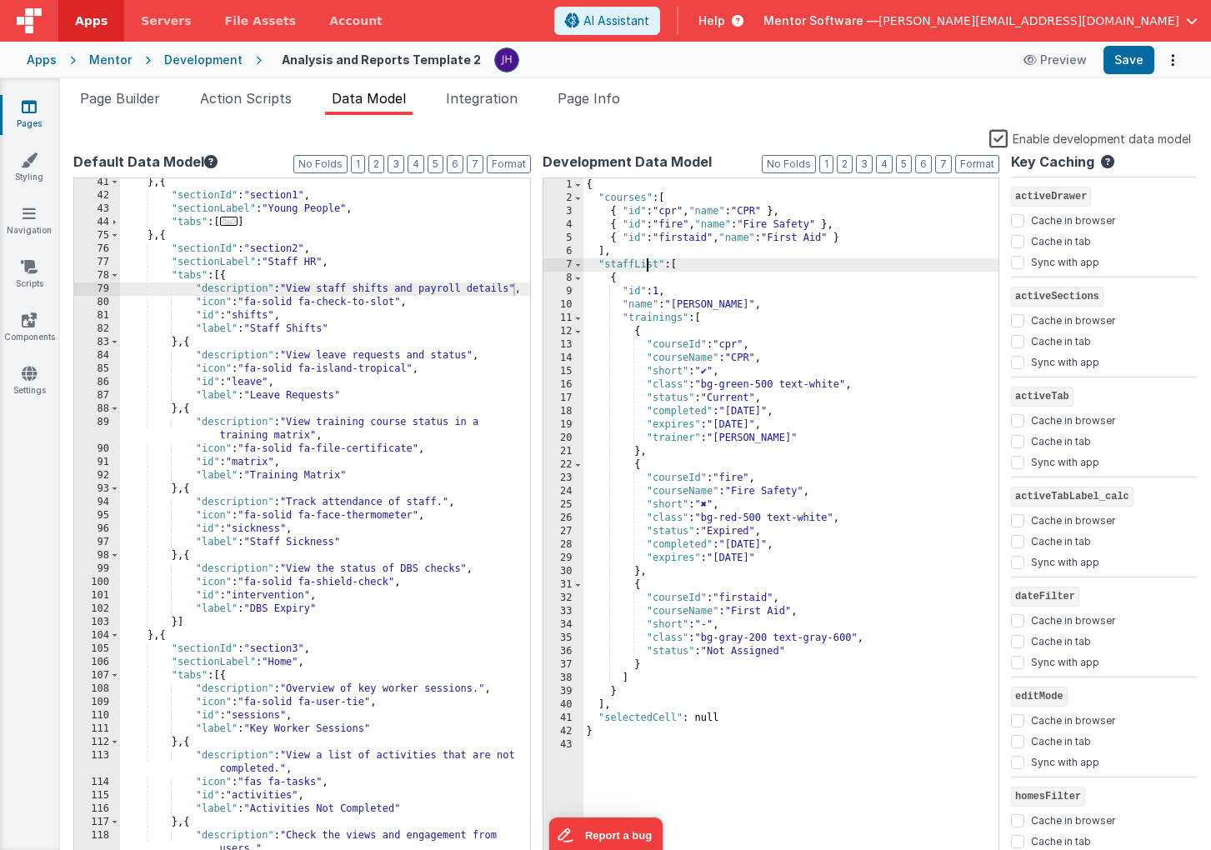
click at [645, 268] on div "{ "courses" : [ { "id" : "cpr" , "name" : "CPR" } , { "id" : "fire" , "name" : …" at bounding box center [791, 534] width 416 height 713
click at [680, 318] on div "{ "courses" : [ { "id" : "cpr" , "name" : "CPR" } , { "id" : "fire" , "name" : …" at bounding box center [791, 534] width 416 height 713
click at [679, 343] on div "{ "courses" : [ { "id" : "cpr" , "name" : "CPR" } , { "id" : "fire" , "name" : …" at bounding box center [791, 534] width 416 height 713
click at [666, 401] on div "{ "courses" : [ { "id" : "cpr" , "name" : "CPR" } , { "id" : "fire" , "name" : …" at bounding box center [791, 534] width 416 height 713
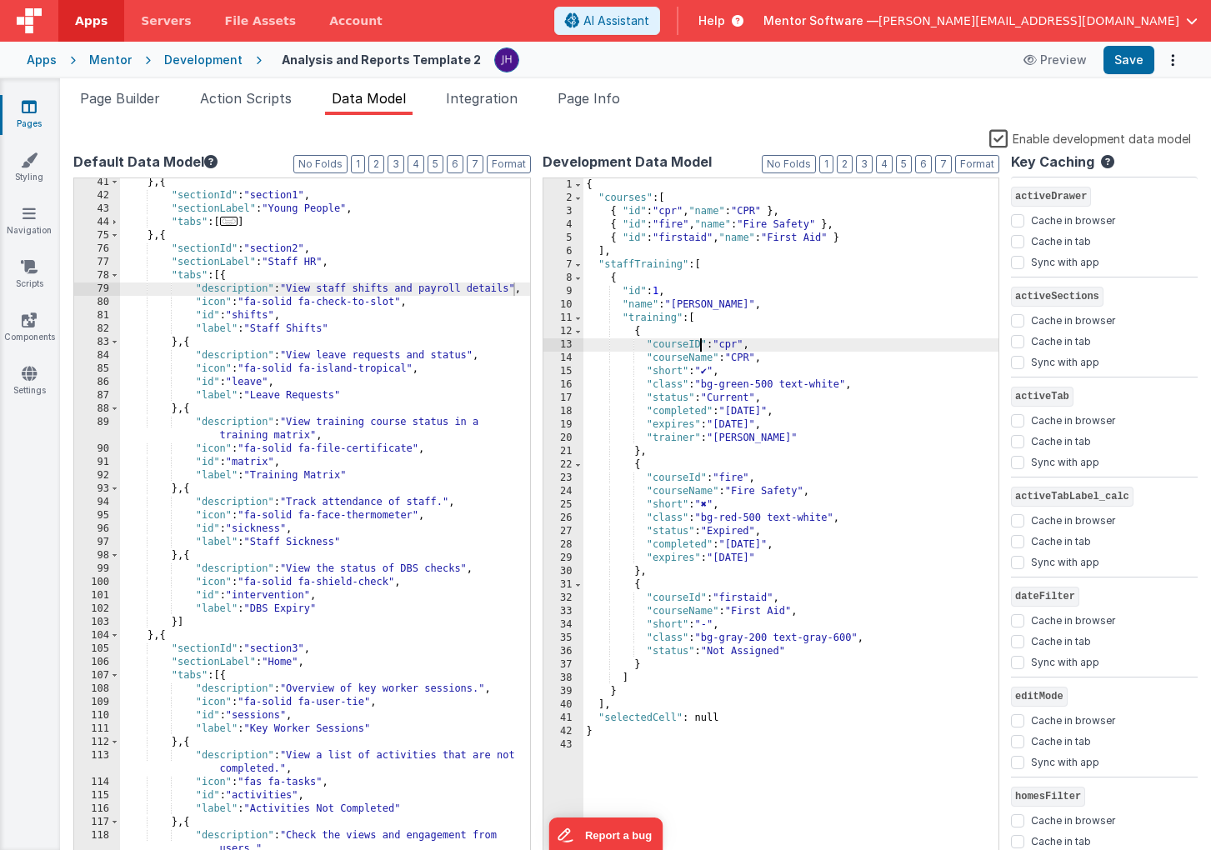
click at [666, 401] on div "{ "courses" : [ { "id" : "cpr" , "name" : "CPR" } , { "id" : "fire" , "name" : …" at bounding box center [791, 534] width 416 height 713
click at [674, 413] on div "{ "courses" : [ { "id" : "cpr" , "name" : "CPR" } , { "id" : "fire" , "name" : …" at bounding box center [791, 534] width 416 height 713
click at [671, 412] on div "{ "courses" : [ { "id" : "cpr" , "name" : "CPR" } , { "id" : "fire" , "name" : …" at bounding box center [791, 534] width 416 height 713
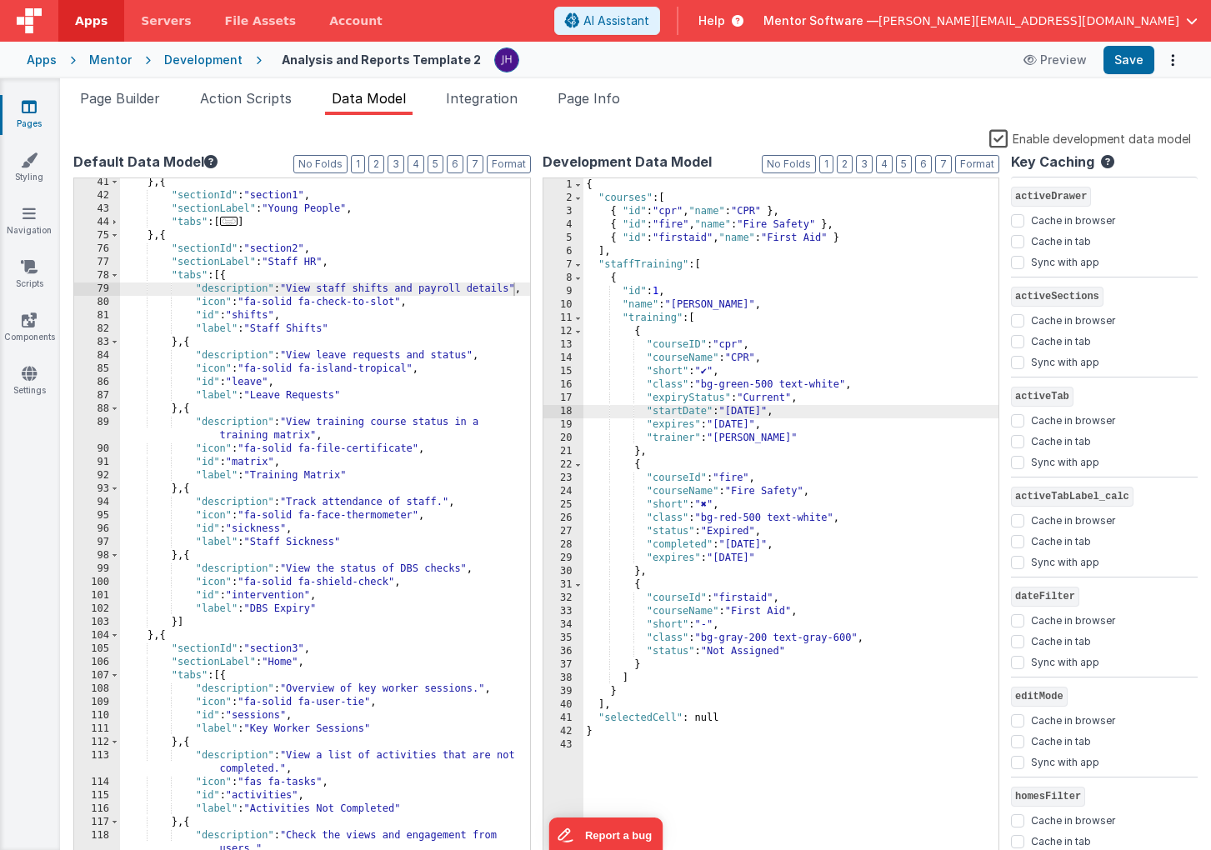
click at [808, 414] on div "{ "courses" : [ { "id" : "cpr" , "name" : "CPR" } , { "id" : "fire" , "name" : …" at bounding box center [791, 534] width 416 height 713
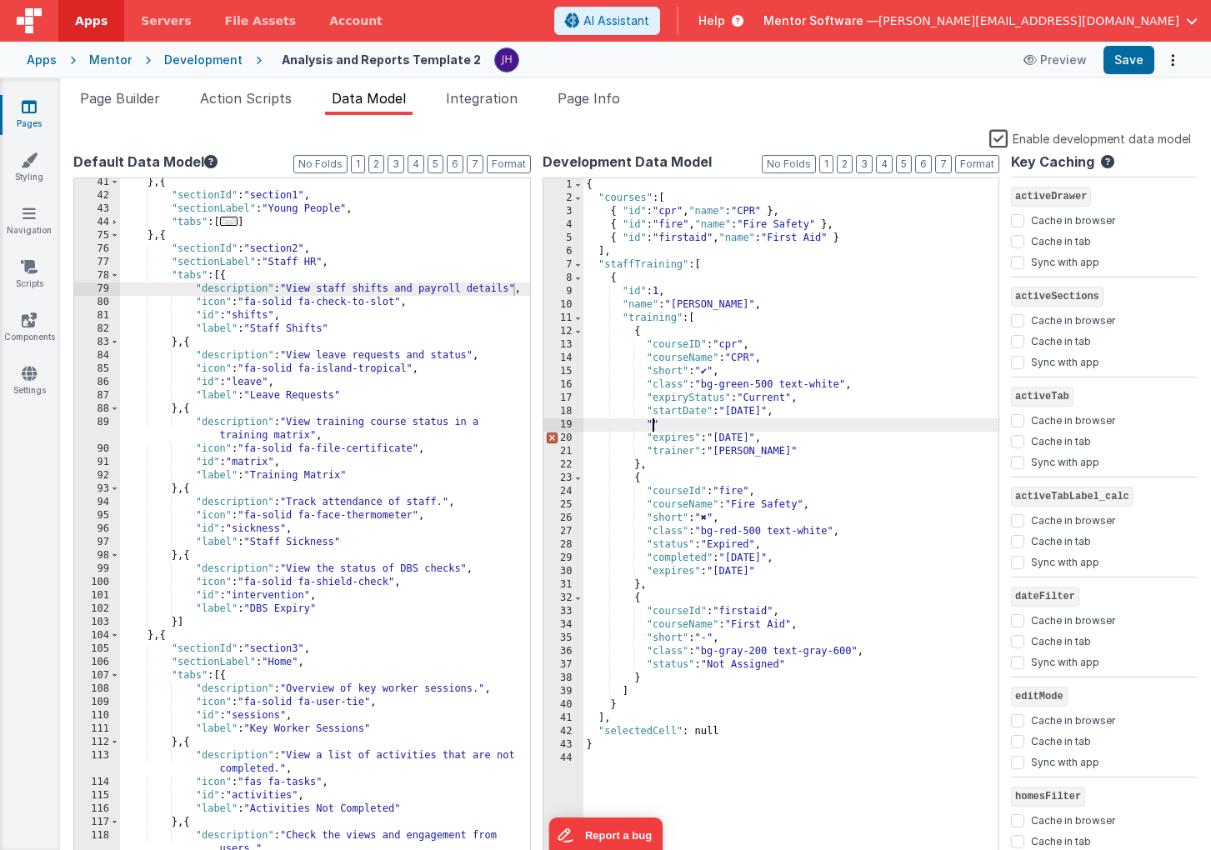
paste textarea
click at [675, 441] on div "{ "courses" : [ { "id" : "cpr" , "name" : "CPR" } , { "id" : "fire" , "name" : …" at bounding box center [791, 534] width 416 height 713
click at [673, 453] on div "{ "courses" : [ { "id" : "cpr" , "name" : "CPR" } , { "id" : "fire" , "name" : …" at bounding box center [791, 534] width 416 height 713
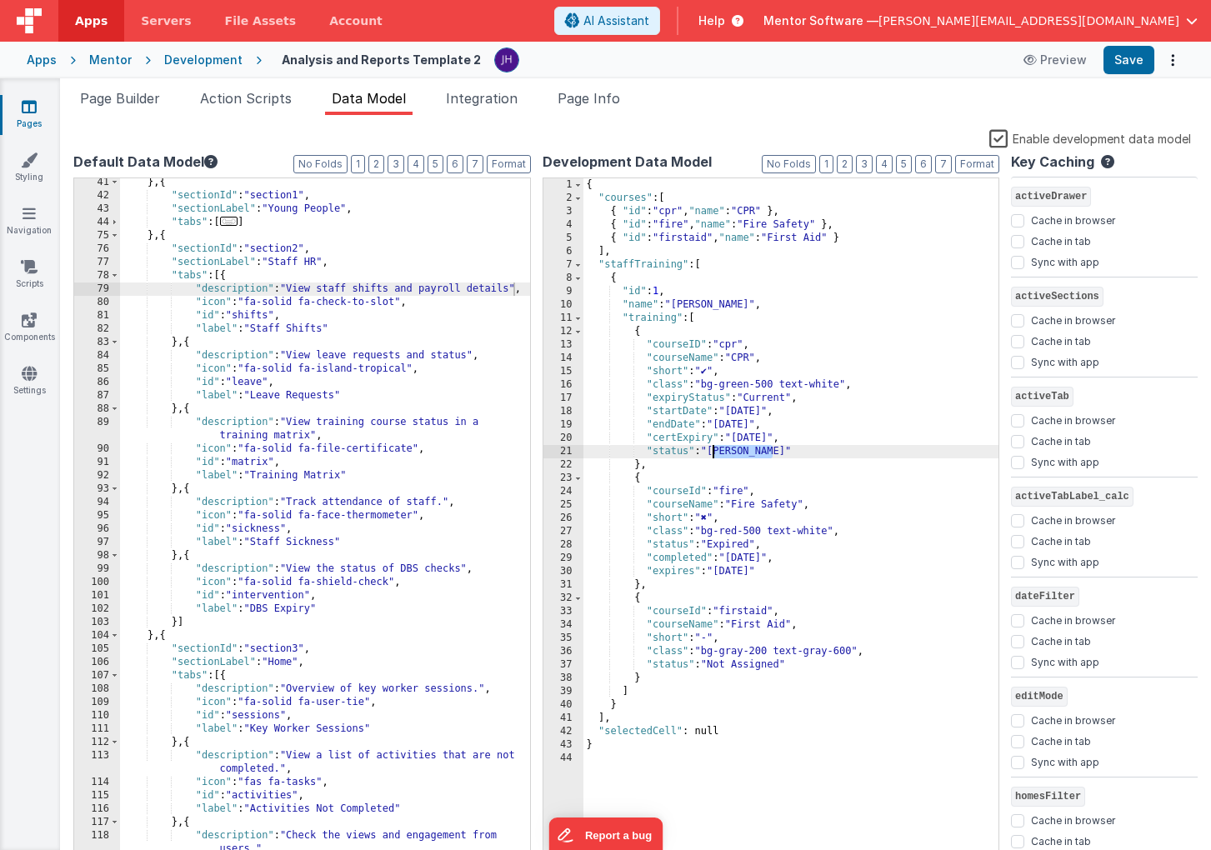
drag, startPoint x: 772, startPoint y: 454, endPoint x: 715, endPoint y: 454, distance: 56.7
click at [715, 454] on div "{ "courses" : [ { "id" : "cpr" , "name" : "CPR" } , { "id" : "fire" , "name" : …" at bounding box center [791, 534] width 416 height 713
click at [728, 451] on div "{ "courses" : [ { "id" : "cpr" , "name" : "CPR" } , { "id" : "fire" , "name" : …" at bounding box center [791, 534] width 416 height 713
click at [723, 457] on div "{ "courses" : [ { "id" : "cpr" , "name" : "CPR" } , { "id" : "fire" , "name" : …" at bounding box center [791, 534] width 416 height 713
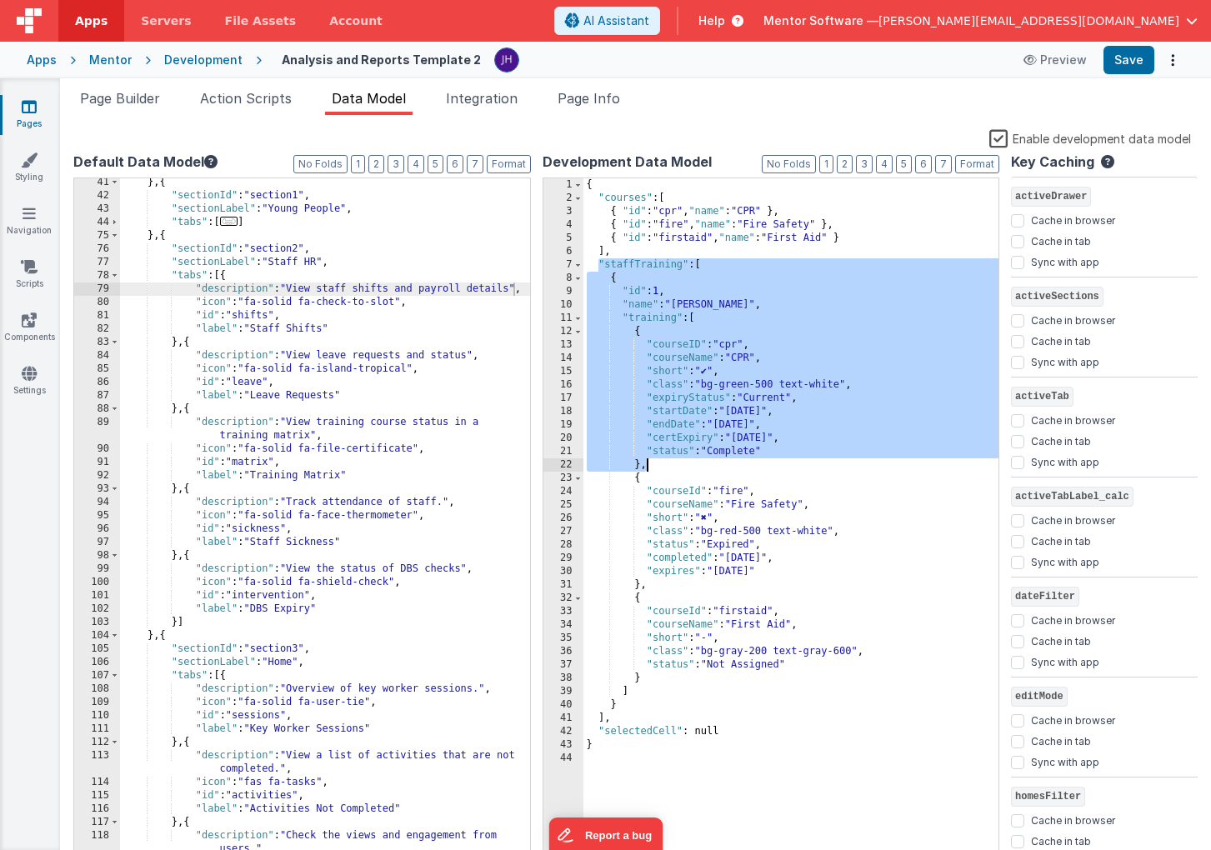
drag, startPoint x: 597, startPoint y: 263, endPoint x: 678, endPoint y: 468, distance: 219.6
click at [678, 468] on div "{ "courses" : [ { "id" : "cpr" , "name" : "CPR" } , { "id" : "fire" , "name" : …" at bounding box center [791, 534] width 416 height 713
click at [764, 304] on div "{ "courses" : [ { "id" : "cpr" , "name" : "CPR" } , { "id" : "fire" , "name" : …" at bounding box center [791, 534] width 416 height 713
drag, startPoint x: 597, startPoint y: 263, endPoint x: 755, endPoint y: 459, distance: 252.5
click at [755, 459] on div "{ "courses" : [ { "id" : "cpr" , "name" : "CPR" } , { "id" : "fire" , "name" : …" at bounding box center [791, 534] width 416 height 713
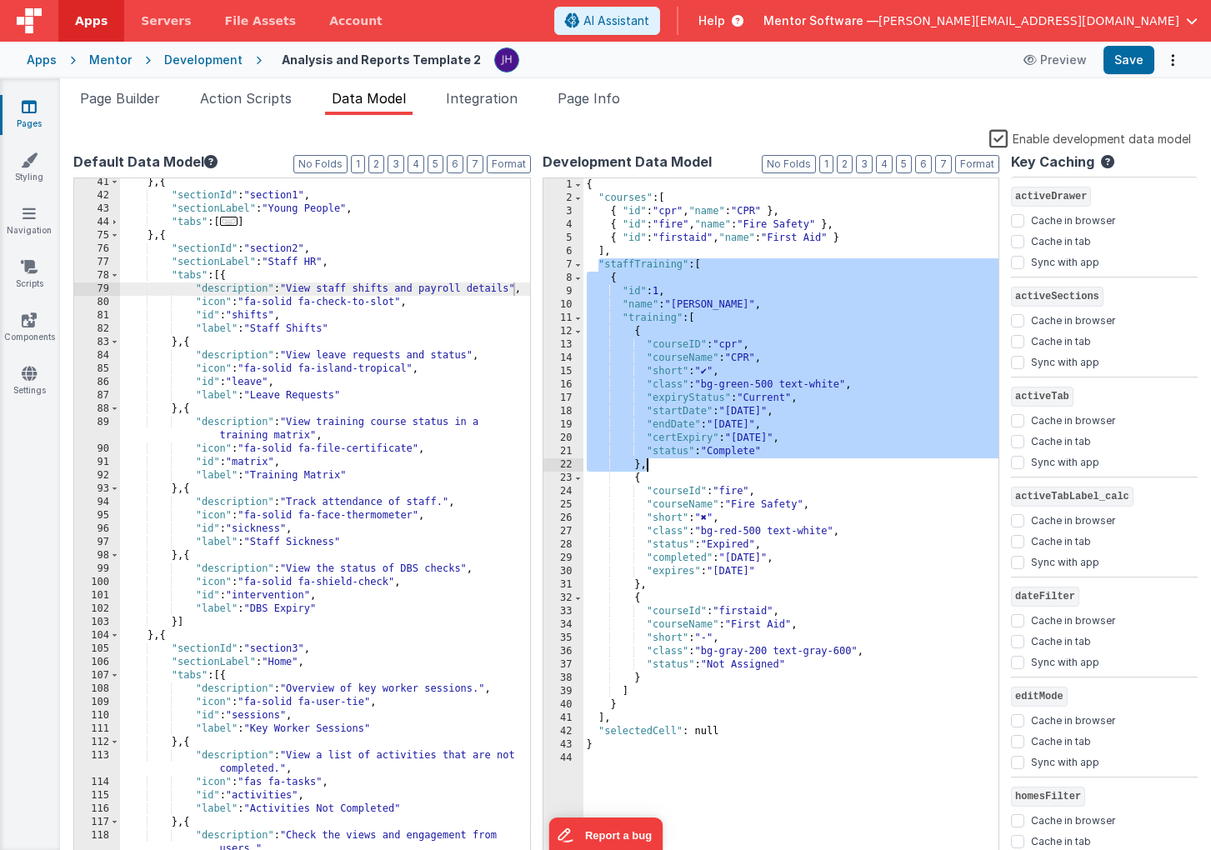
click at [890, 252] on div "{ "courses" : [ { "id" : "cpr" , "name" : "CPR" } , { "id" : "fire" , "name" : …" at bounding box center [791, 534] width 416 height 713
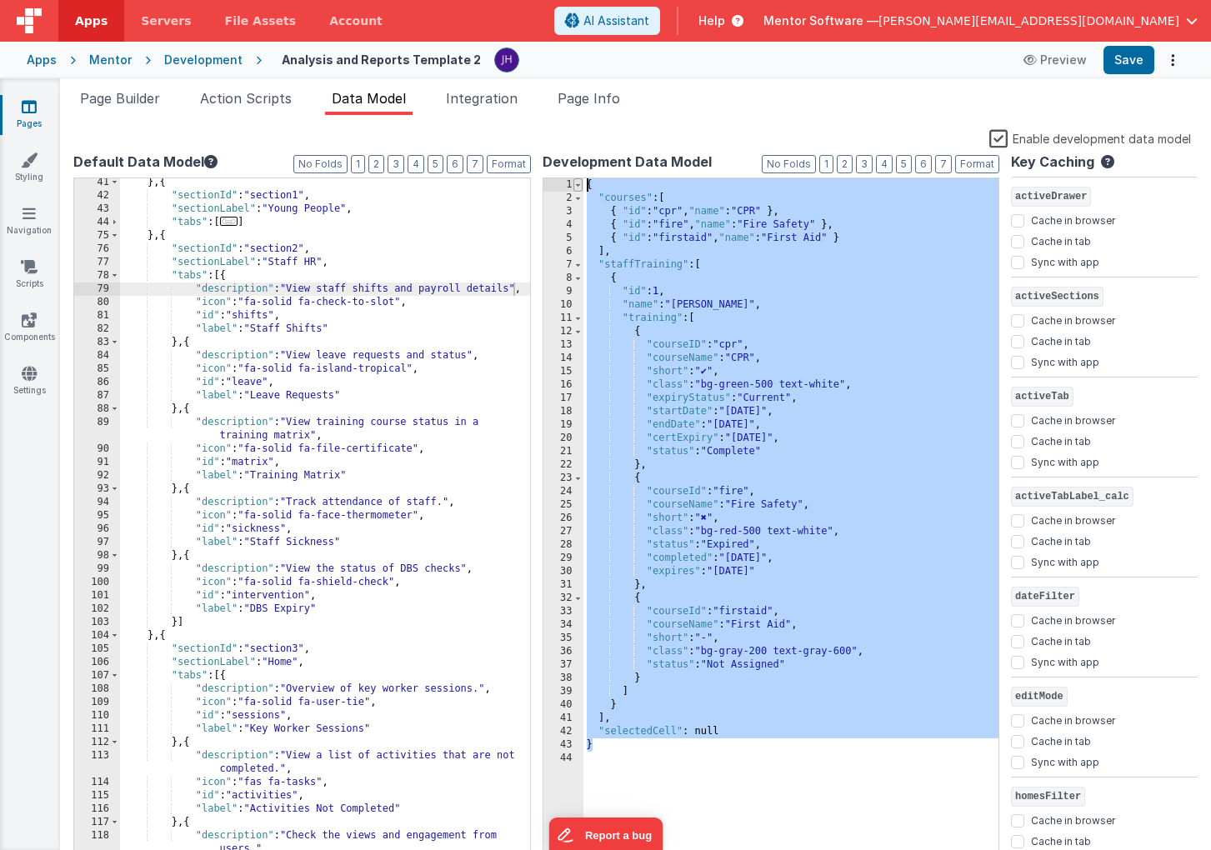
drag, startPoint x: 623, startPoint y: 750, endPoint x: 577, endPoint y: 179, distance: 572.8
click at [577, 179] on div "1 2 3 4 5 6 7 8 9 10 11 12 13 14 15 16 17 18 19 20 21 22 23 24 25 26 27 28 29 3…" at bounding box center [772, 522] width 458 height 688
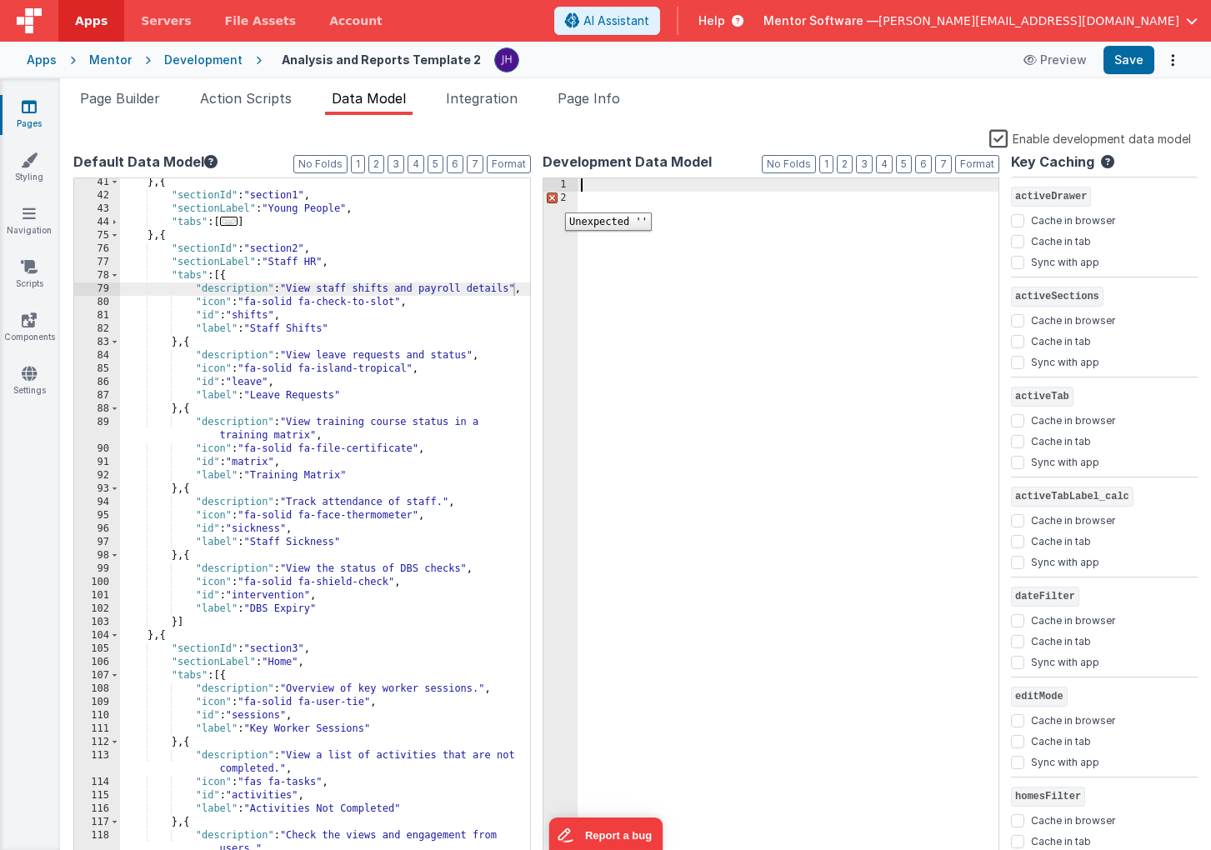
click at [553, 199] on div "2" at bounding box center [560, 198] width 34 height 13
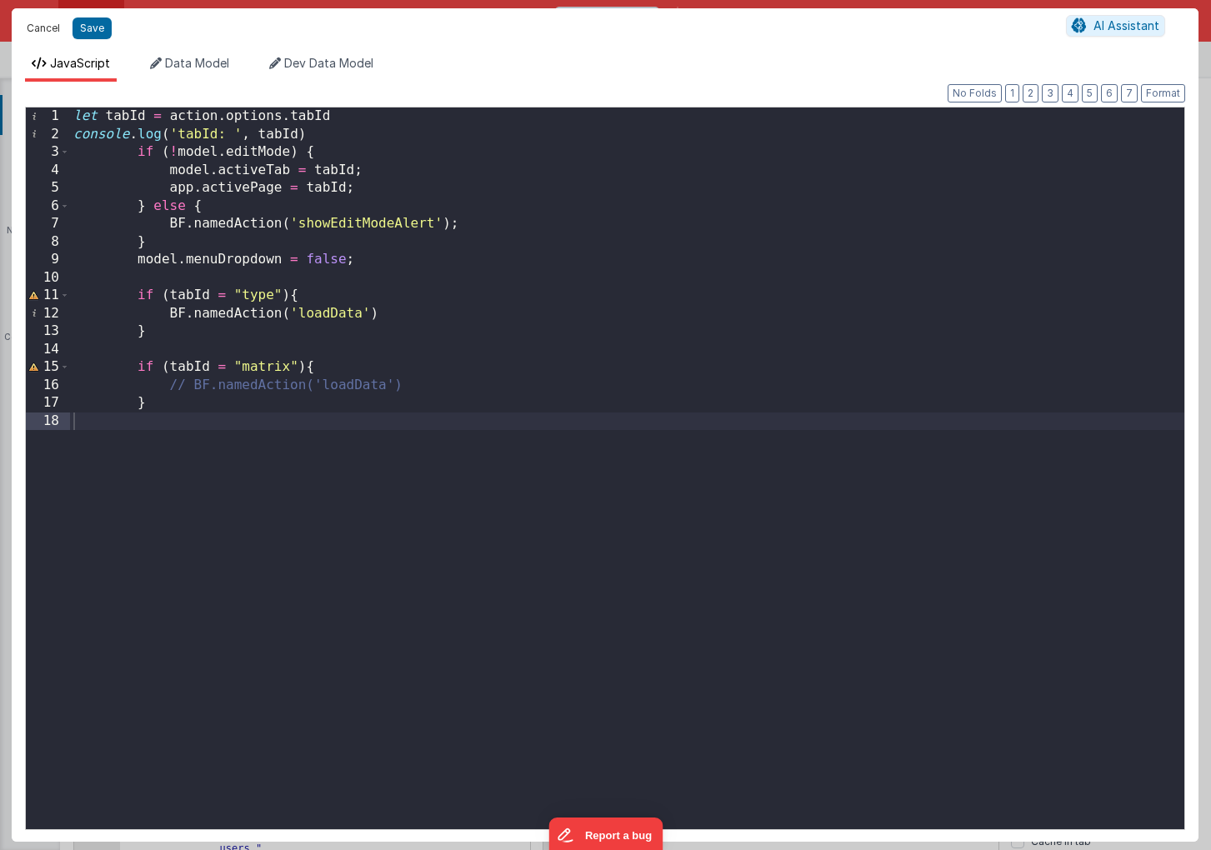
drag, startPoint x: 45, startPoint y: 29, endPoint x: 134, endPoint y: 17, distance: 90.1
click at [45, 29] on button "Cancel" at bounding box center [43, 28] width 50 height 23
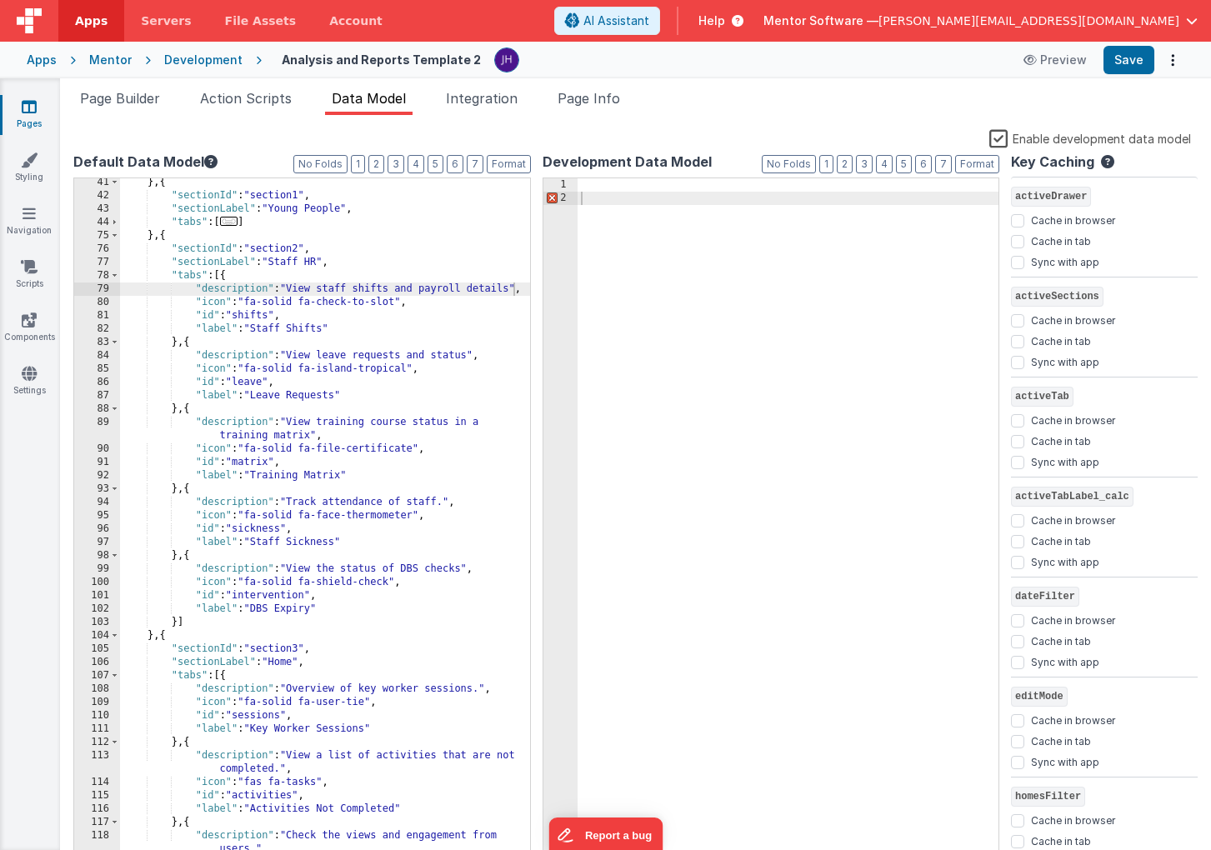
click at [643, 186] on div at bounding box center [789, 534] width 422 height 713
click at [1002, 136] on label "Enable development data model" at bounding box center [1090, 137] width 202 height 19
click at [0, 0] on input "Enable development data model" at bounding box center [0, 0] width 0 height 0
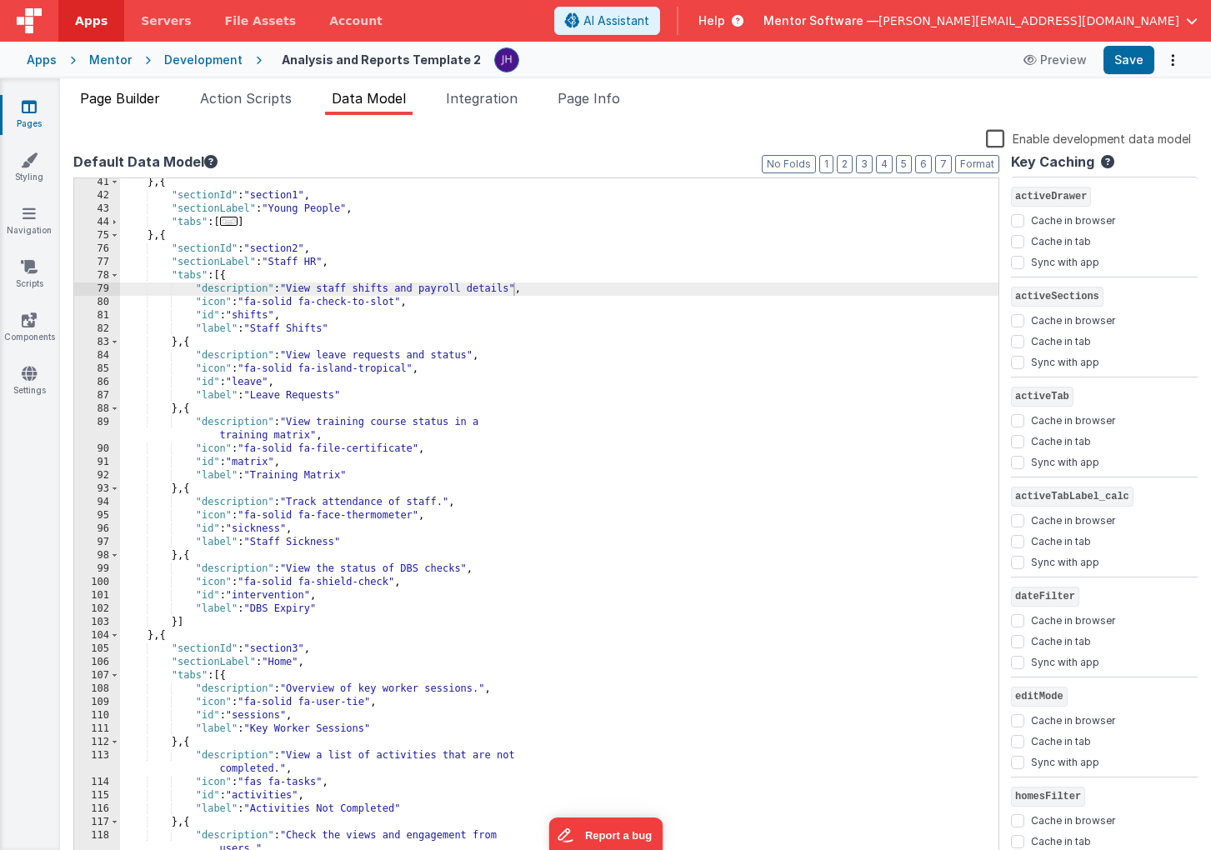
click at [130, 111] on li "Page Builder" at bounding box center [119, 101] width 93 height 27
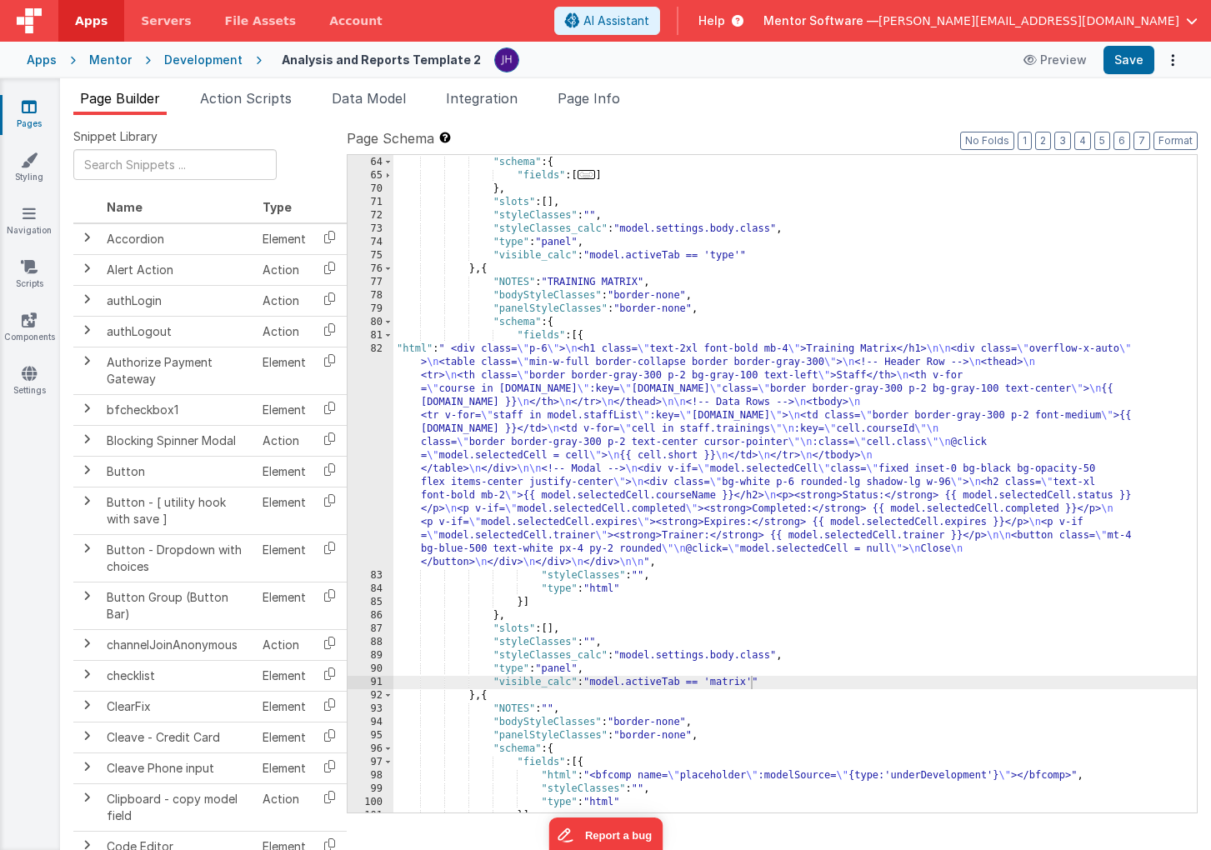
click at [565, 493] on div ""panelStyleClasses" : "border-none" , "schema" : { "fields" : [ ... ] } , "slot…" at bounding box center [794, 485] width 803 height 684
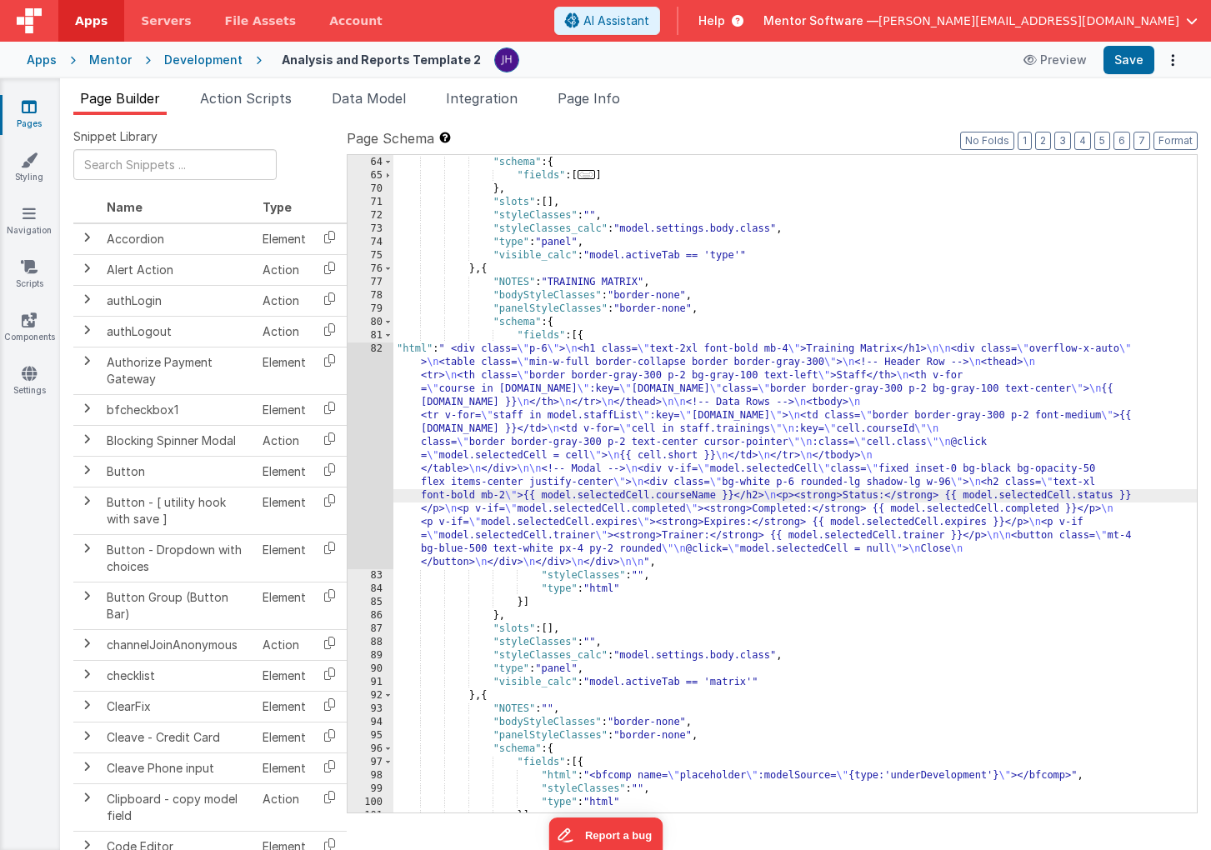
click at [379, 428] on div "82" at bounding box center [371, 456] width 46 height 227
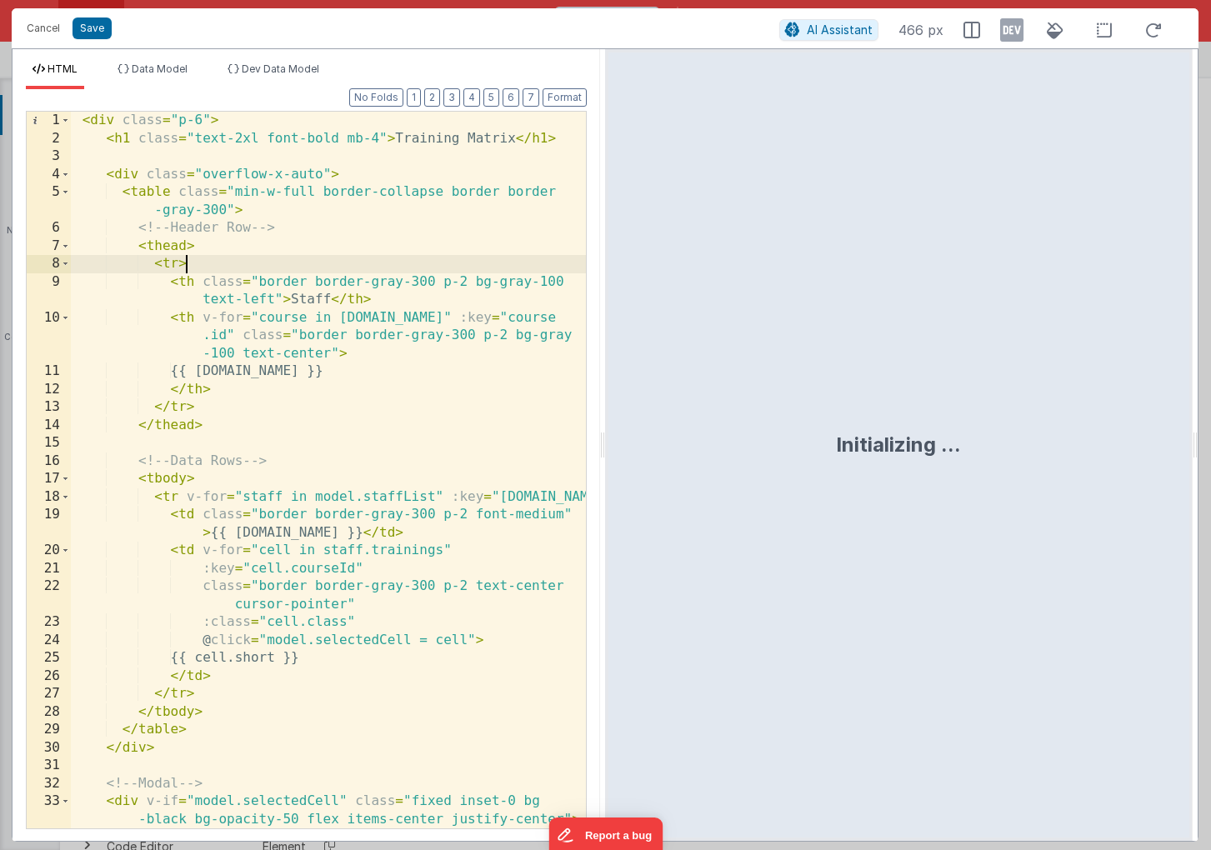
click at [428, 260] on div "< div class = "p-6" > < h1 class = "text-2xl font-bold mb-4" > Training Matrix …" at bounding box center [328, 488] width 515 height 753
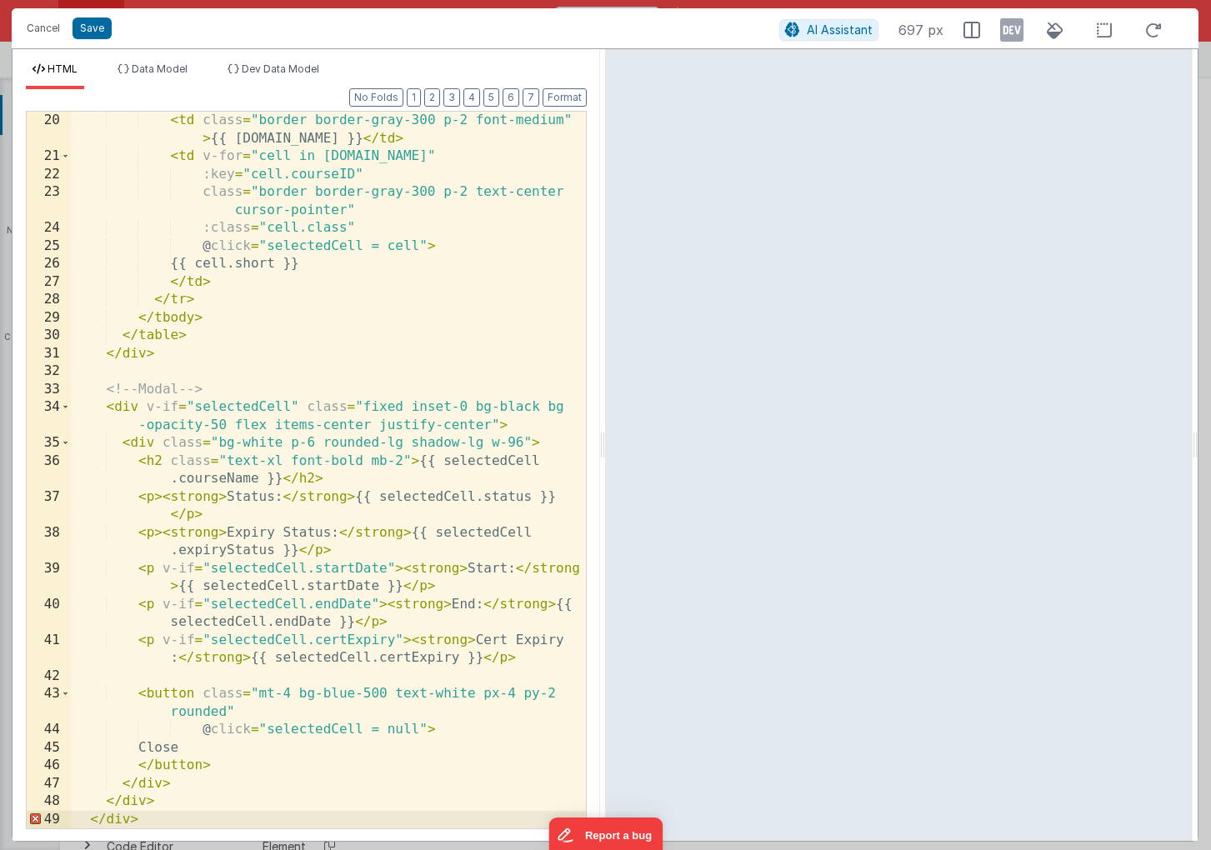
scroll to position [0, 0]
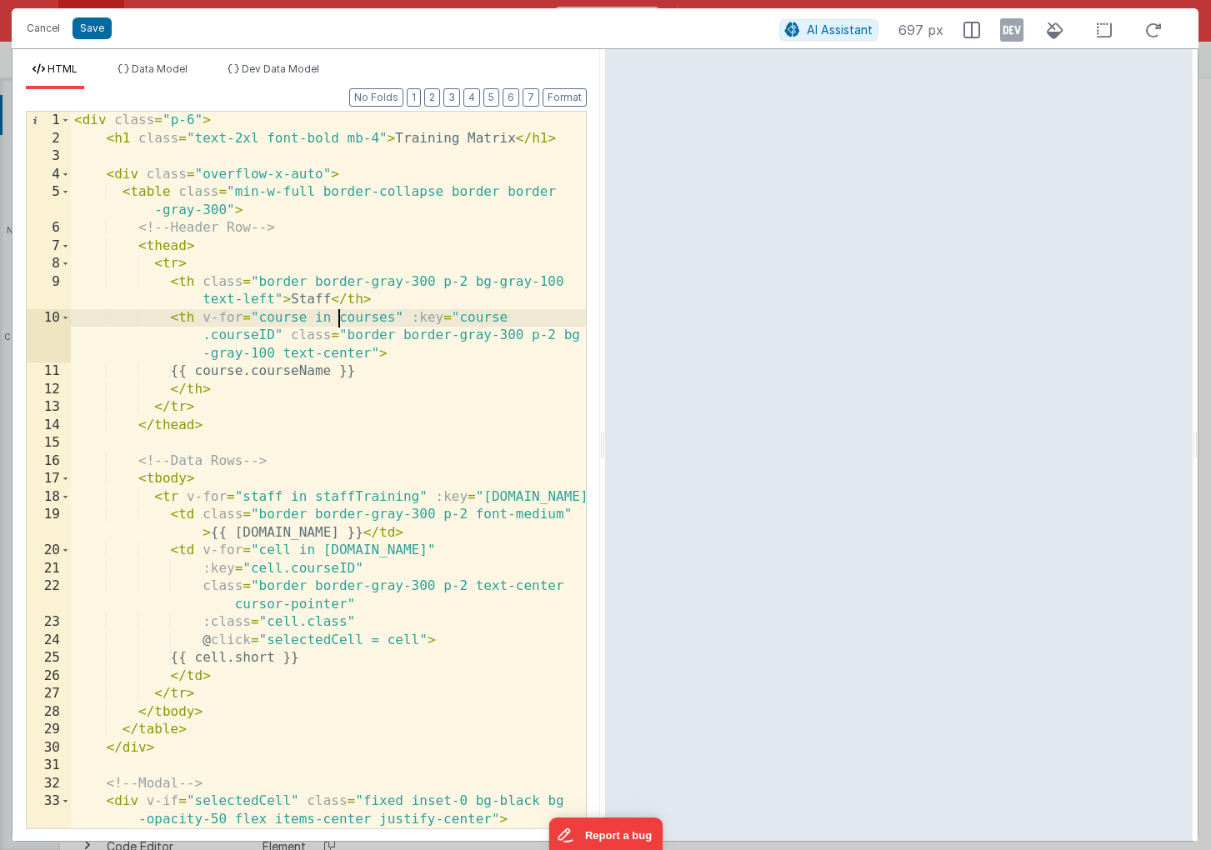
click at [338, 319] on div "< div class = "p-6" > < h1 class = "text-2xl font-bold mb-4" > Training Matrix …" at bounding box center [328, 488] width 515 height 753
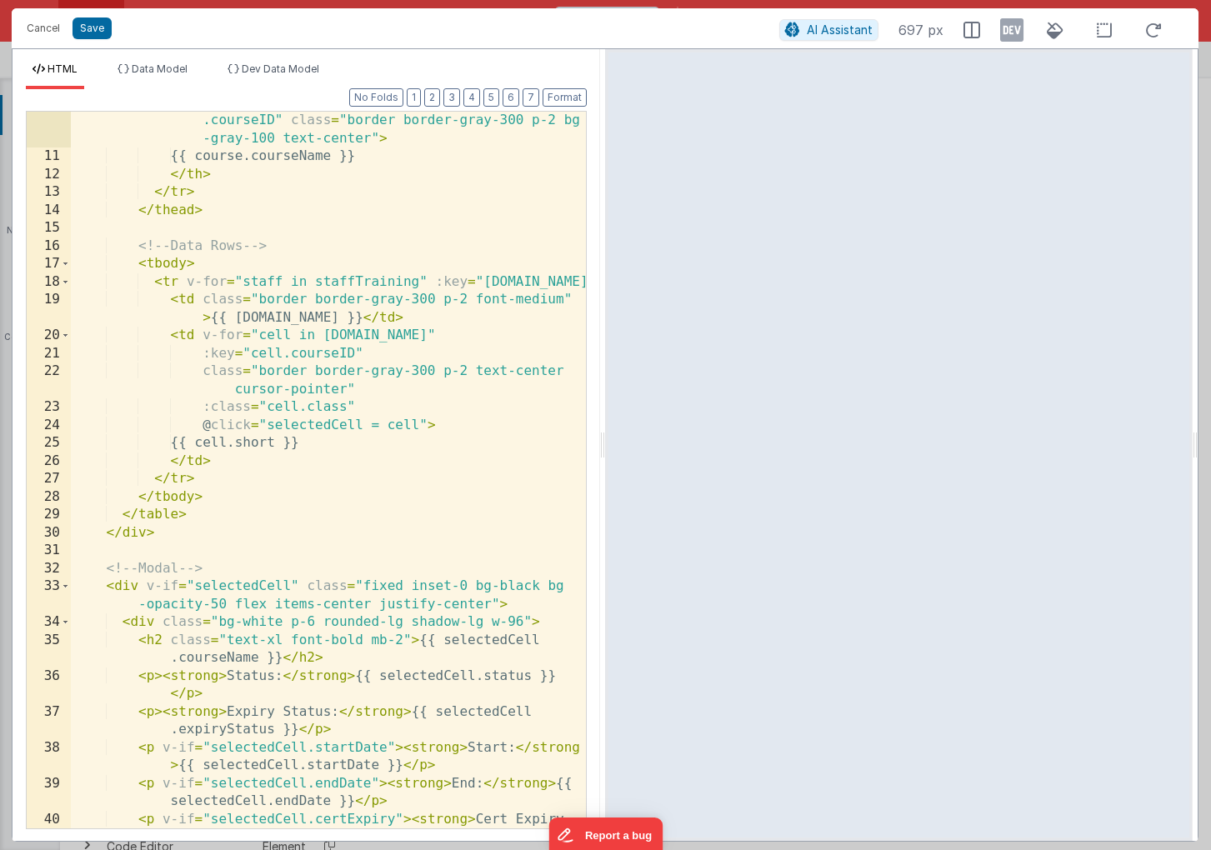
scroll to position [215, 0]
click at [315, 282] on div "< th v-for = "course in [DOMAIN_NAME]" :key = "course .courseID" class = "borde…" at bounding box center [328, 497] width 515 height 807
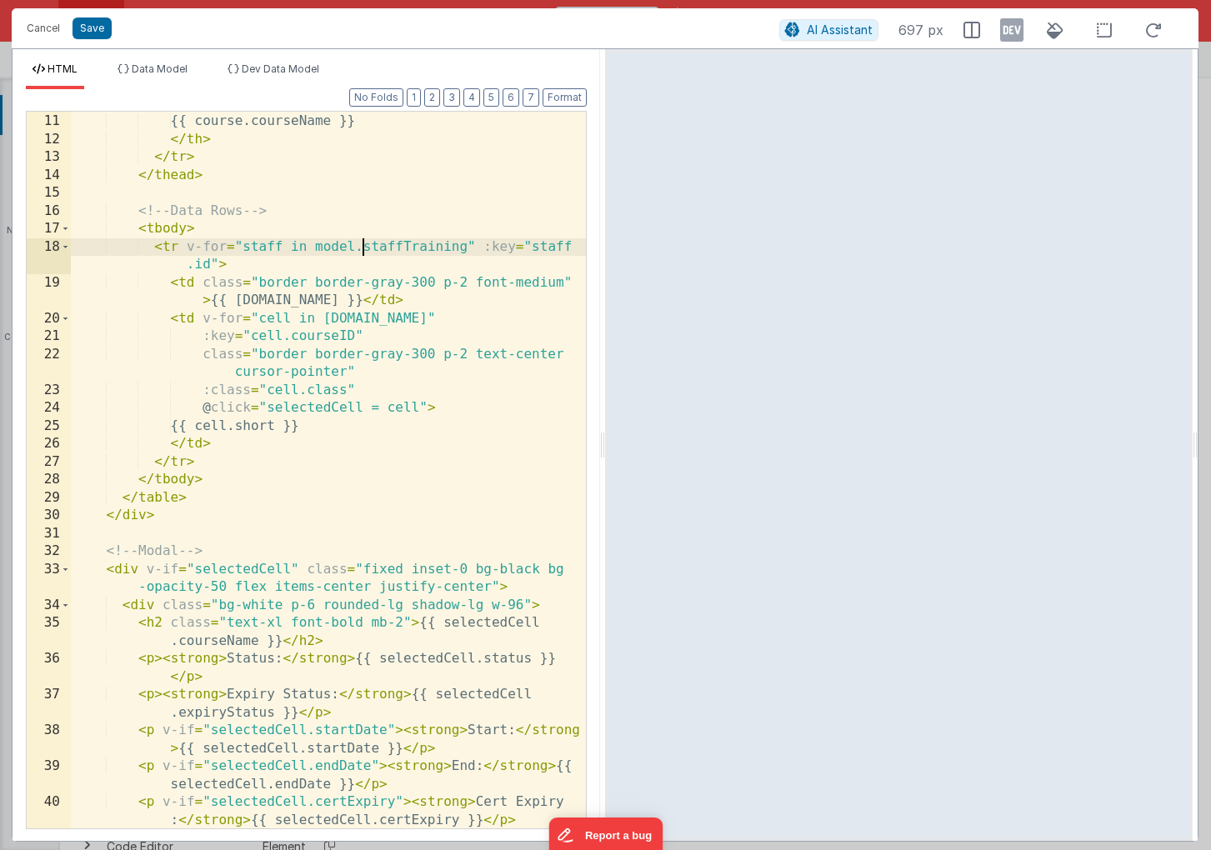
scroll to position [250, 0]
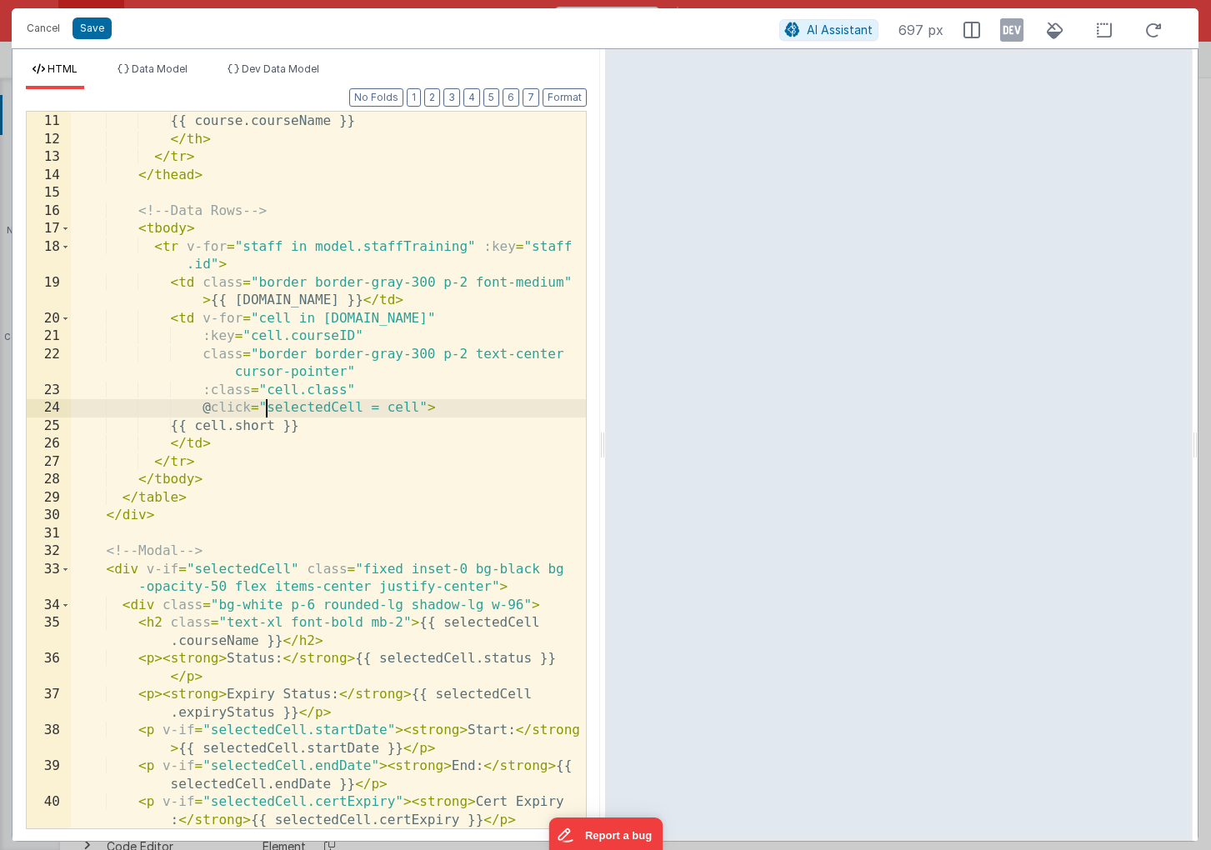
click at [267, 405] on div "< th v-for = "course in [DOMAIN_NAME]" :key = "course .courseID" class = "borde…" at bounding box center [328, 462] width 515 height 807
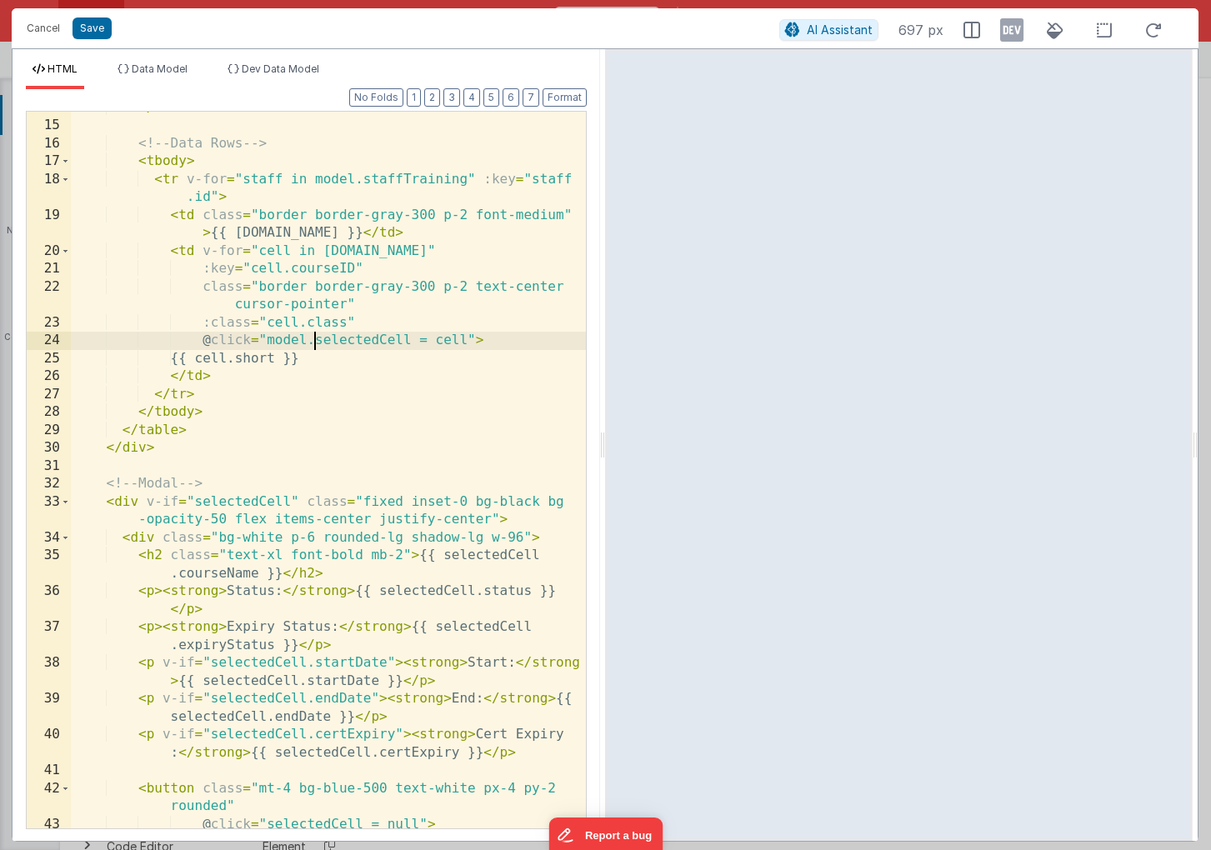
scroll to position [318, 0]
click at [267, 323] on div "</ thead > <!-- Data Rows --> < tbody > < tr v-for = "staff in model.staffTrain…" at bounding box center [328, 475] width 515 height 753
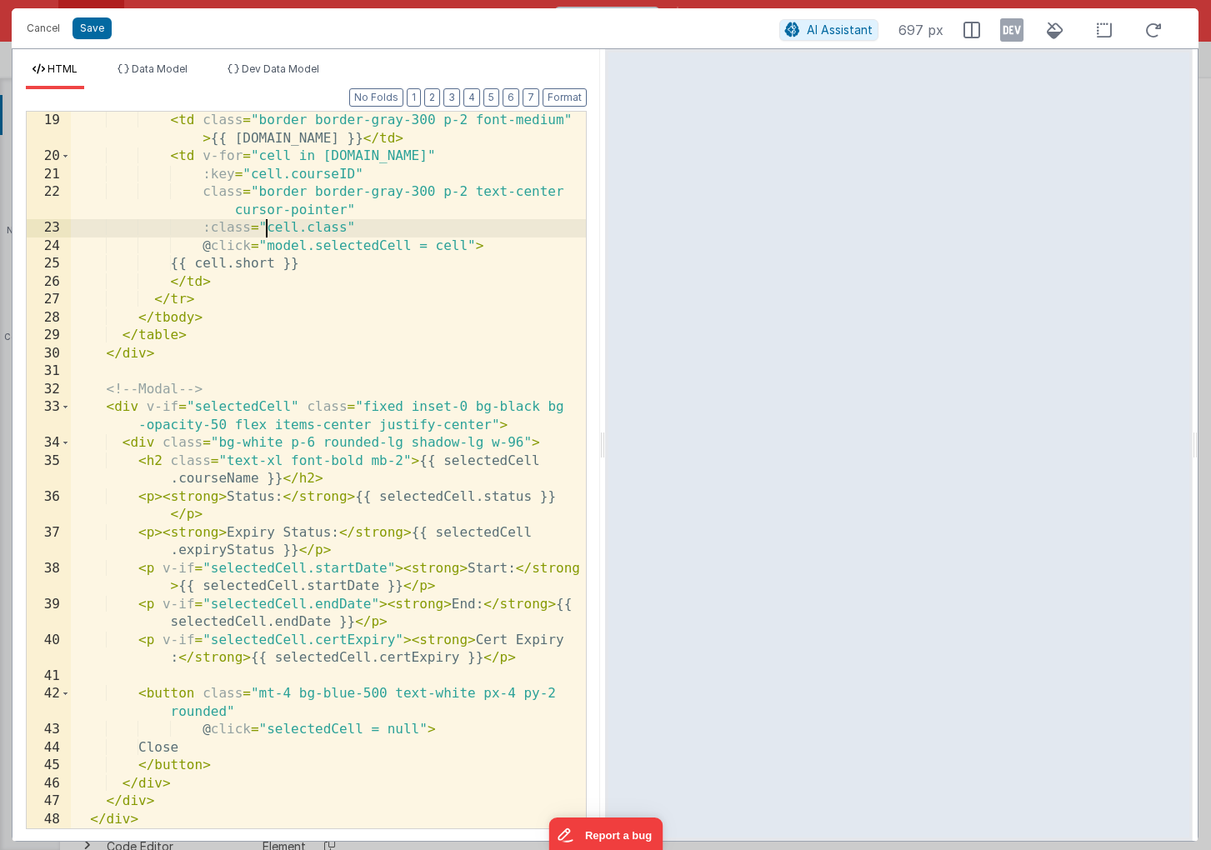
scroll to position [412, 0]
click at [195, 407] on div "< td class = "border border-gray-300 p-2 font-medium" > {{ [DOMAIN_NAME] }} </ …" at bounding box center [328, 497] width 515 height 771
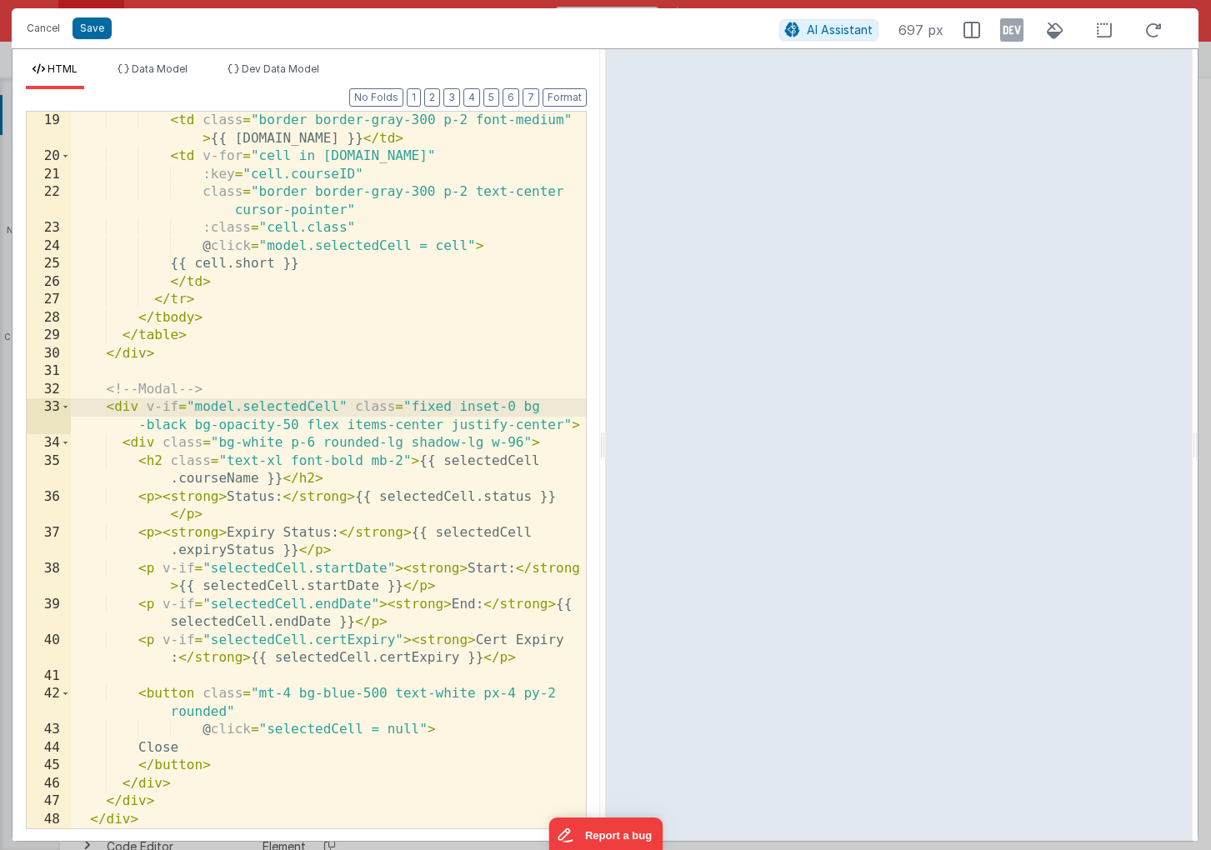
click at [440, 463] on div "< td class = "border border-gray-300 p-2 font-medium" > {{ [DOMAIN_NAME] }} </ …" at bounding box center [328, 497] width 515 height 771
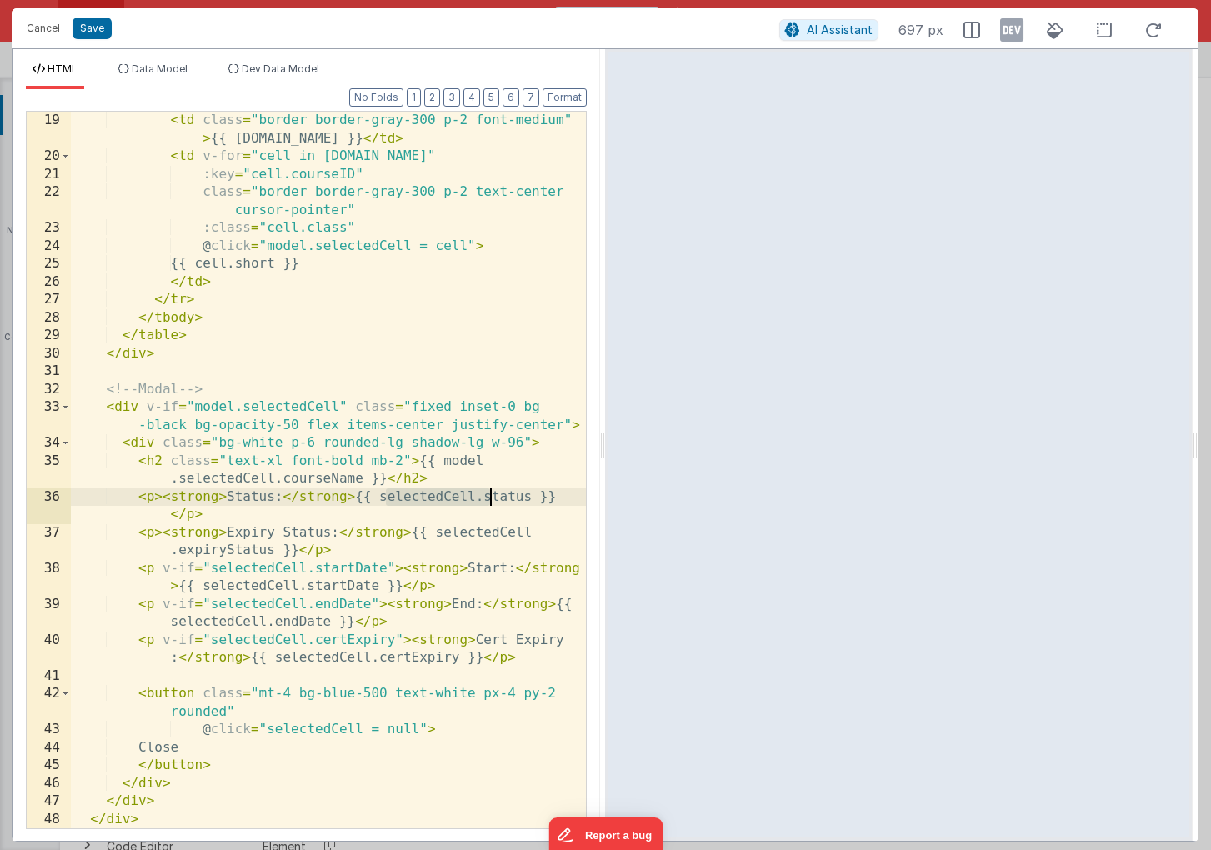
drag, startPoint x: 388, startPoint y: 497, endPoint x: 489, endPoint y: 497, distance: 101.7
click at [489, 497] on div "< td class = "border border-gray-300 p-2 font-medium" > {{ [DOMAIN_NAME] }} </ …" at bounding box center [328, 497] width 515 height 771
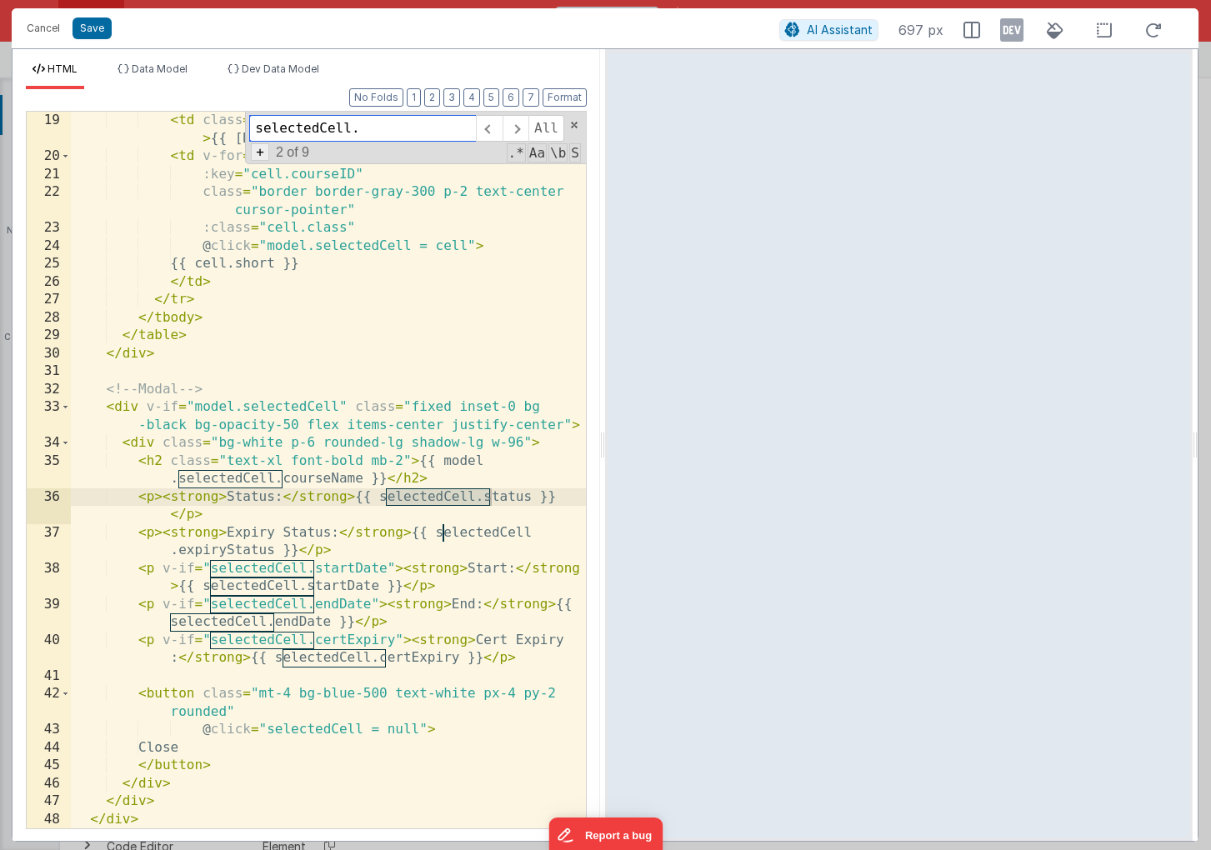
click at [261, 156] on span "+" at bounding box center [260, 152] width 18 height 18
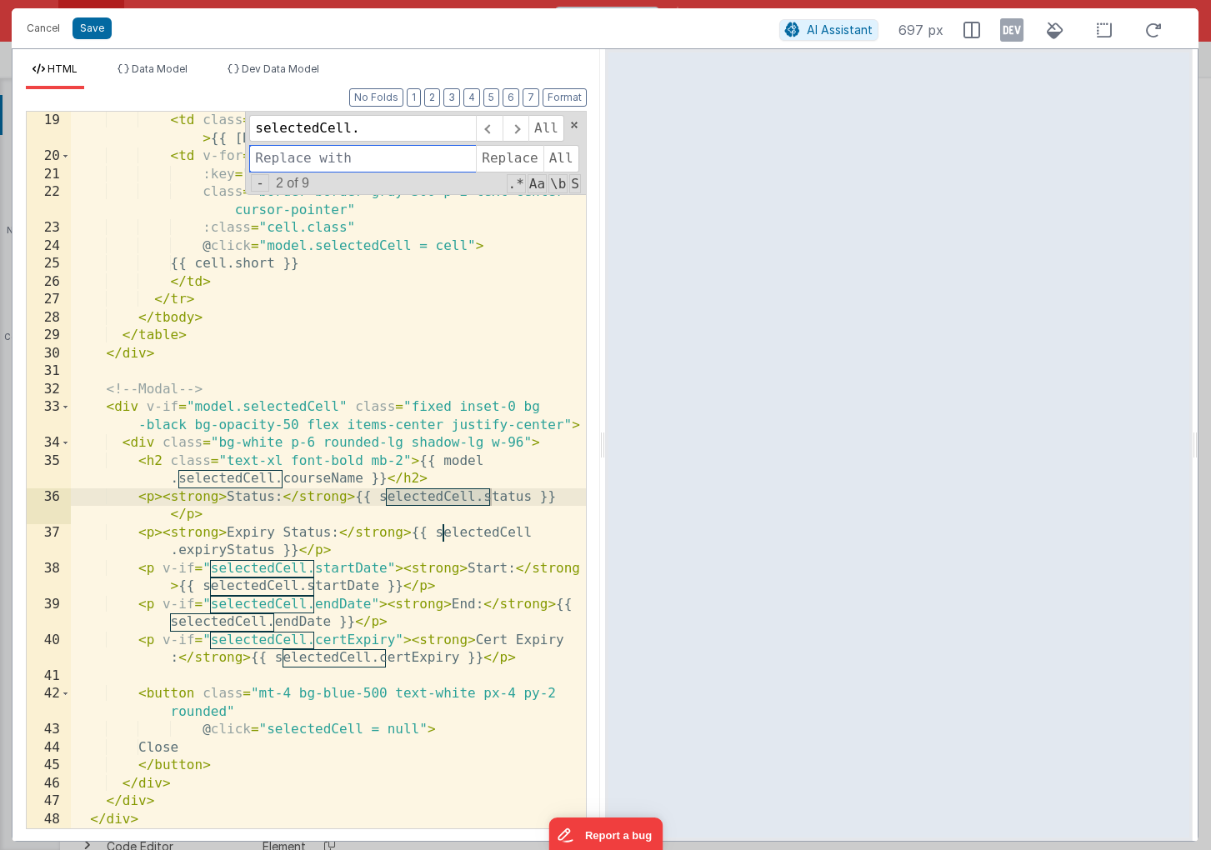
click at [270, 162] on input at bounding box center [362, 158] width 227 height 27
drag, startPoint x: 363, startPoint y: 126, endPoint x: 228, endPoint y: 125, distance: 135.0
click at [228, 125] on div "< td class = "border border-gray-300 p-2 font-medium" > {{ [DOMAIN_NAME] }} </ …" at bounding box center [328, 470] width 515 height 717
click at [318, 158] on input "model." at bounding box center [362, 158] width 227 height 27
paste input "selectedCell."
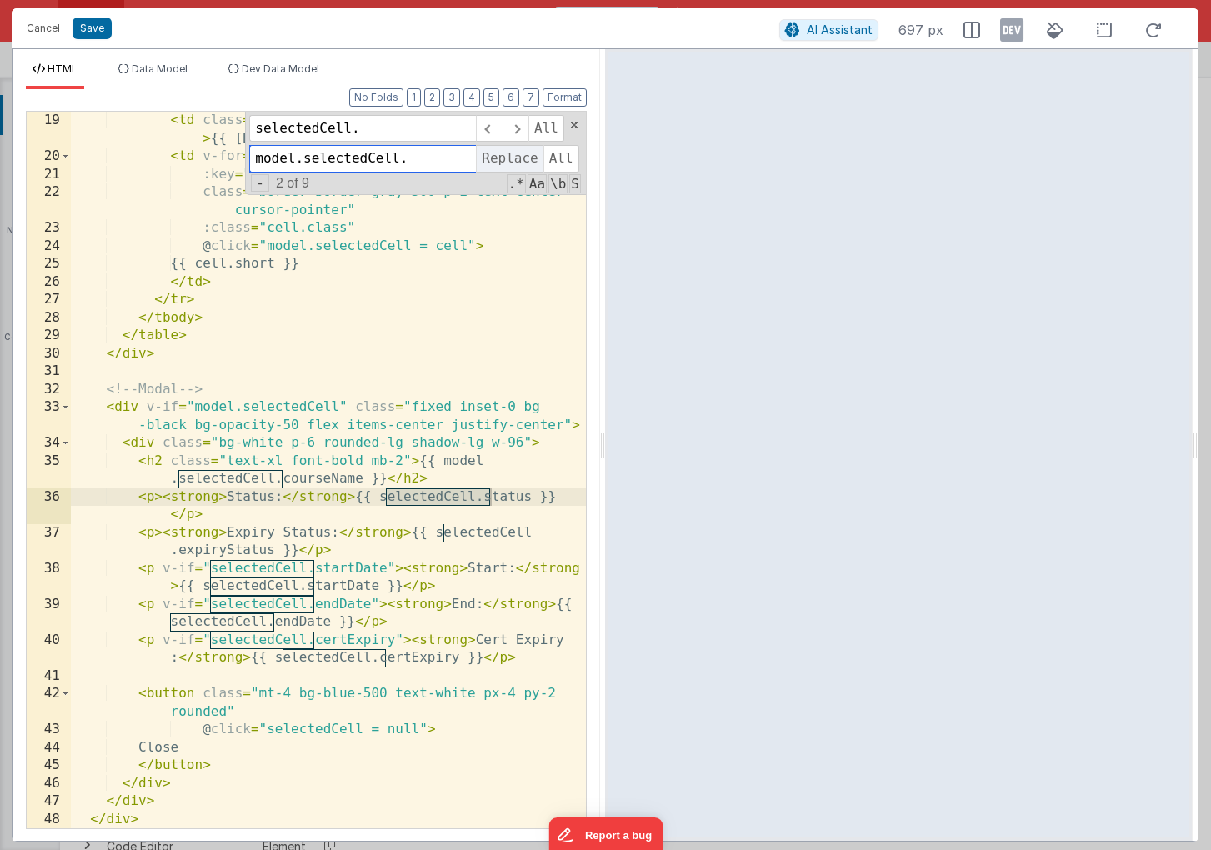
type input "model.selectedCell."
click at [521, 159] on span "Replace" at bounding box center [509, 158] width 67 height 27
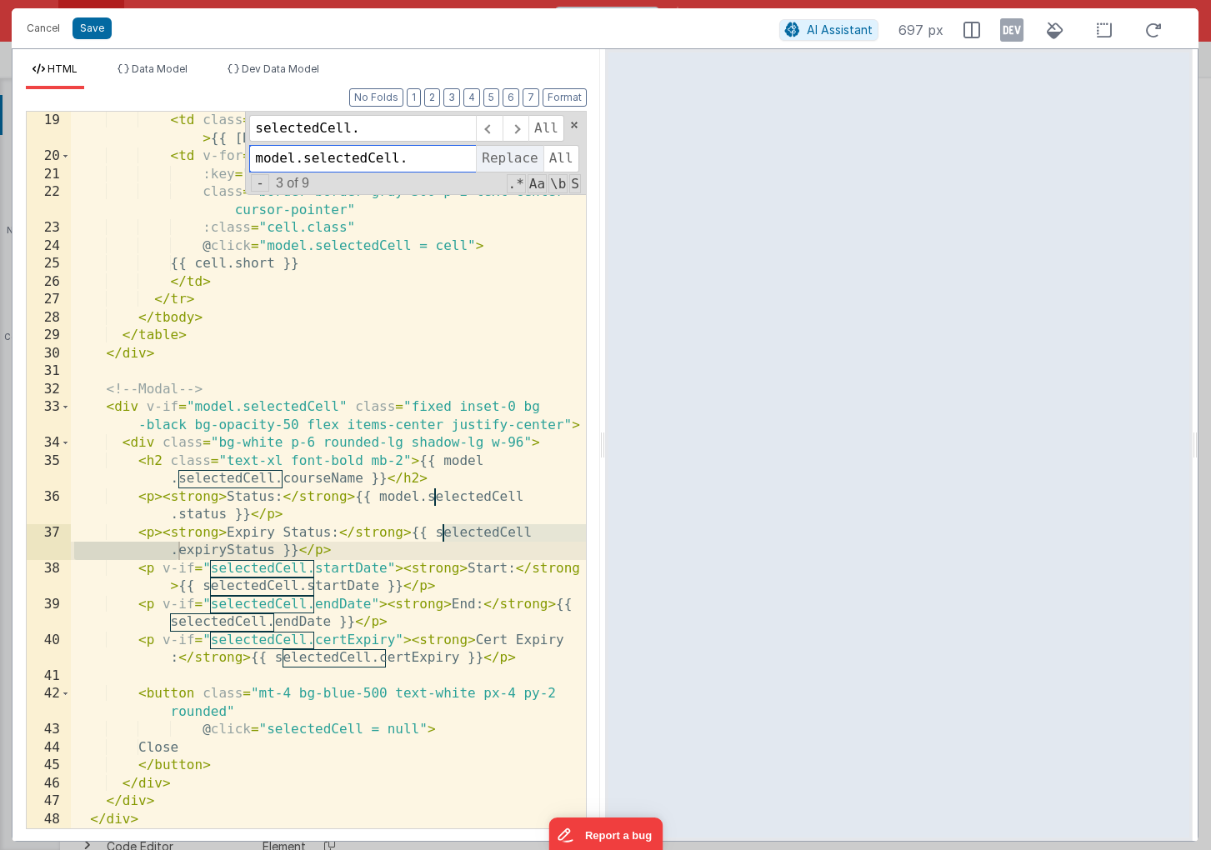
click at [522, 160] on span "Replace" at bounding box center [509, 158] width 67 height 27
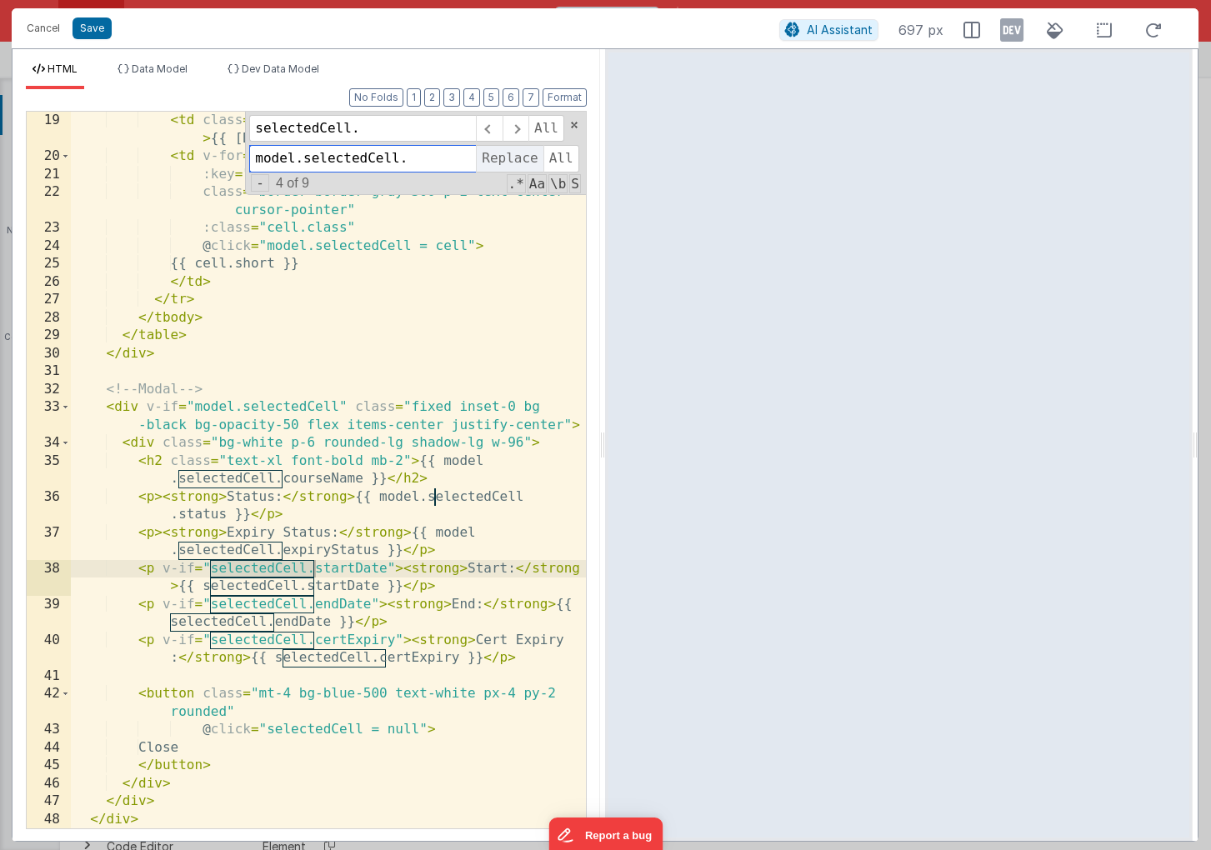
click at [521, 159] on span "Replace" at bounding box center [509, 158] width 67 height 27
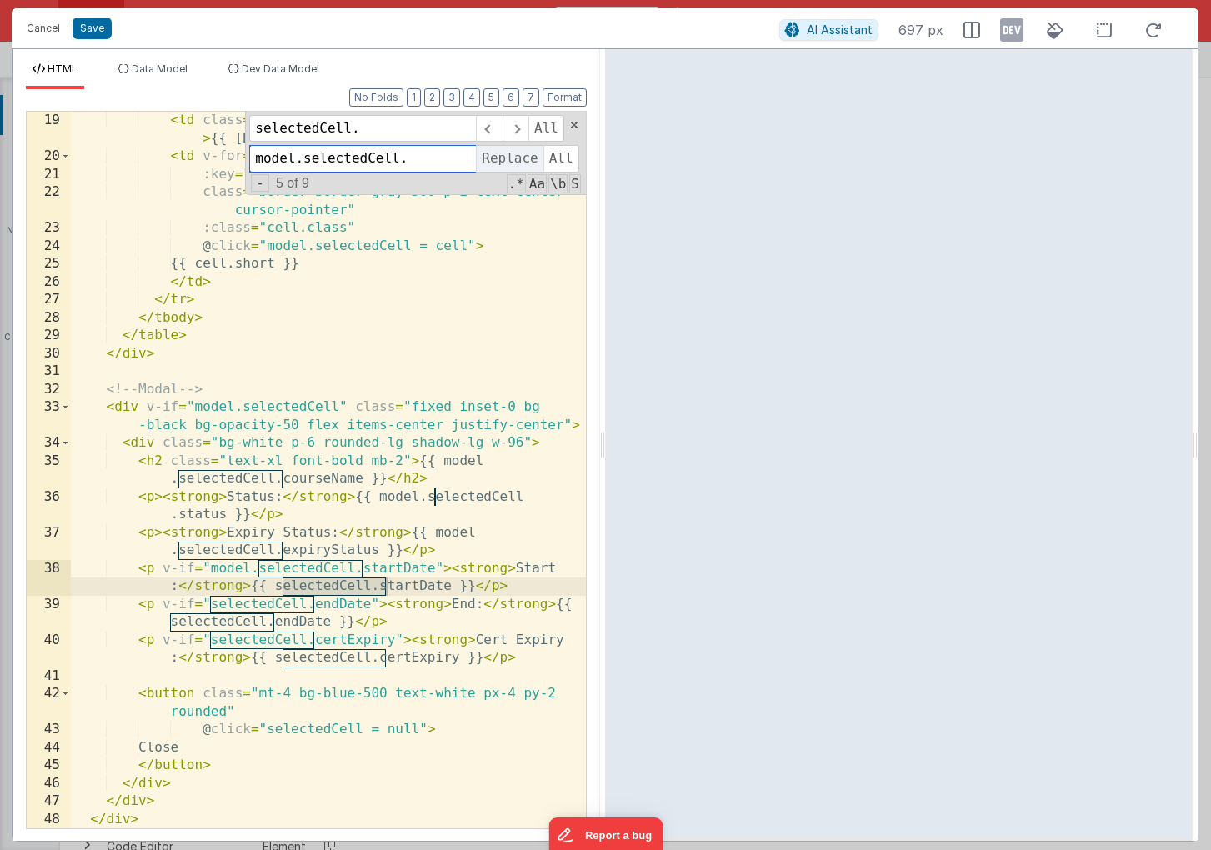
click at [521, 159] on span "Replace" at bounding box center [509, 158] width 67 height 27
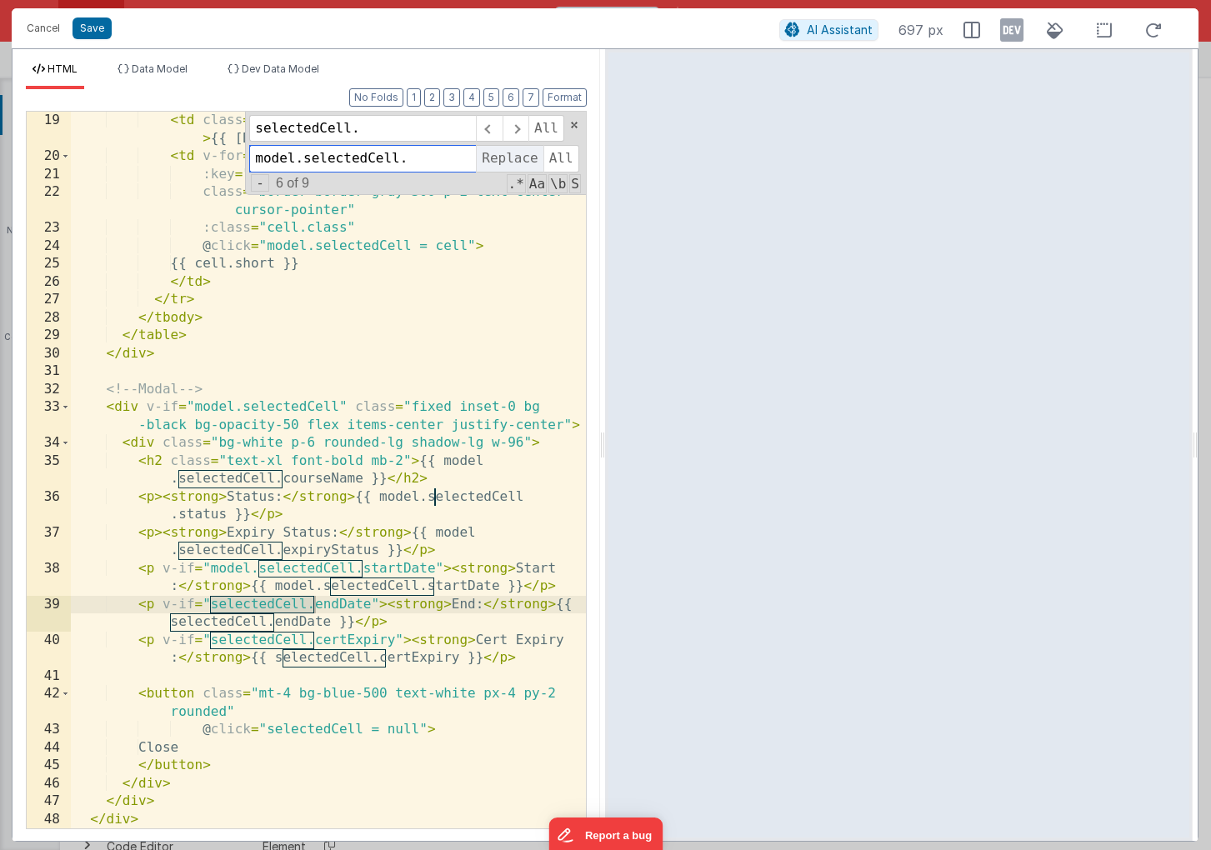
click at [521, 159] on span "Replace" at bounding box center [509, 158] width 67 height 27
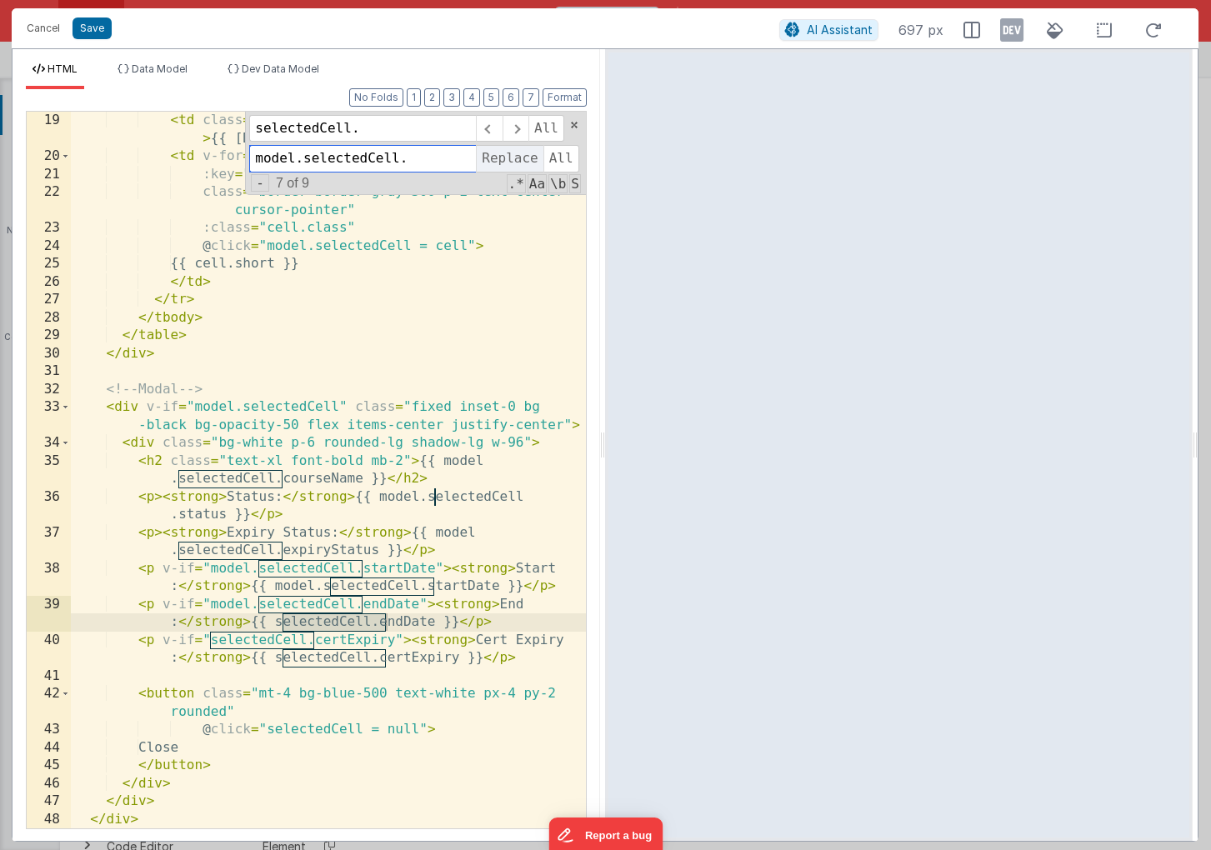
click at [521, 159] on span "Replace" at bounding box center [509, 158] width 67 height 27
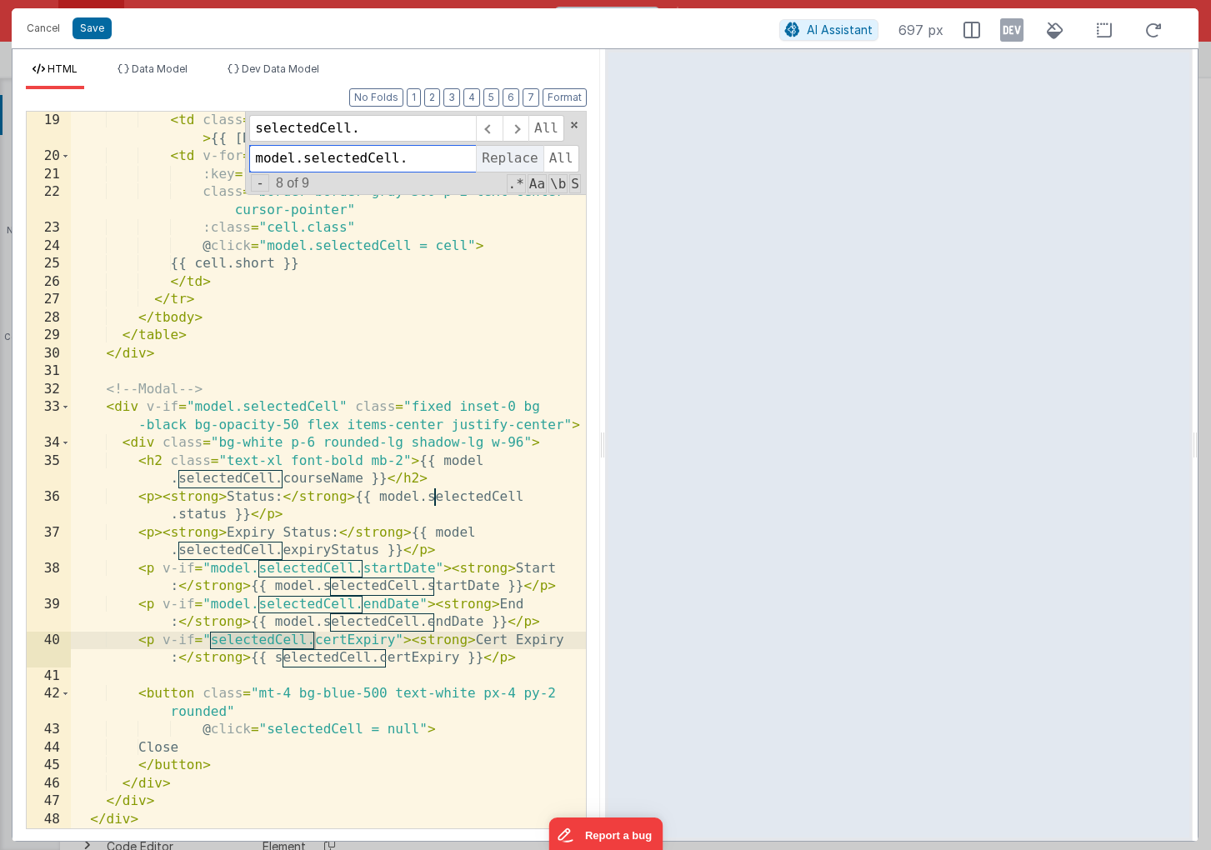
click at [521, 159] on span "Replace" at bounding box center [509, 158] width 67 height 27
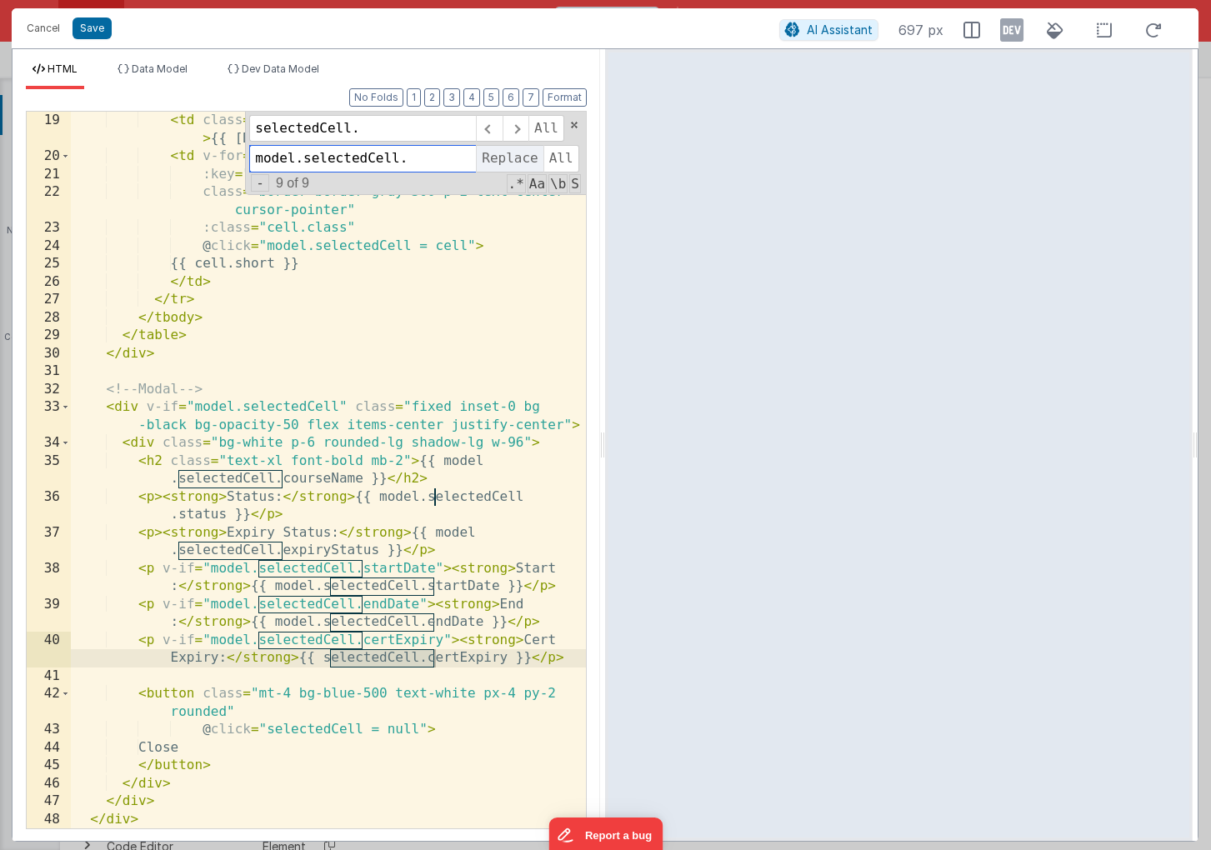
click at [521, 159] on span "Replace" at bounding box center [509, 158] width 67 height 27
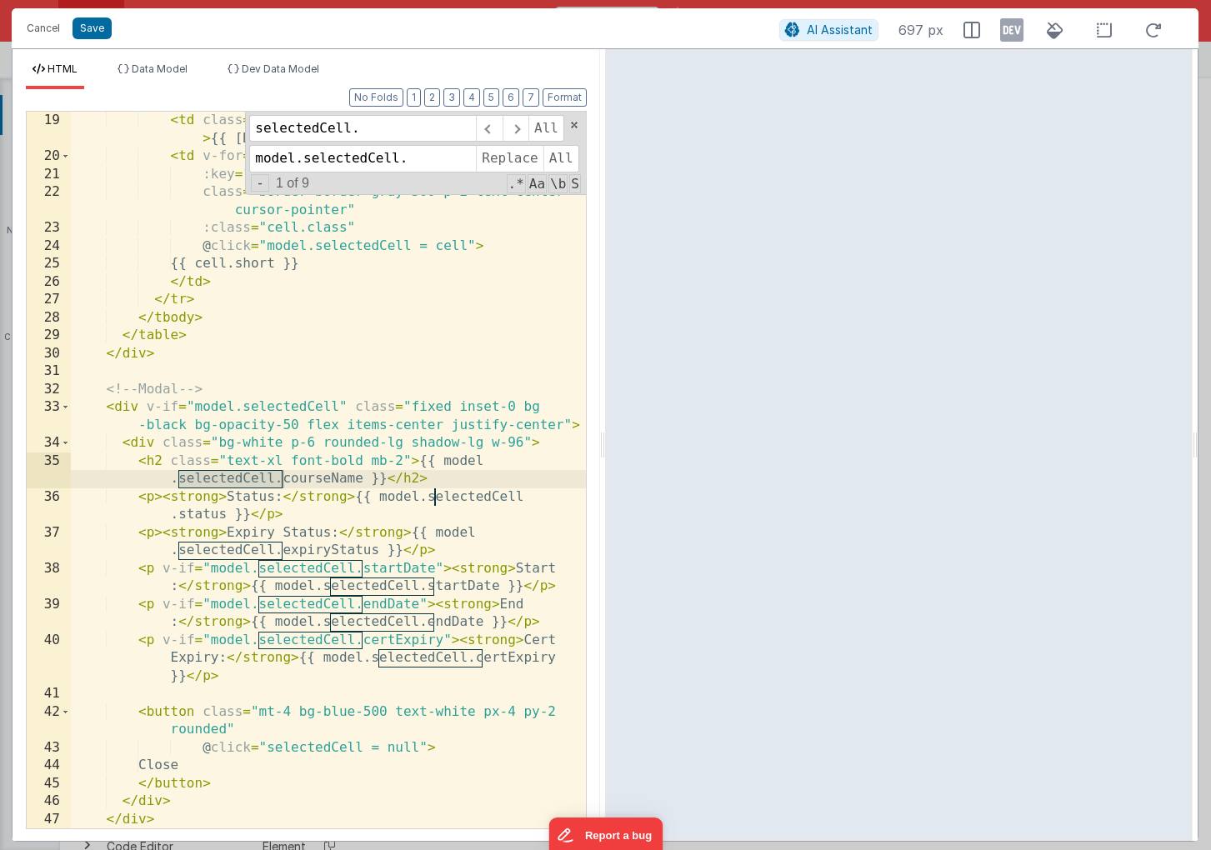
click at [264, 752] on div "< td class = "border border-gray-300 p-2 font-medium" > {{ [DOMAIN_NAME] }} </ …" at bounding box center [328, 497] width 515 height 771
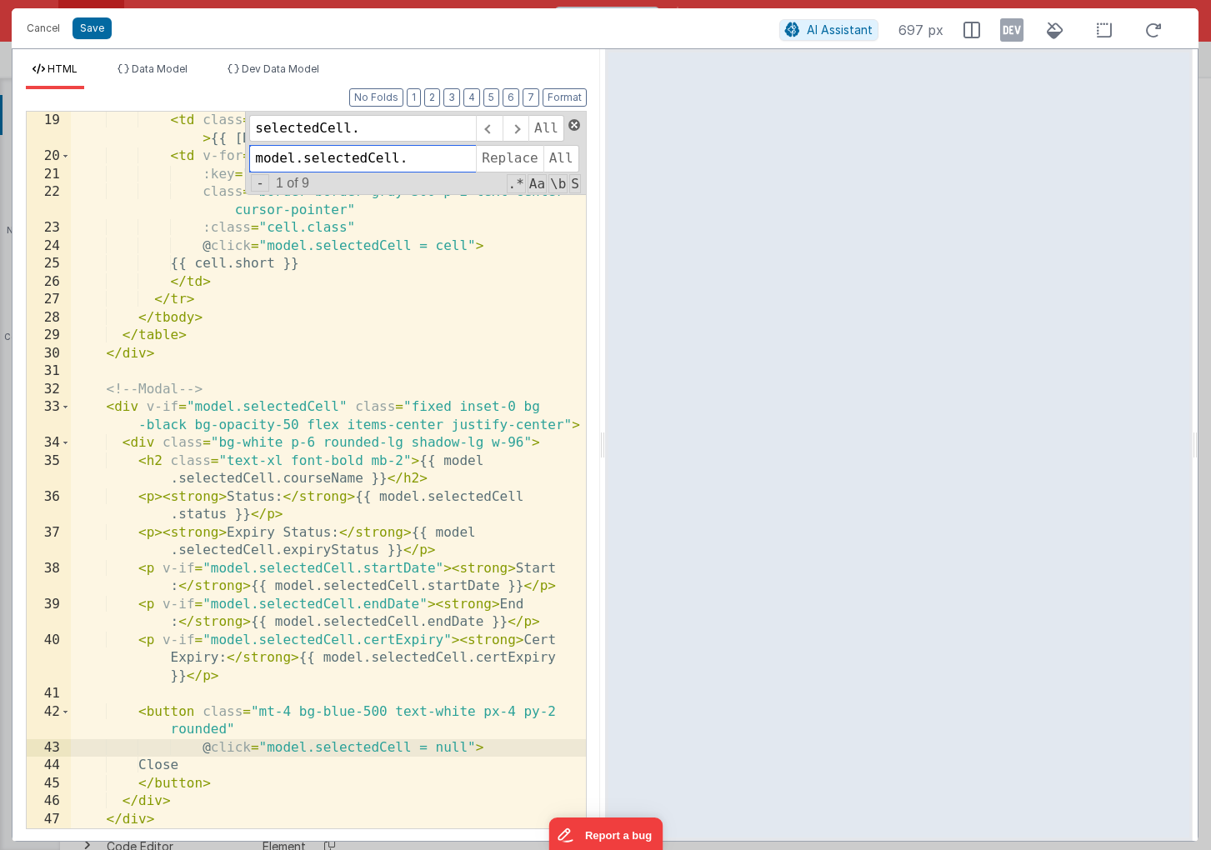
click at [575, 125] on span at bounding box center [574, 125] width 12 height 12
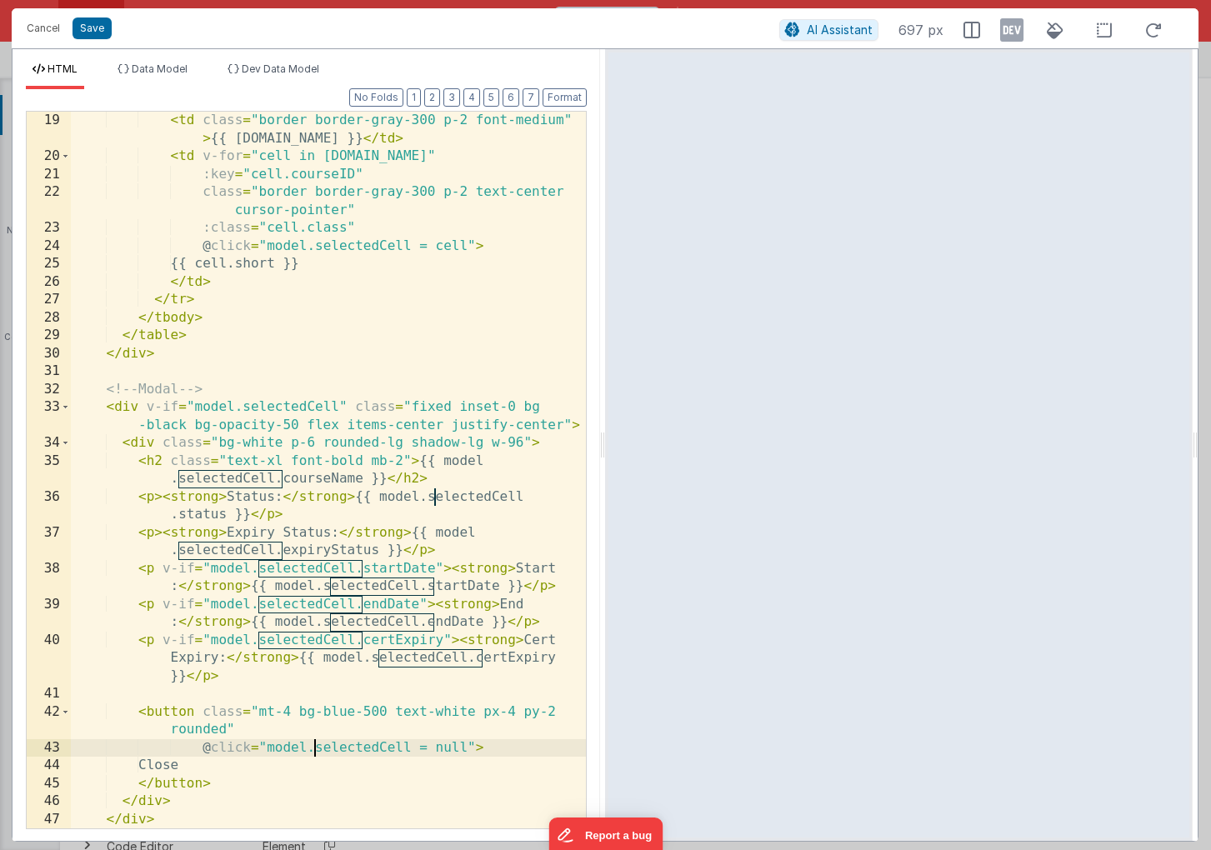
click at [364, 365] on div "< td class = "border border-gray-300 p-2 font-medium" > {{ [DOMAIN_NAME] }} </ …" at bounding box center [328, 497] width 515 height 771
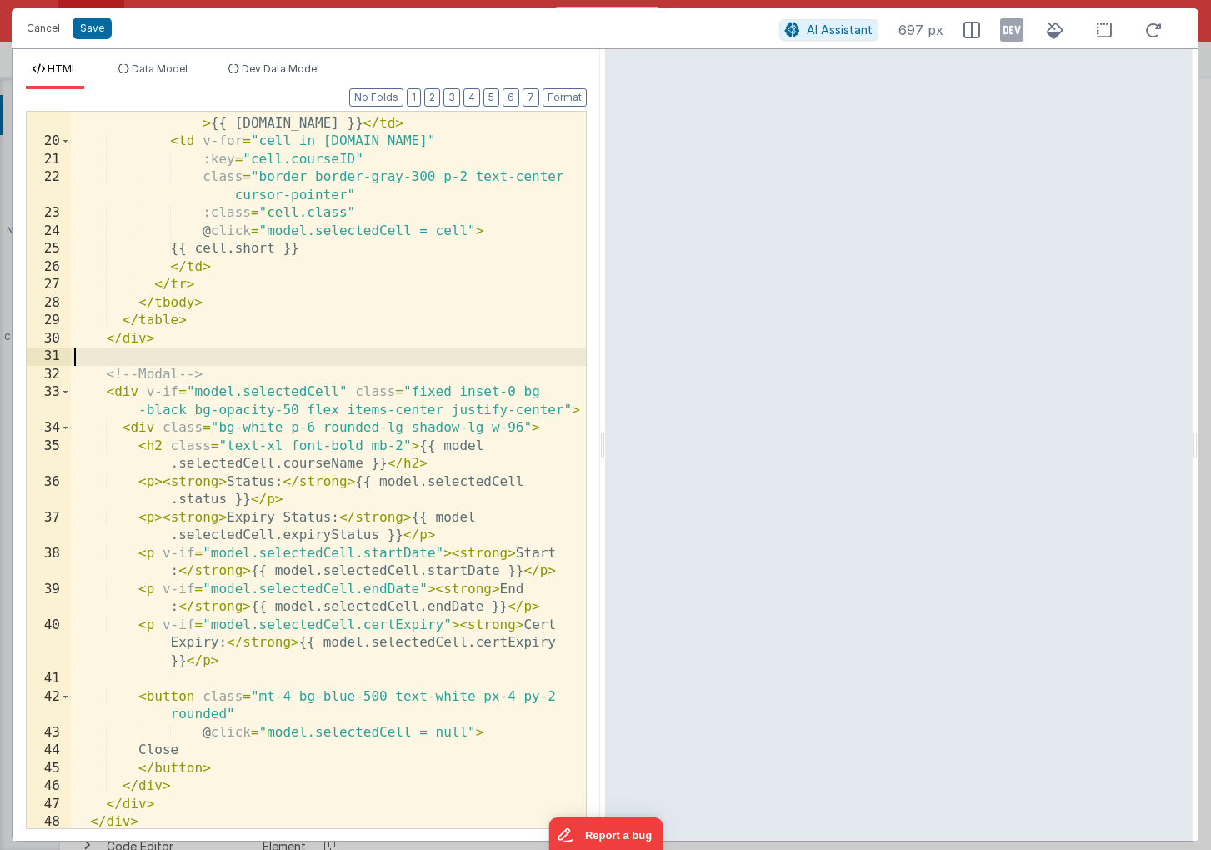
scroll to position [430, 0]
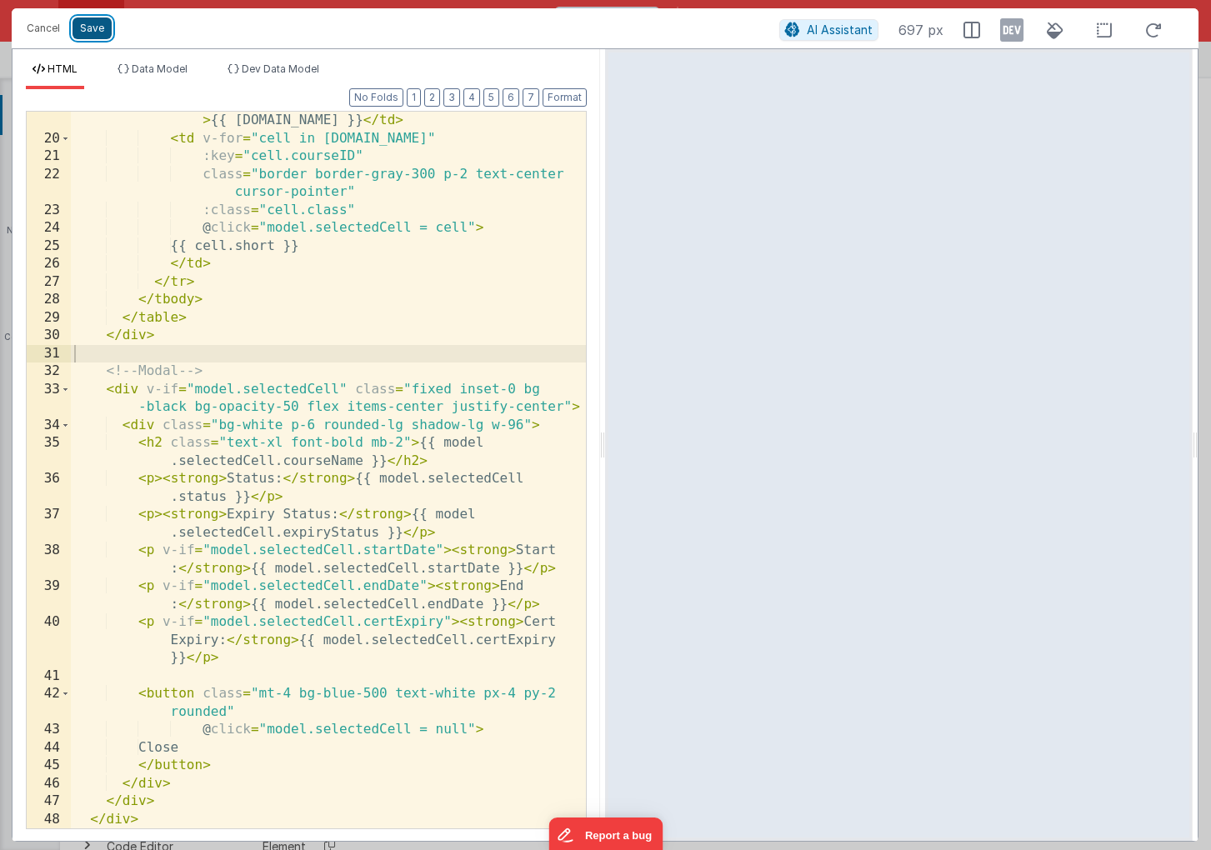
click at [93, 26] on button "Save" at bounding box center [92, 29] width 39 height 22
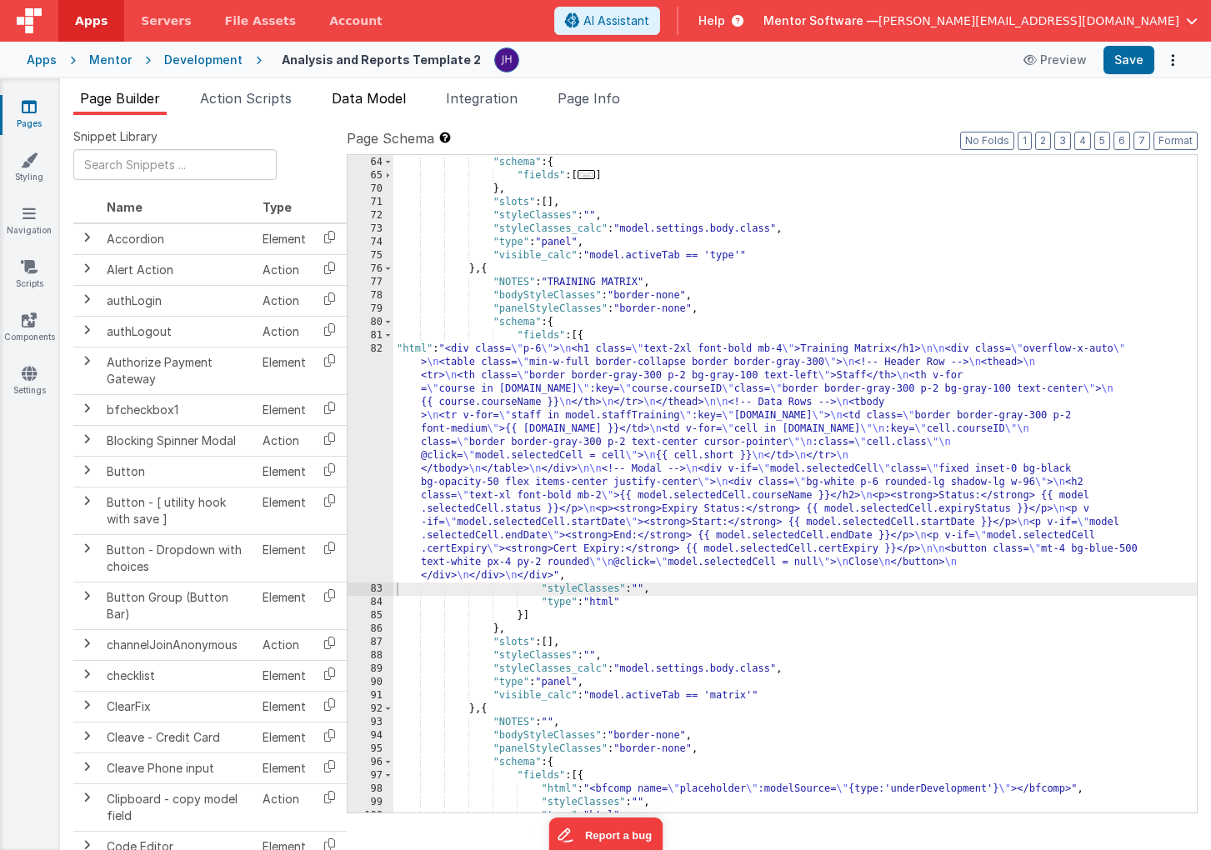
click at [363, 97] on span "Data Model" at bounding box center [369, 98] width 74 height 17
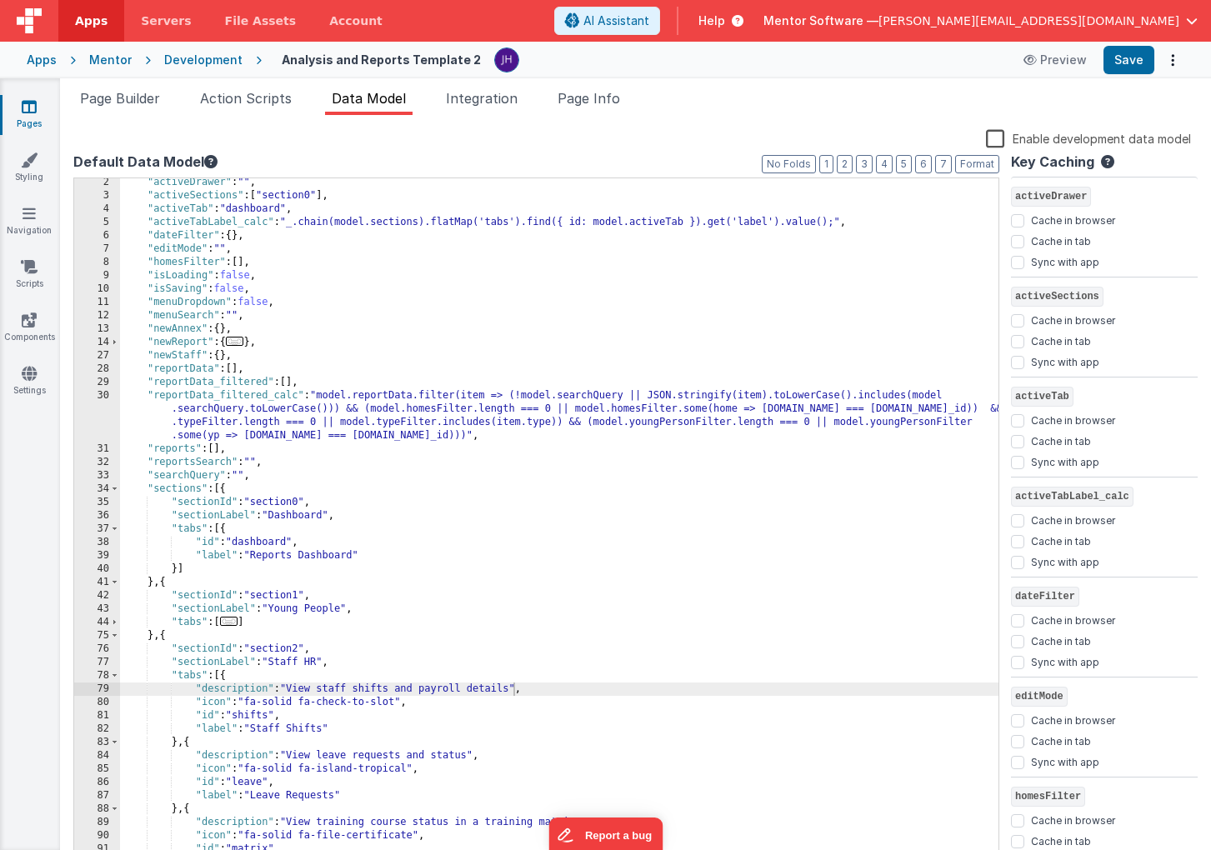
scroll to position [16, 0]
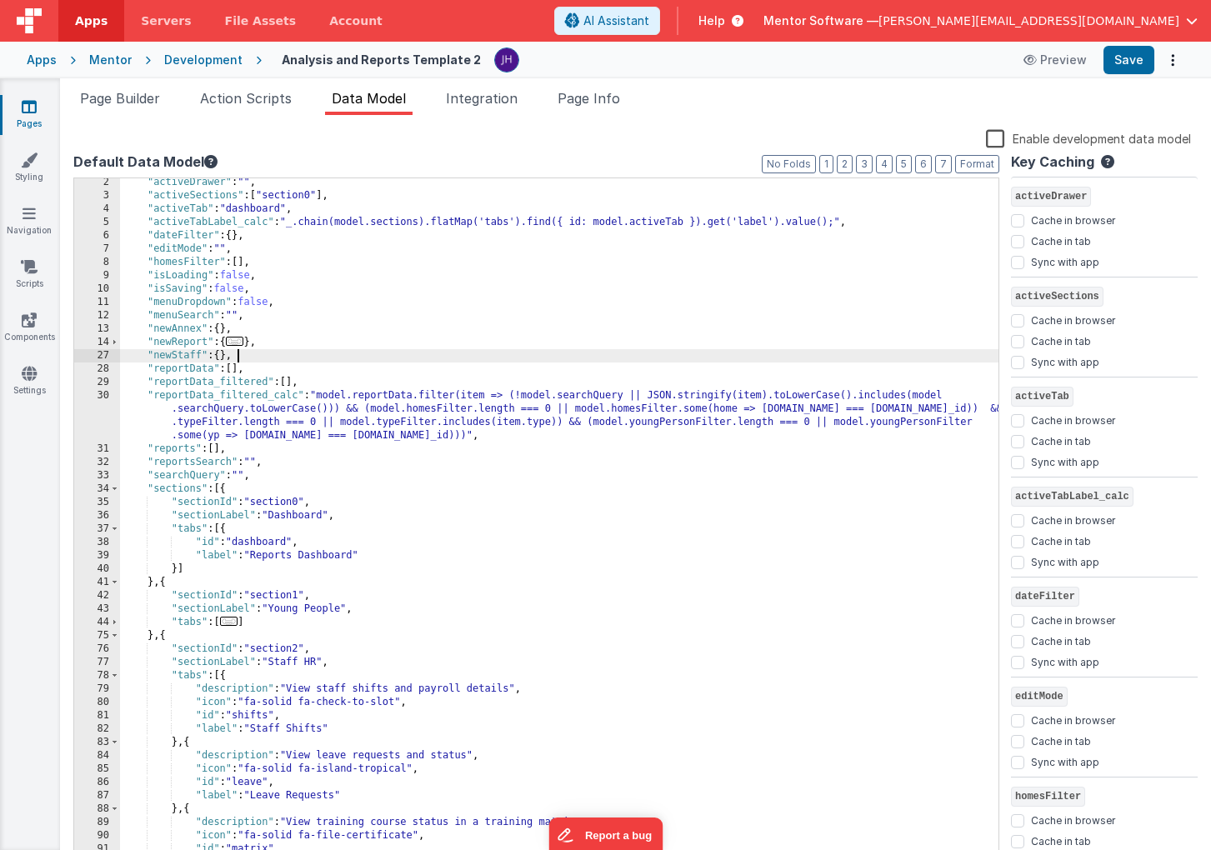
click at [293, 361] on div ""activeDrawer" : "" , "activeSections" : [ "section0" ] , "activeTab" : "dashbo…" at bounding box center [559, 532] width 878 height 713
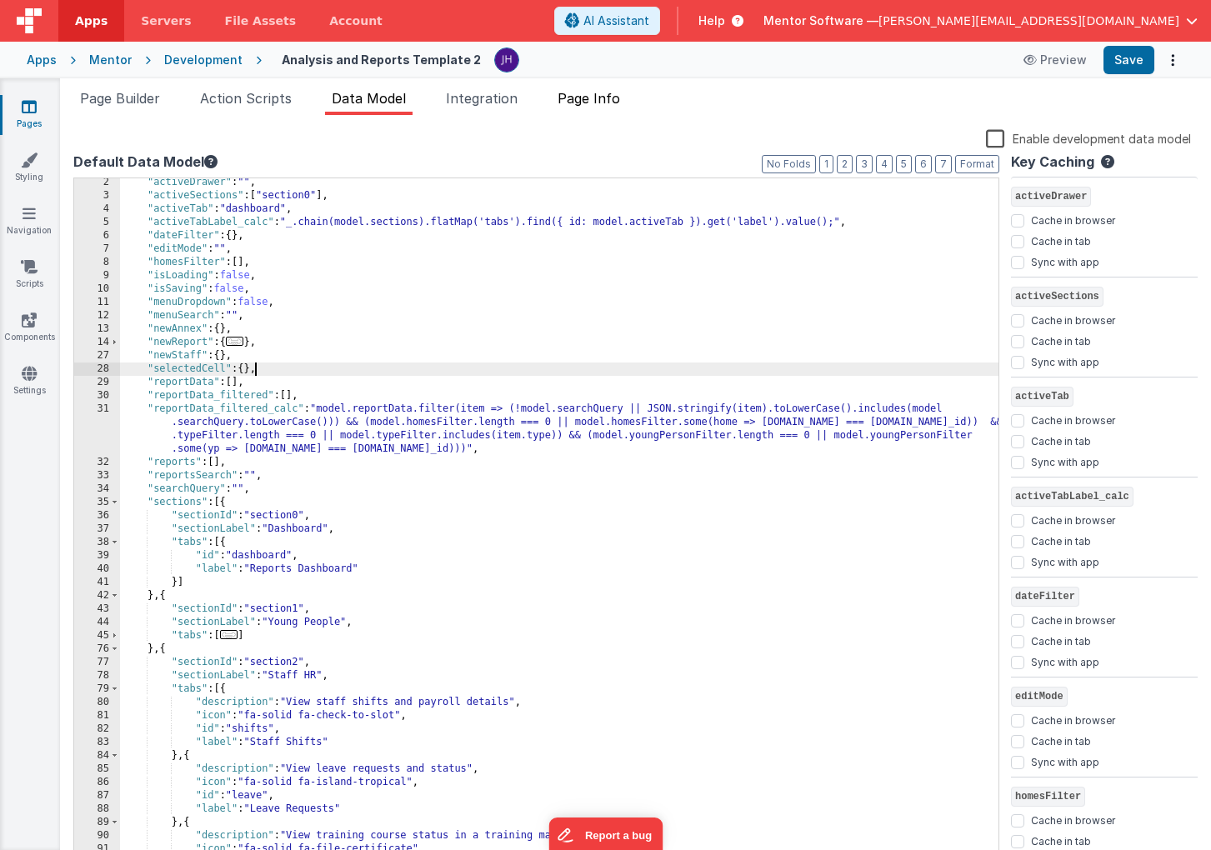
click at [598, 103] on span "Page Info" at bounding box center [589, 98] width 63 height 17
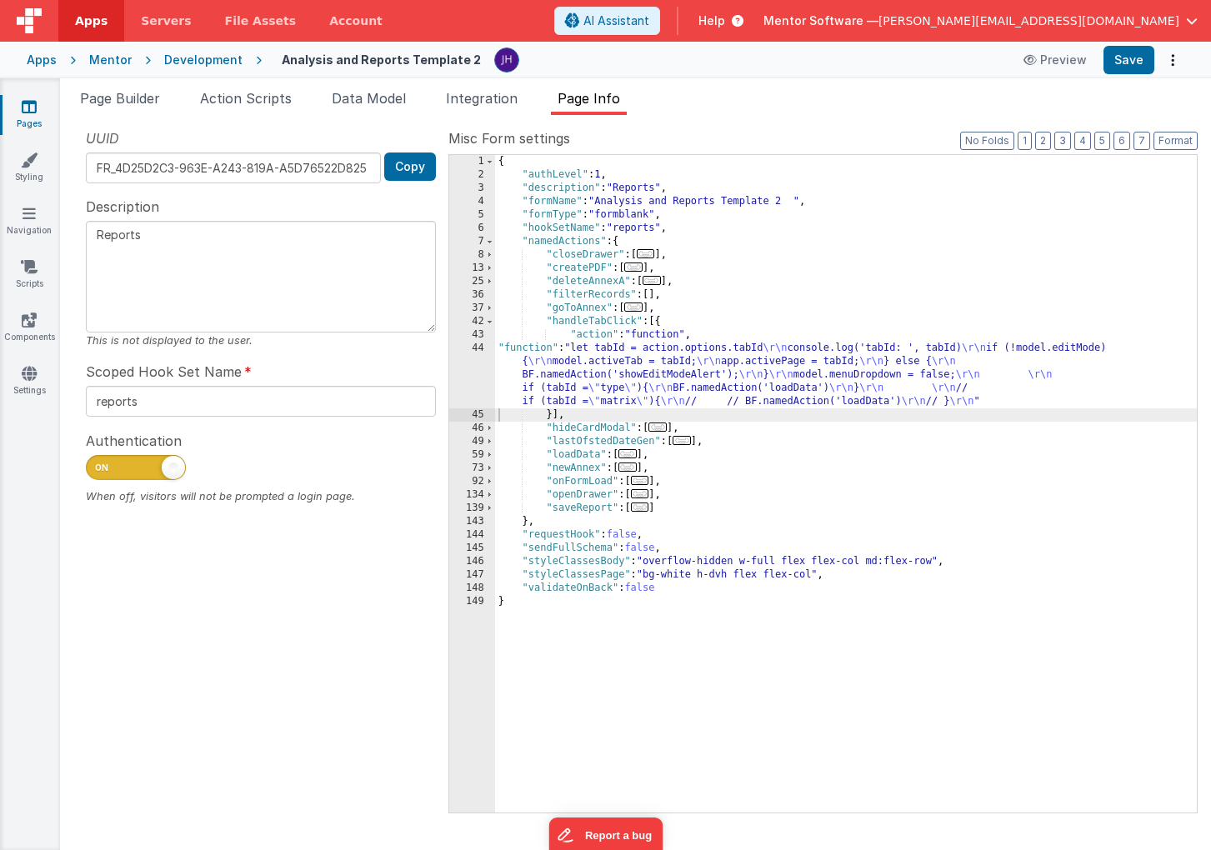
click at [661, 373] on div "{ "authLevel" : 1 , "description" : "Reports" , "formName" : "Analysis and Repo…" at bounding box center [846, 497] width 702 height 684
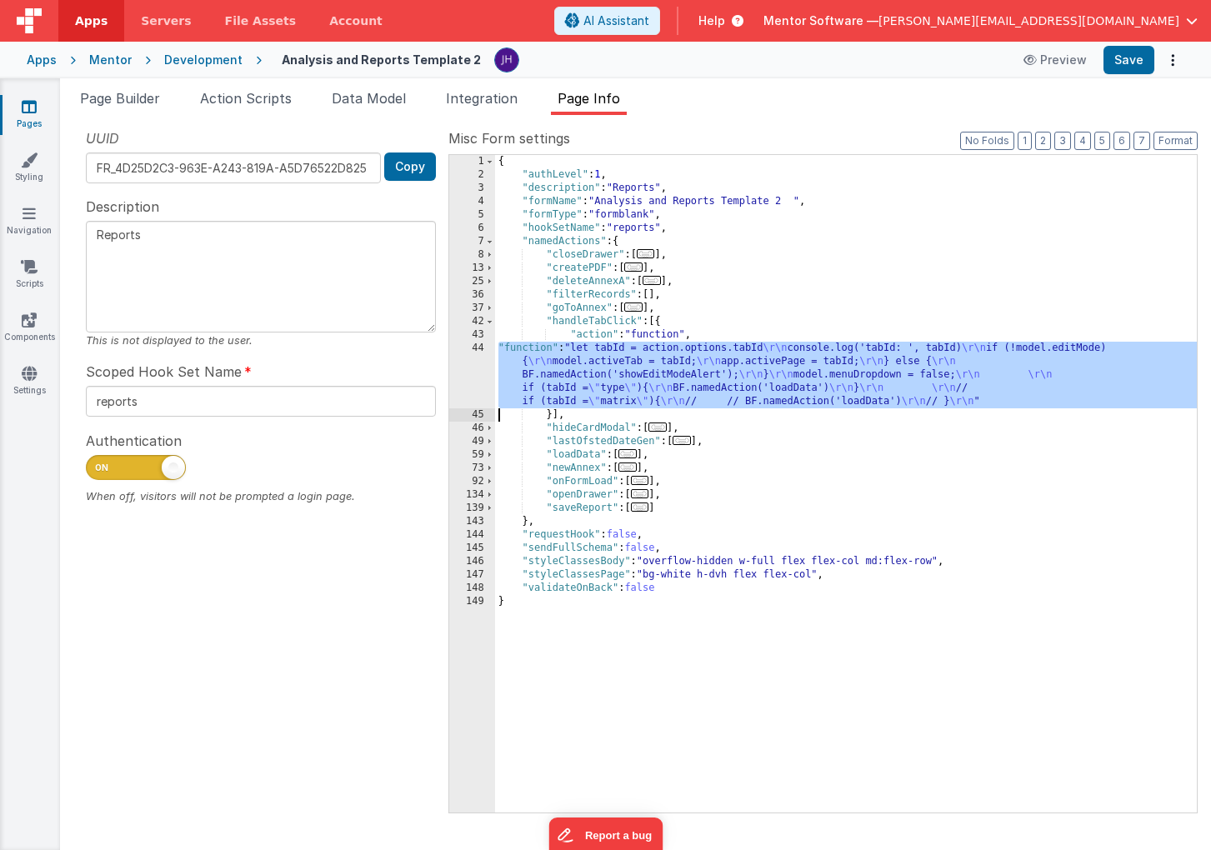
click at [476, 374] on div "44" at bounding box center [472, 375] width 46 height 67
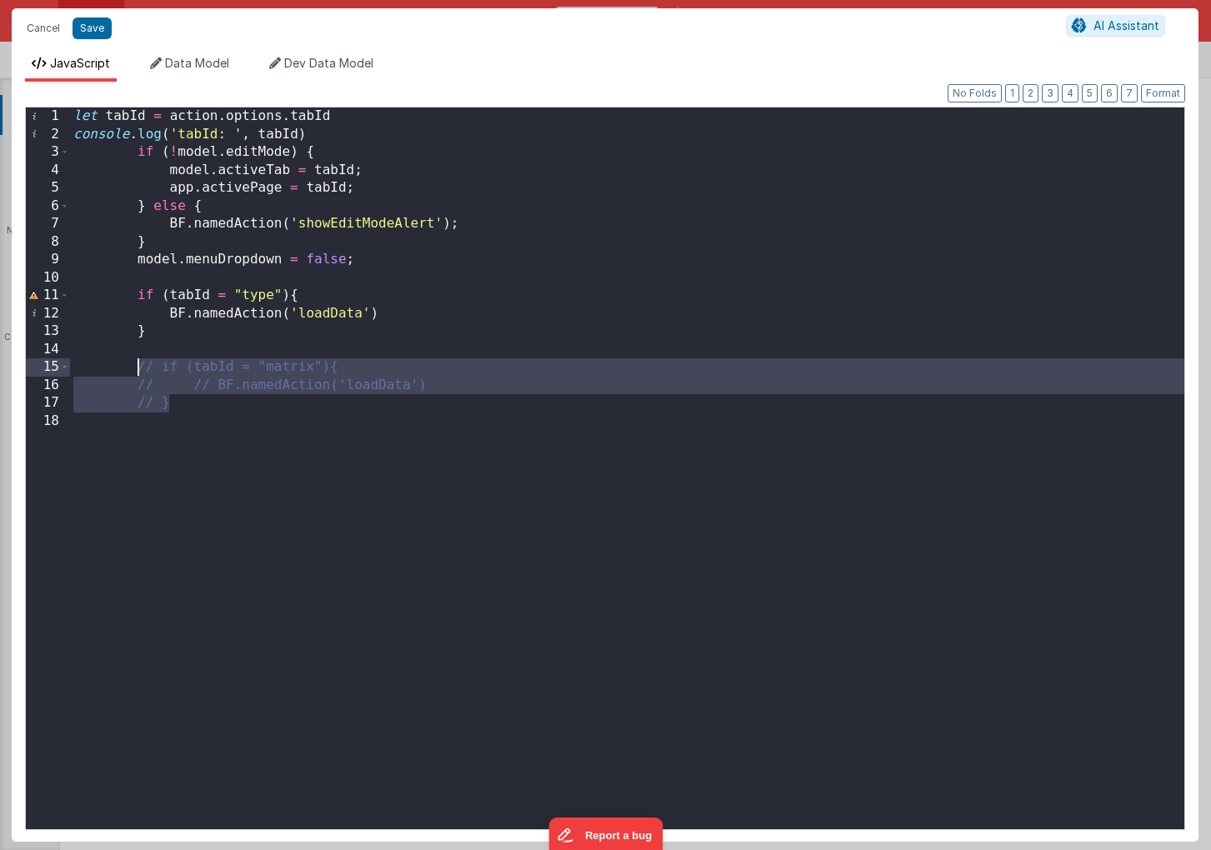
drag, startPoint x: 179, startPoint y: 410, endPoint x: 136, endPoint y: 364, distance: 63.1
click at [136, 364] on div "let tabId = action . options . tabId console . log ( 'tabId: ' , tabId ) if ( !…" at bounding box center [627, 487] width 1114 height 758
click at [208, 402] on div "let tabId = action . options . tabId console . log ( 'tabId: ' , tabId ) if ( !…" at bounding box center [627, 487] width 1114 height 758
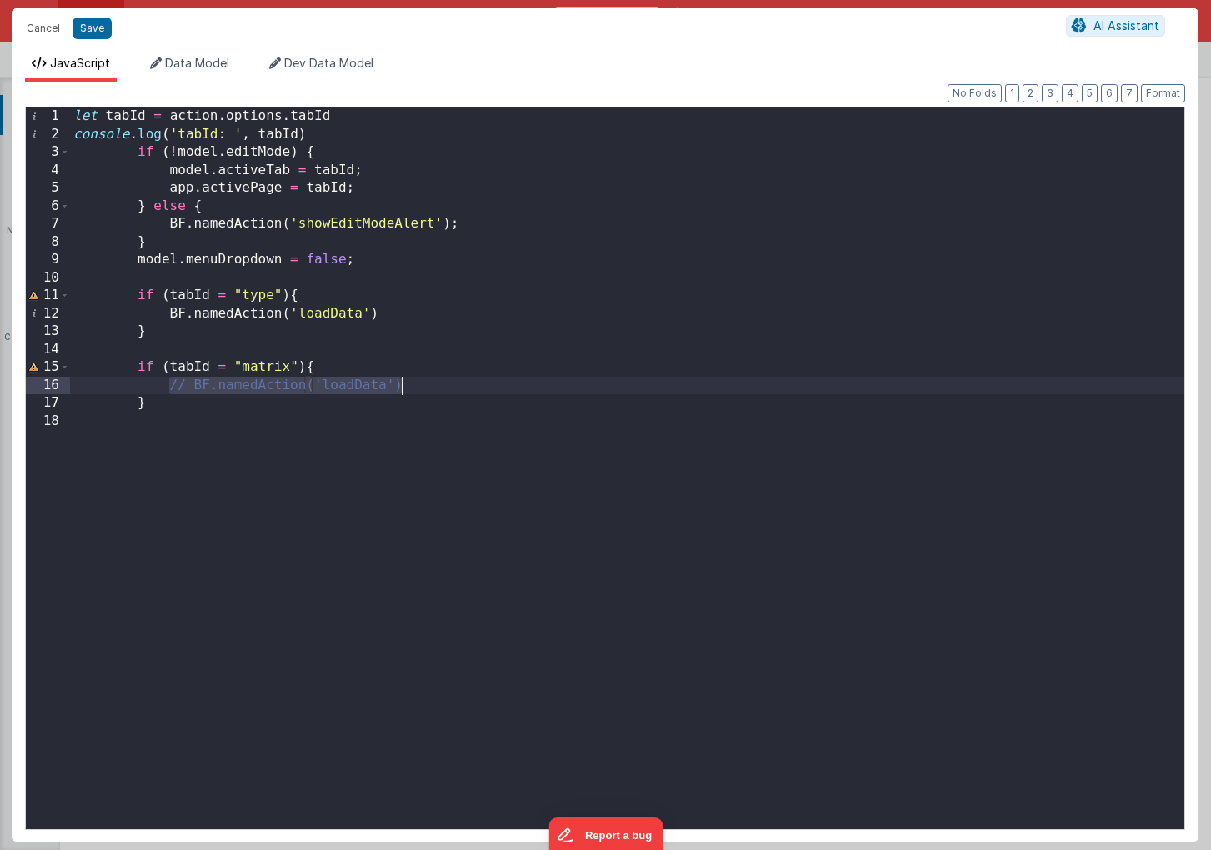
drag, startPoint x: 167, startPoint y: 389, endPoint x: 410, endPoint y: 388, distance: 243.4
click at [410, 388] on div "let tabId = action . options . tabId console . log ( 'tabId: ' , tabId ) if ( !…" at bounding box center [627, 487] width 1114 height 758
click at [92, 26] on button "Save" at bounding box center [92, 29] width 39 height 22
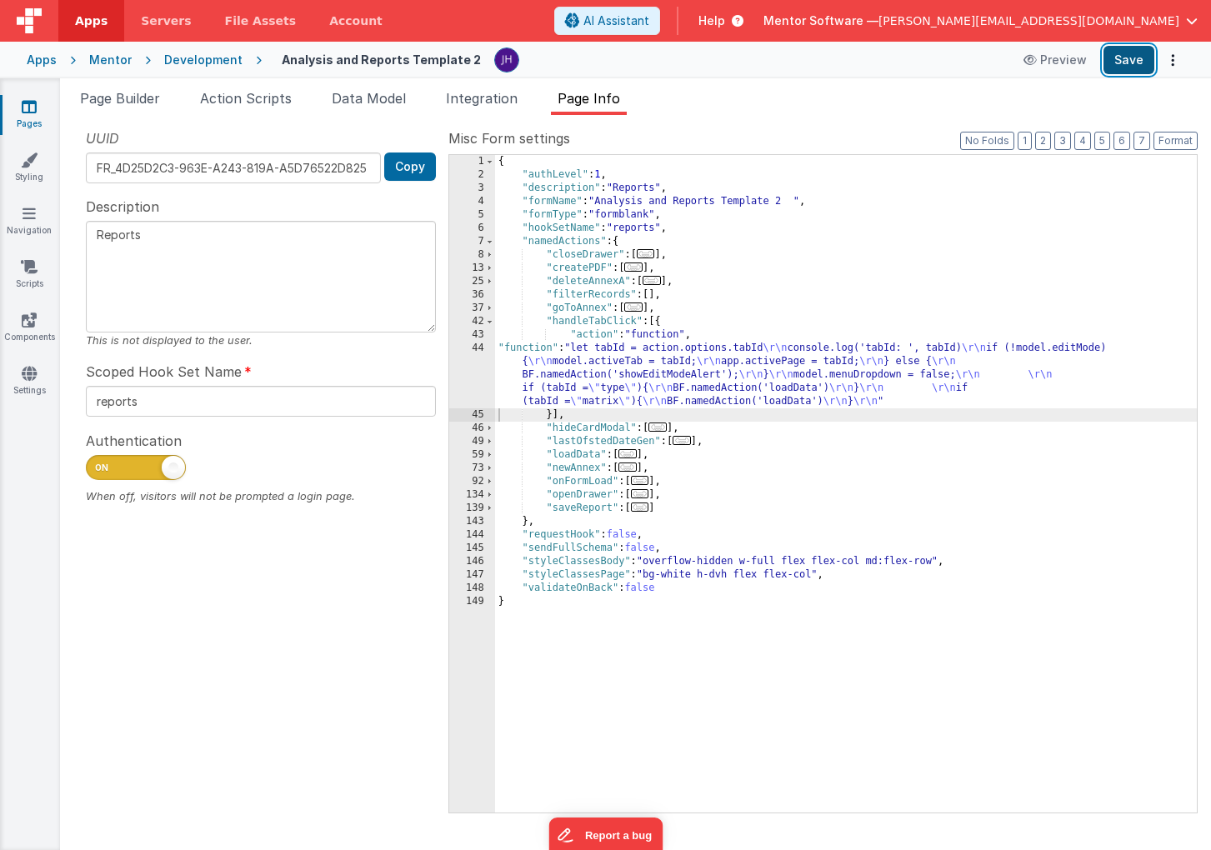
click at [1126, 67] on button "Save" at bounding box center [1129, 60] width 51 height 28
click at [361, 99] on span "Data Model" at bounding box center [369, 98] width 74 height 17
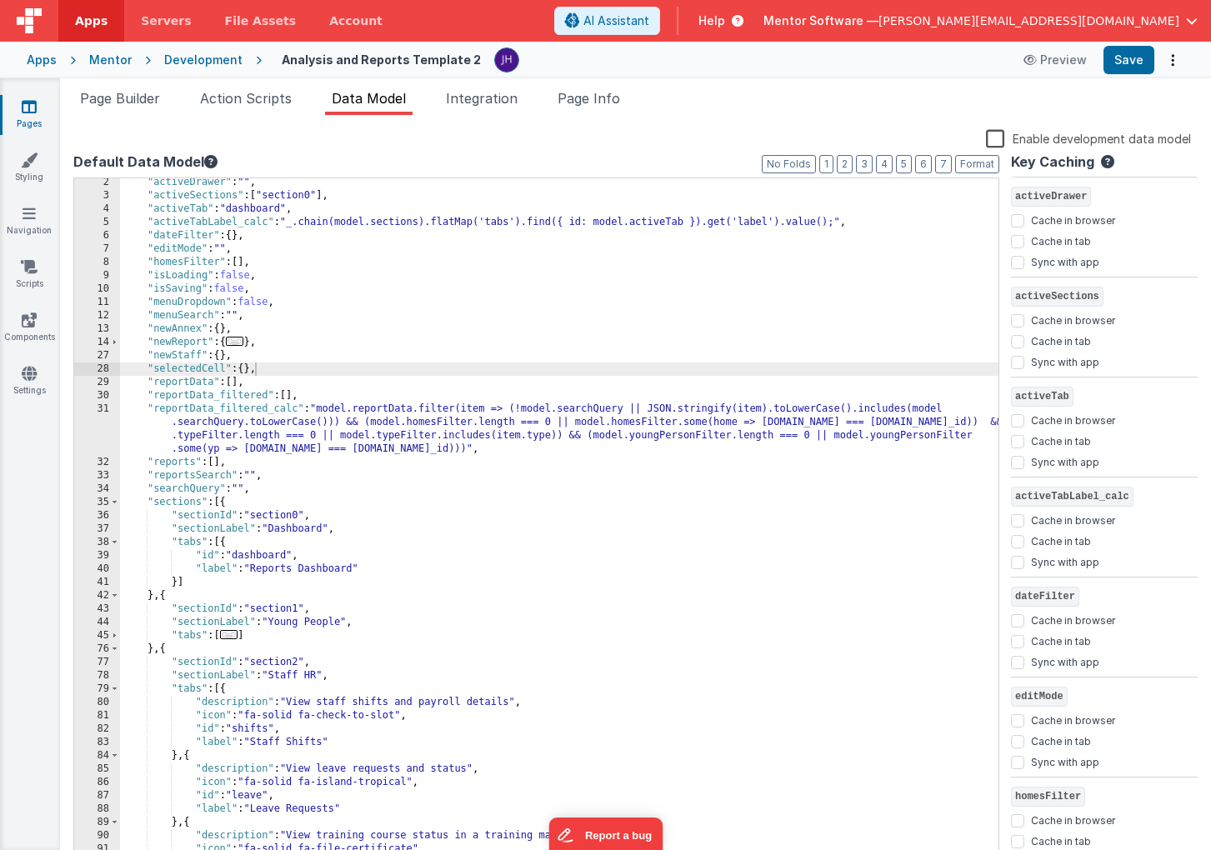
click at [269, 368] on div ""activeDrawer" : "" , "activeSections" : [ "section0" ] , "activeTab" : "dashbo…" at bounding box center [559, 532] width 878 height 713
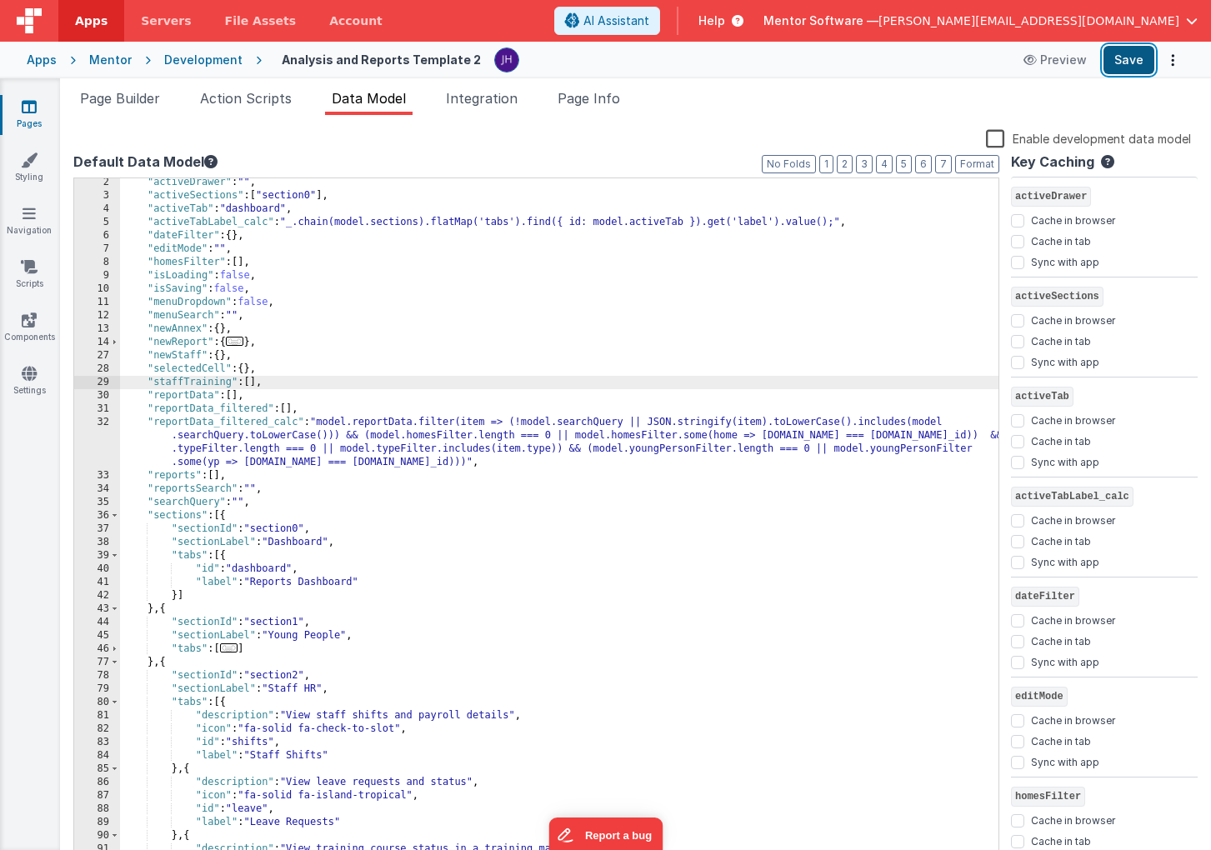
click at [1132, 60] on button "Save" at bounding box center [1129, 60] width 51 height 28
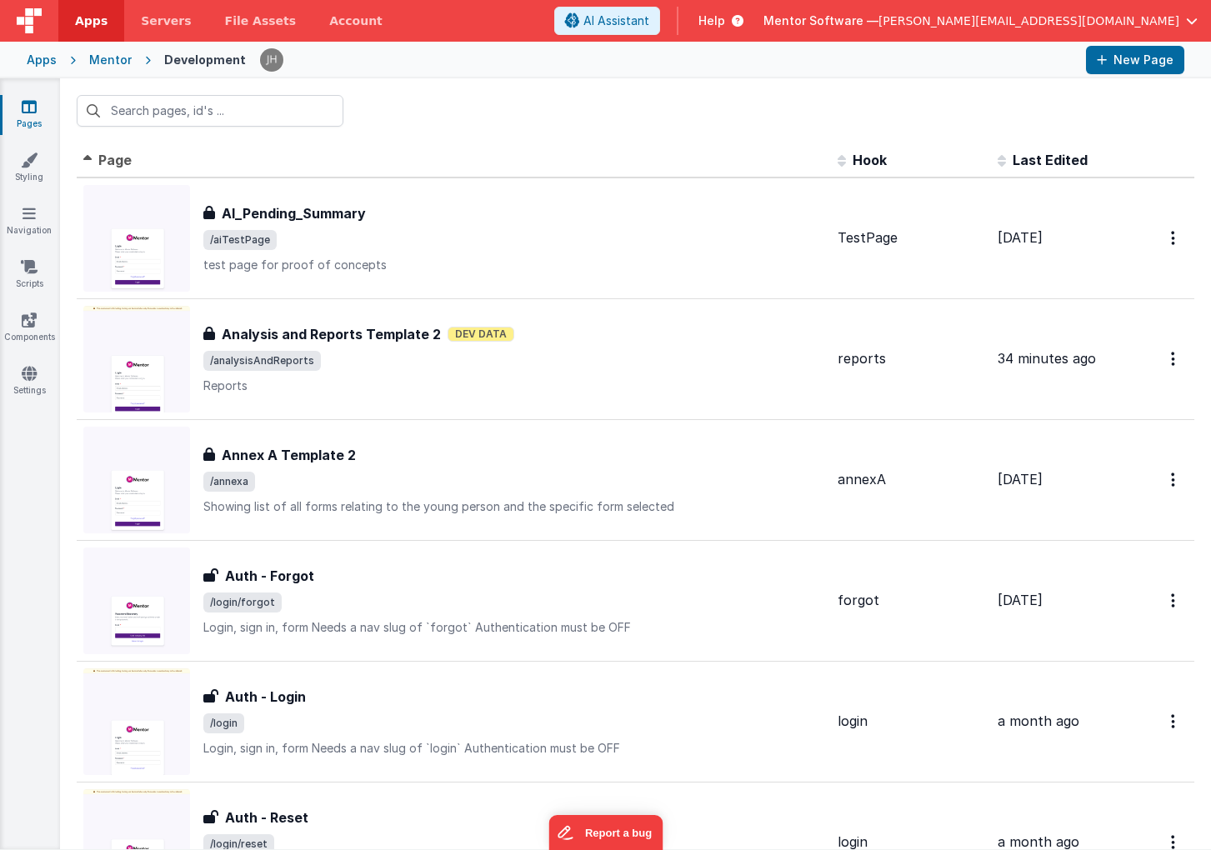
click at [169, 111] on input "text" at bounding box center [210, 111] width 267 height 32
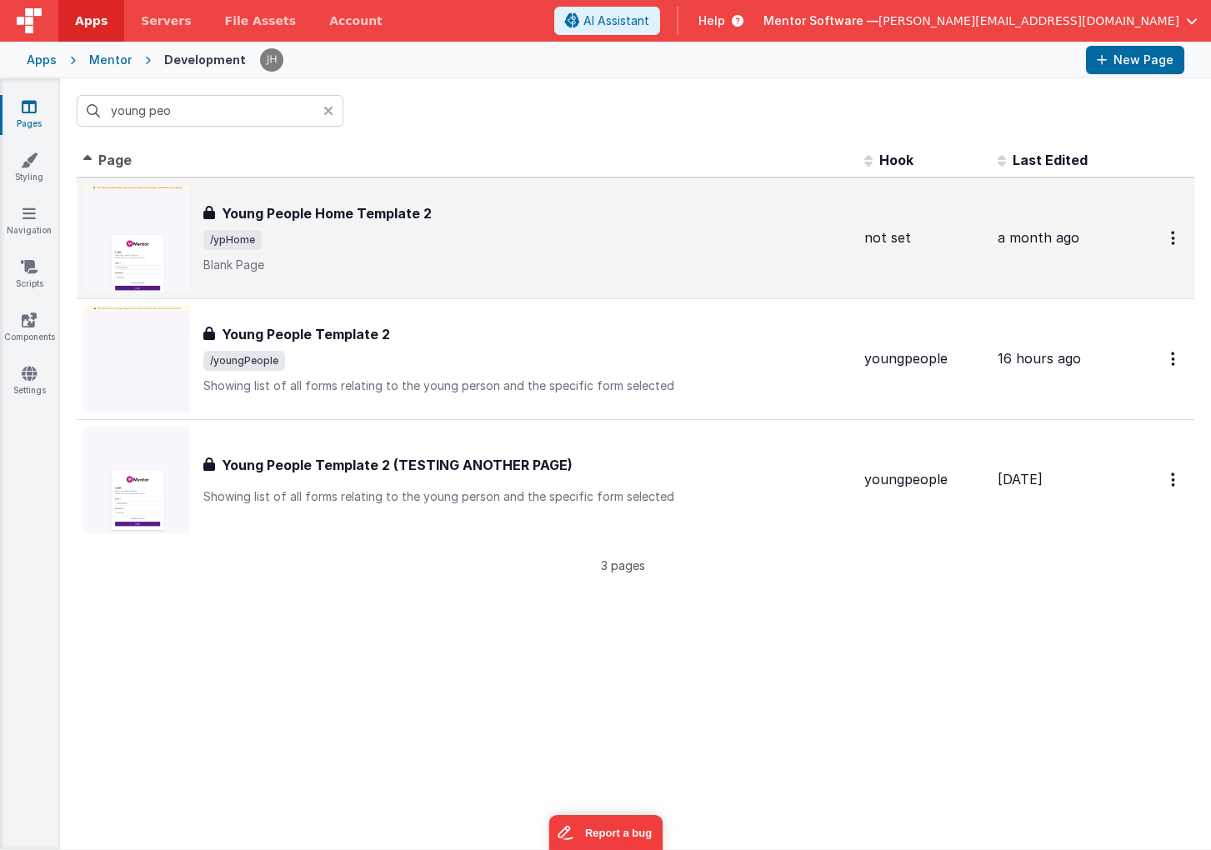
type input "young peo"
click at [355, 237] on span "/ypHome" at bounding box center [527, 240] width 648 height 20
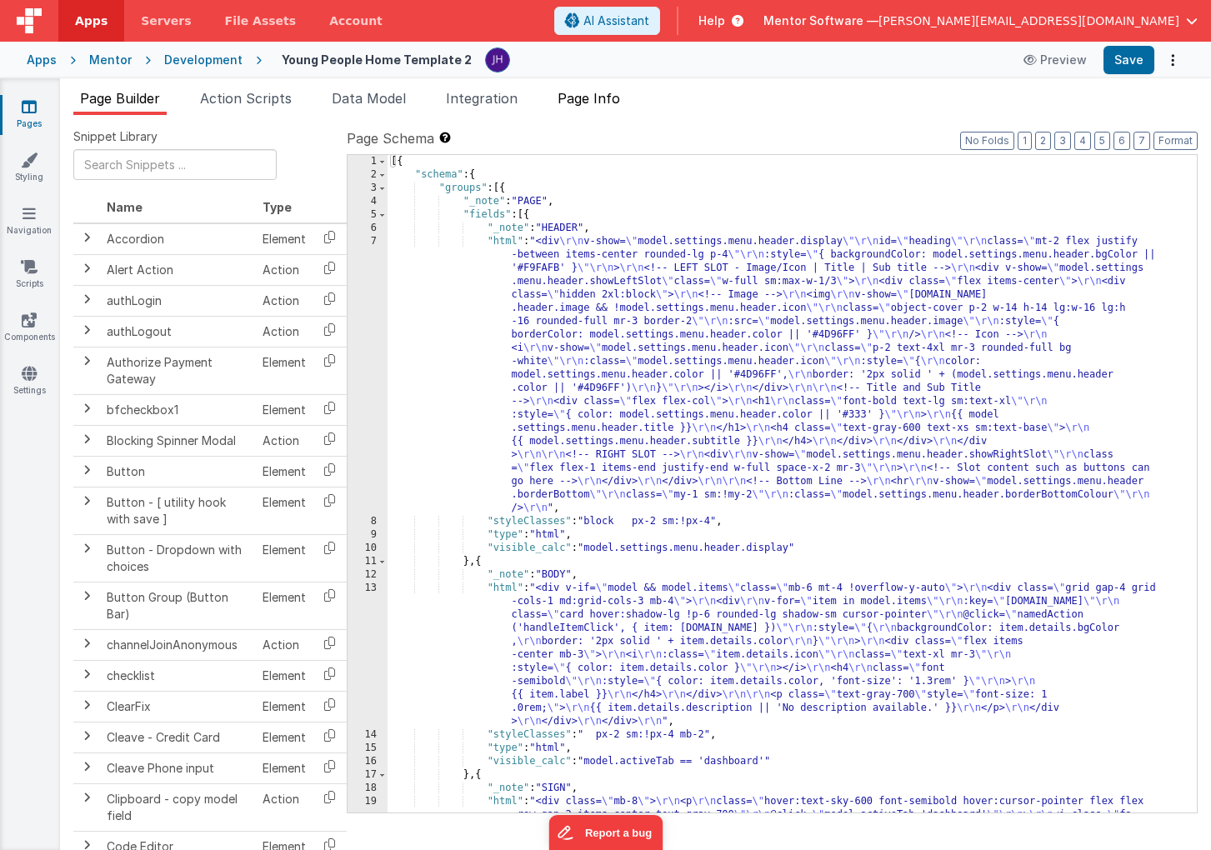
click at [613, 101] on span "Page Info" at bounding box center [589, 98] width 63 height 17
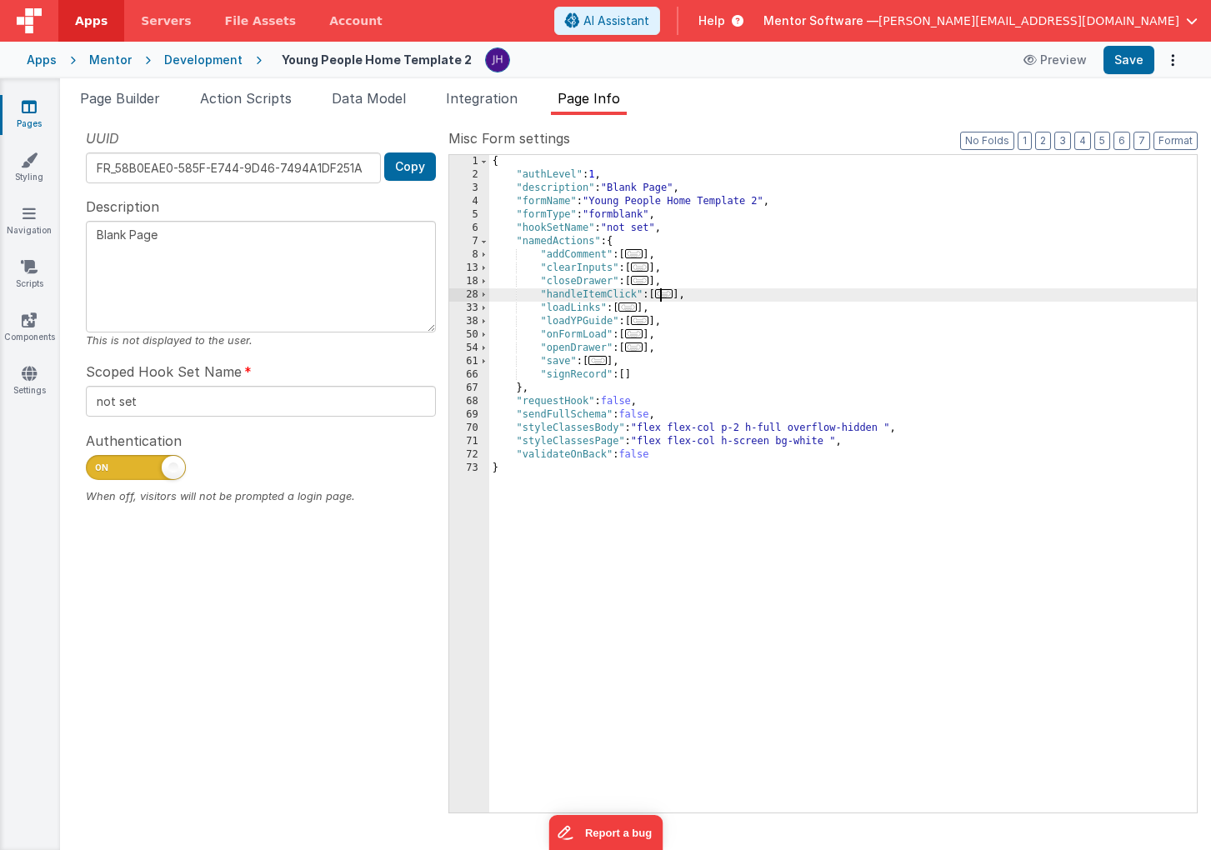
click at [667, 295] on span "..." at bounding box center [664, 293] width 18 height 9
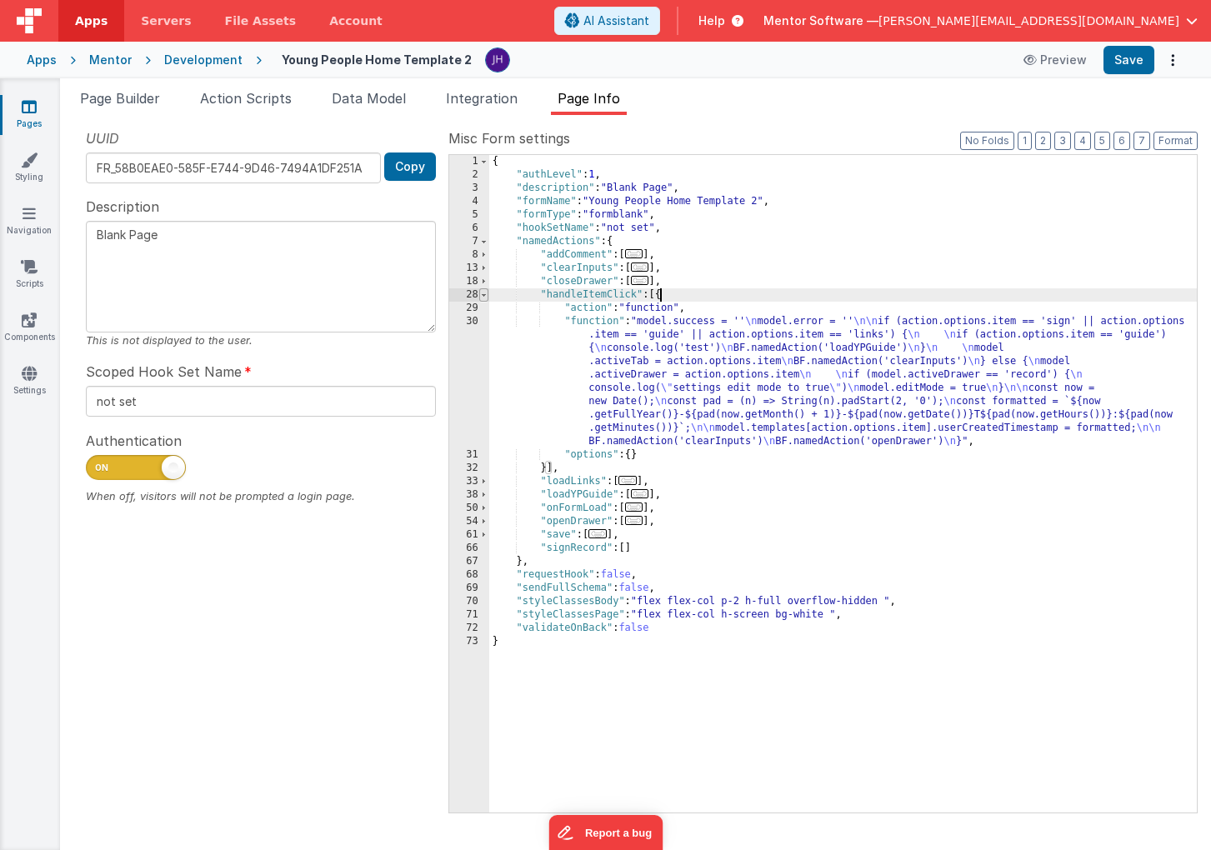
click at [486, 294] on span at bounding box center [483, 294] width 9 height 13
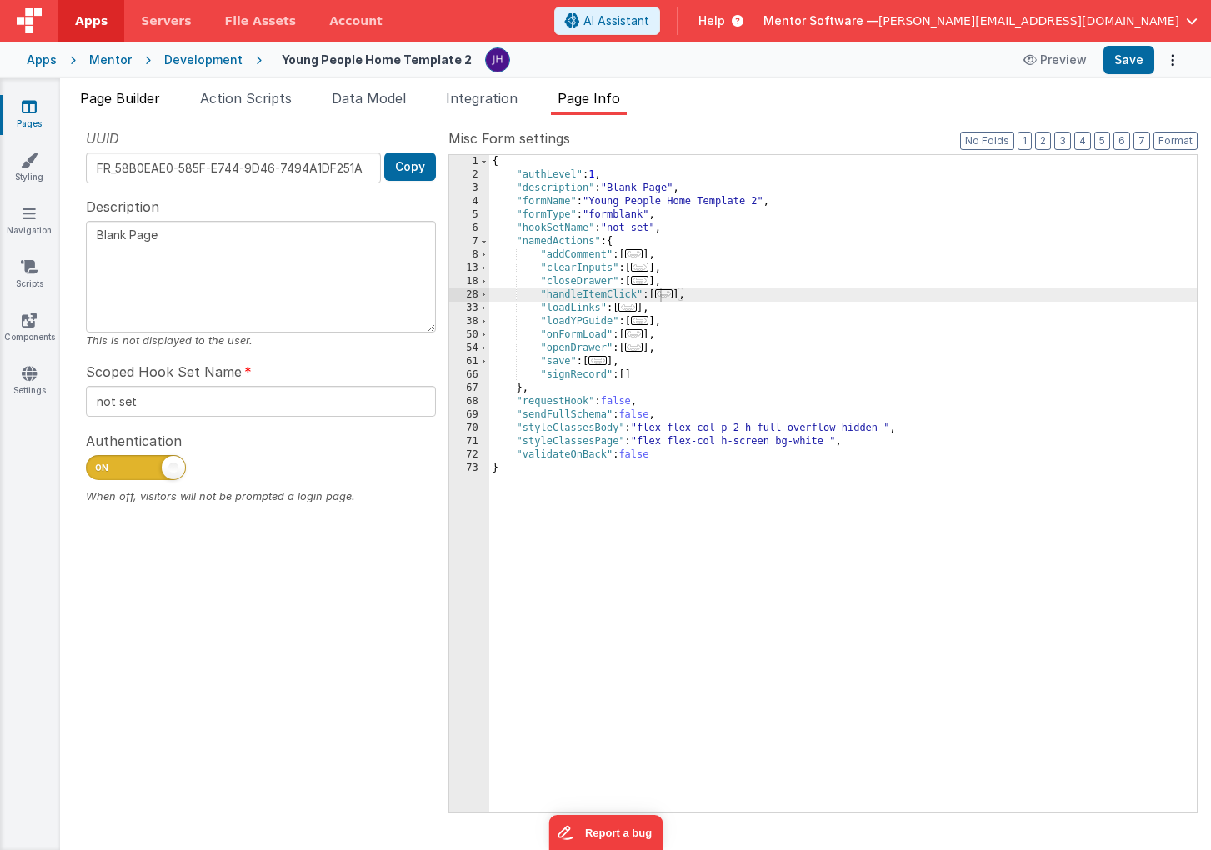
click at [131, 103] on span "Page Builder" at bounding box center [120, 98] width 80 height 17
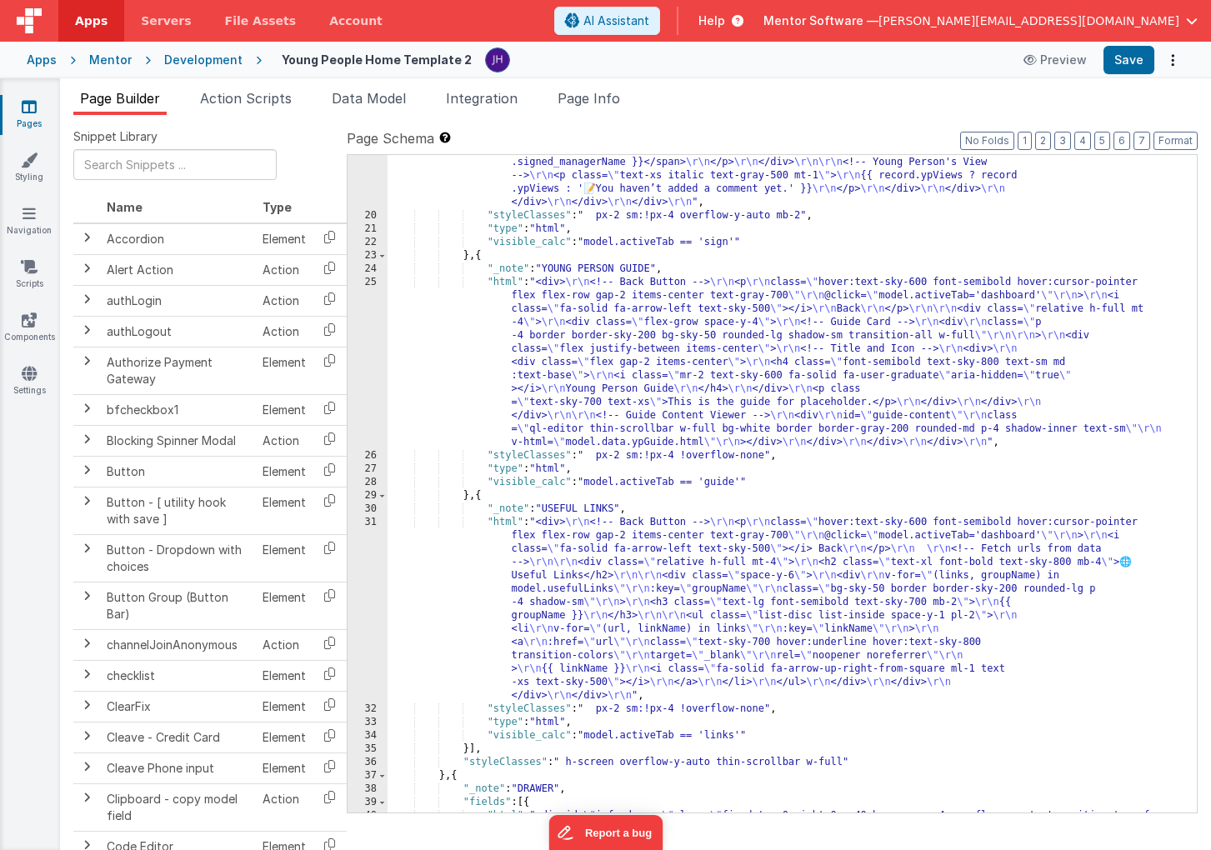
scroll to position [933, 0]
click at [32, 105] on icon at bounding box center [29, 106] width 15 height 17
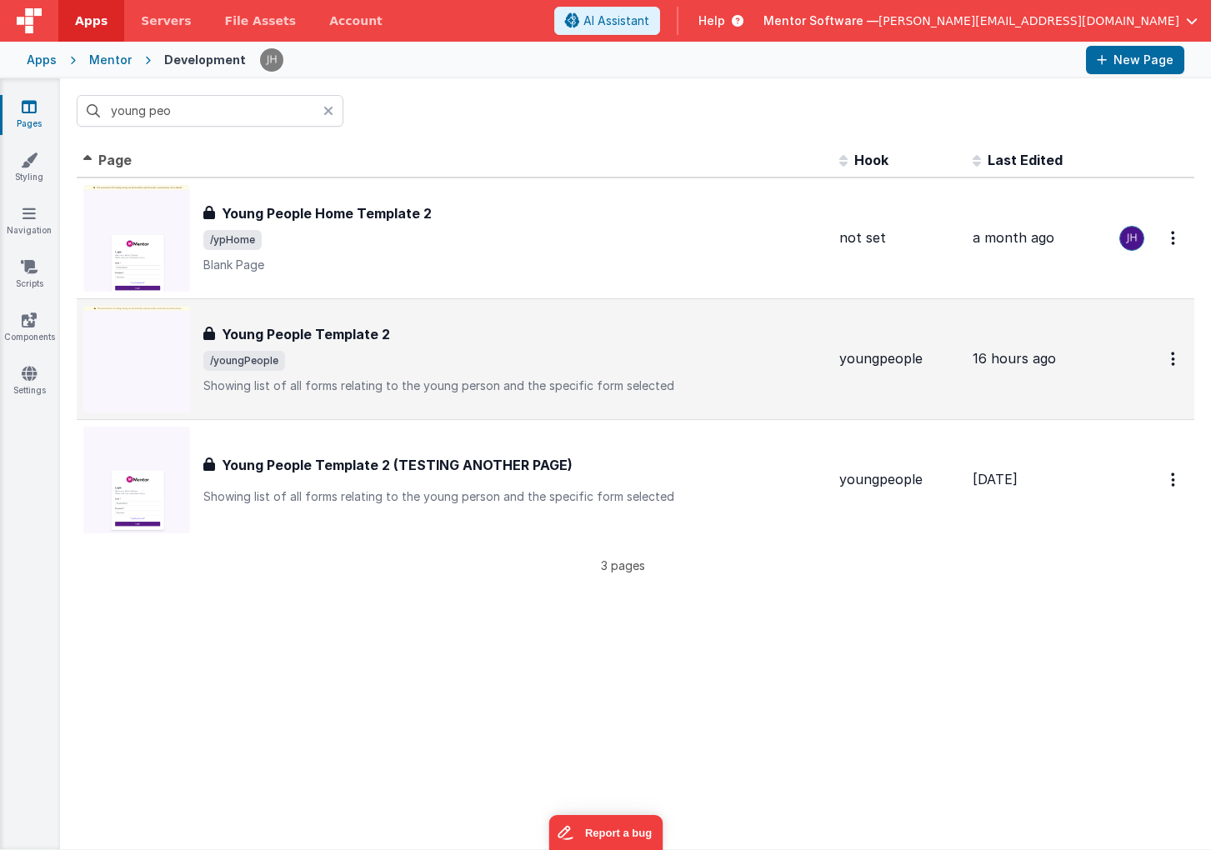
click at [306, 343] on h3 "Young People Template 2" at bounding box center [306, 334] width 168 height 20
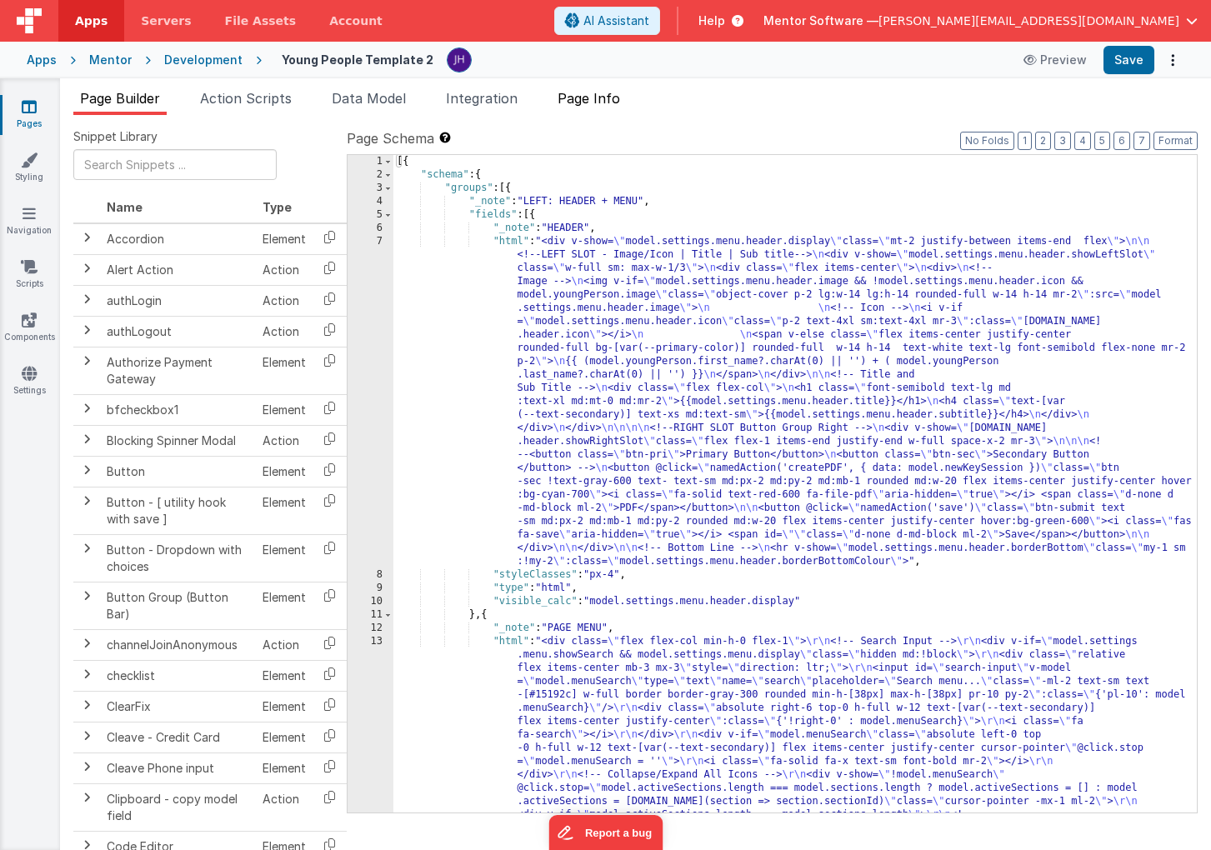
click at [603, 96] on span "Page Info" at bounding box center [589, 98] width 63 height 17
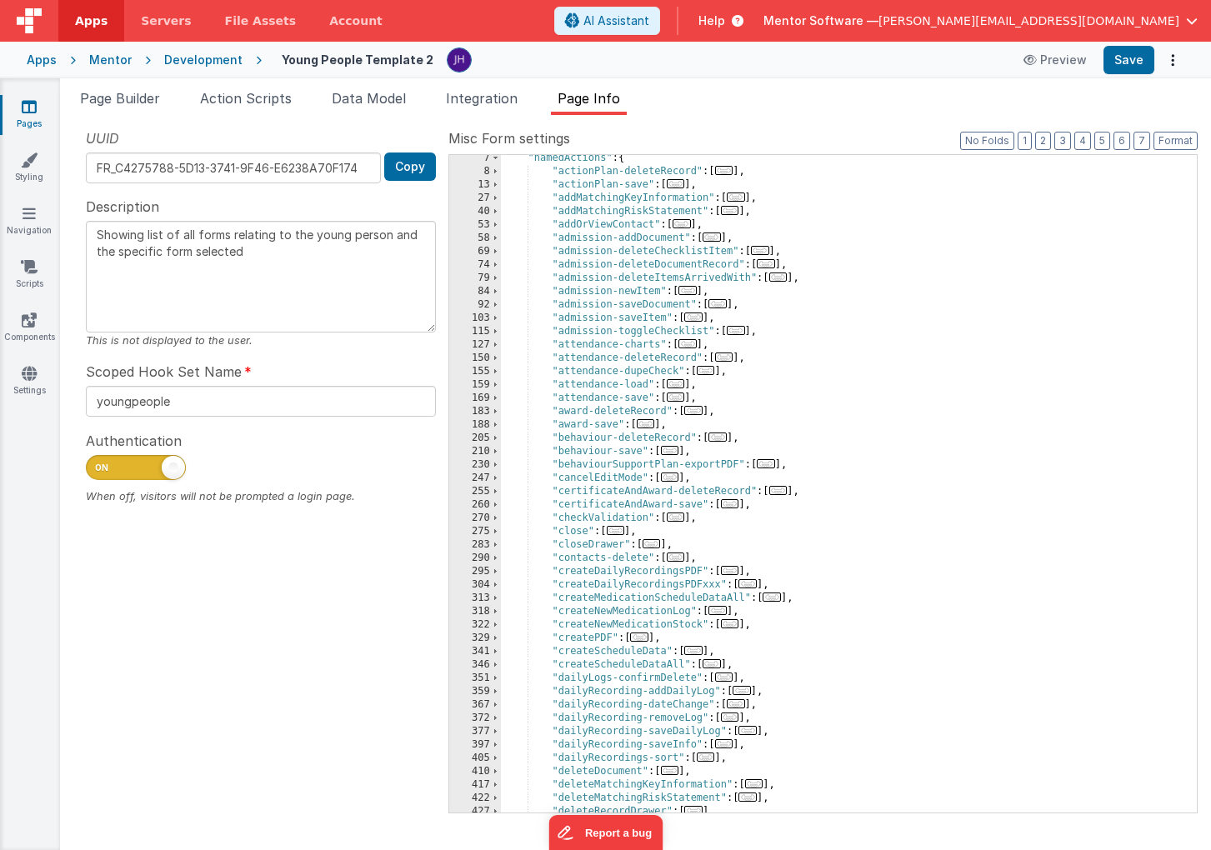
scroll to position [83, 0]
click at [28, 116] on link "Pages" at bounding box center [29, 114] width 60 height 33
